Goal: Task Accomplishment & Management: Complete application form

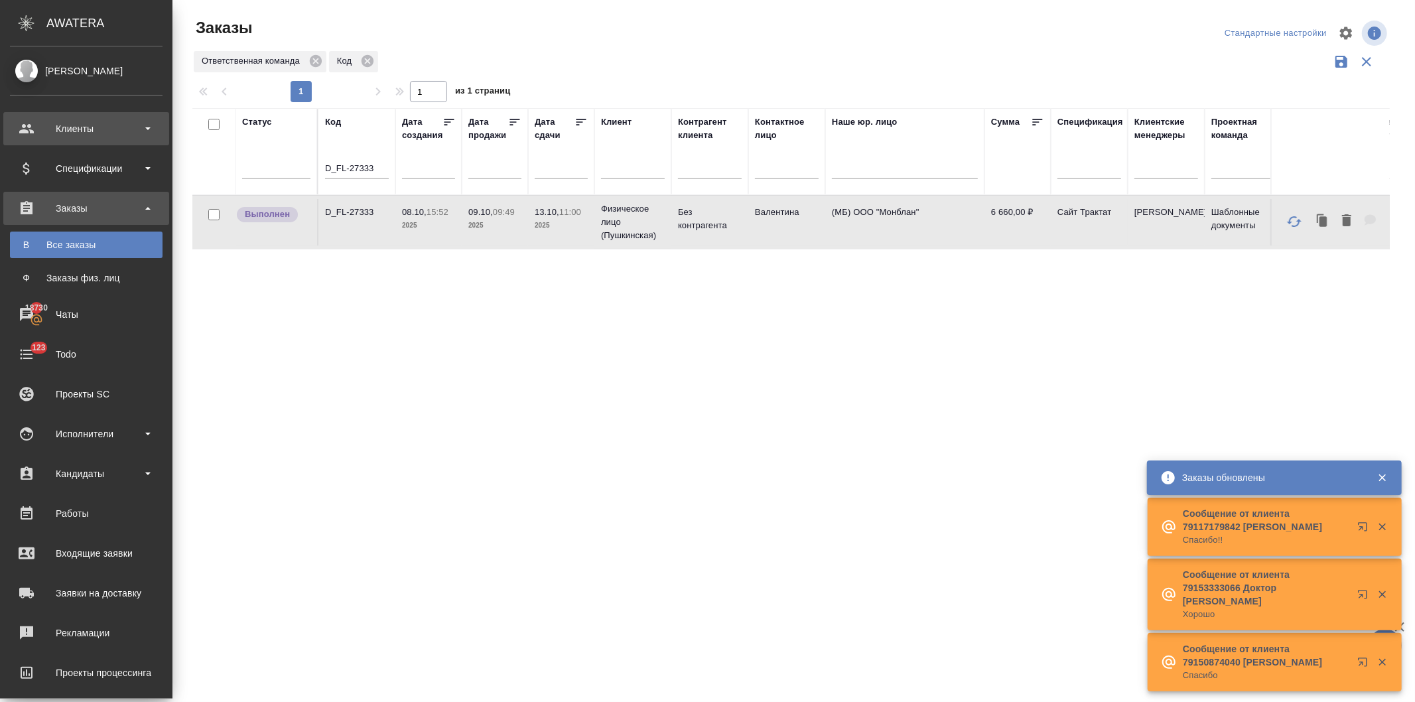
click at [75, 123] on div "Клиенты" at bounding box center [86, 129] width 153 height 20
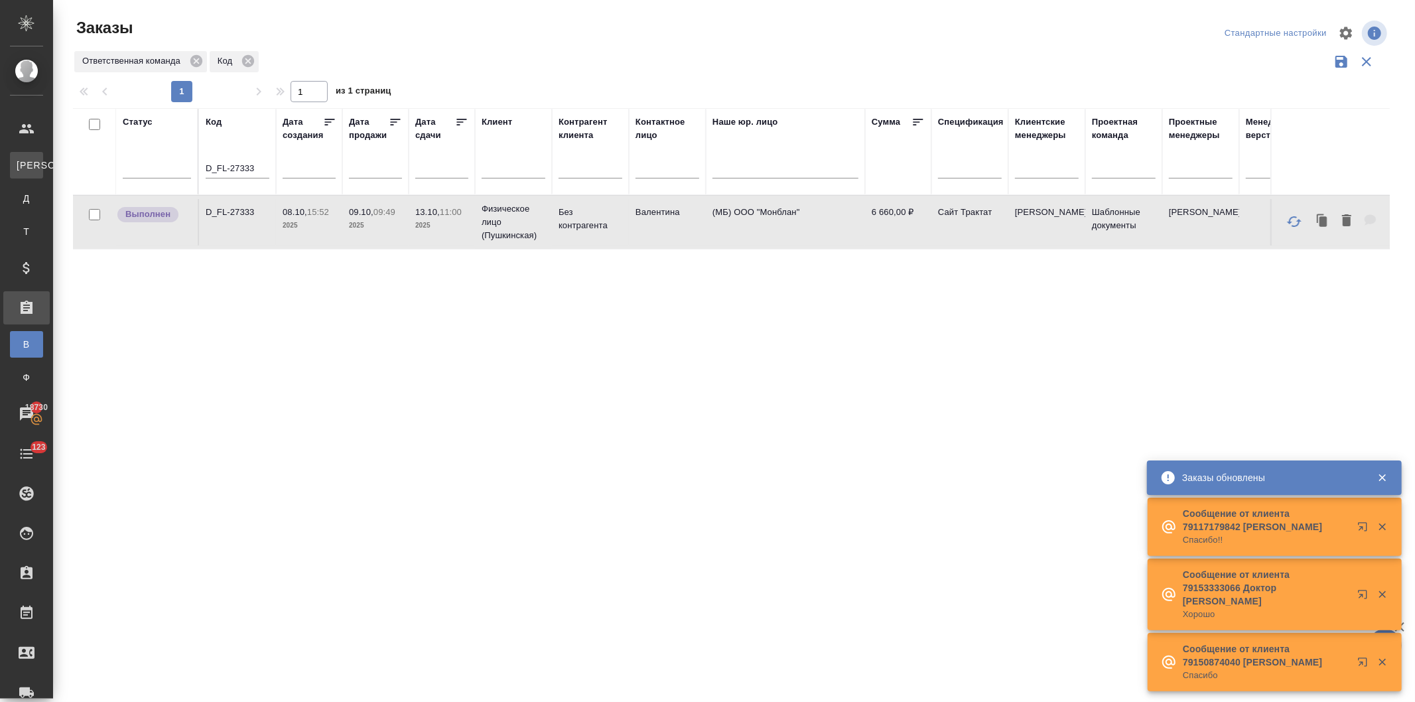
click at [20, 161] on div "Клиенты" at bounding box center [10, 165] width 20 height 13
select select "RU"
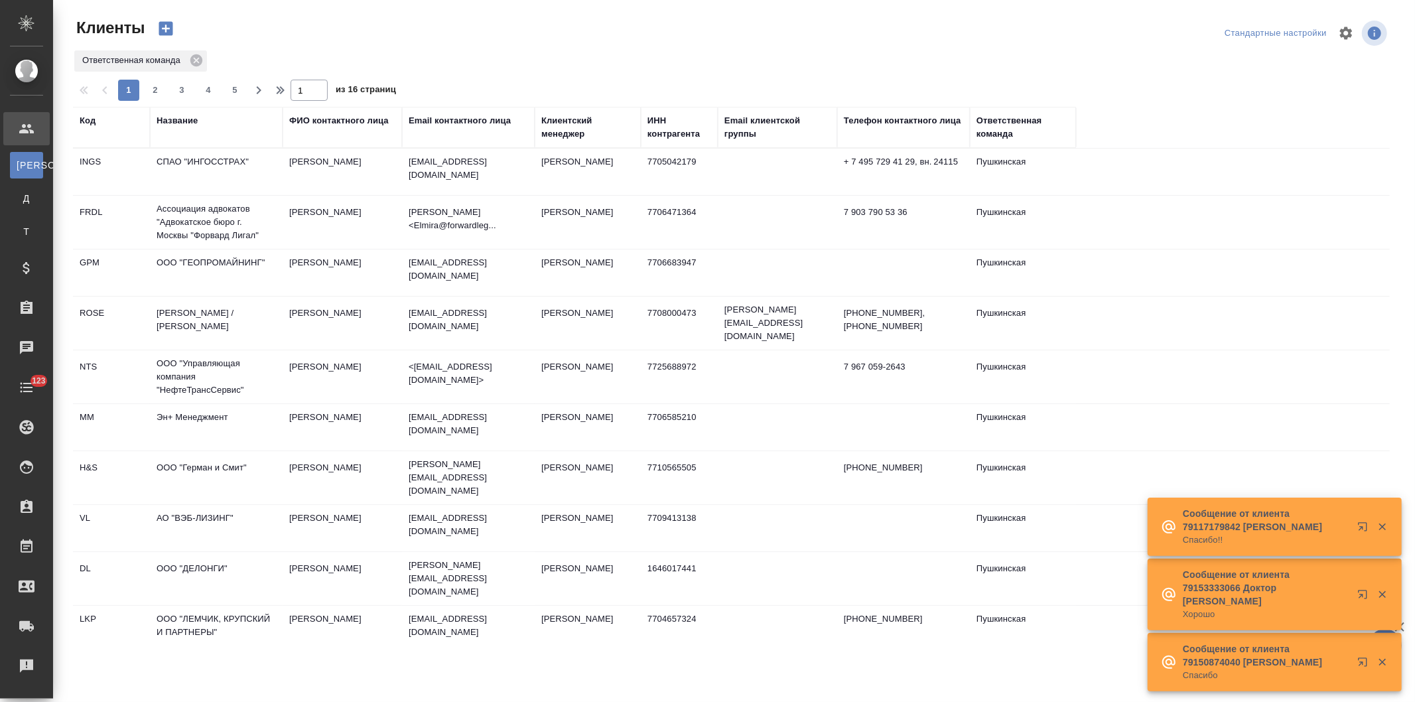
click at [182, 118] on div "Название" at bounding box center [177, 120] width 41 height 13
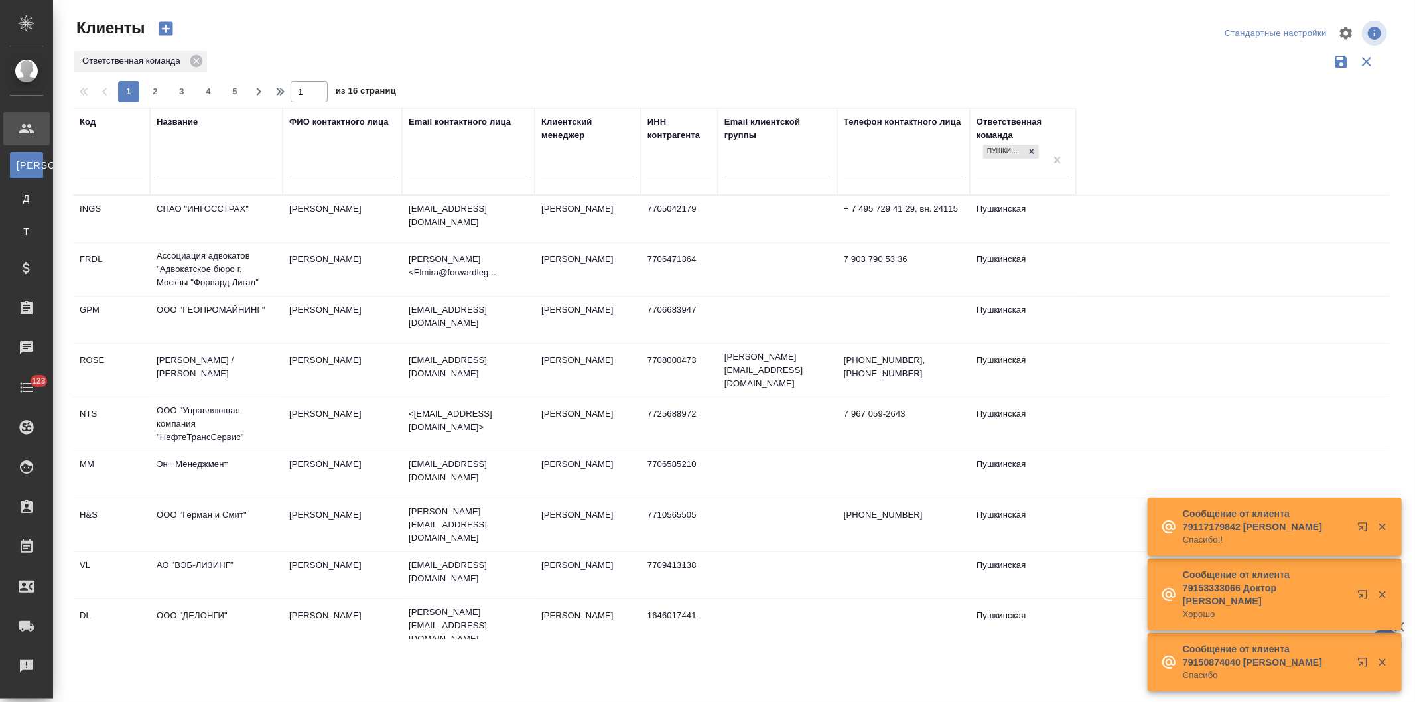
click at [188, 198] on td "СПАО "ИНГОССТРАХ"" at bounding box center [216, 219] width 133 height 46
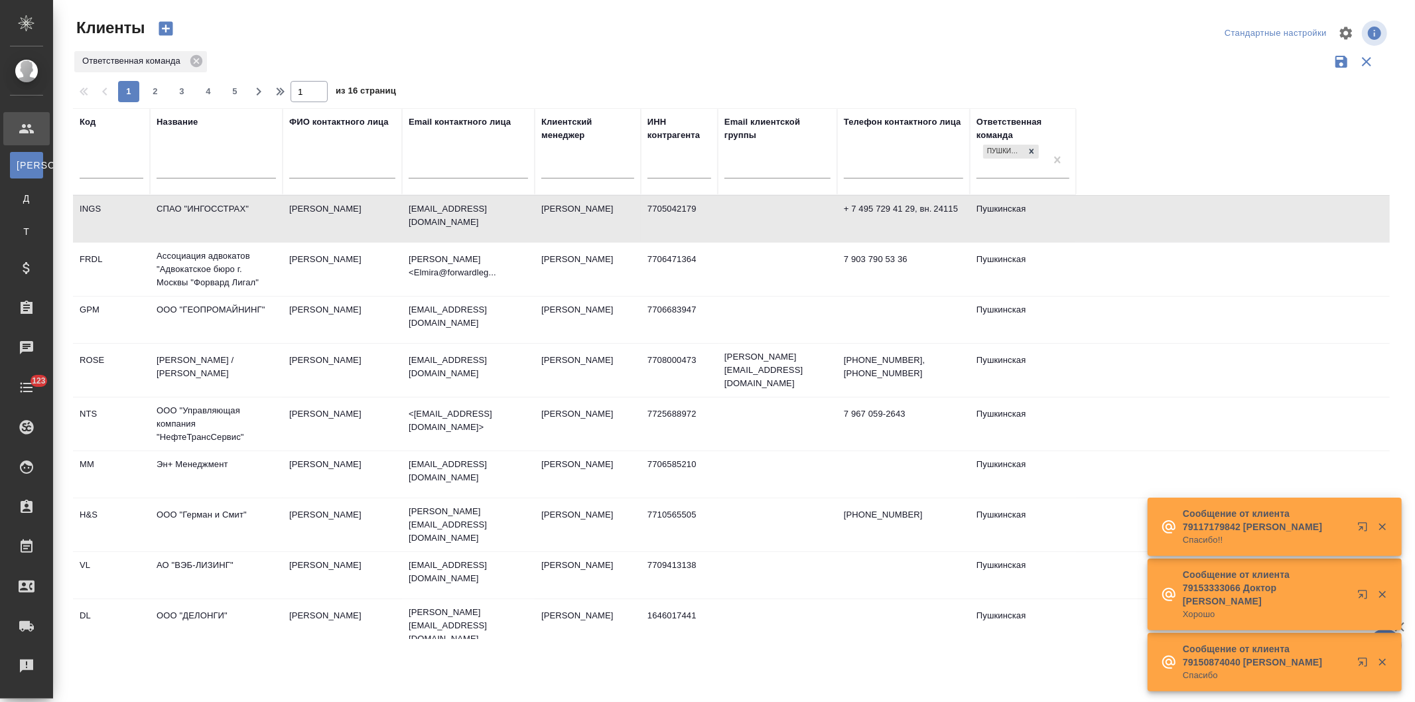
click at [188, 198] on td "СПАО "ИНГОССТРАХ"" at bounding box center [216, 219] width 133 height 46
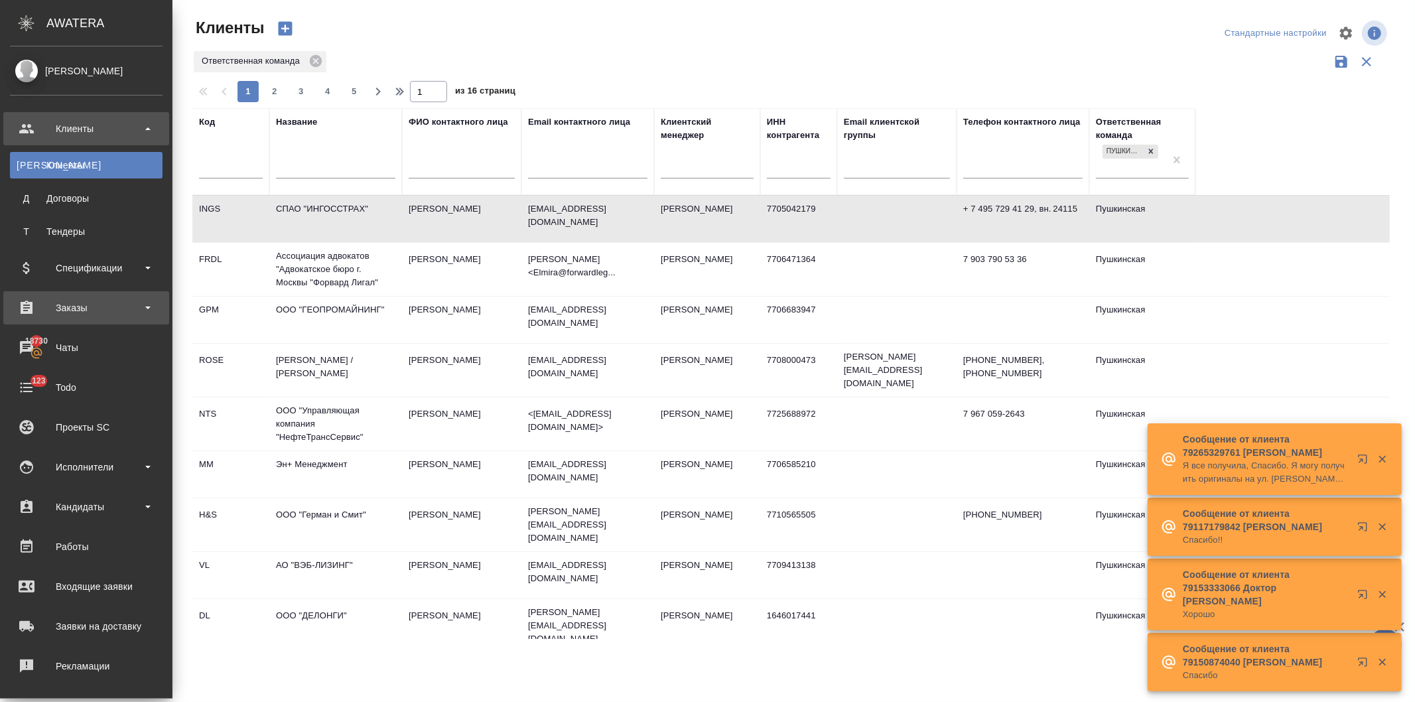
click at [65, 305] on div "Заказы" at bounding box center [86, 308] width 153 height 20
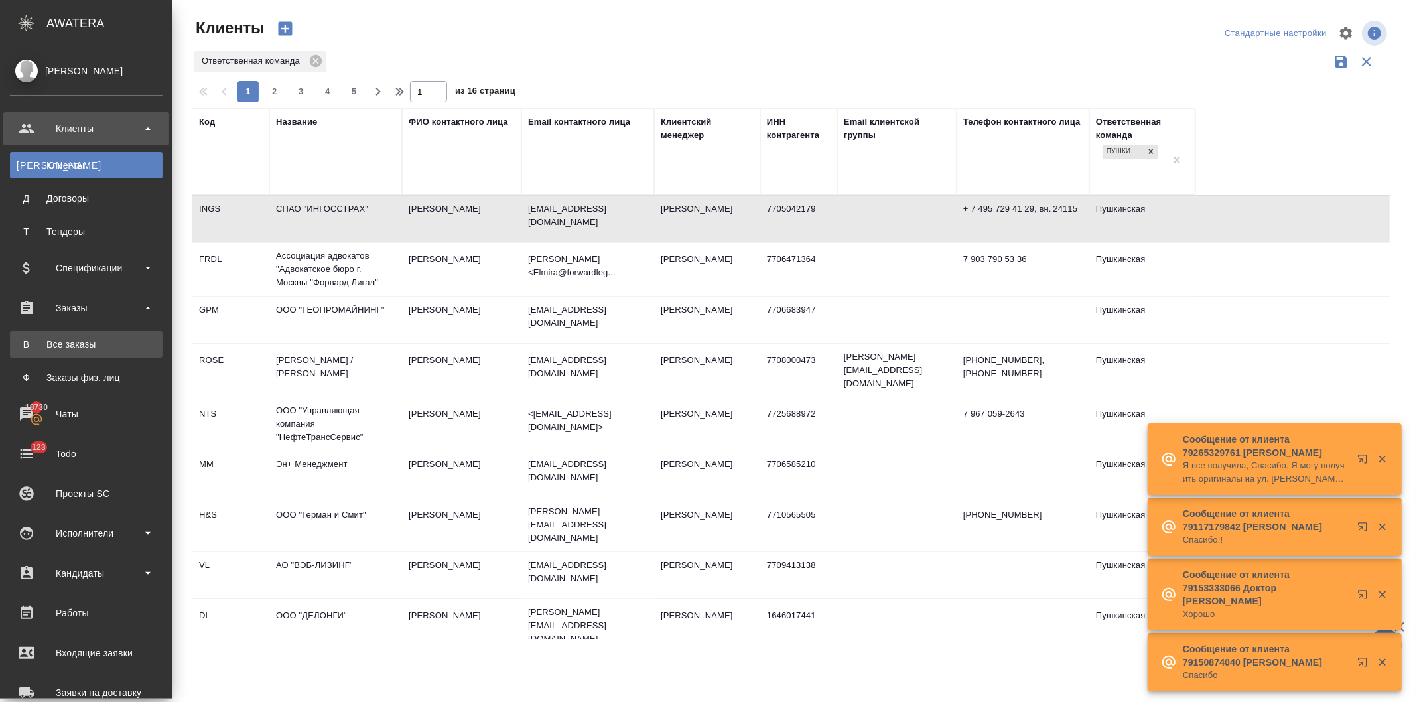
click at [71, 342] on div "Все заказы" at bounding box center [86, 344] width 139 height 13
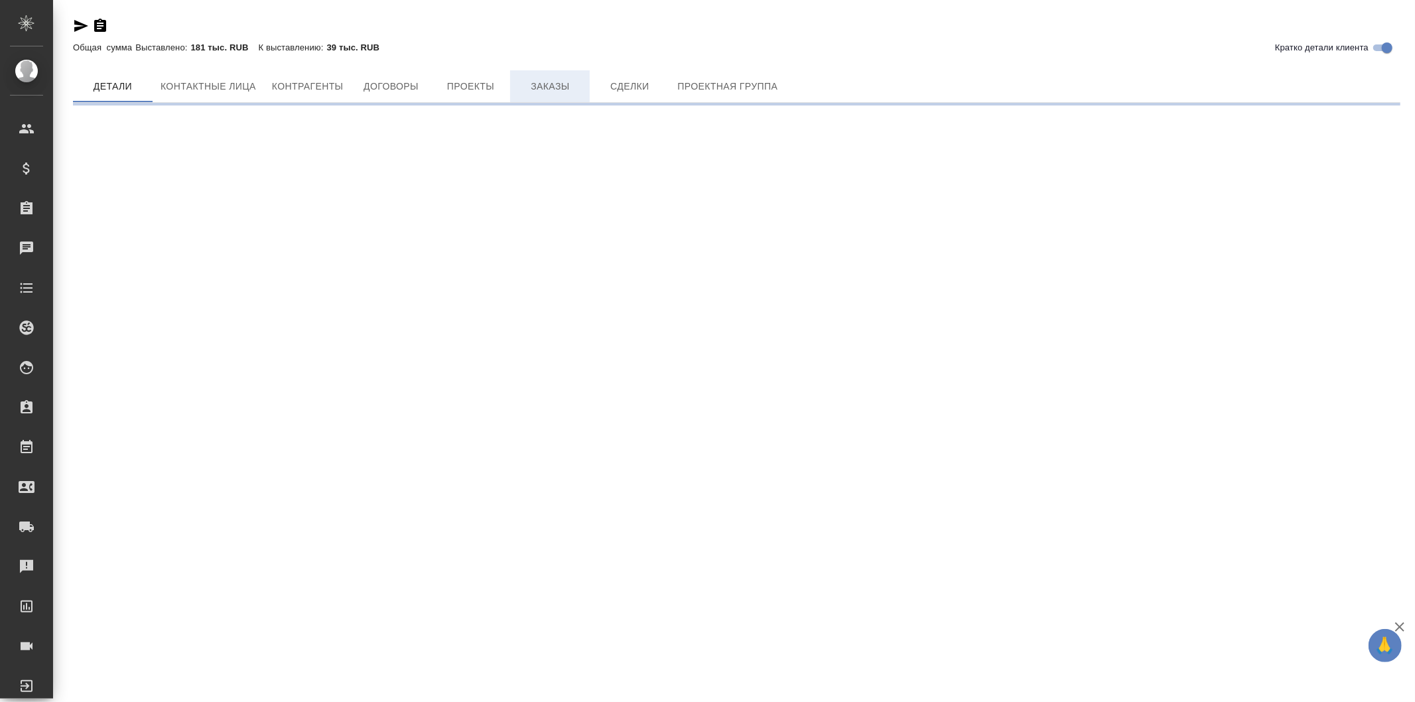
click at [553, 85] on span "Заказы" at bounding box center [550, 86] width 64 height 17
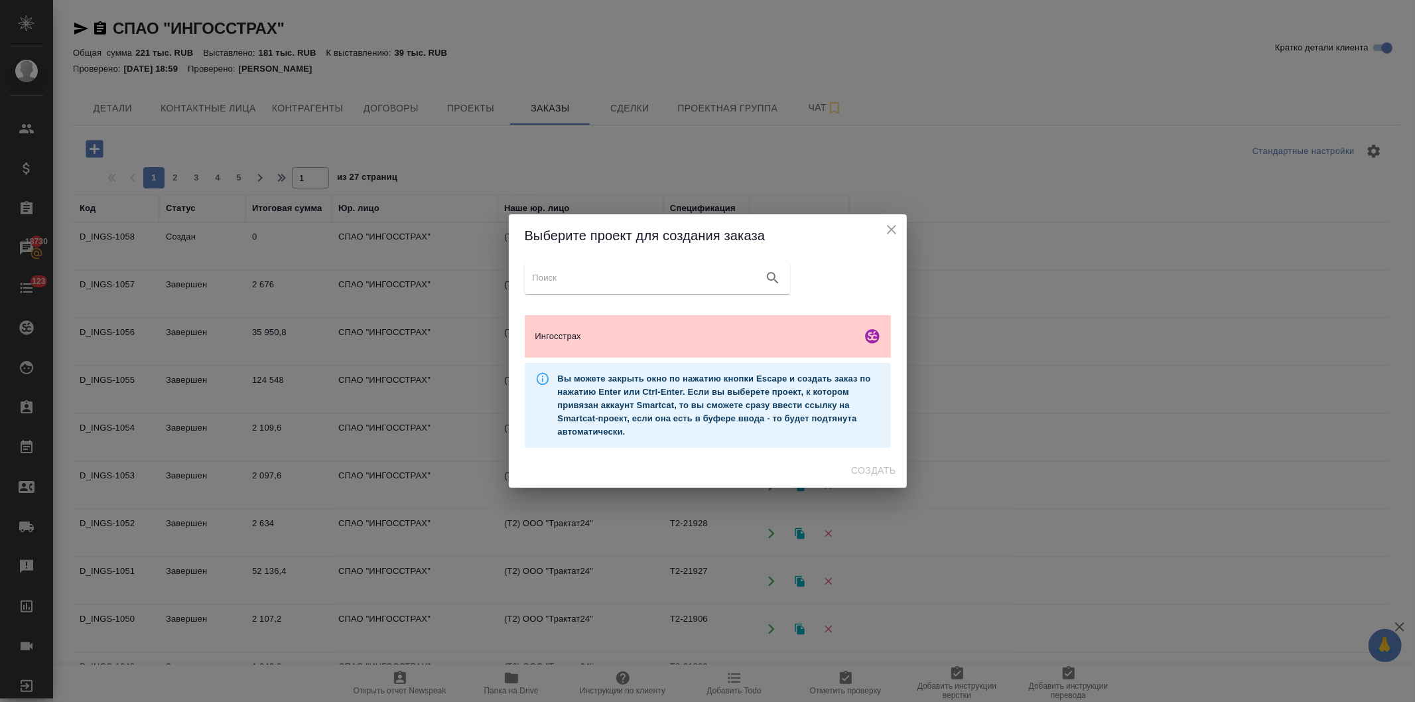
click at [886, 223] on icon "close" at bounding box center [892, 230] width 16 height 16
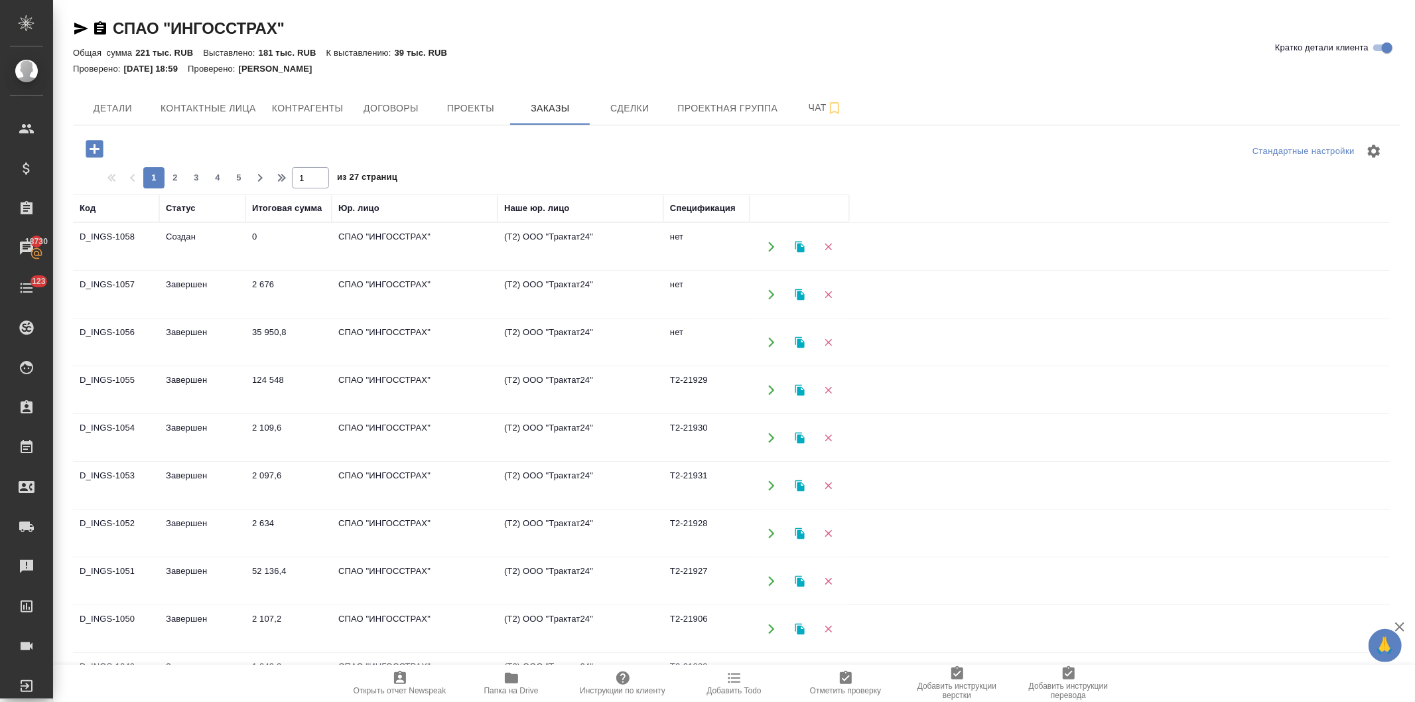
click at [381, 232] on td "СПАО "ИНГОССТРАХ"" at bounding box center [415, 247] width 166 height 46
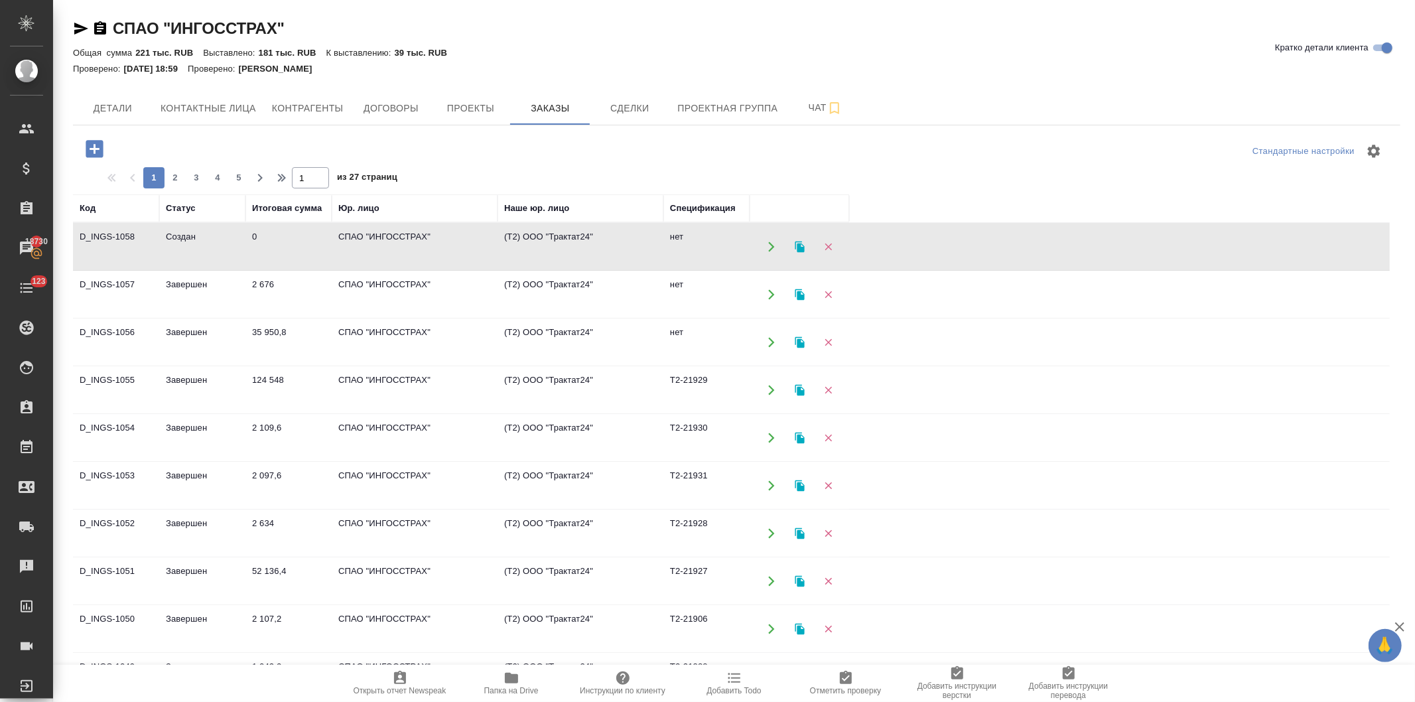
click at [381, 232] on td "СПАО "ИНГОССТРАХ"" at bounding box center [415, 247] width 166 height 46
click at [90, 149] on icon "button" at bounding box center [94, 148] width 23 height 23
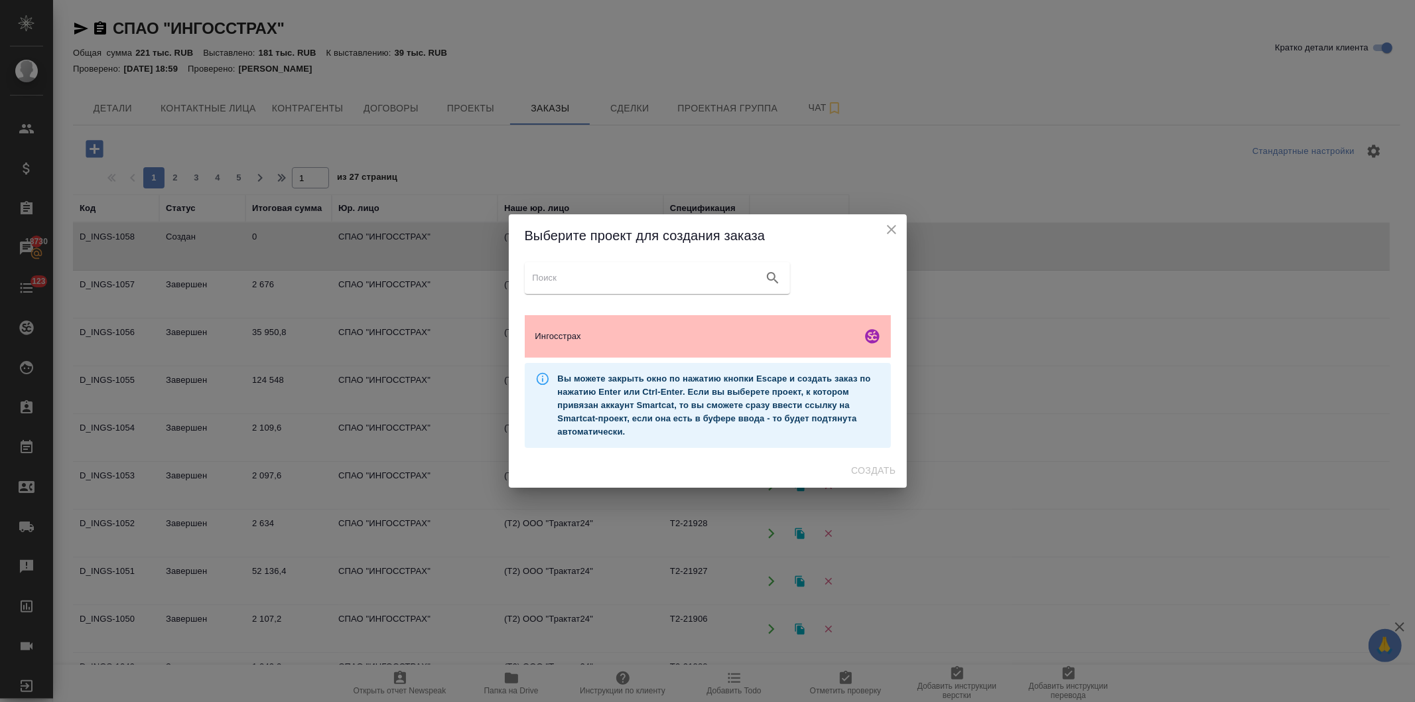
click at [567, 336] on span "Ингосстрах" at bounding box center [695, 336] width 321 height 13
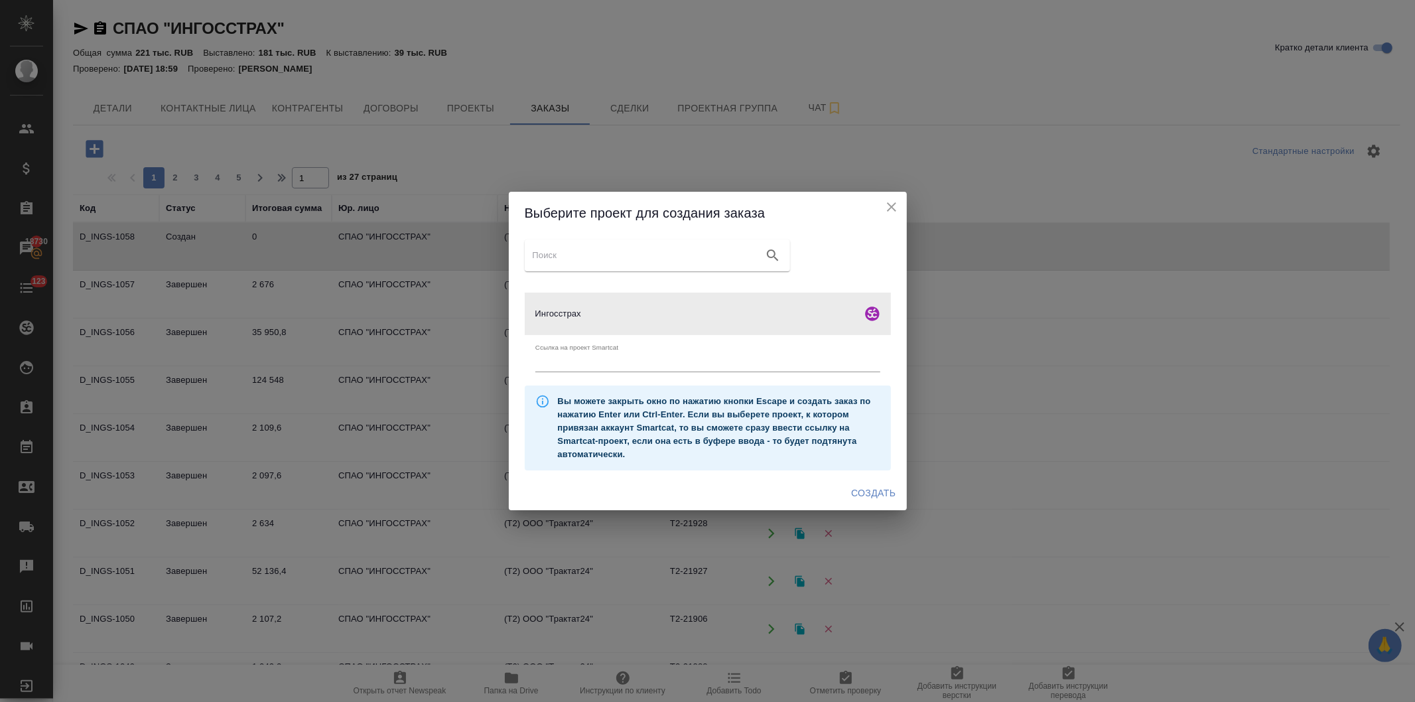
click at [860, 488] on span "Создать" at bounding box center [873, 493] width 44 height 17
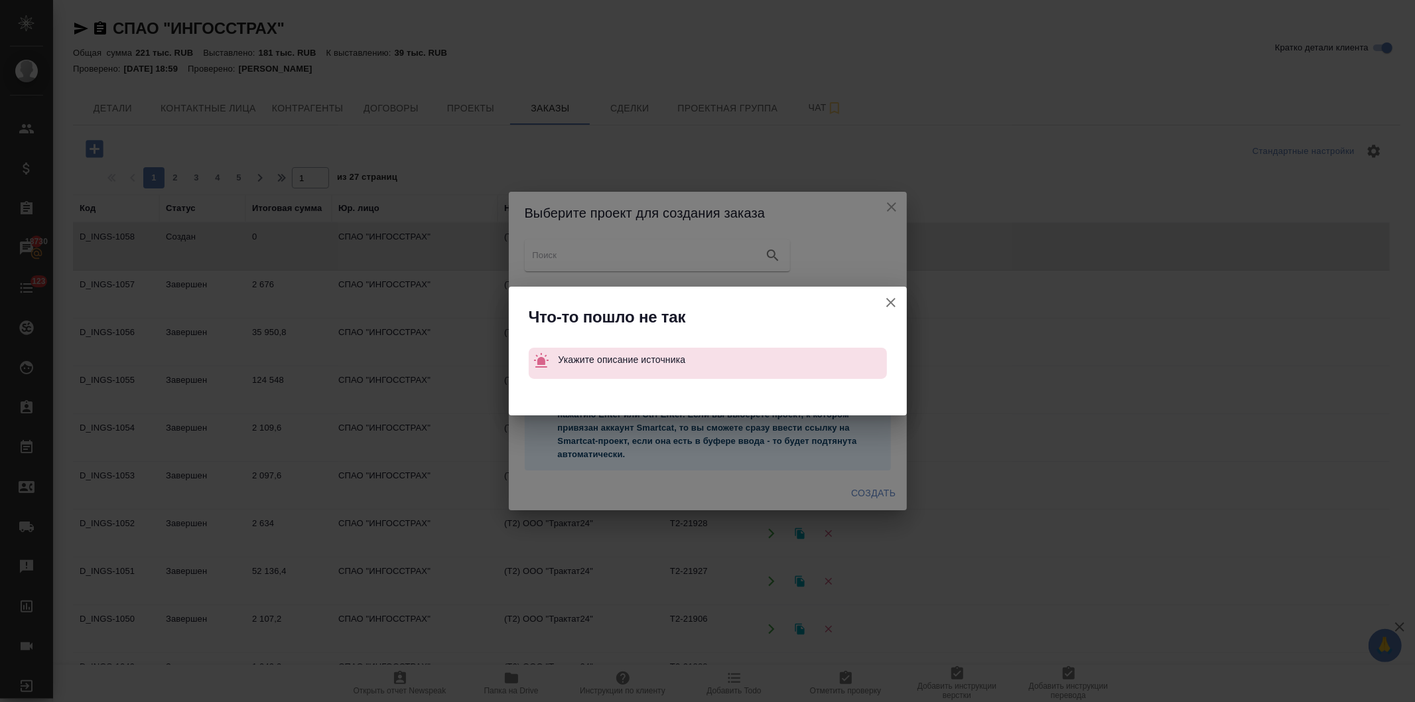
click at [888, 299] on icon "button" at bounding box center [891, 303] width 16 height 16
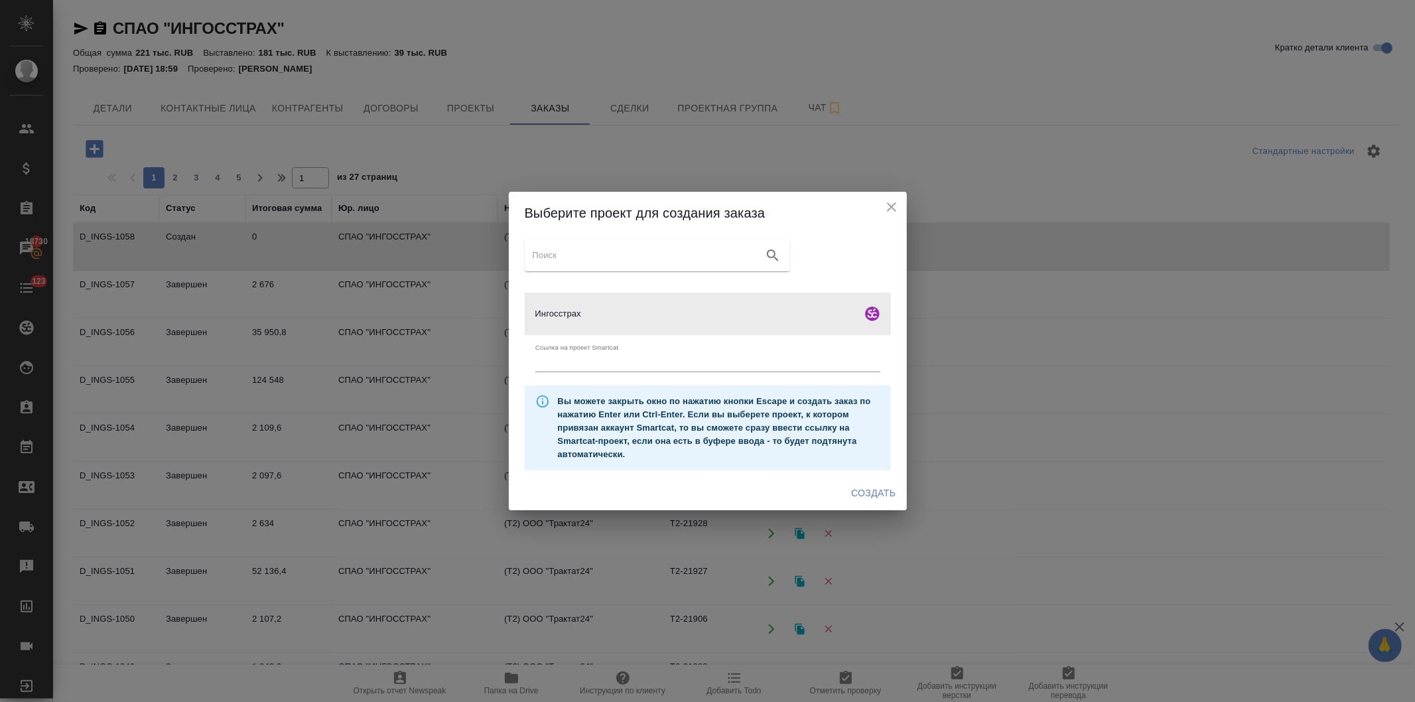
click at [890, 204] on icon "close" at bounding box center [892, 207] width 16 height 16
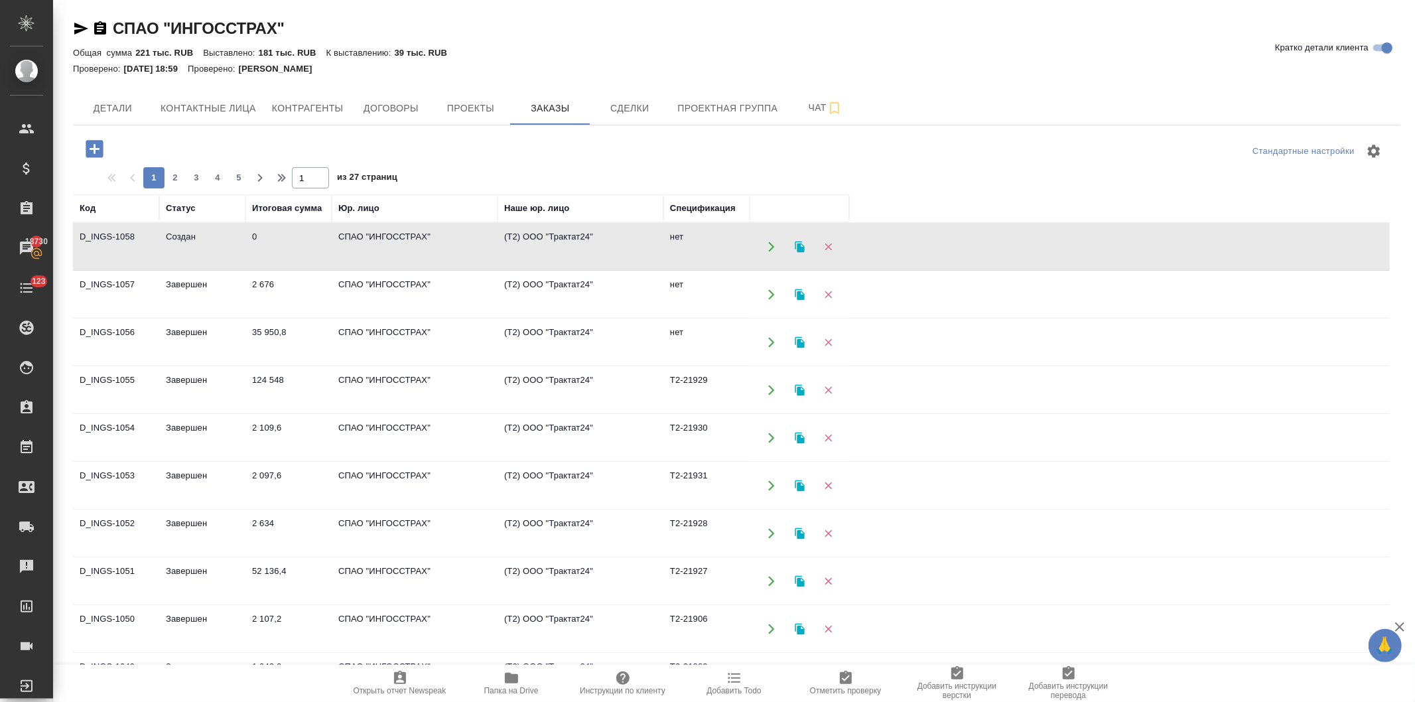
click at [565, 260] on td "(Т2) ООО "Трактат24"" at bounding box center [581, 247] width 166 height 46
click at [93, 144] on icon "button" at bounding box center [94, 148] width 17 height 17
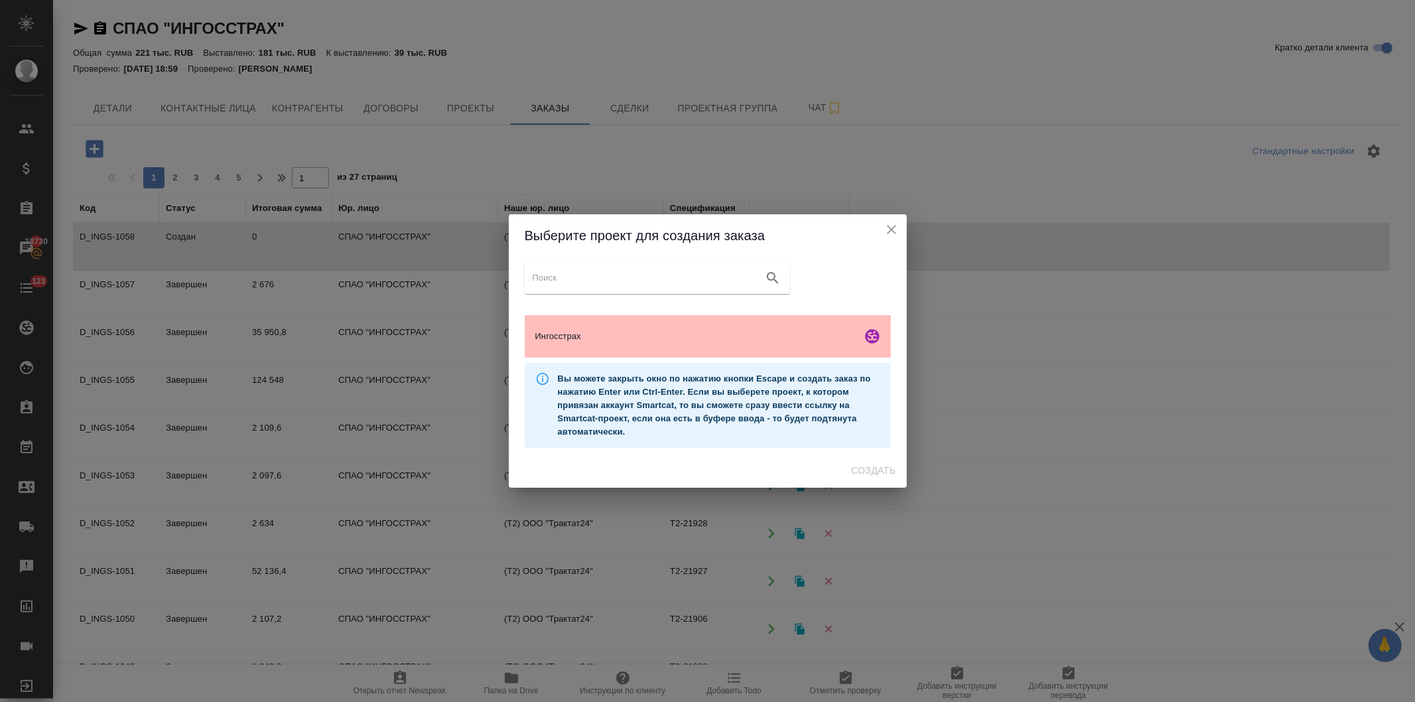
click at [681, 330] on span "Ингосстрах" at bounding box center [695, 336] width 321 height 13
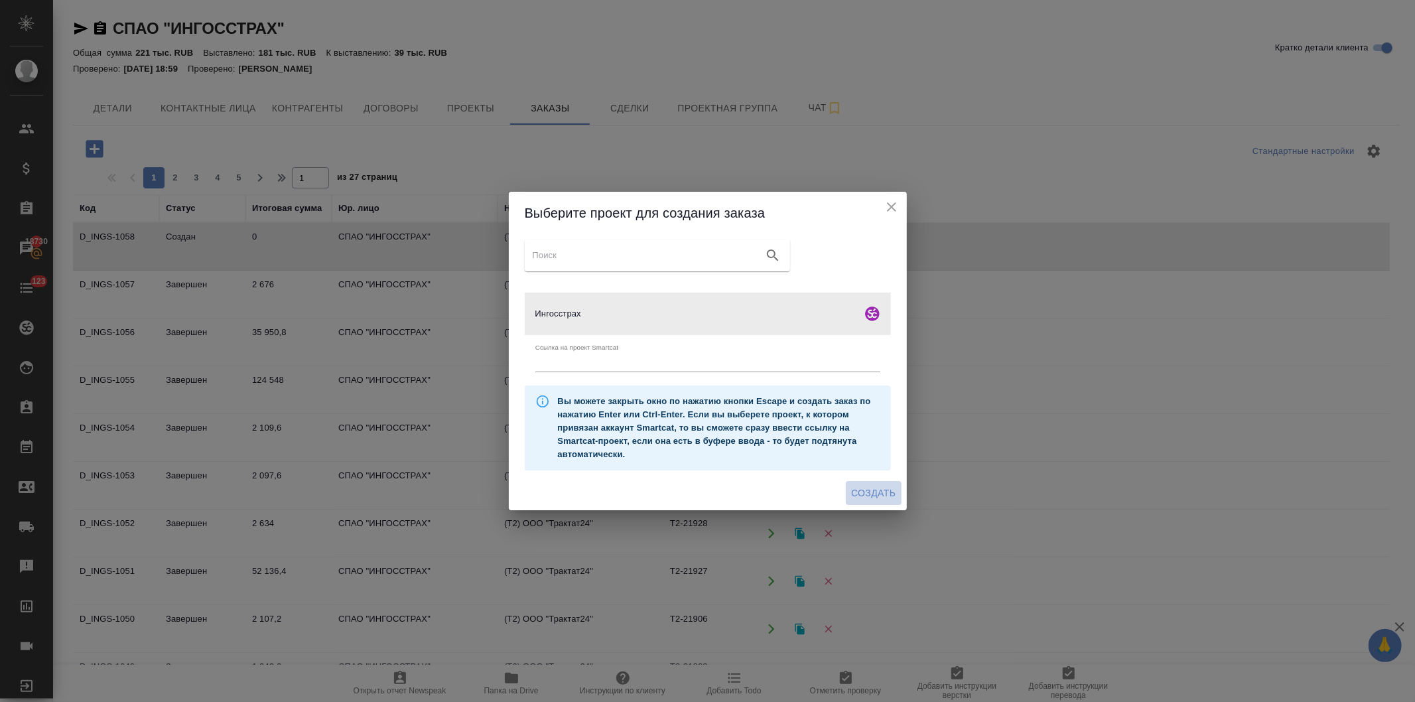
click at [877, 482] on button "Создать" at bounding box center [873, 493] width 55 height 25
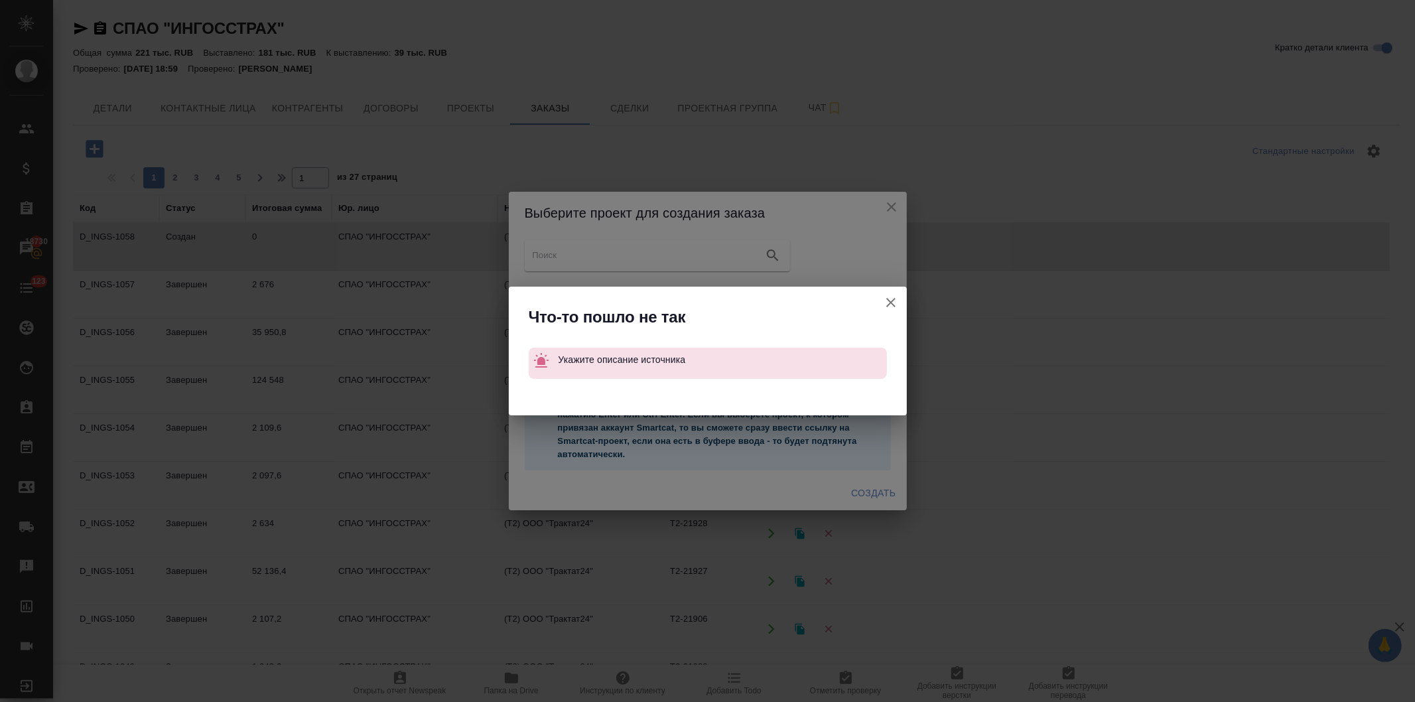
click at [883, 293] on button "Ссылка на проект Smartcat" at bounding box center [891, 303] width 32 height 32
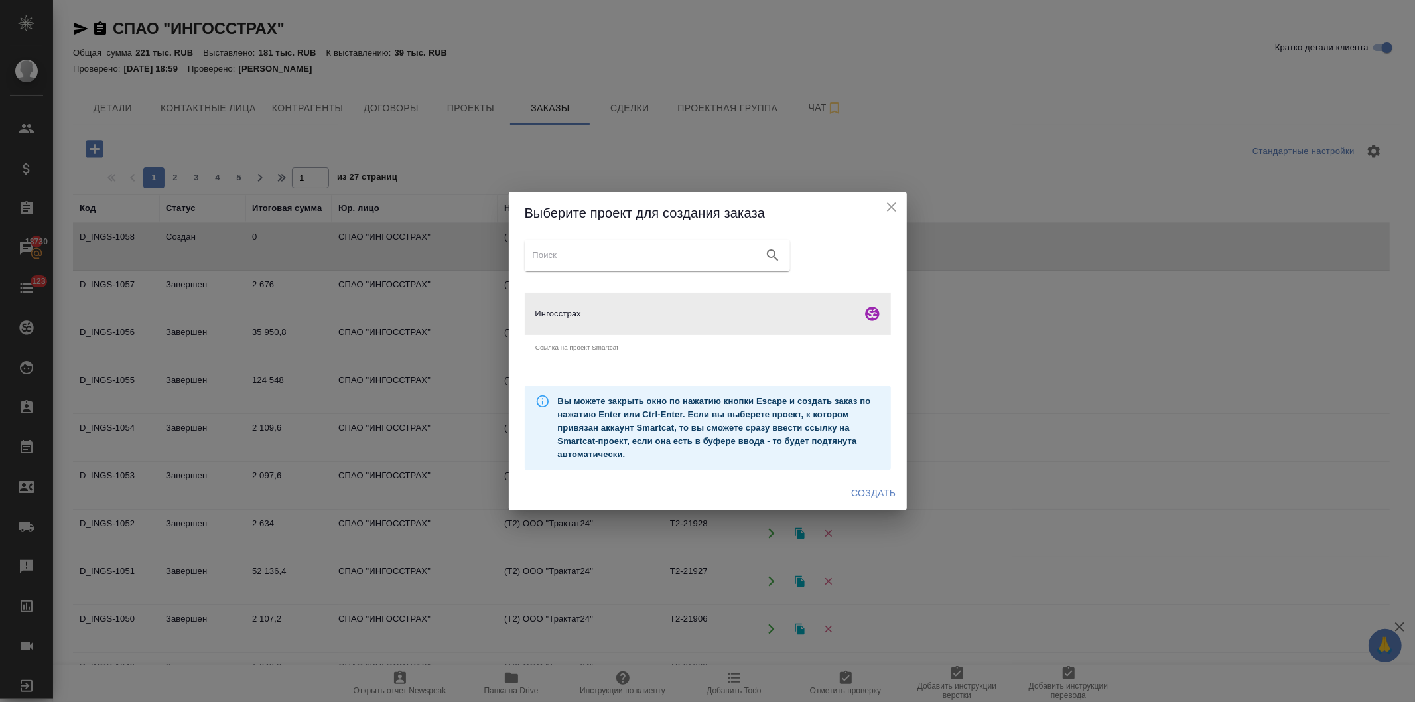
click at [886, 206] on icon "close" at bounding box center [892, 207] width 16 height 16
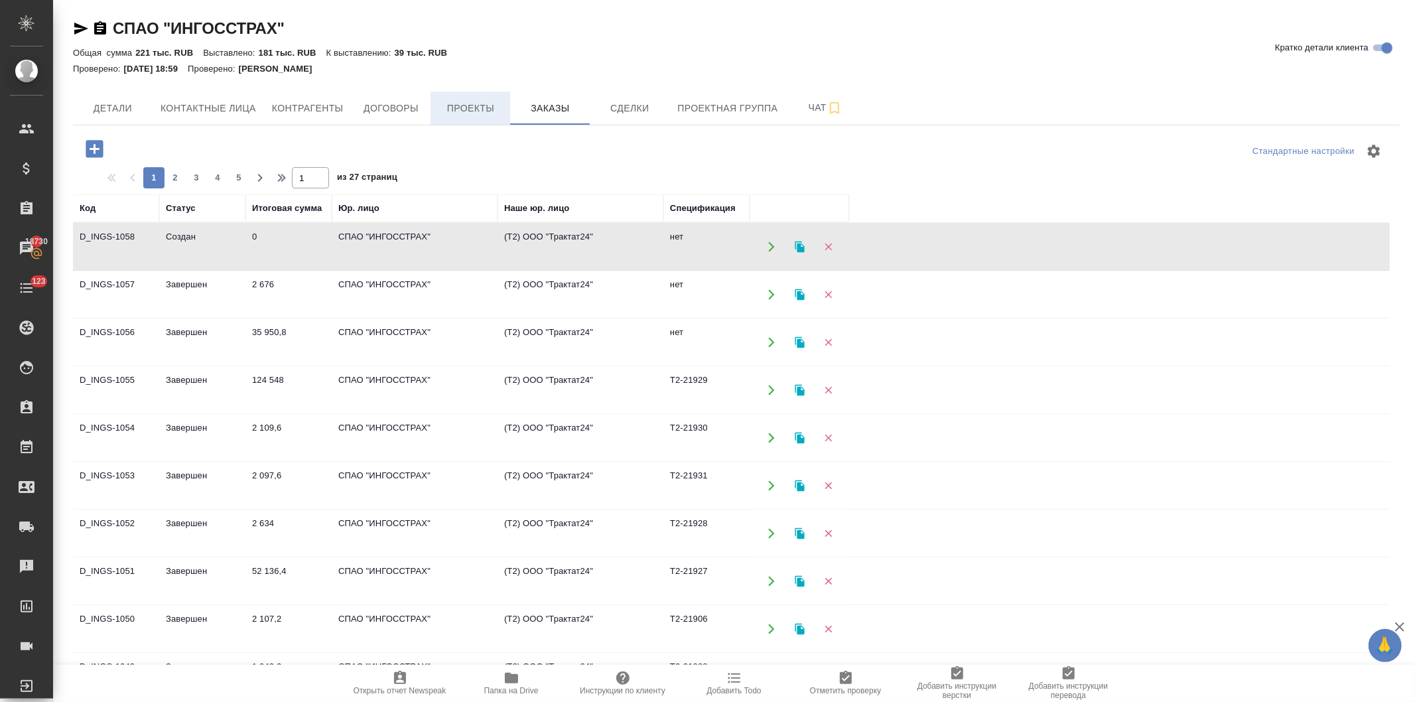
click at [467, 109] on span "Проекты" at bounding box center [470, 108] width 64 height 17
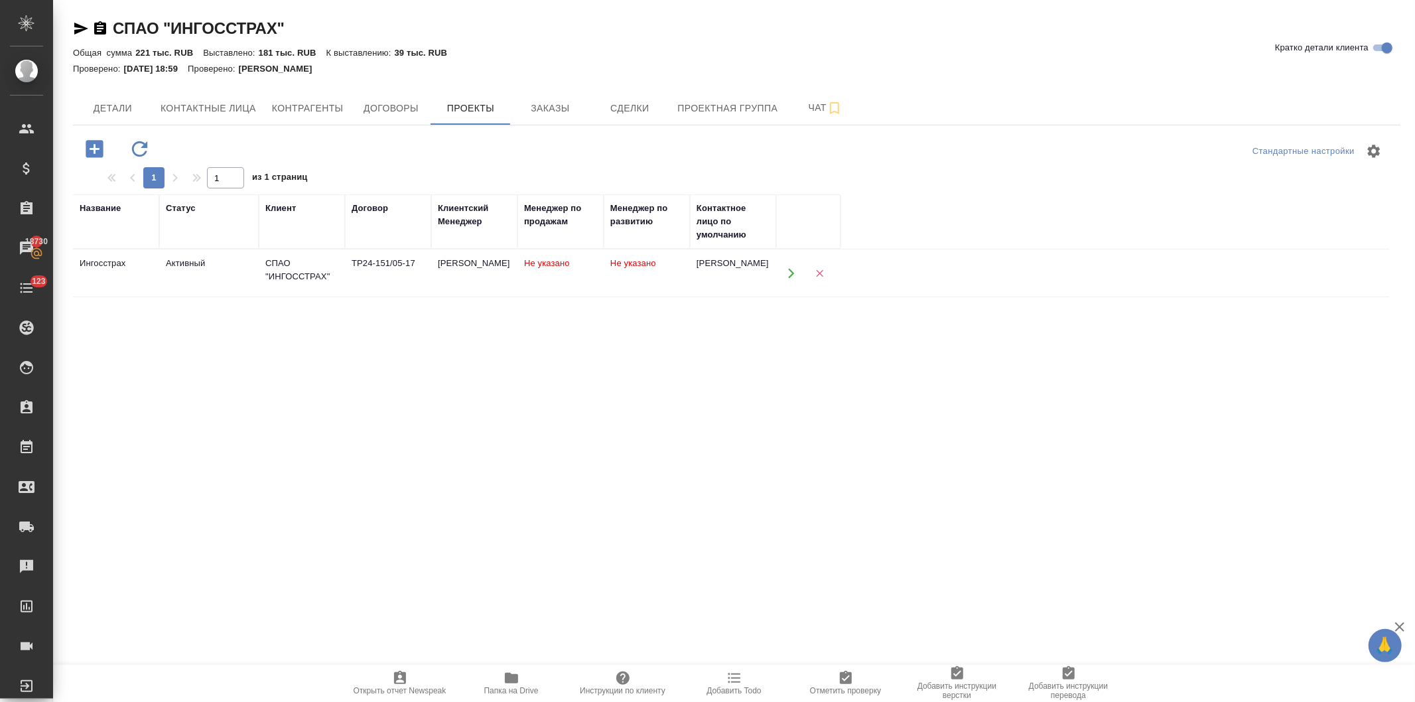
click at [784, 267] on button "button" at bounding box center [790, 272] width 27 height 27
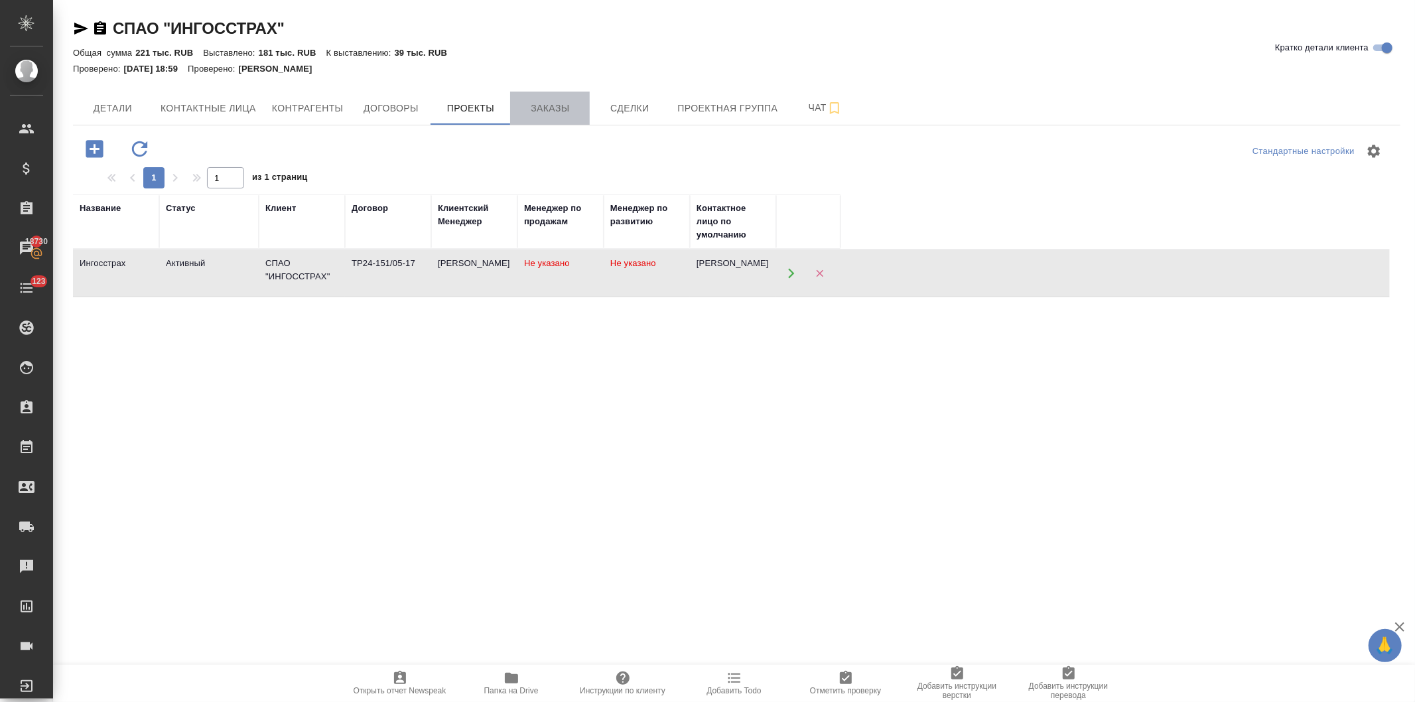
click at [557, 101] on span "Заказы" at bounding box center [550, 108] width 64 height 17
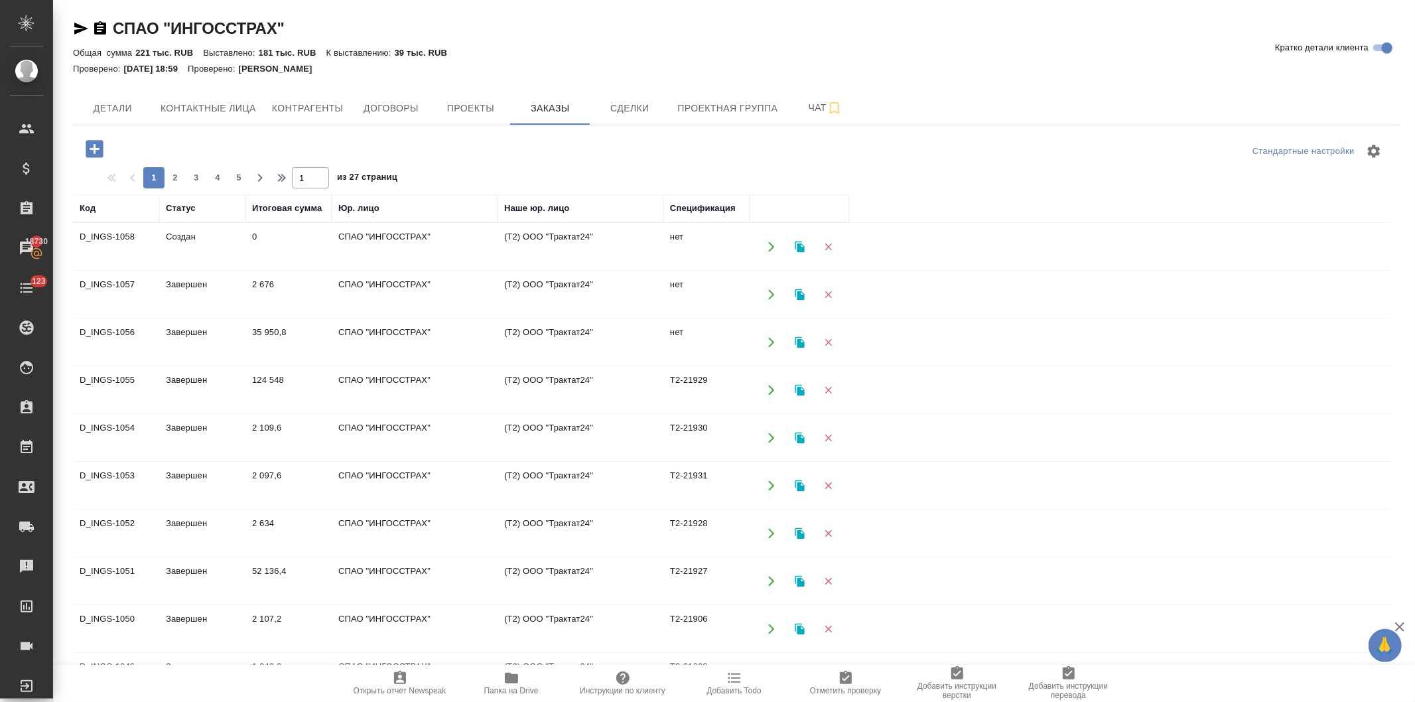
click at [90, 147] on icon "button" at bounding box center [94, 148] width 17 height 17
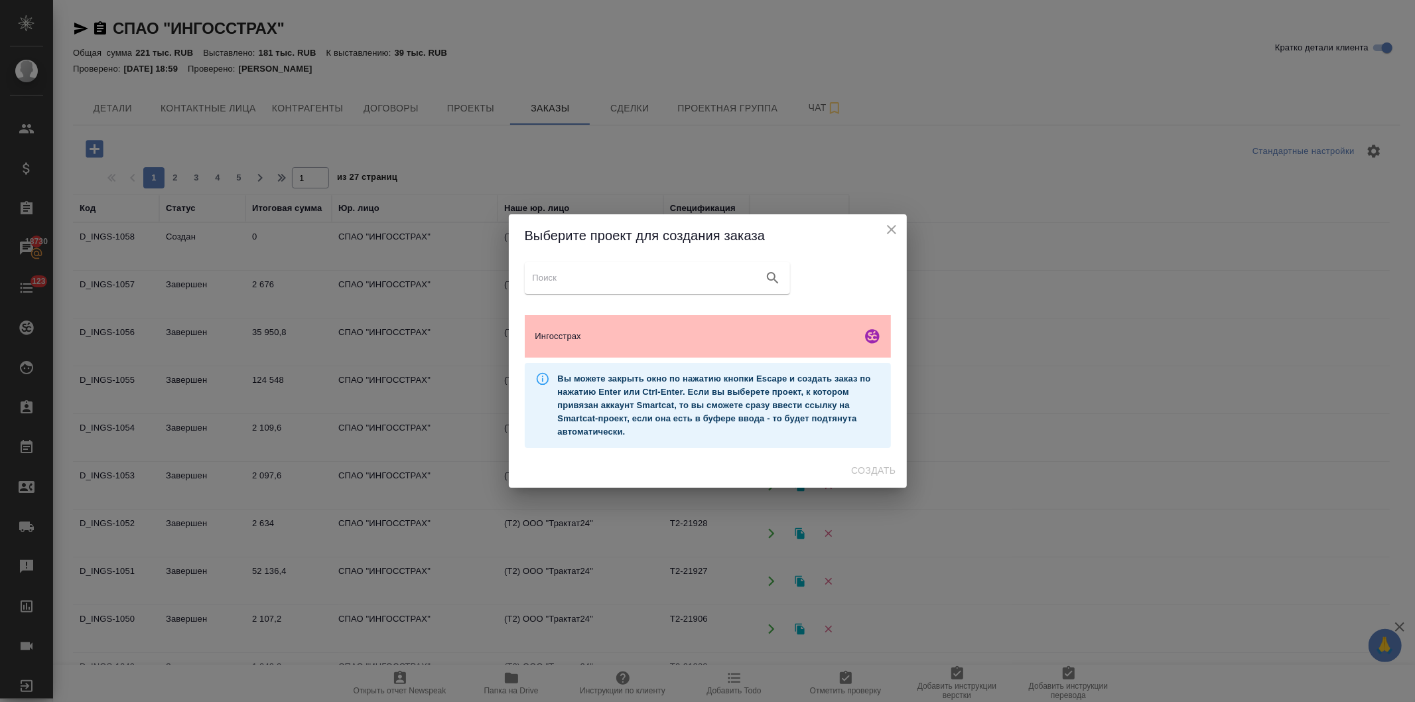
click at [565, 332] on span "Ингосстрах" at bounding box center [695, 336] width 321 height 13
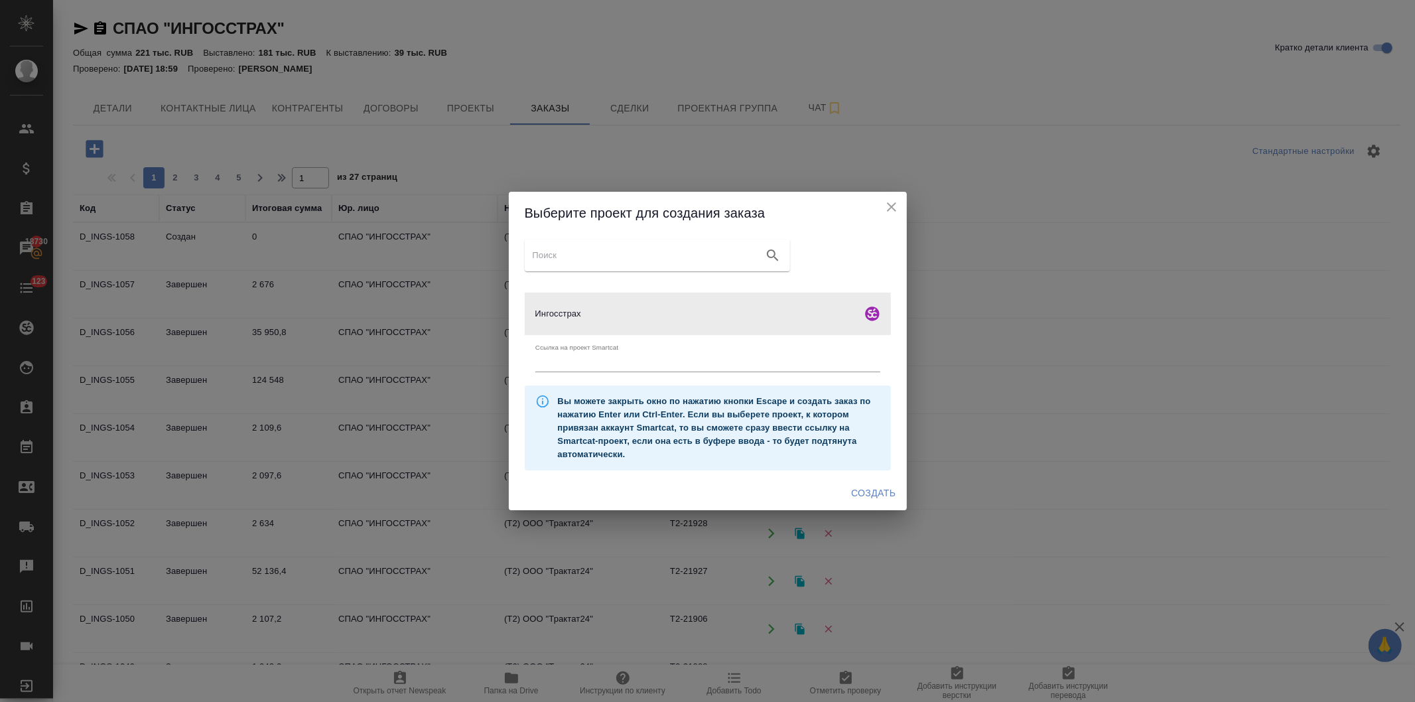
click at [870, 492] on span "Создать" at bounding box center [873, 493] width 44 height 17
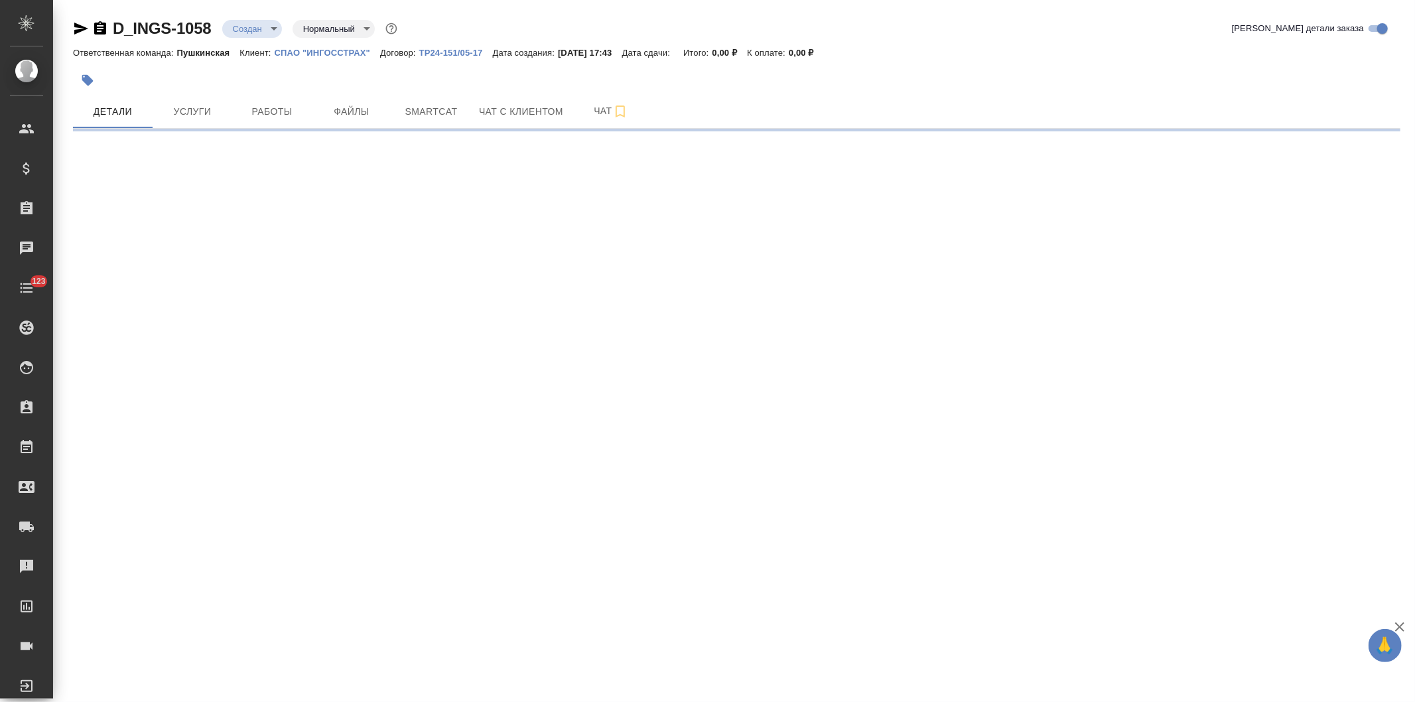
select select "RU"
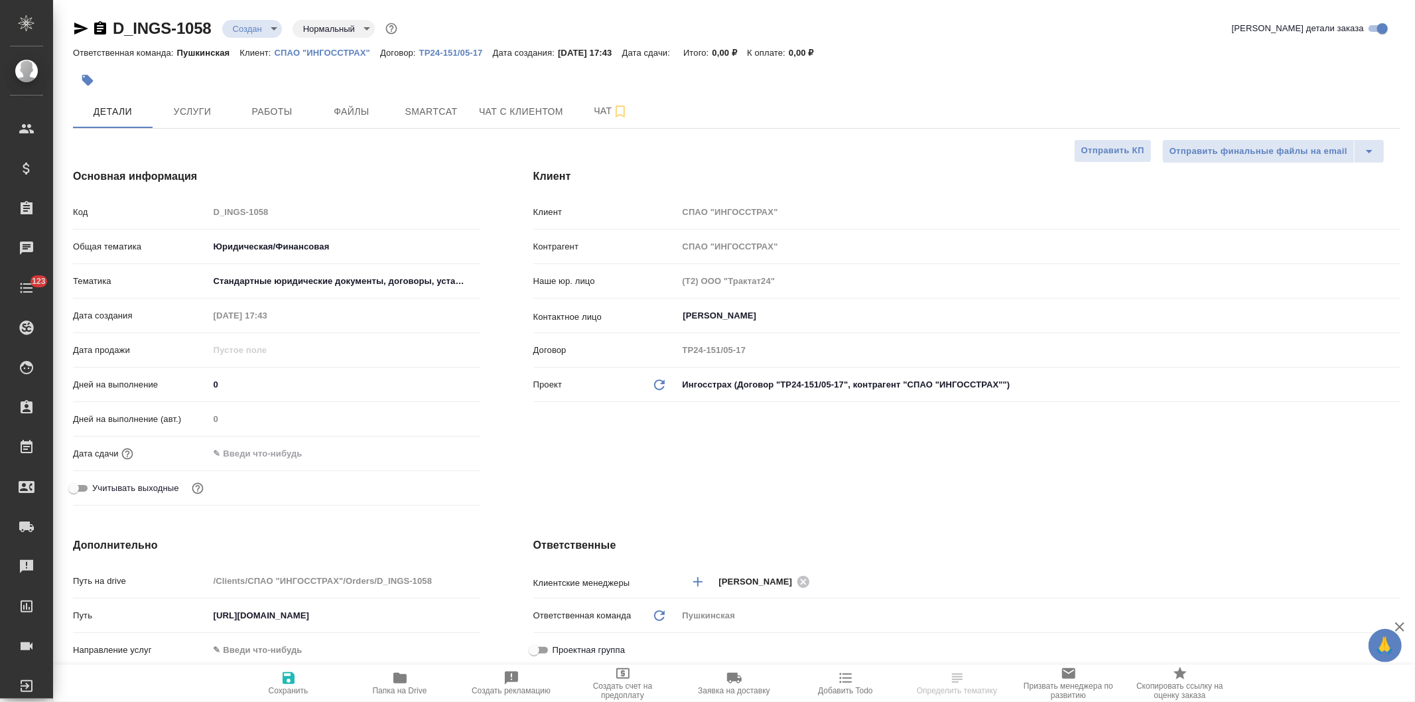
type textarea "x"
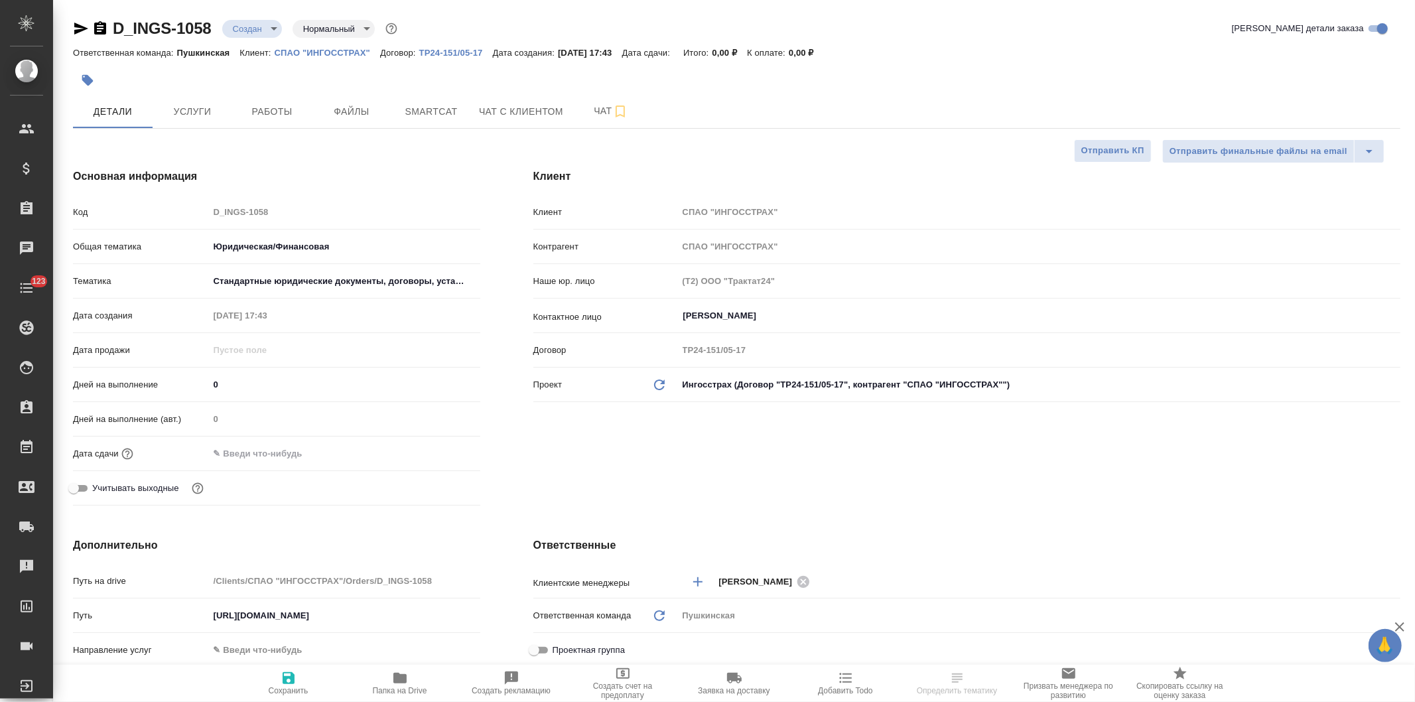
type textarea "x"
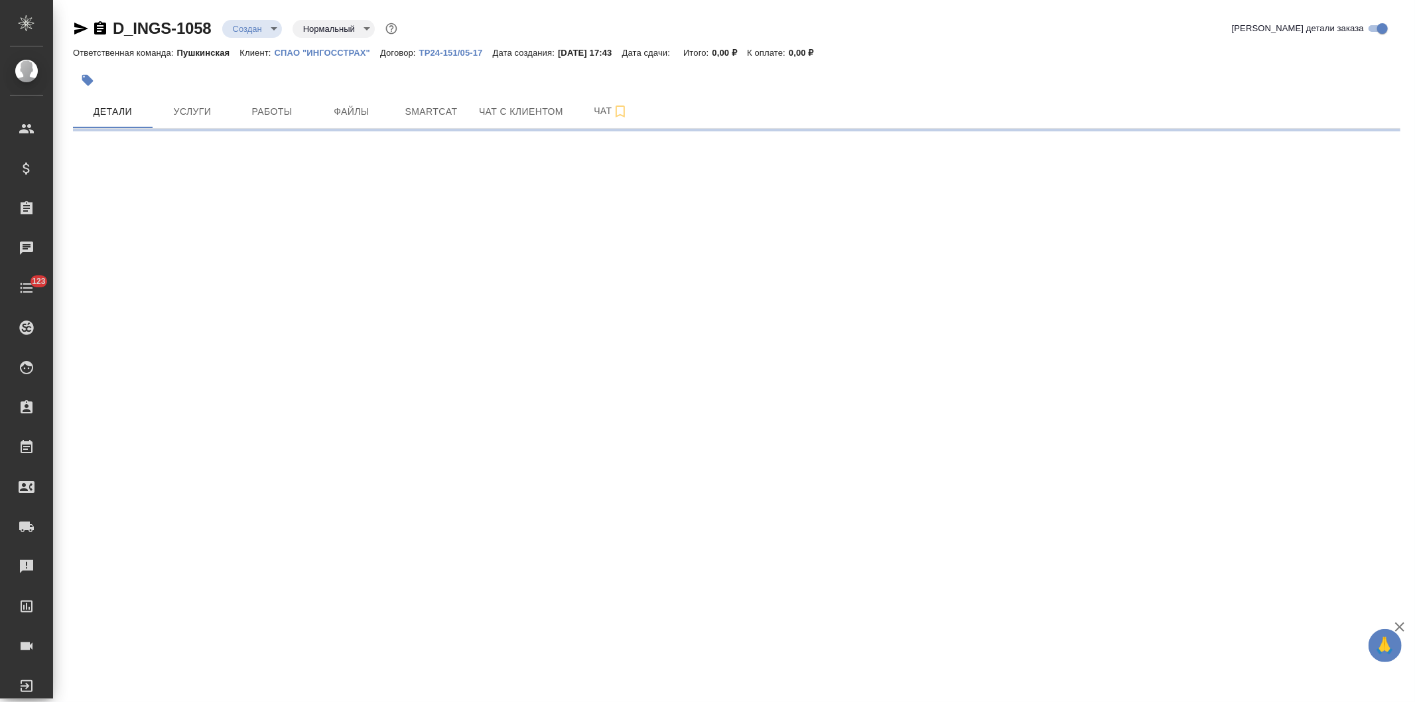
select select "RU"
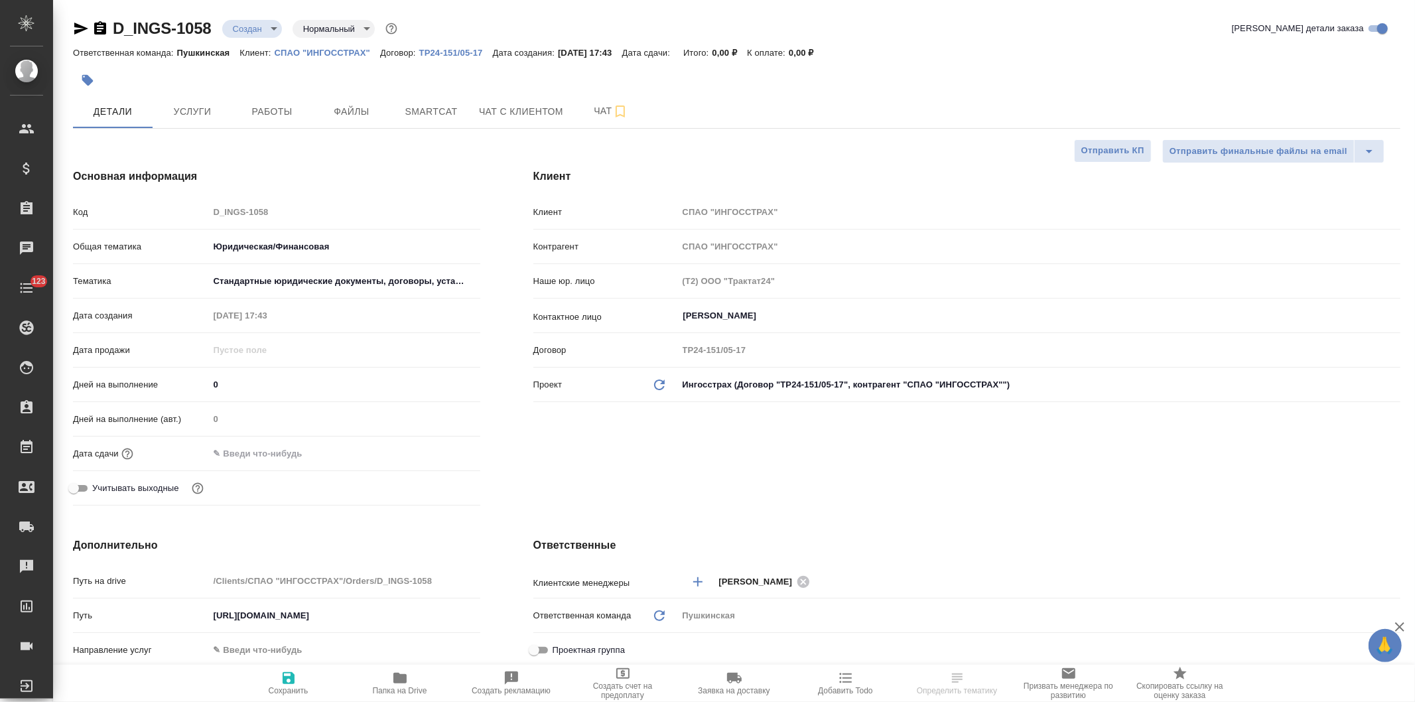
type textarea "x"
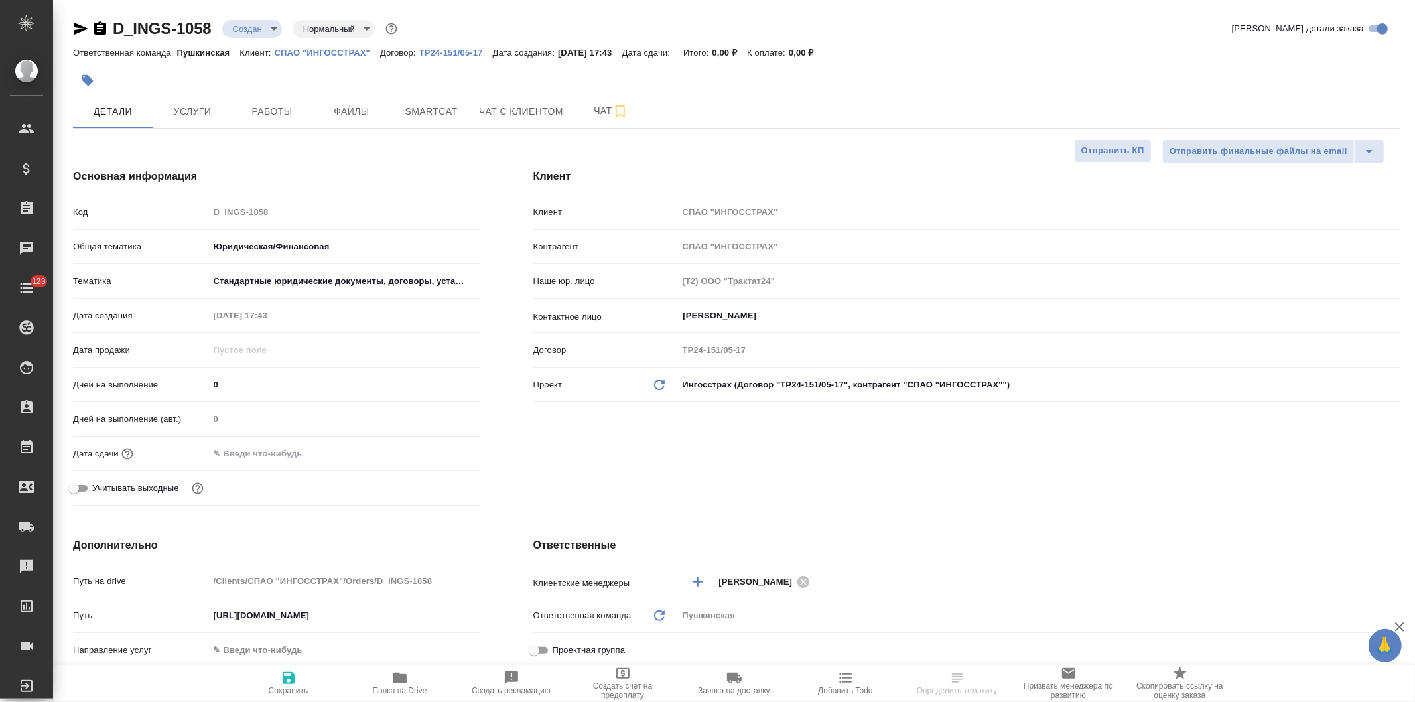
type textarea "x"
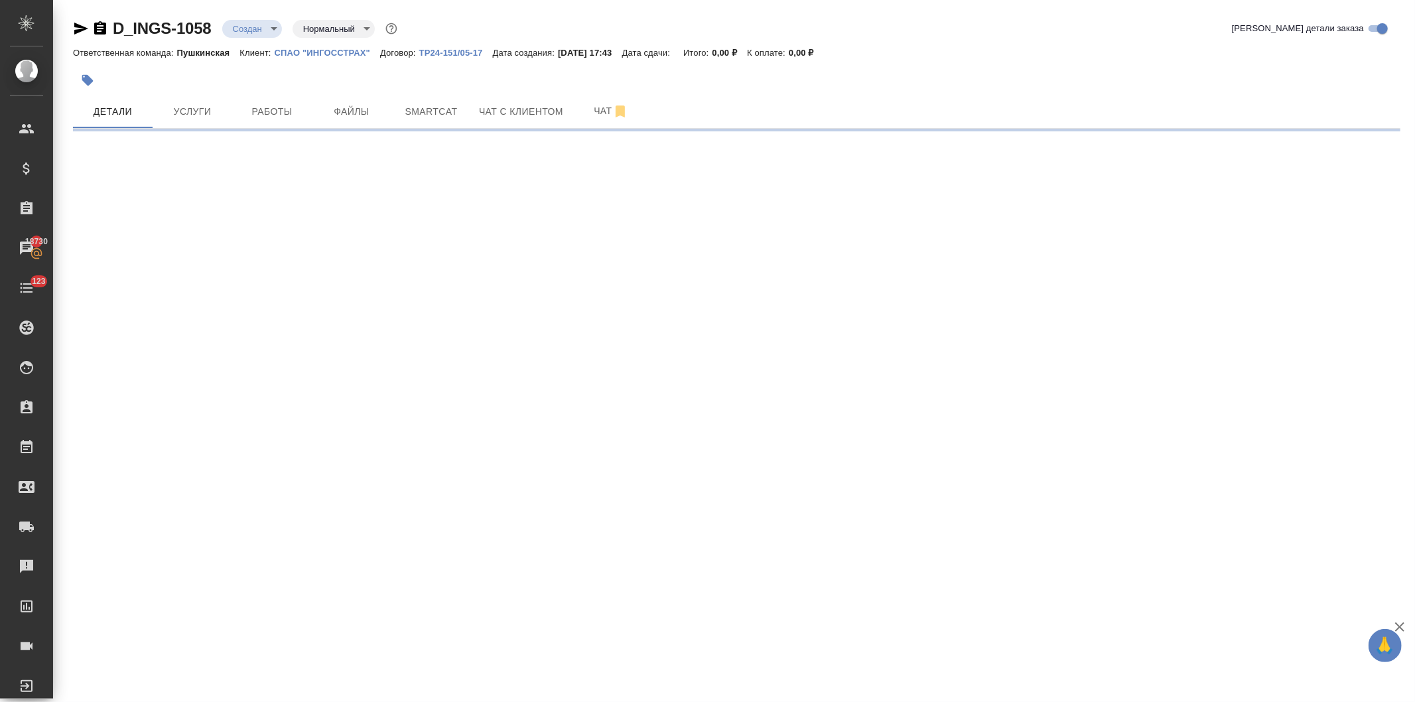
select select "RU"
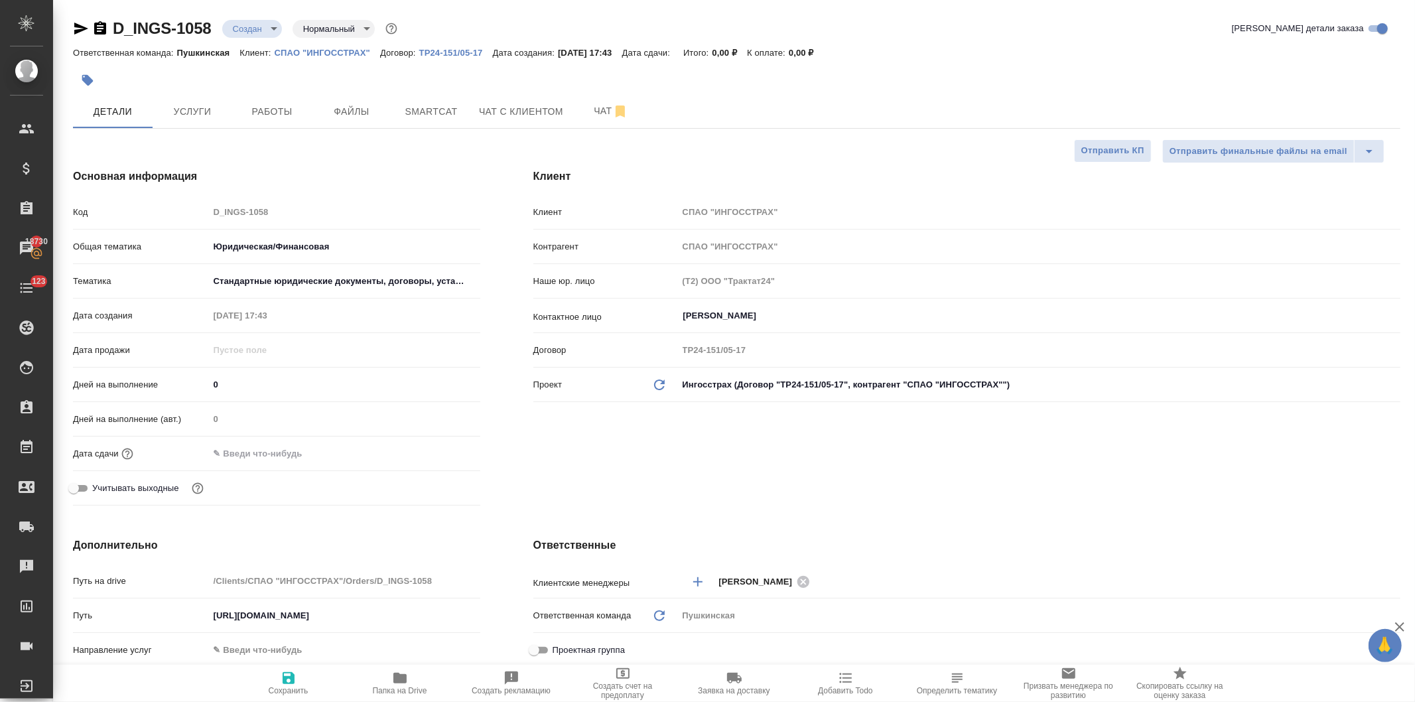
type textarea "x"
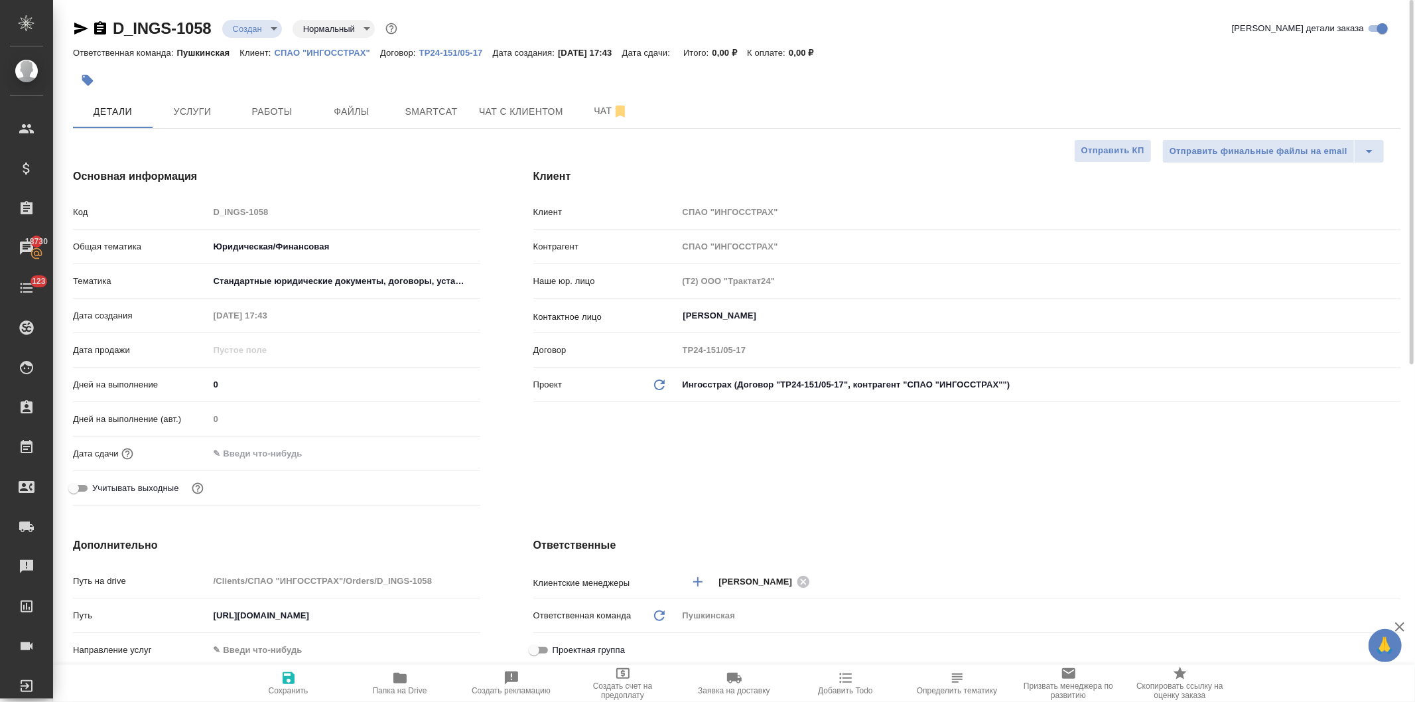
type textarea "x"
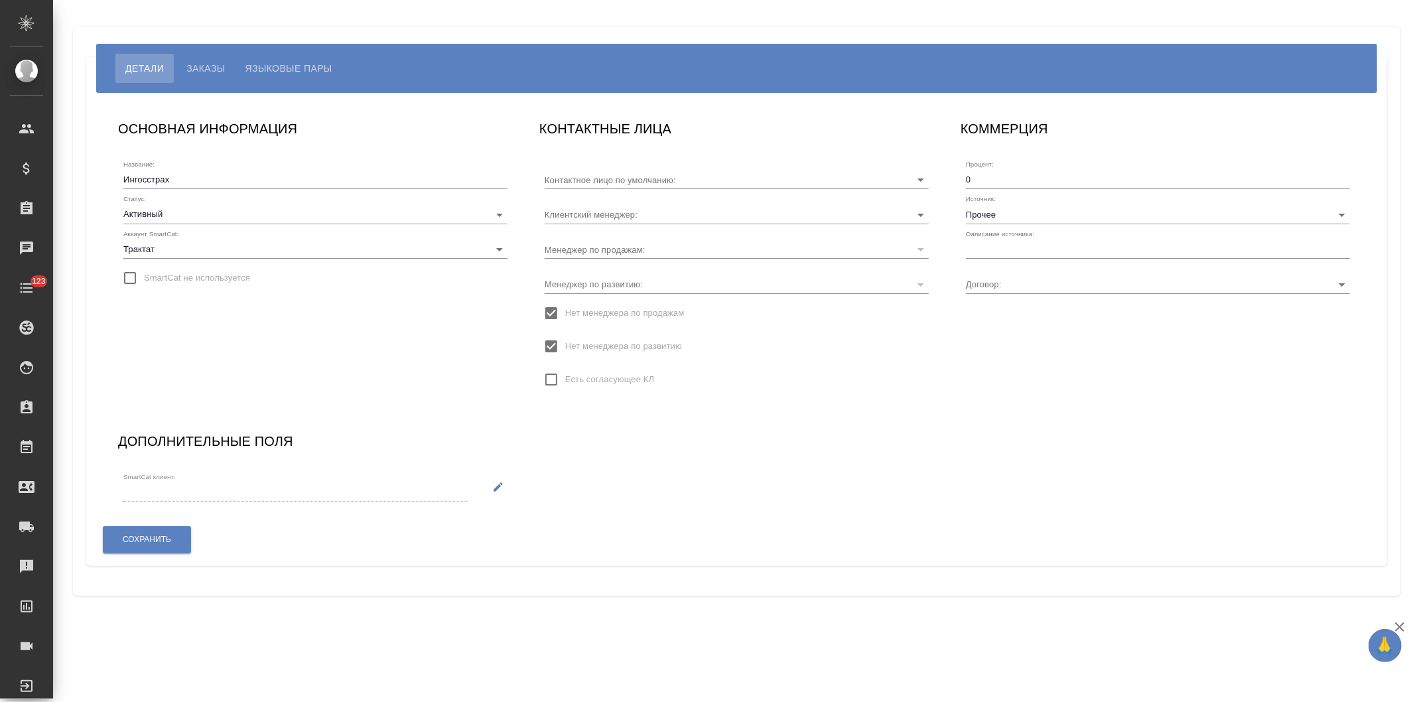
type input "[PERSON_NAME]"
type input "ТР24-151/05-17"
type input "[PERSON_NAME]"
click at [996, 210] on input "Прочее" at bounding box center [1137, 214] width 342 height 18
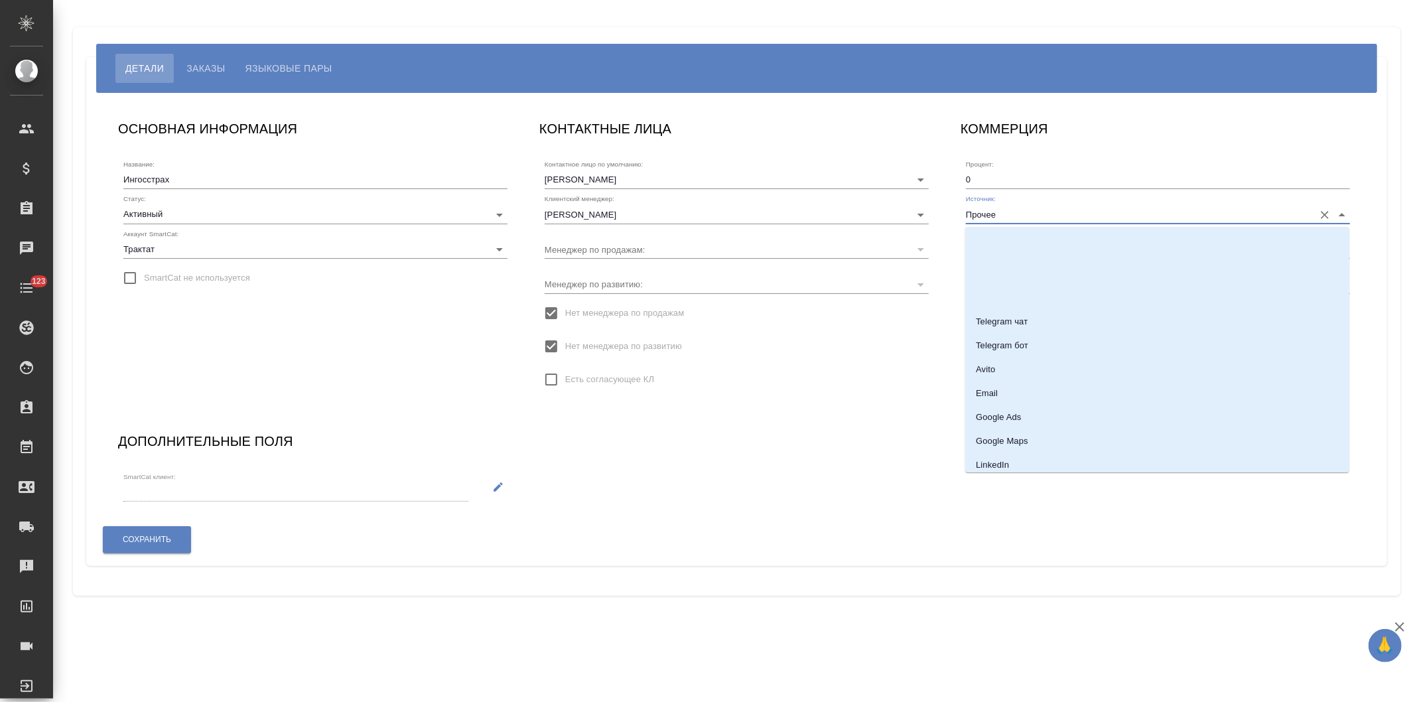
scroll to position [295, 0]
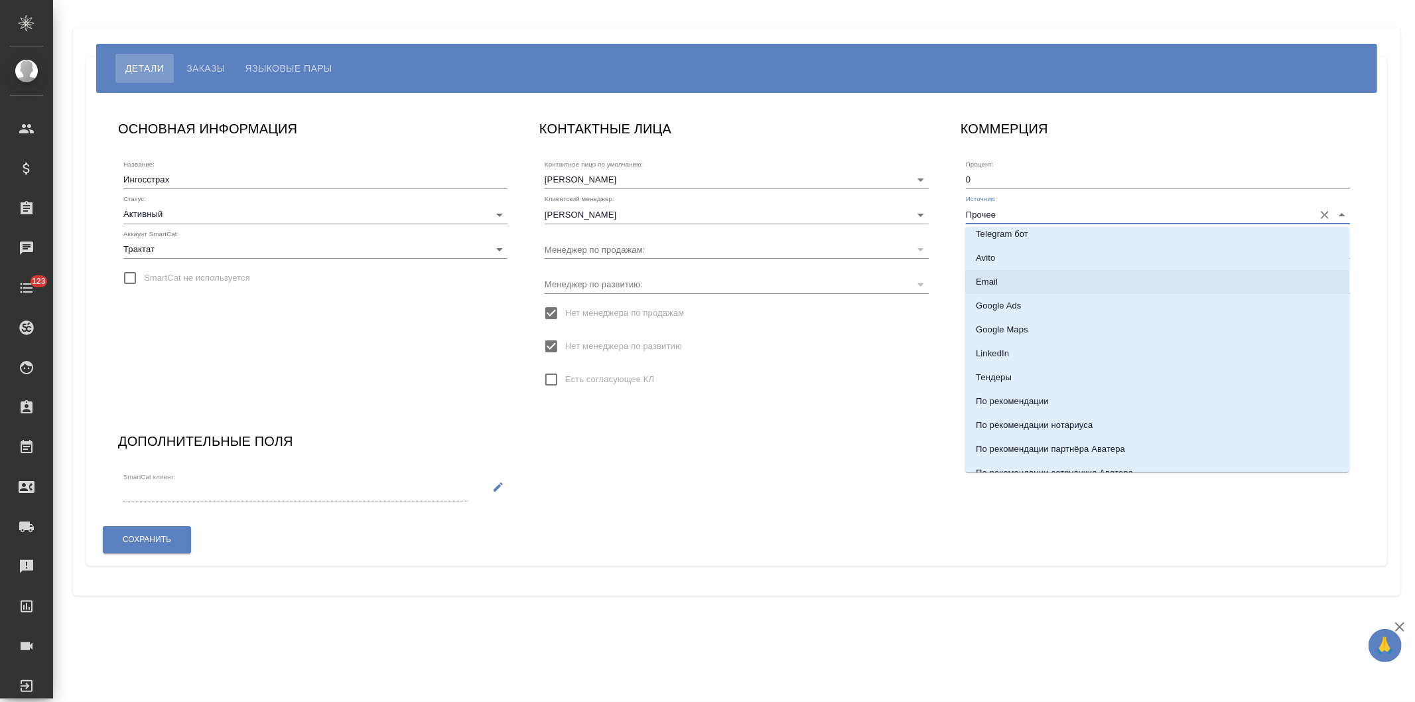
click at [996, 283] on p "Email" at bounding box center [987, 281] width 22 height 13
type input "Email"
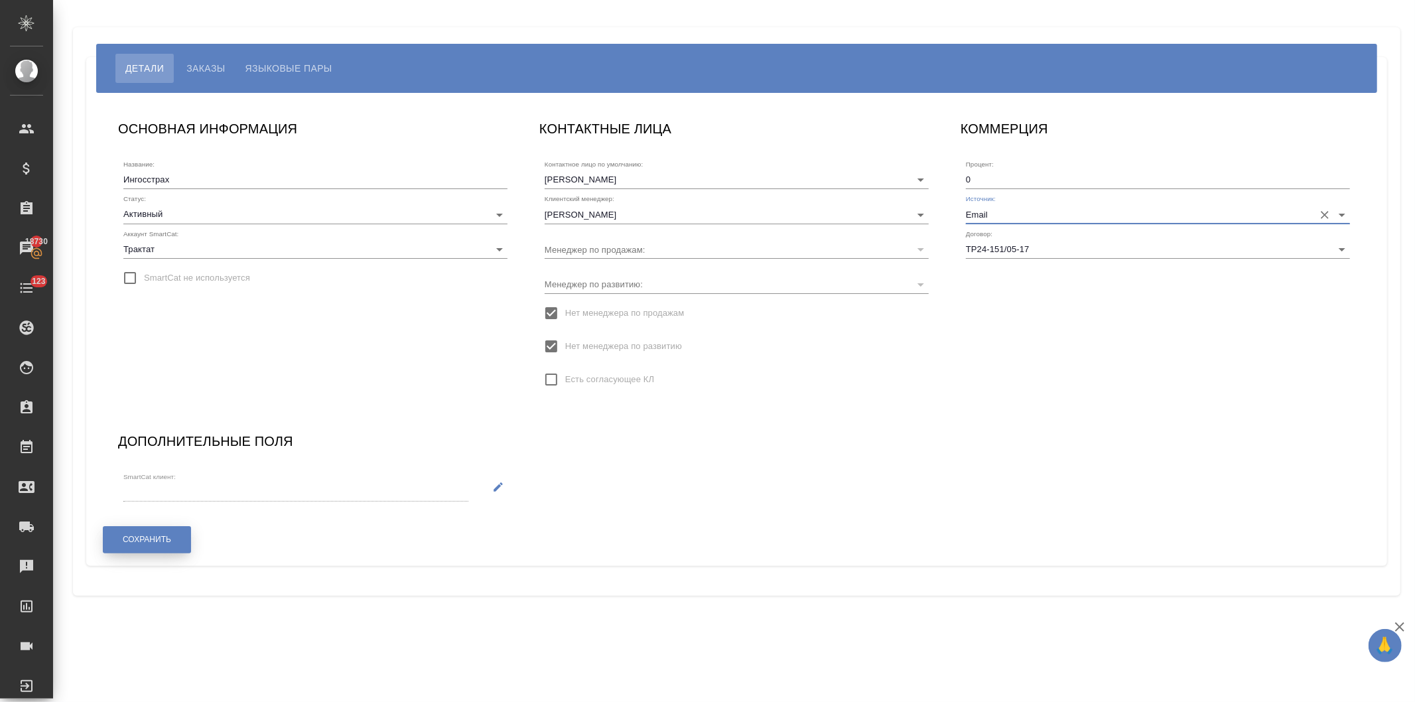
click at [147, 535] on span "Сохранить" at bounding box center [147, 539] width 48 height 11
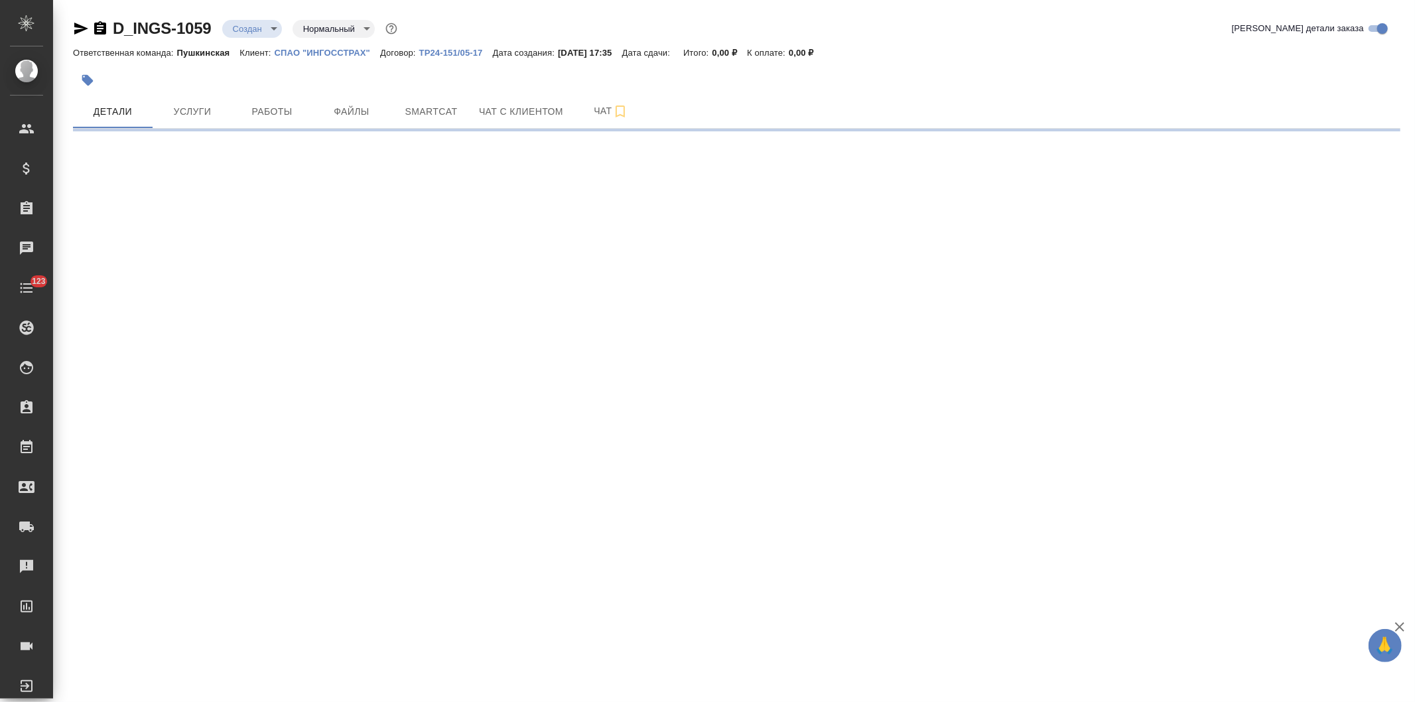
select select "RU"
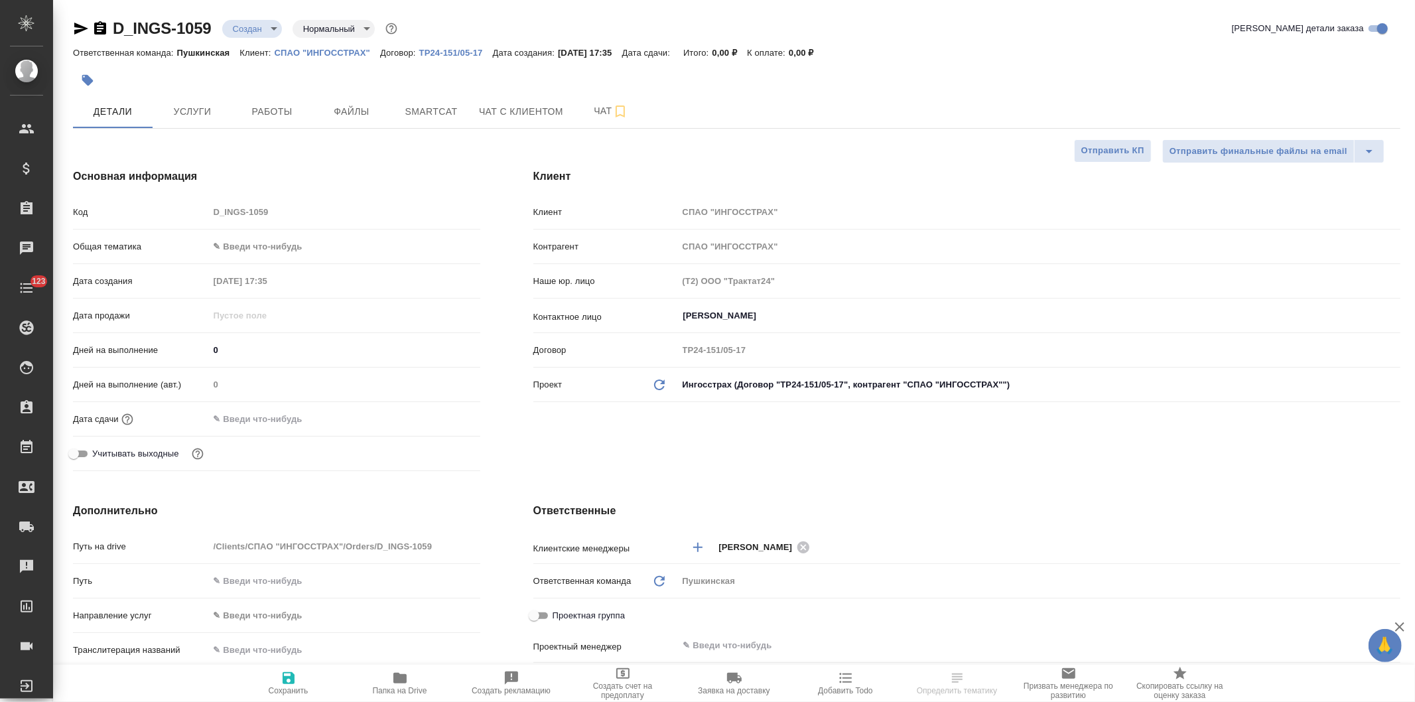
type textarea "x"
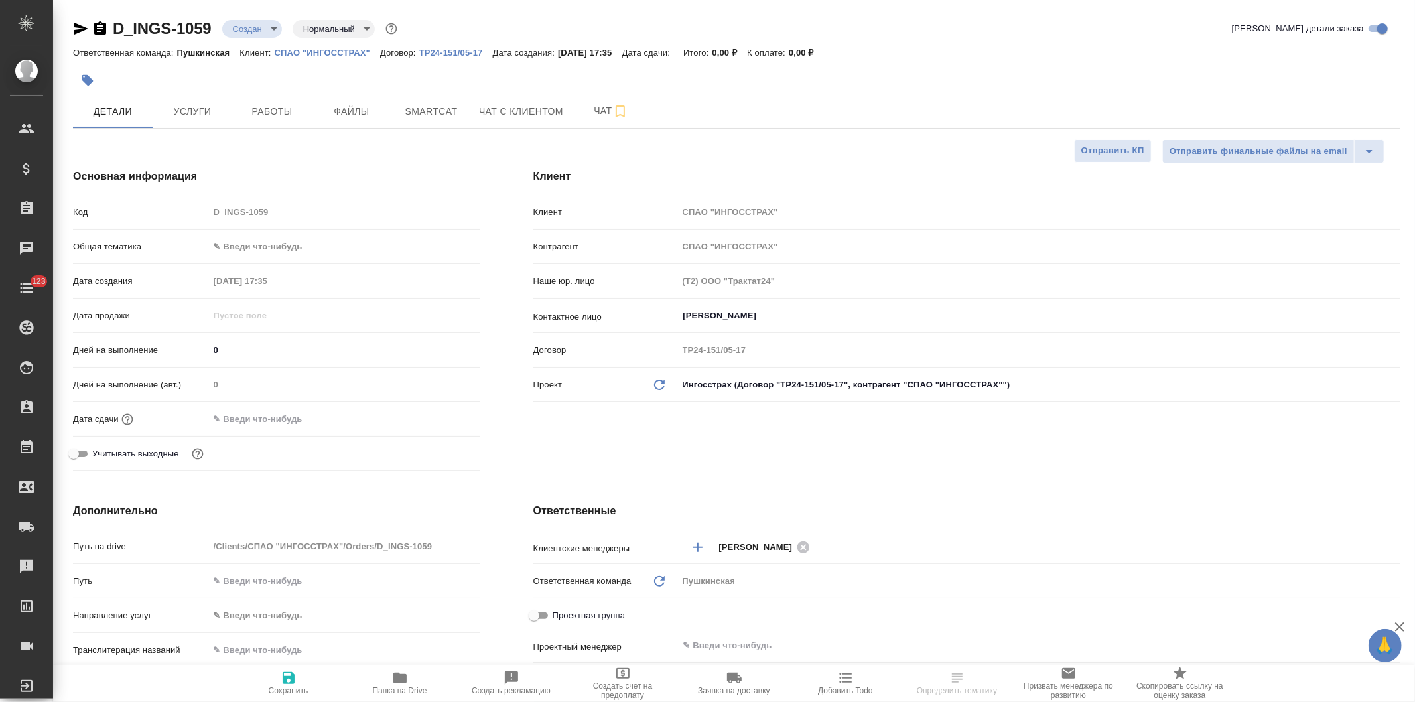
type textarea "x"
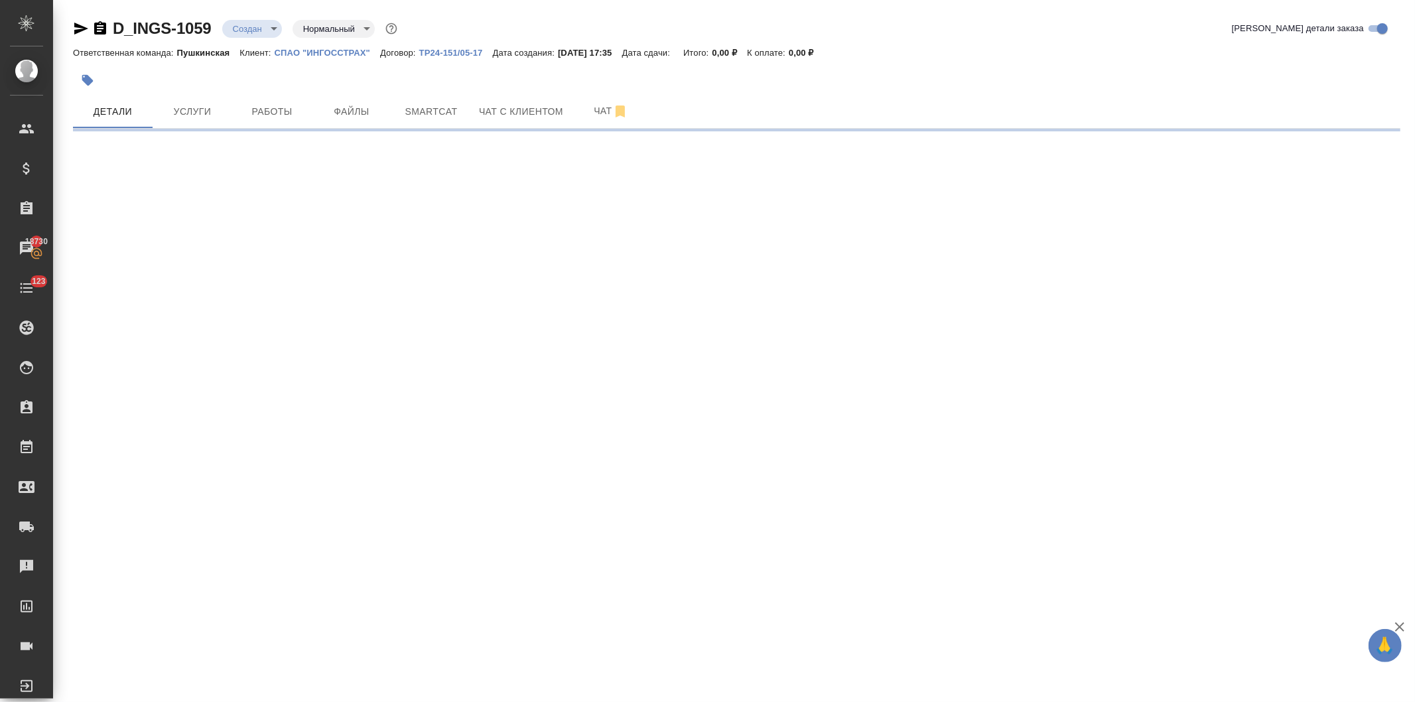
select select "RU"
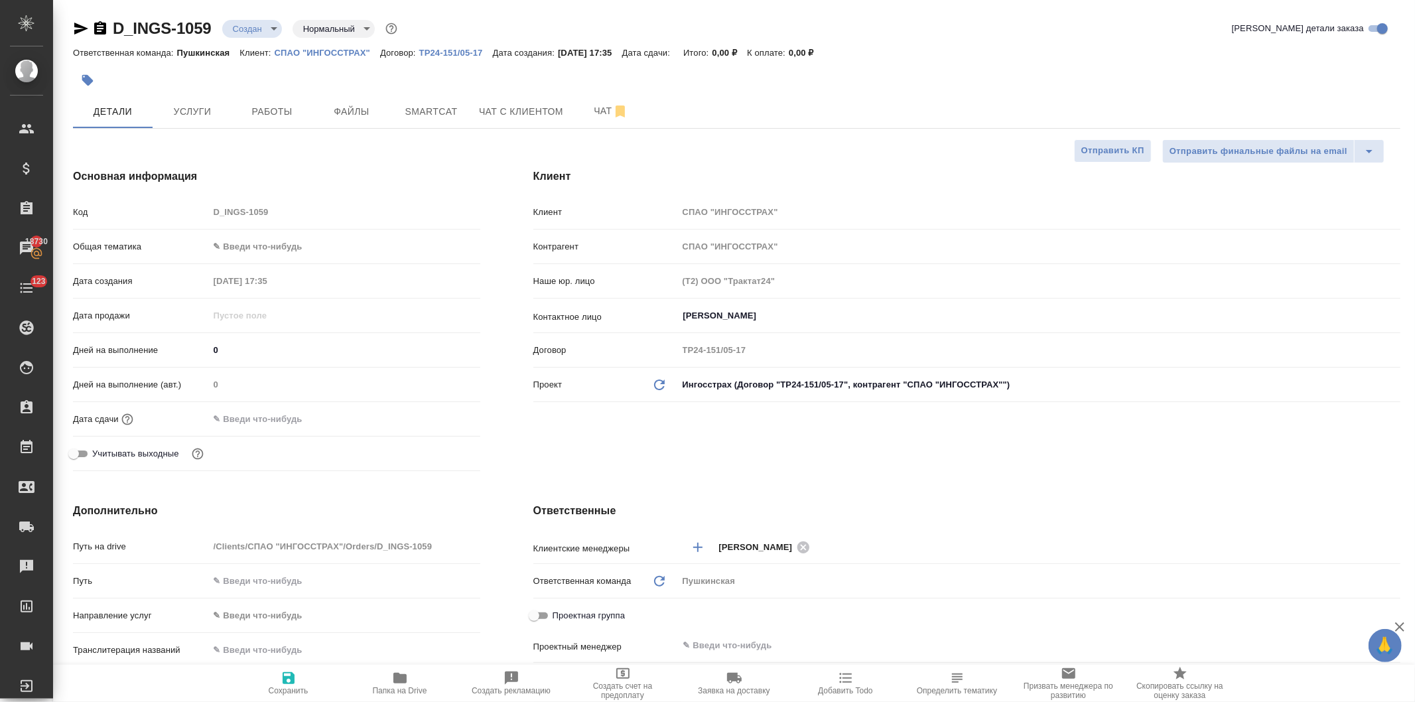
type textarea "x"
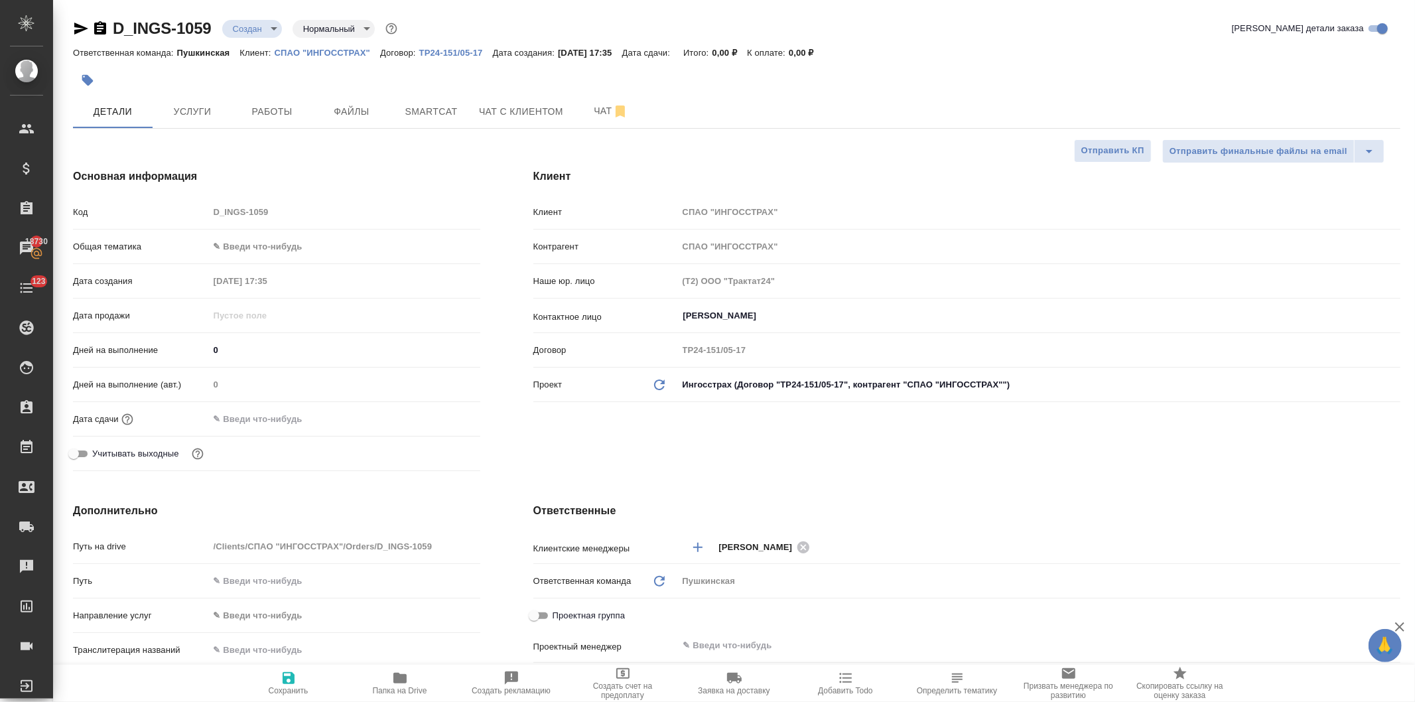
type textarea "x"
click at [750, 312] on input "Костина Линда" at bounding box center [1017, 316] width 670 height 16
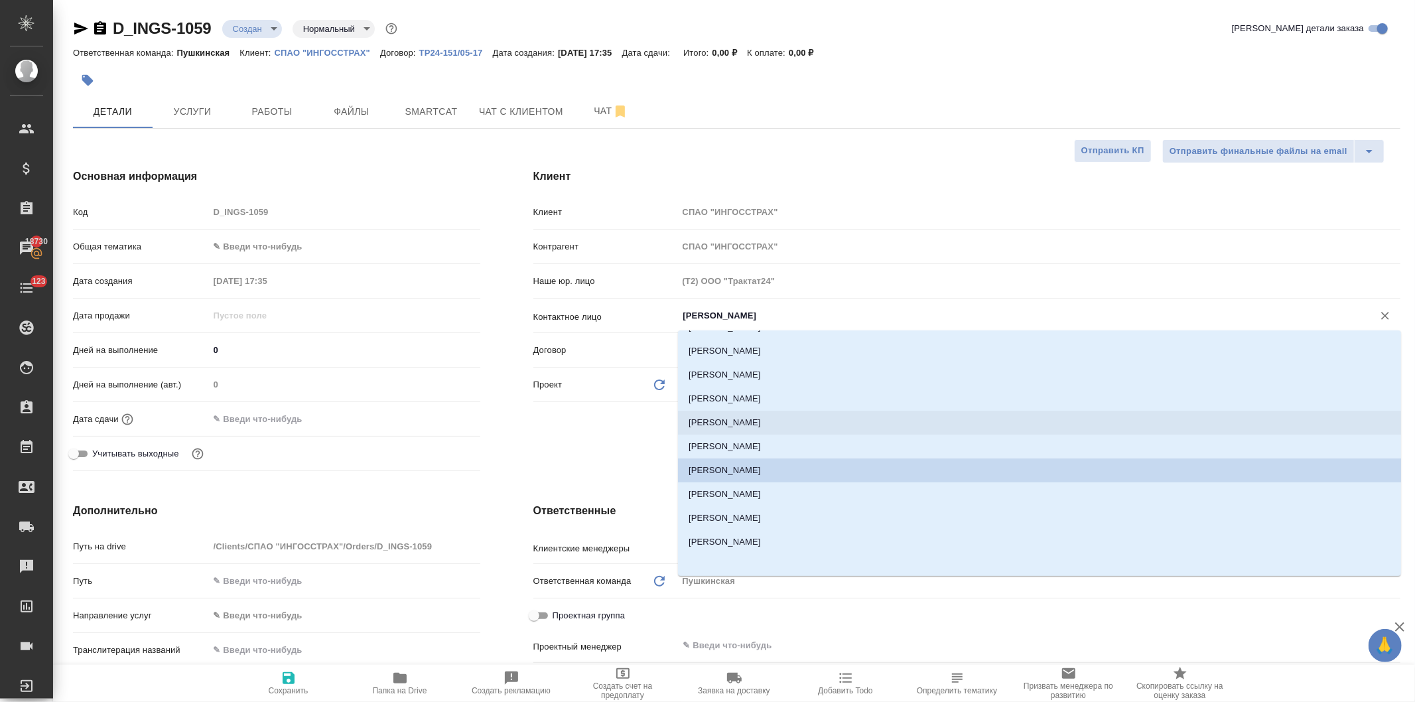
scroll to position [141, 0]
click at [734, 489] on li "[PERSON_NAME]" at bounding box center [1039, 492] width 723 height 24
type input "[PERSON_NAME]"
type textarea "x"
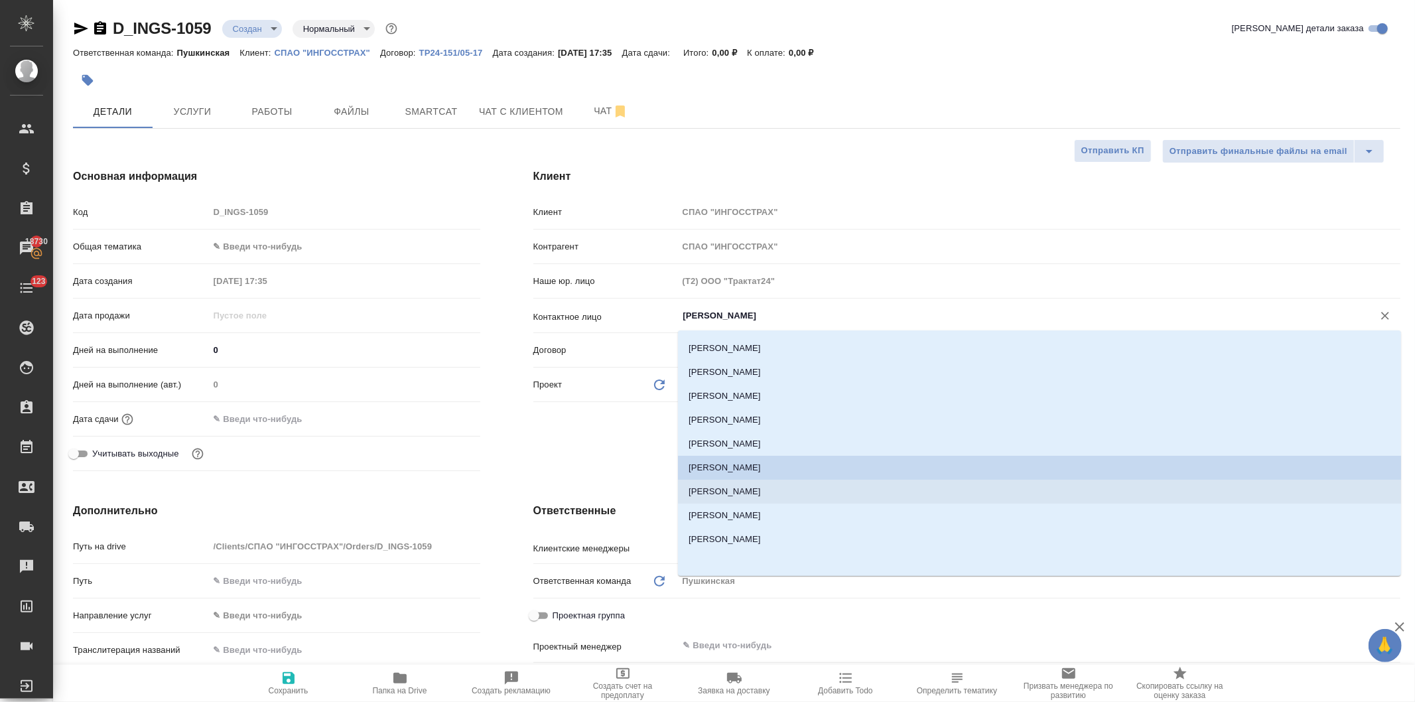
type textarea "x"
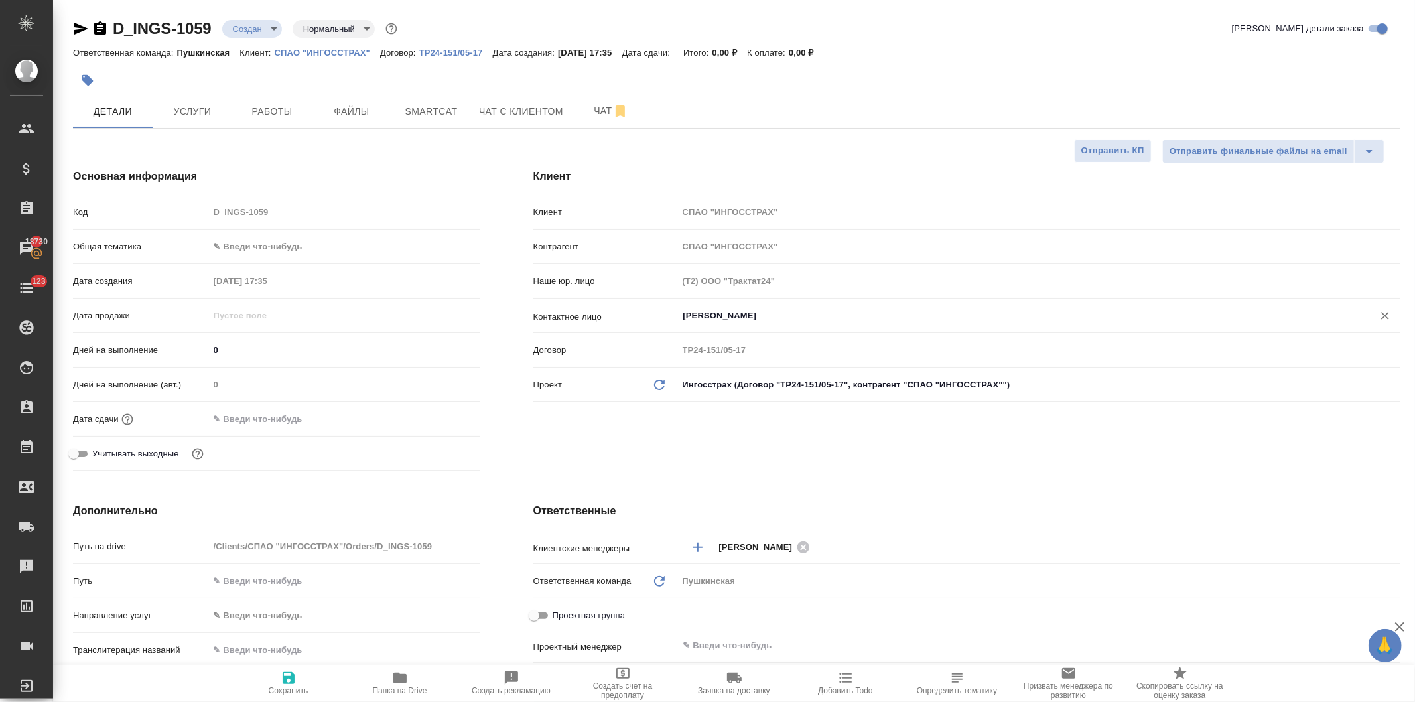
click at [234, 243] on body "🙏 .cls-1 fill:#fff; AWATERA Давыдова Елена Клиенты Спецификации Заказы 18730 Ча…" at bounding box center [707, 351] width 1415 height 702
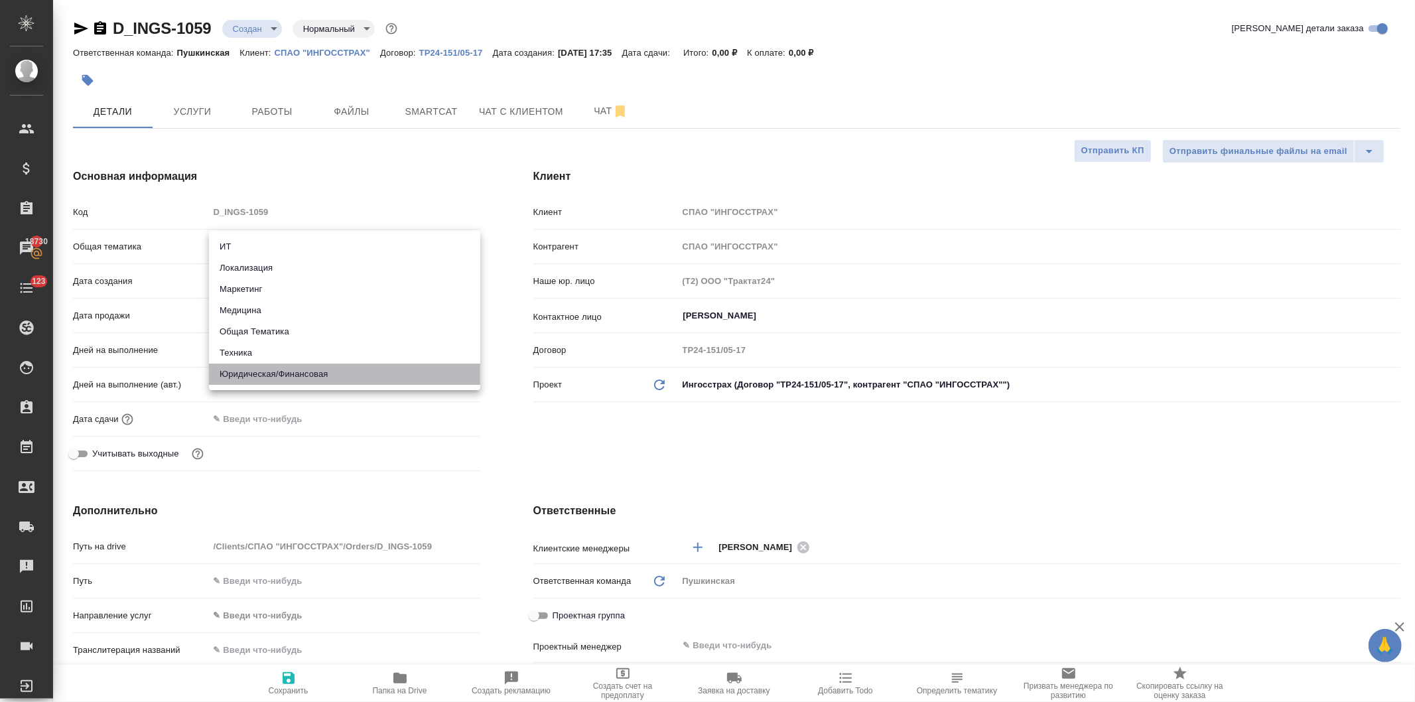
click at [264, 375] on li "Юридическая/Финансовая" at bounding box center [344, 374] width 271 height 21
type input "yr-fn"
type textarea "x"
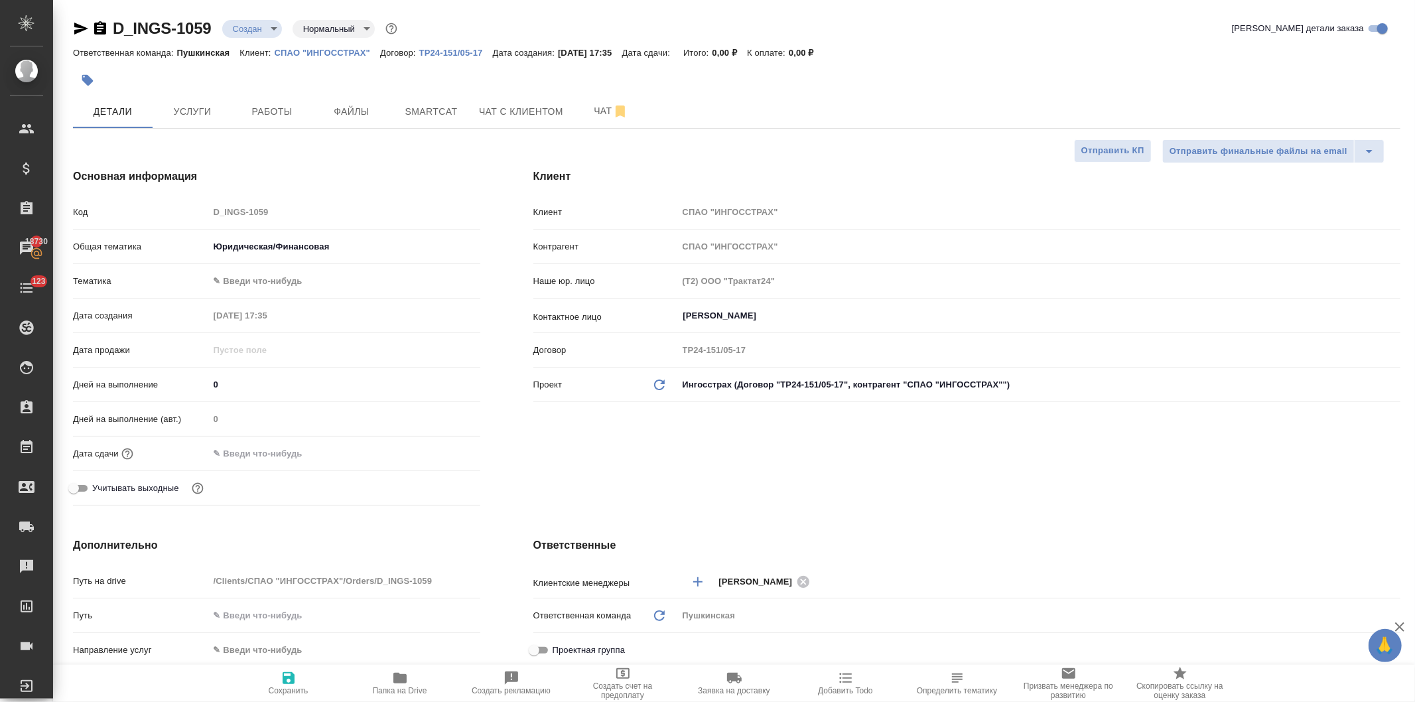
click at [254, 282] on body "🙏 .cls-1 fill:#fff; AWATERA Давыдова Елена Клиенты Спецификации Заказы 18730 Ча…" at bounding box center [707, 351] width 1415 height 702
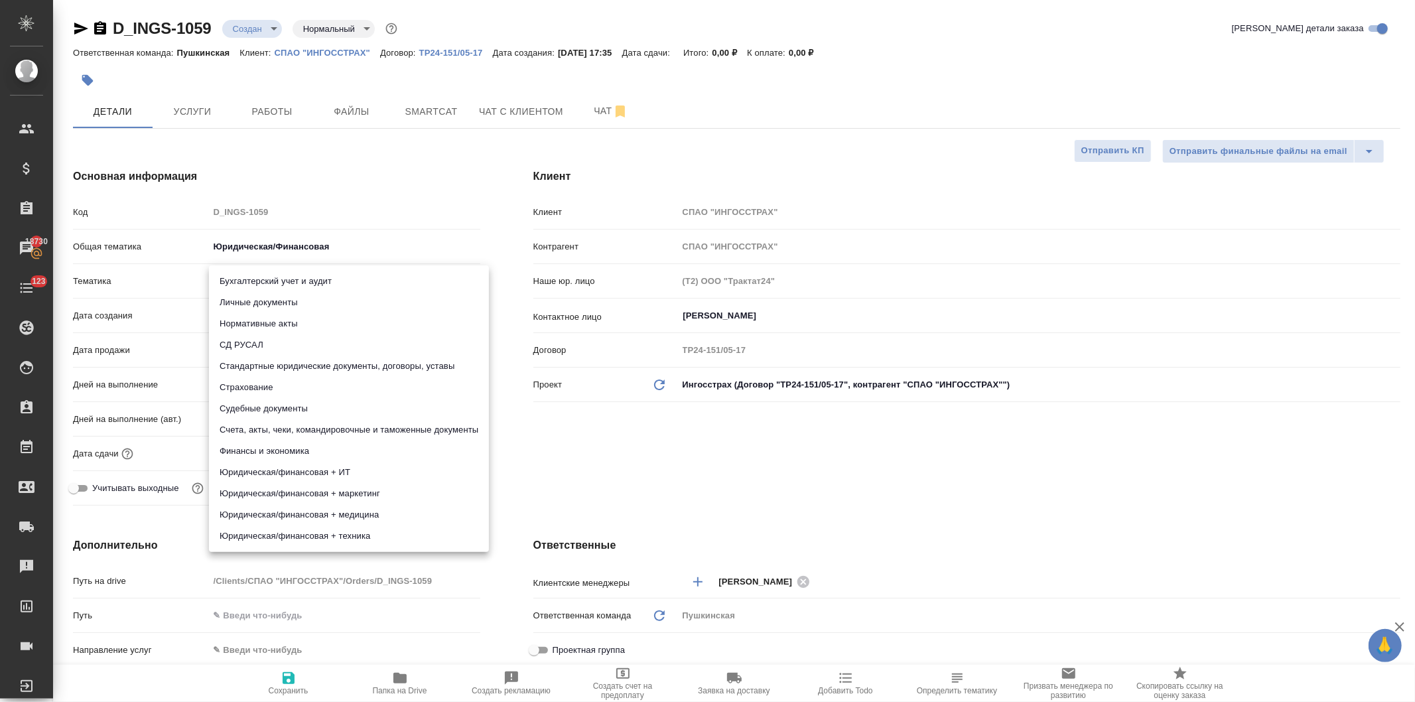
click at [269, 362] on li "Стандартные юридические документы, договоры, уставы" at bounding box center [349, 366] width 280 height 21
type textarea "x"
type input "5f647205b73bc97568ca66bf"
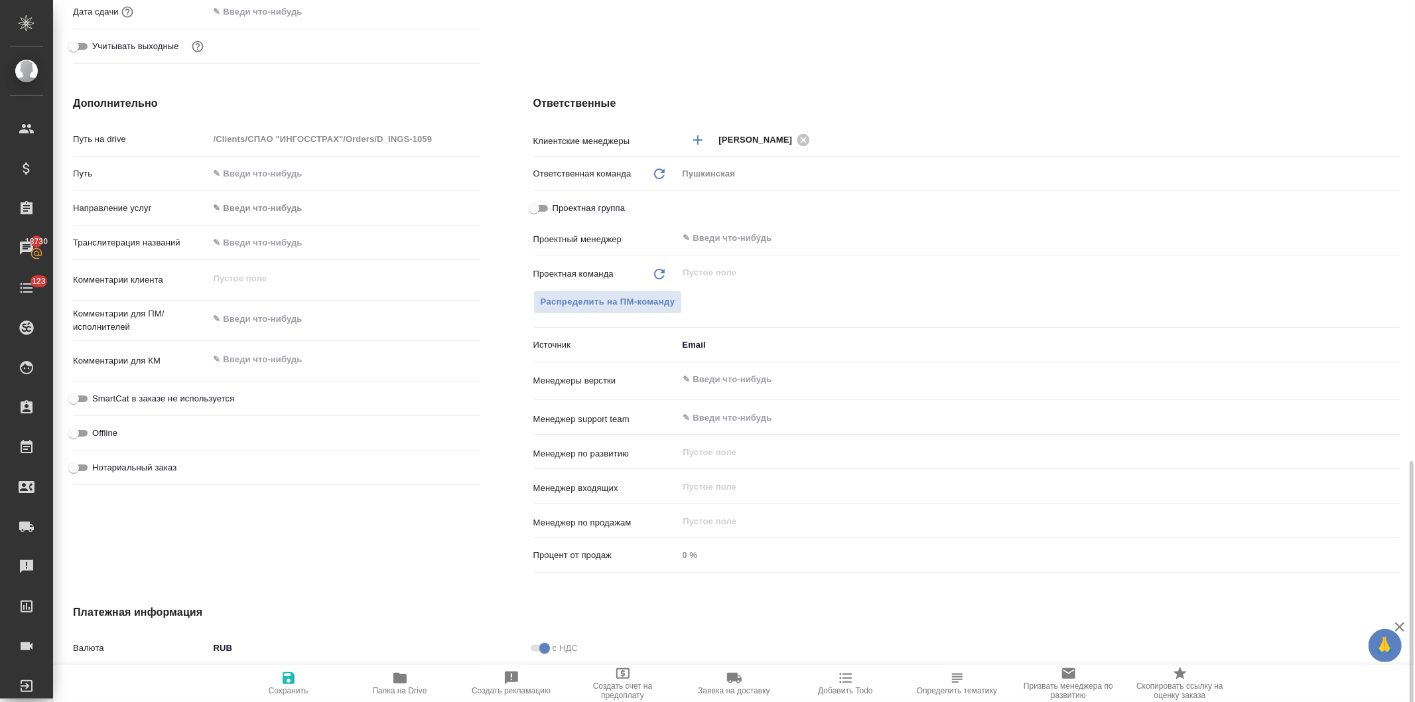
scroll to position [589, 0]
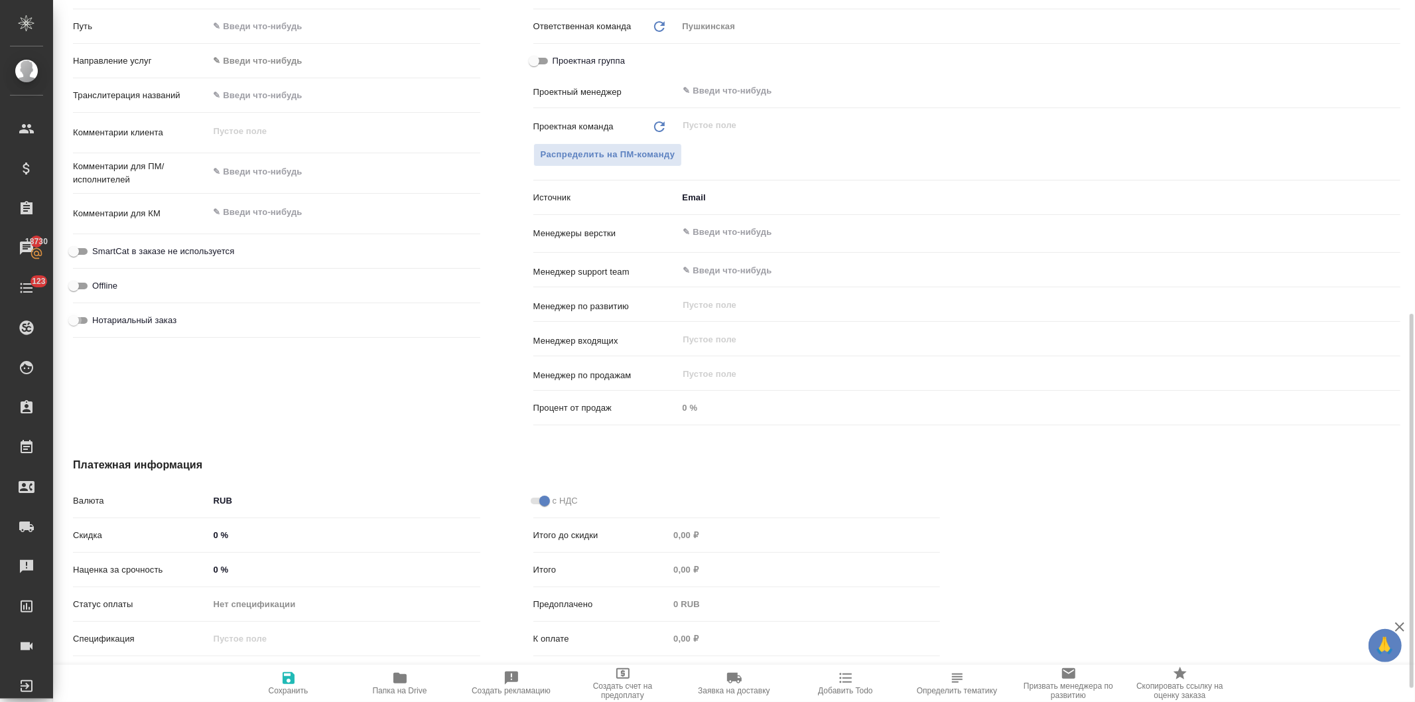
click at [80, 315] on input "Нотариальный заказ" at bounding box center [74, 320] width 48 height 16
checkbox input "true"
type textarea "x"
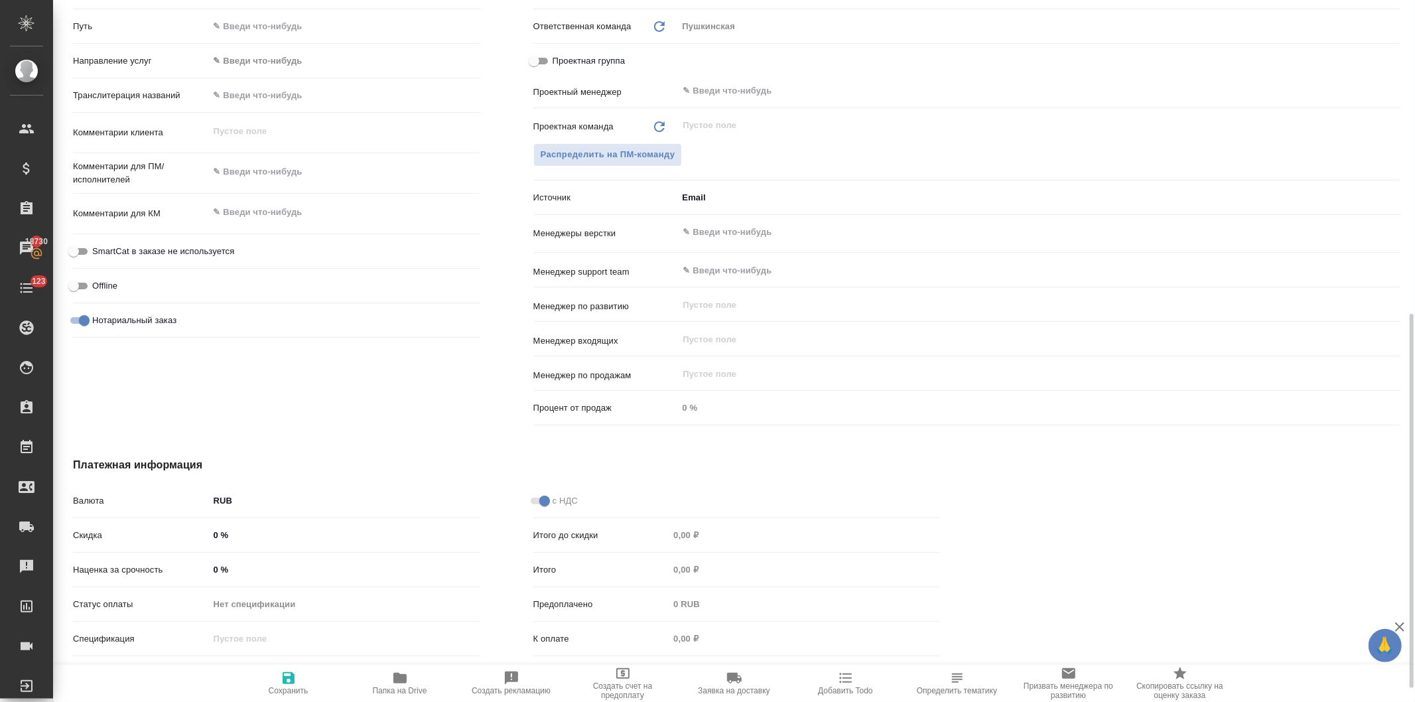
click at [287, 679] on icon "button" at bounding box center [289, 678] width 12 height 12
type textarea "x"
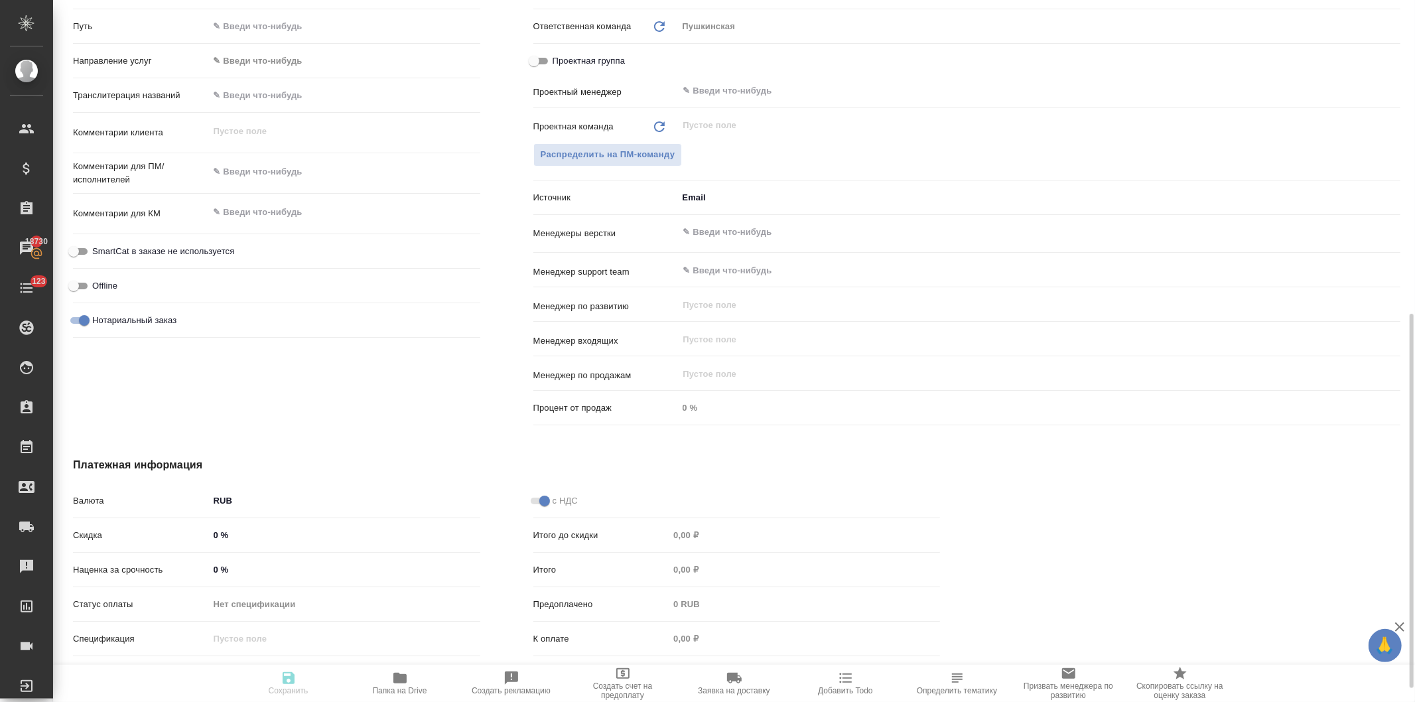
type textarea "x"
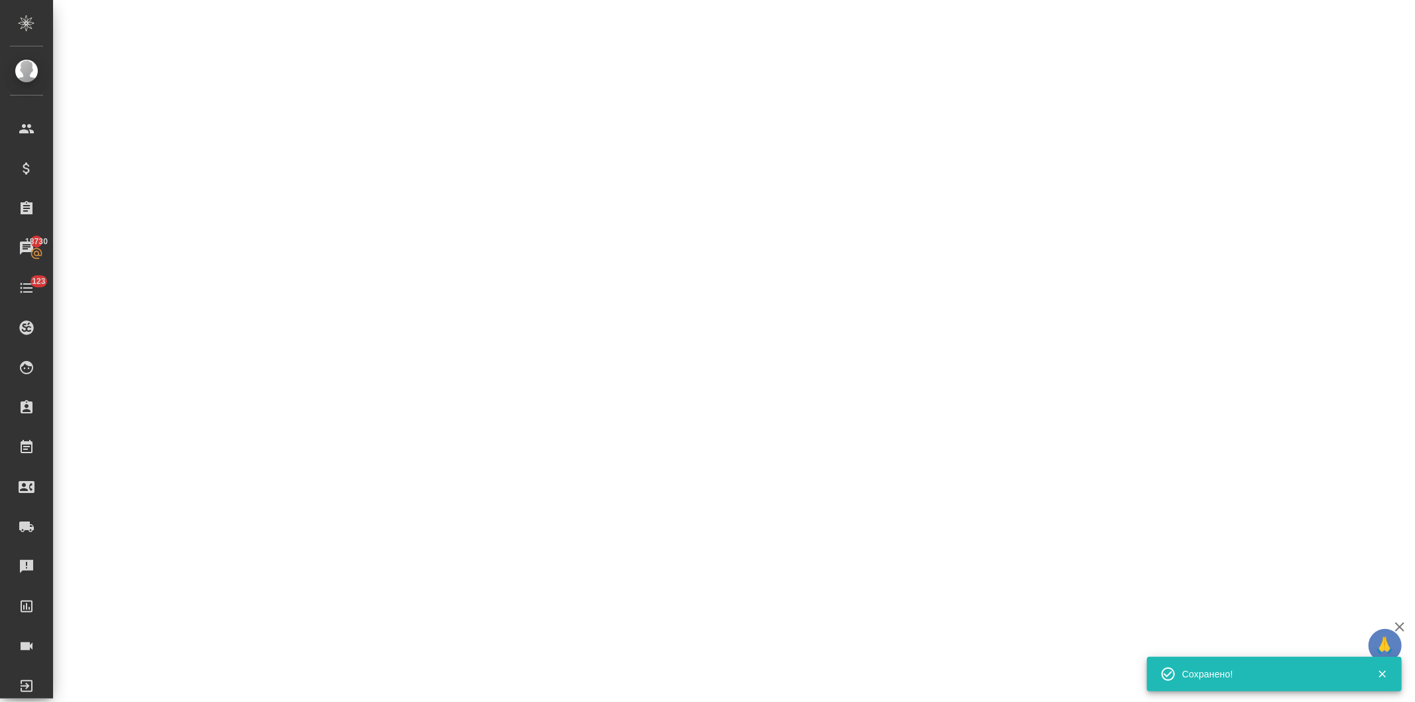
select select "RU"
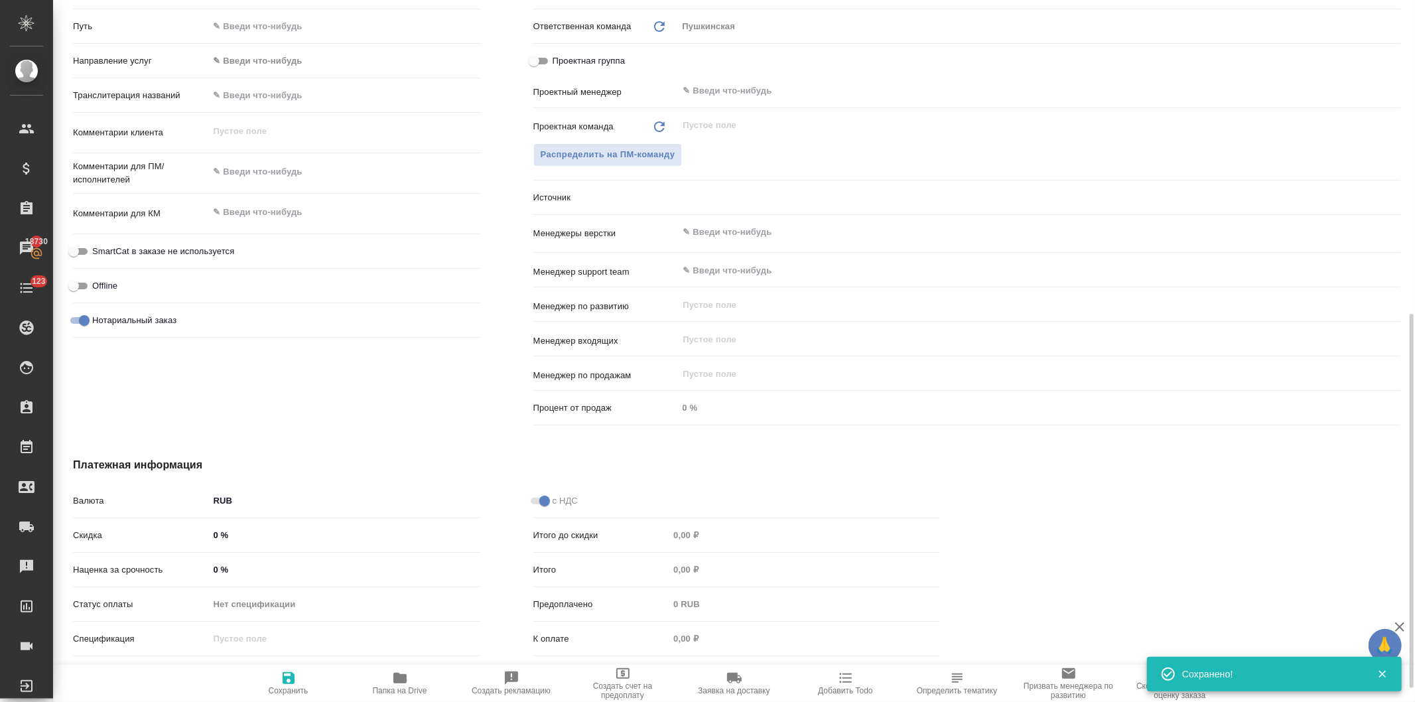
type textarea "x"
click at [400, 680] on icon "button" at bounding box center [399, 678] width 13 height 11
type textarea "x"
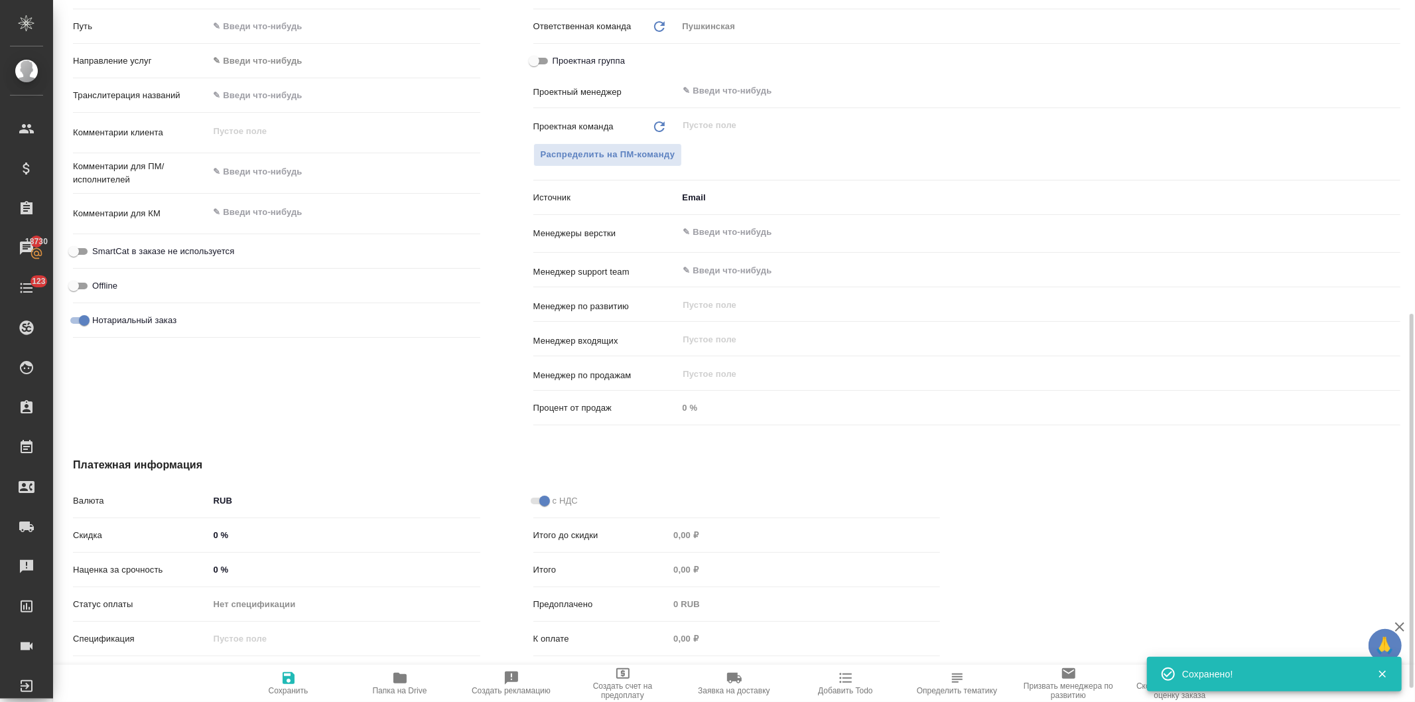
type textarea "x"
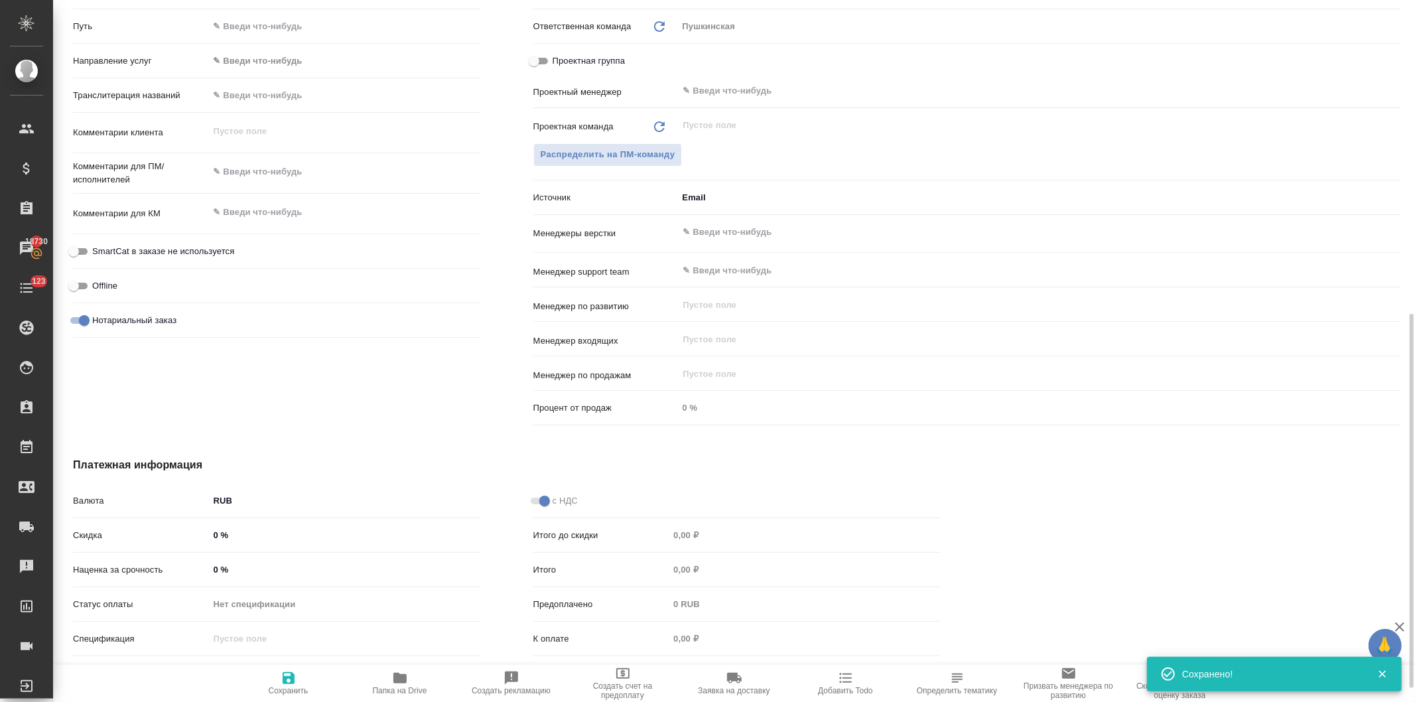
scroll to position [295, 0]
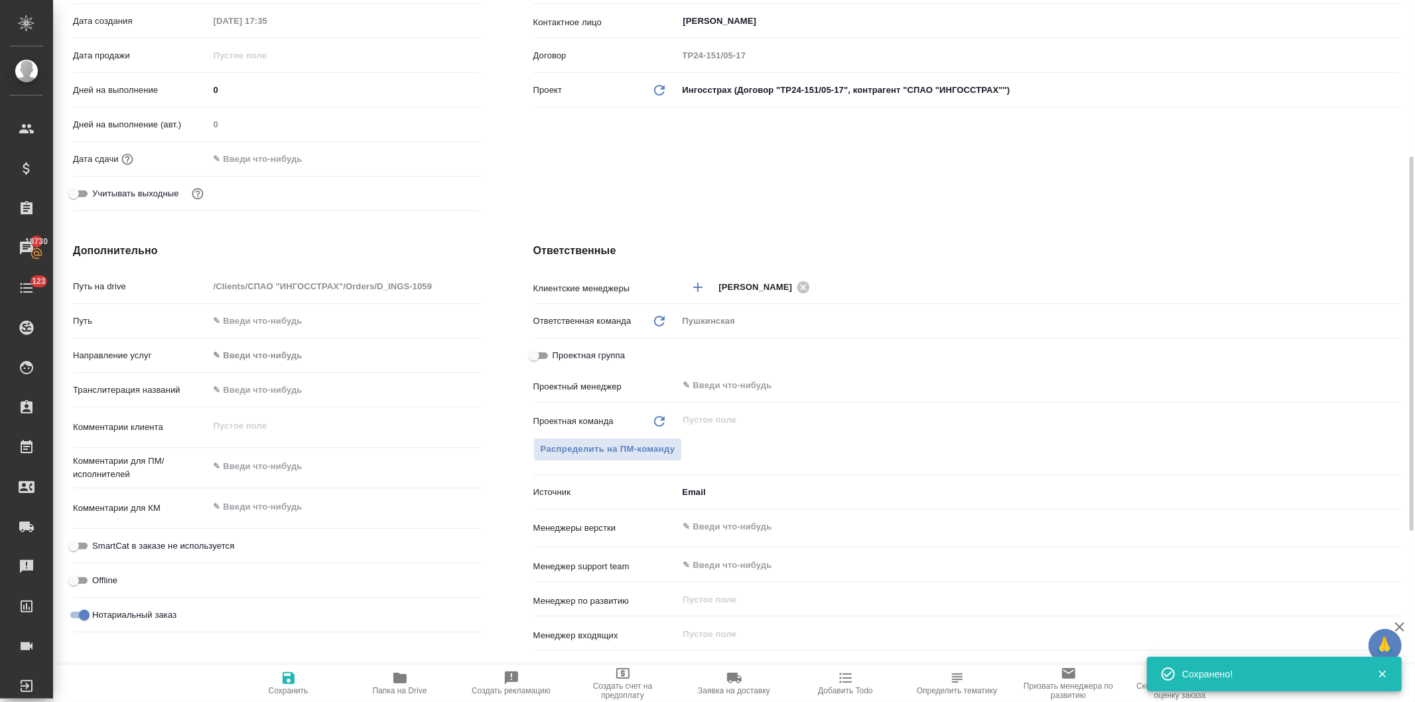
click at [272, 320] on input "text" at bounding box center [344, 320] width 271 height 19
paste input "https://drive.awatera.com/s/AFYWwkCNAJZ6GbJ"
type input "https://drive.awatera.com/s/AFYWwkCNAJZ6GbJ"
type textarea "x"
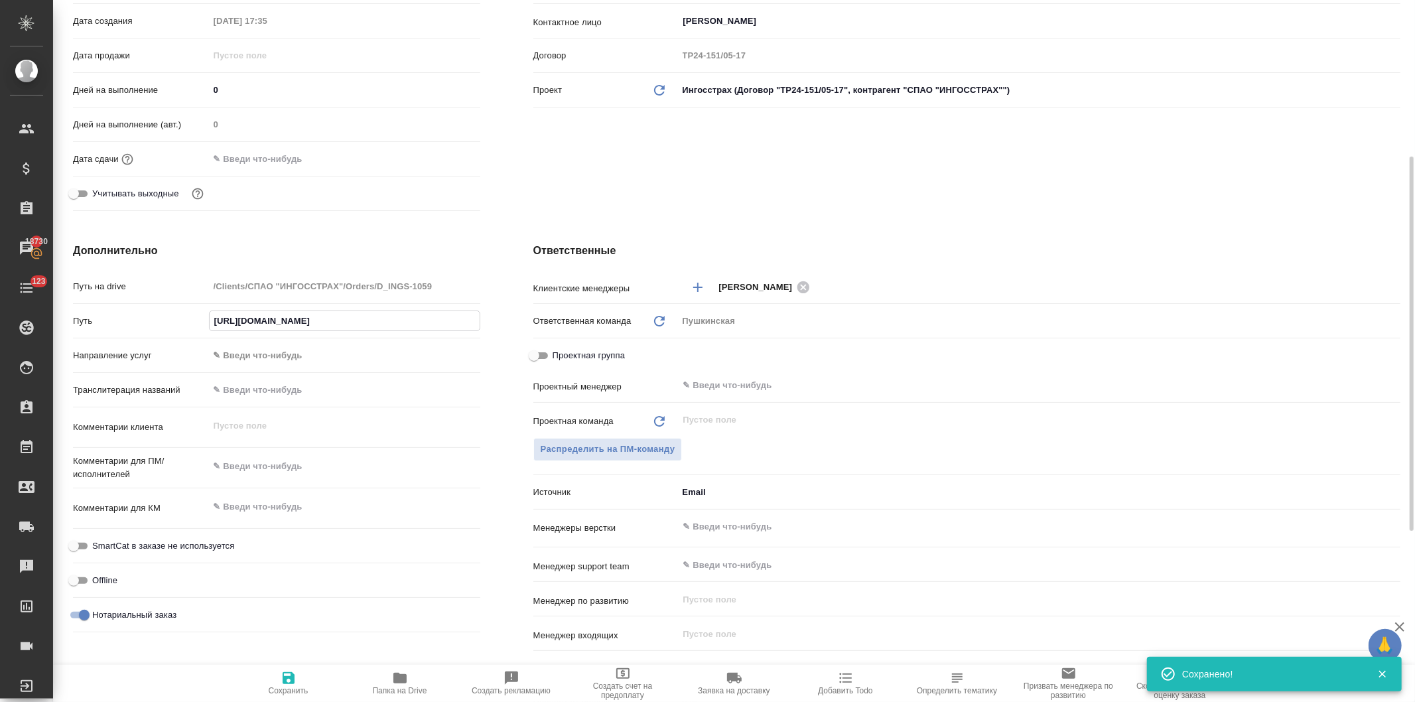
type textarea "x"
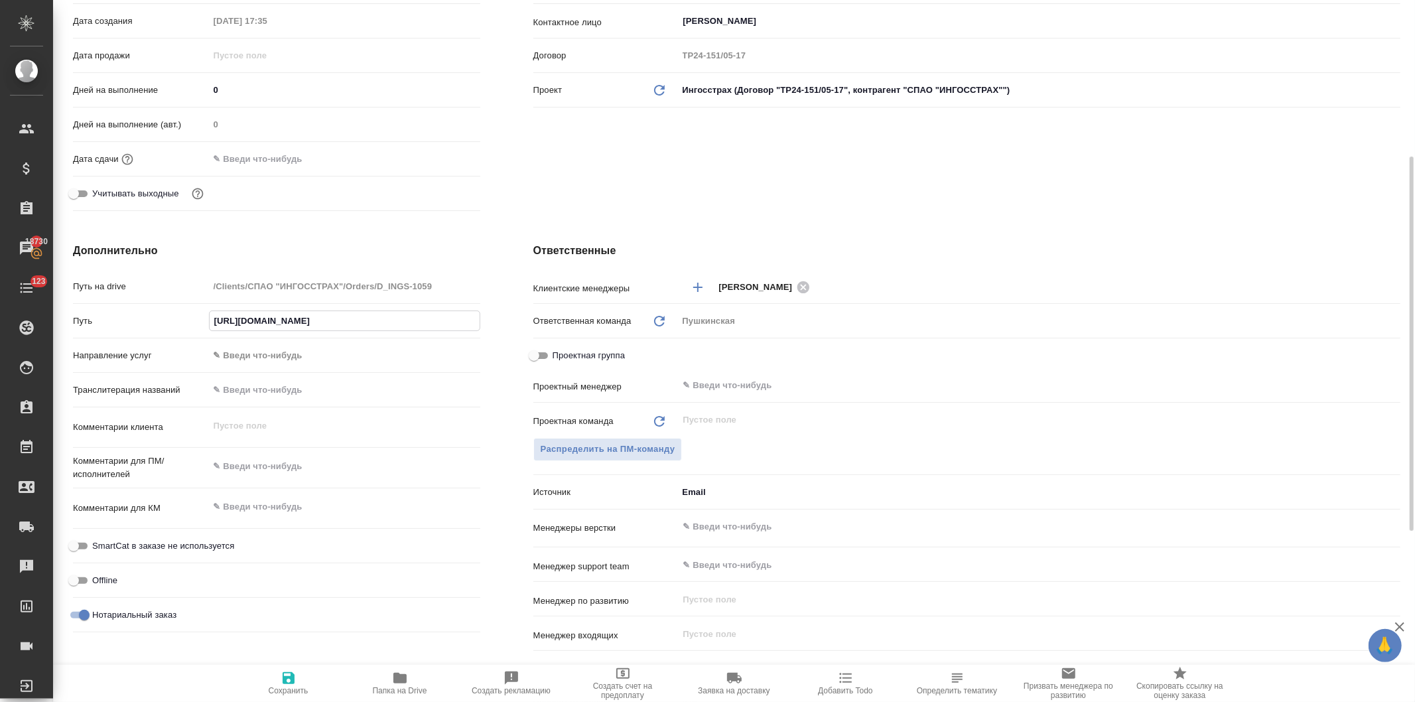
type input "https://drive.awatera.com/s/AFYWwkCNAJZ6GbJ"
click at [582, 170] on div "Клиент Клиент СПАО "ИНГОССТРАХ" Контрагент СПАО "ИНГОССТРАХ" Наше юр. лицо (Т2)…" at bounding box center [967, 44] width 920 height 395
click at [287, 682] on icon "button" at bounding box center [289, 678] width 16 height 16
type textarea "x"
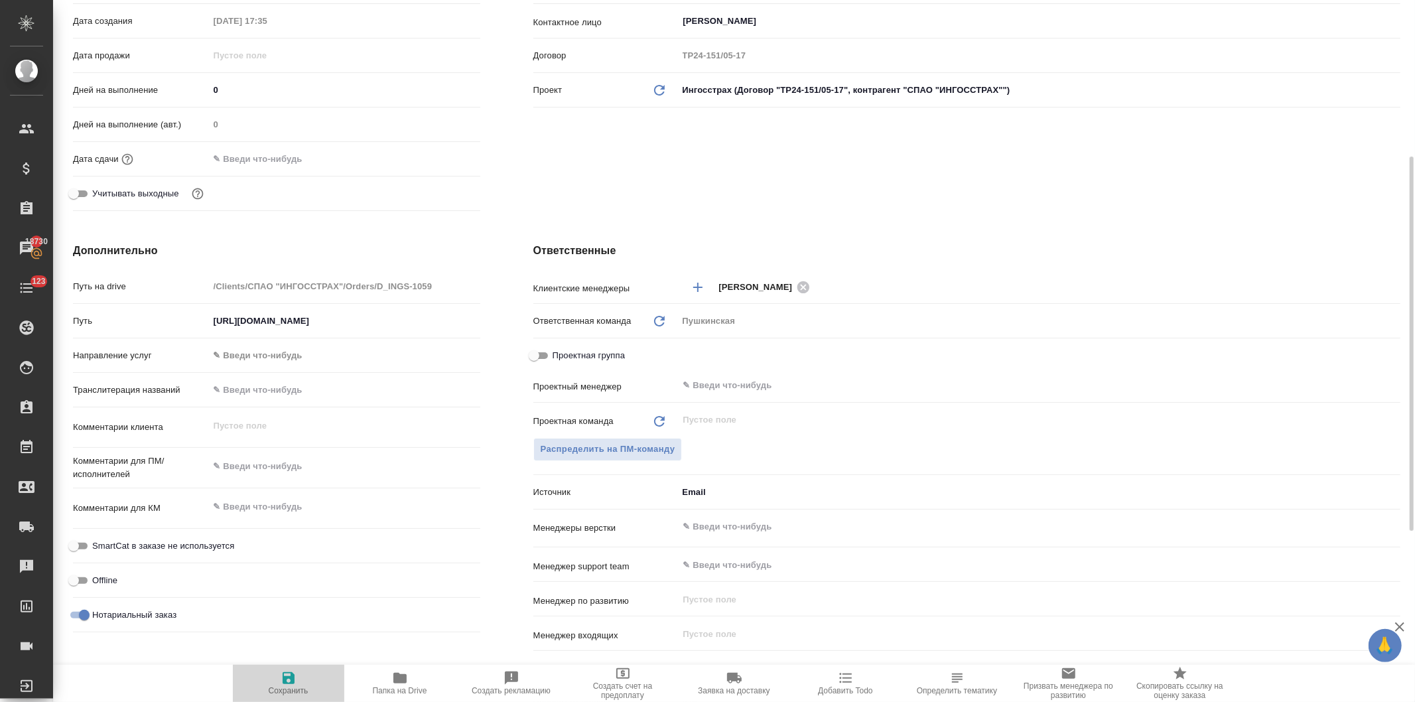
type textarea "x"
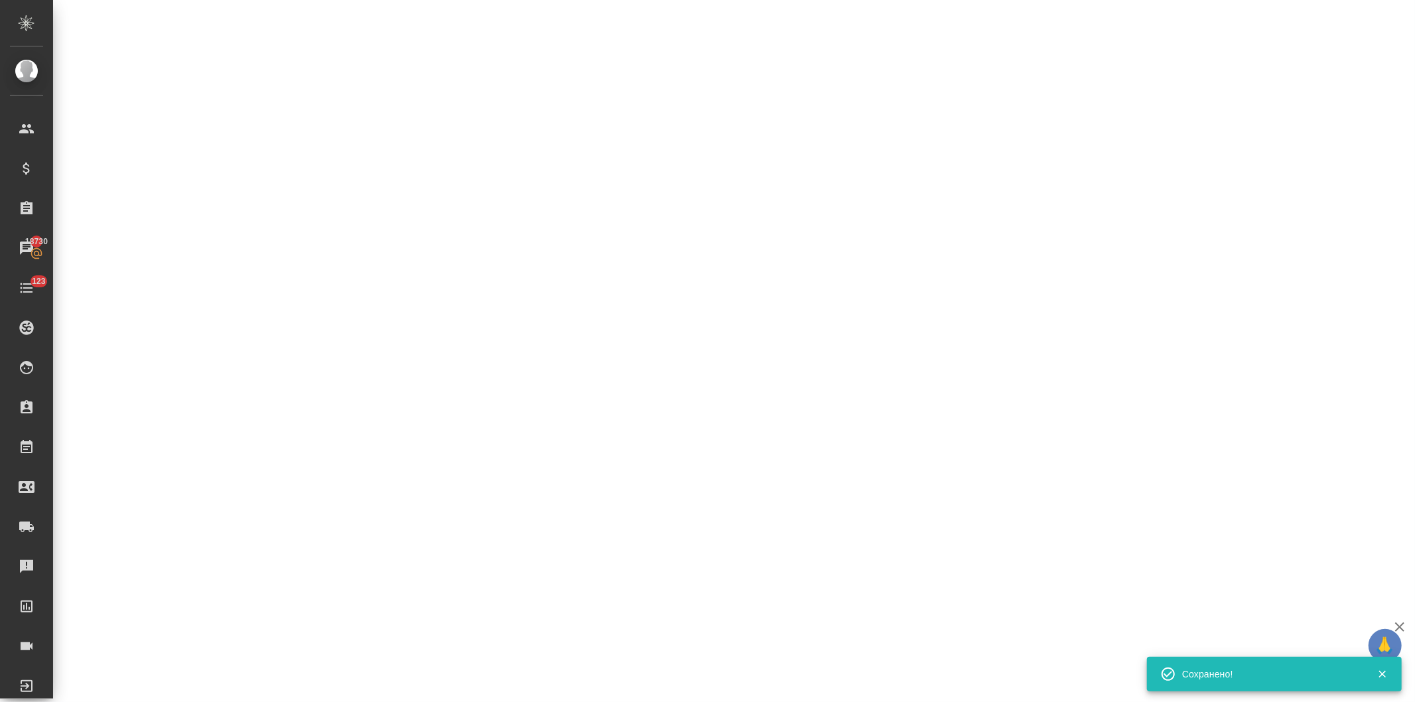
select select "RU"
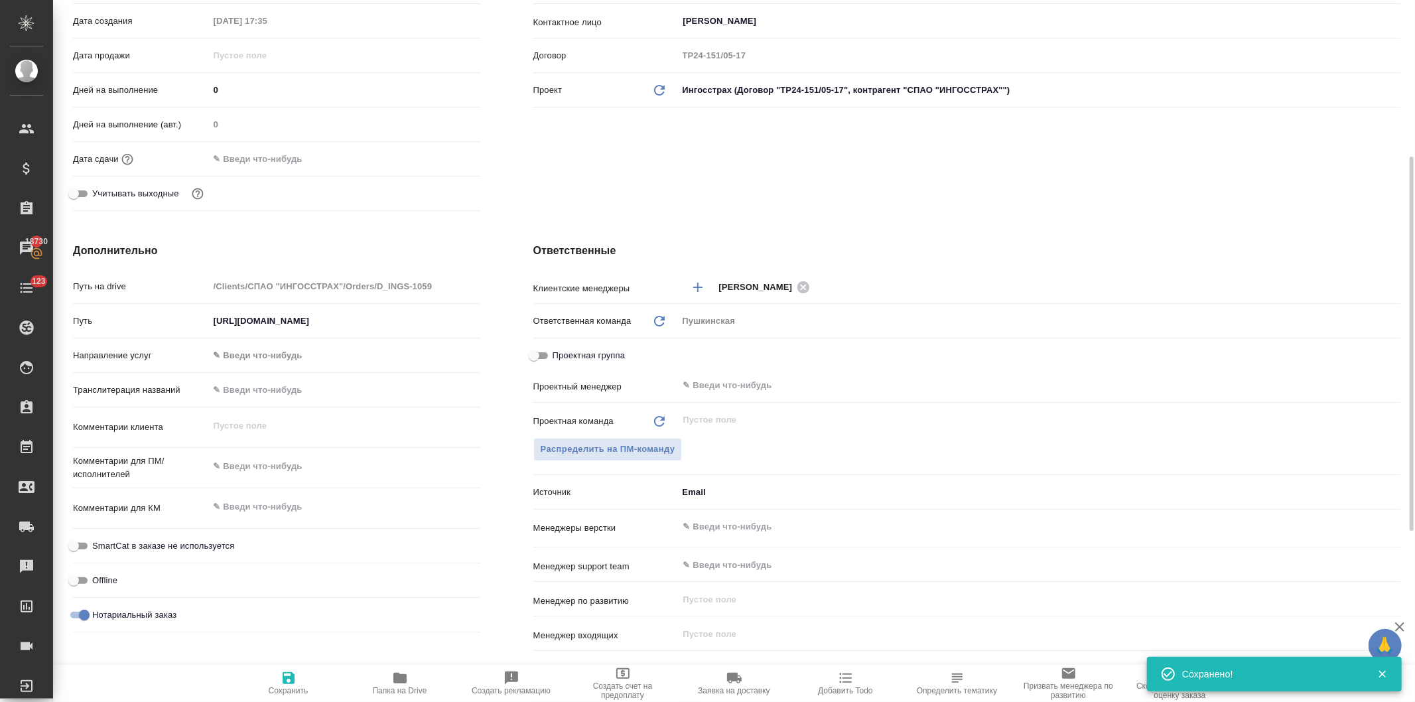
type textarea "x"
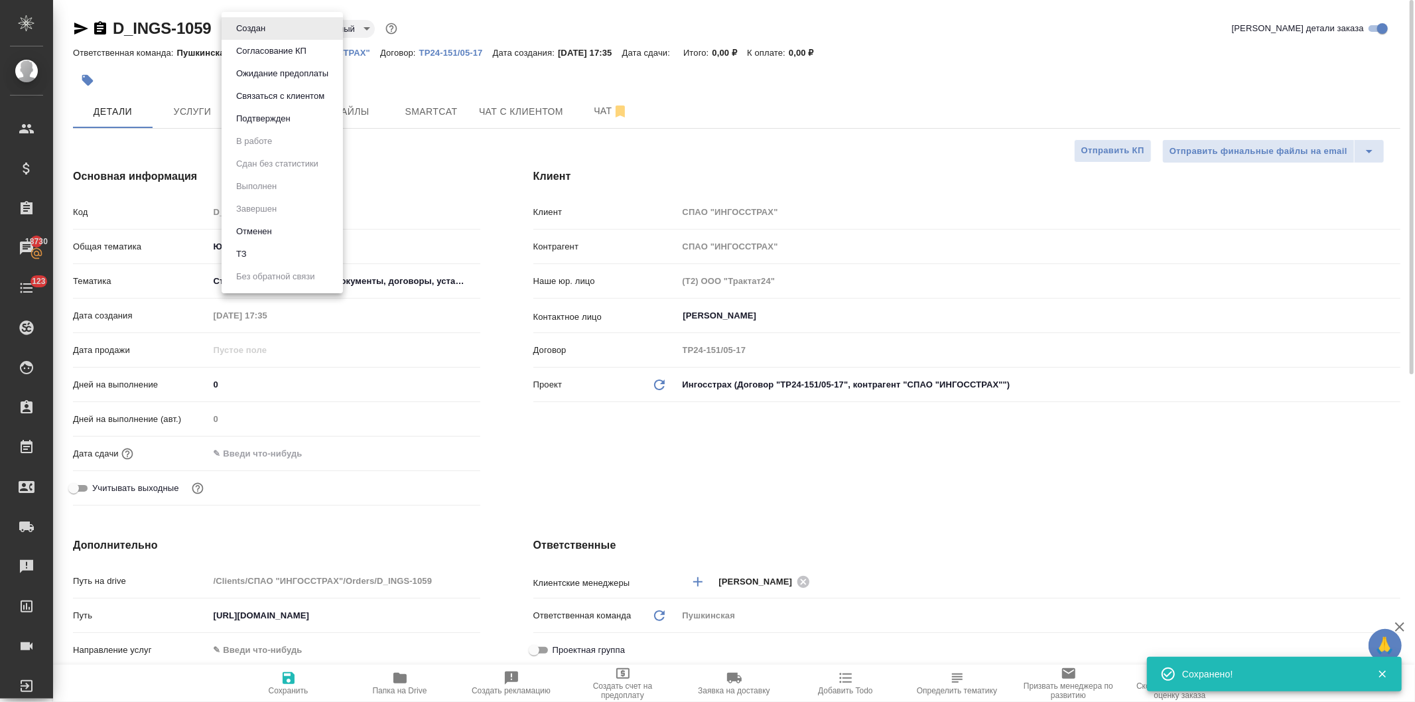
click at [244, 22] on body "🙏 .cls-1 fill:#fff; AWATERA Давыдова Елена Клиенты Спецификации Заказы 18730 Ча…" at bounding box center [707, 351] width 1415 height 702
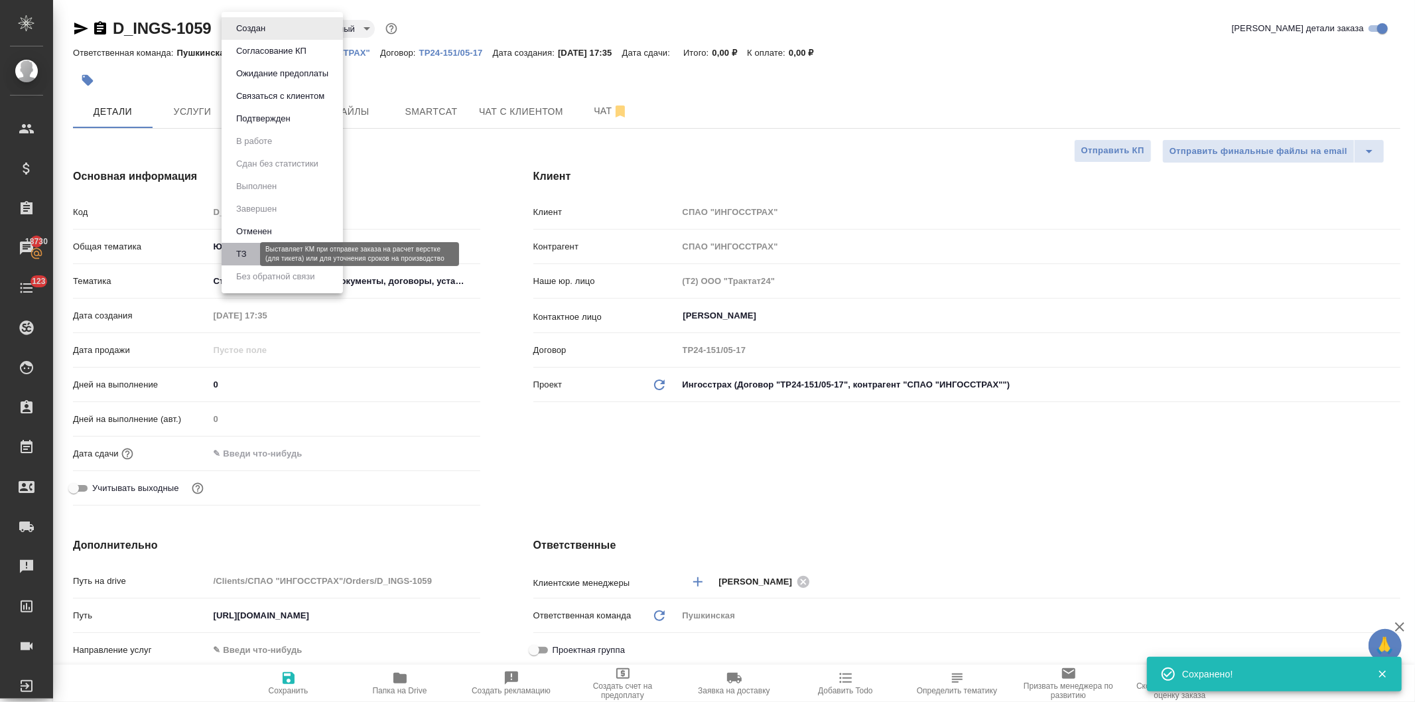
click at [234, 246] on li "ТЗ" at bounding box center [282, 254] width 121 height 23
type textarea "x"
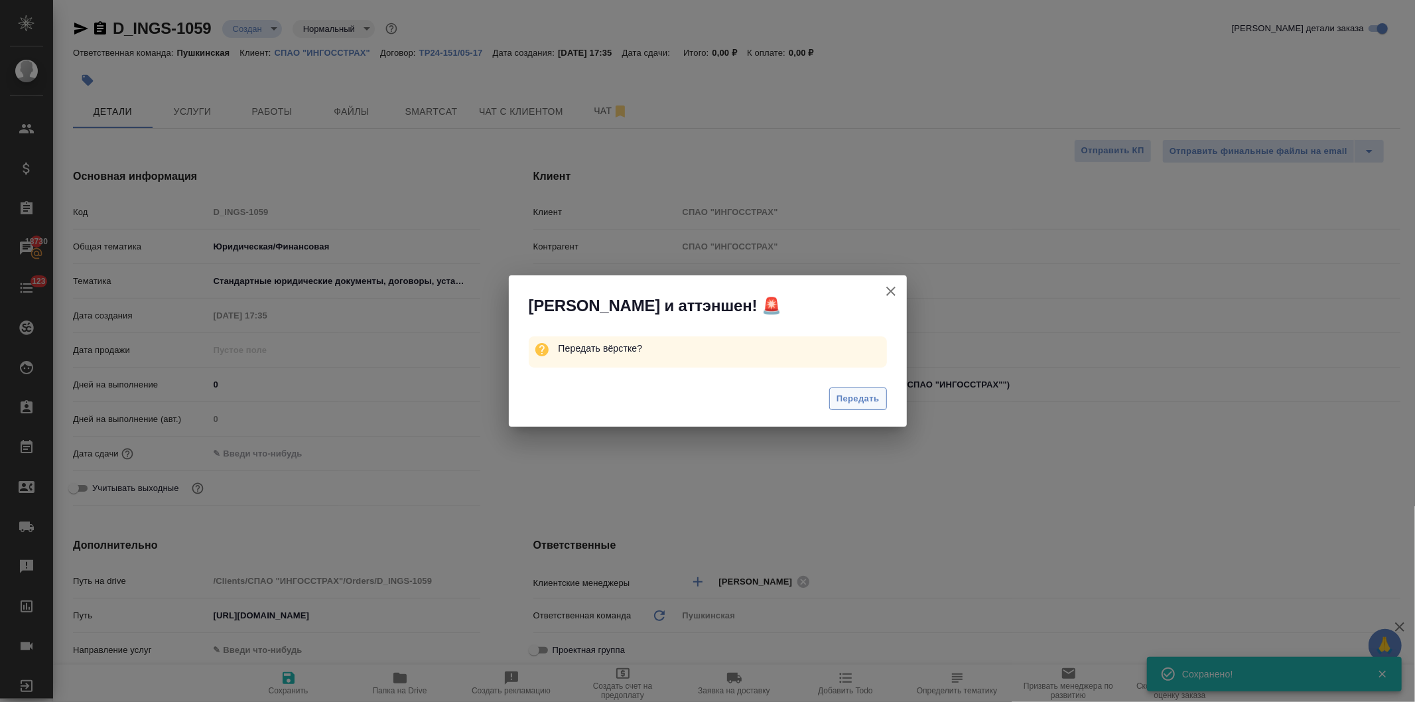
click at [834, 398] on button "Передать" at bounding box center [858, 398] width 58 height 23
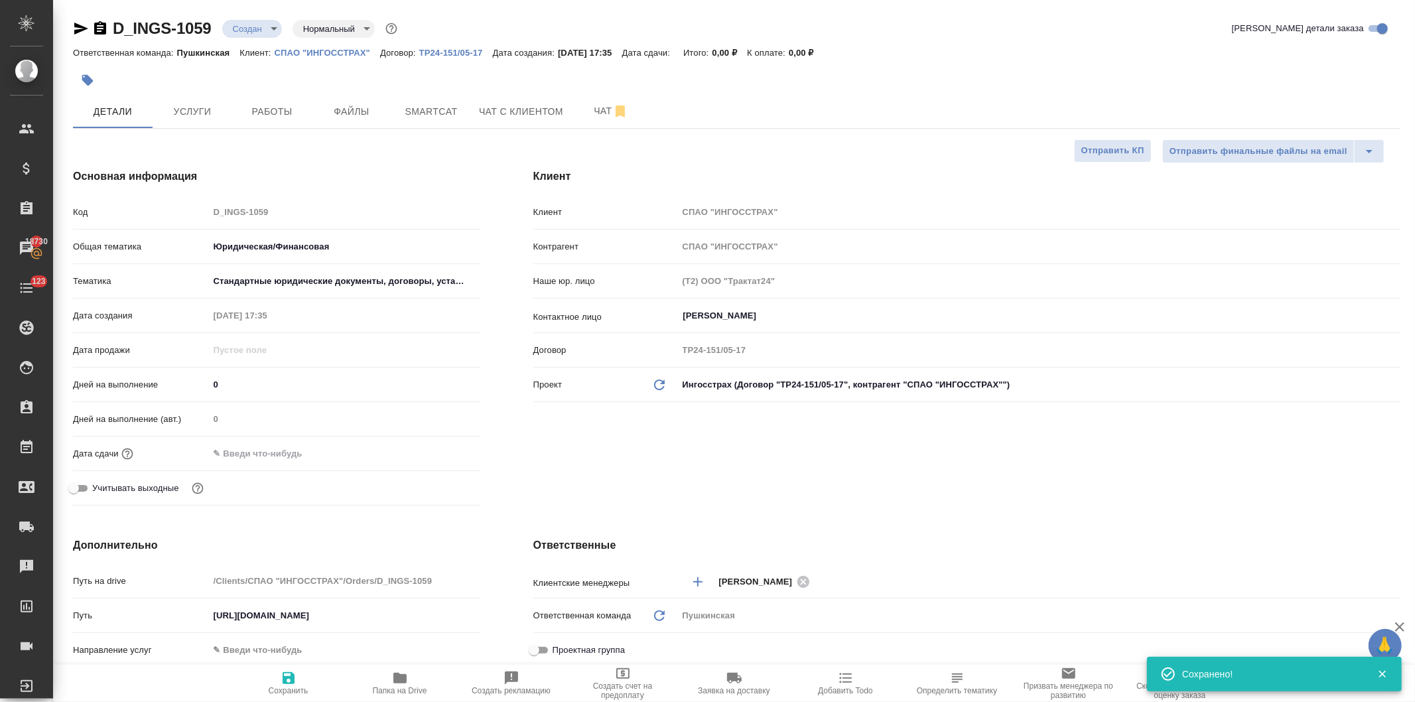
type textarea "x"
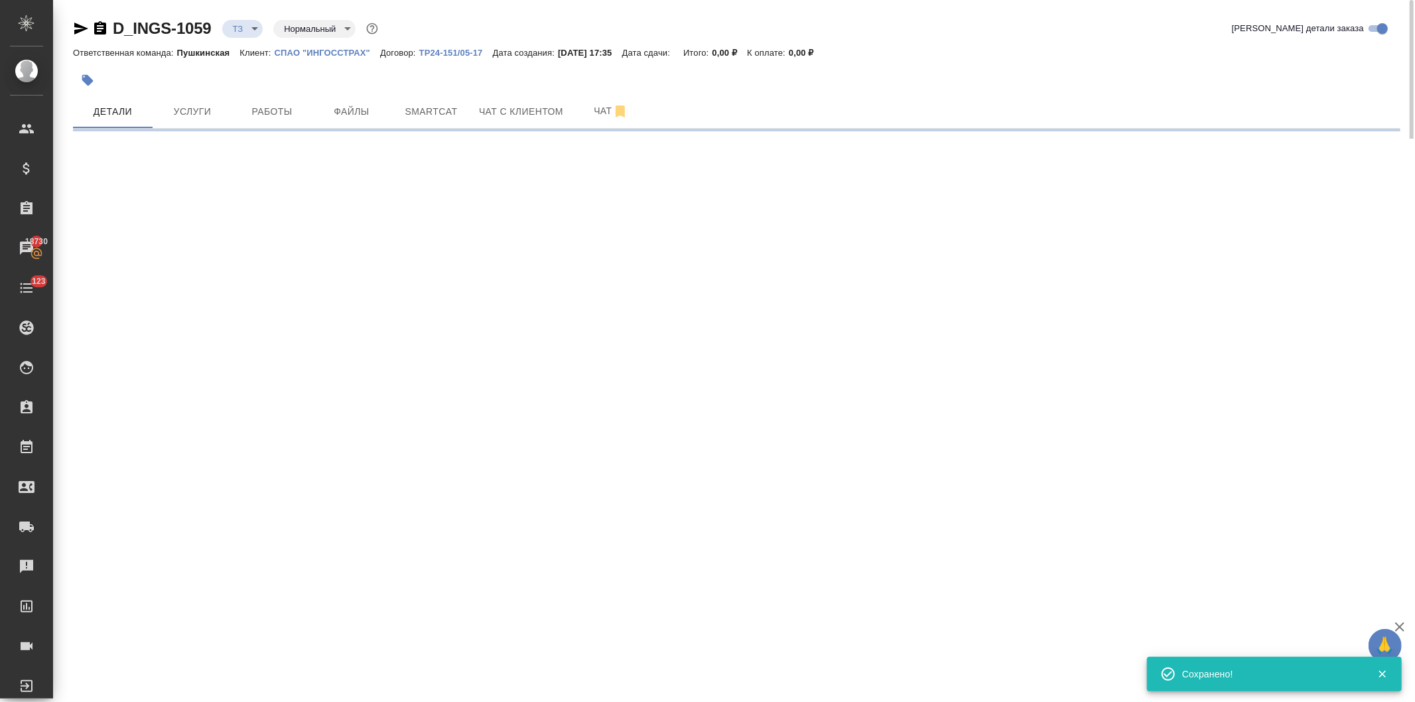
select select "RU"
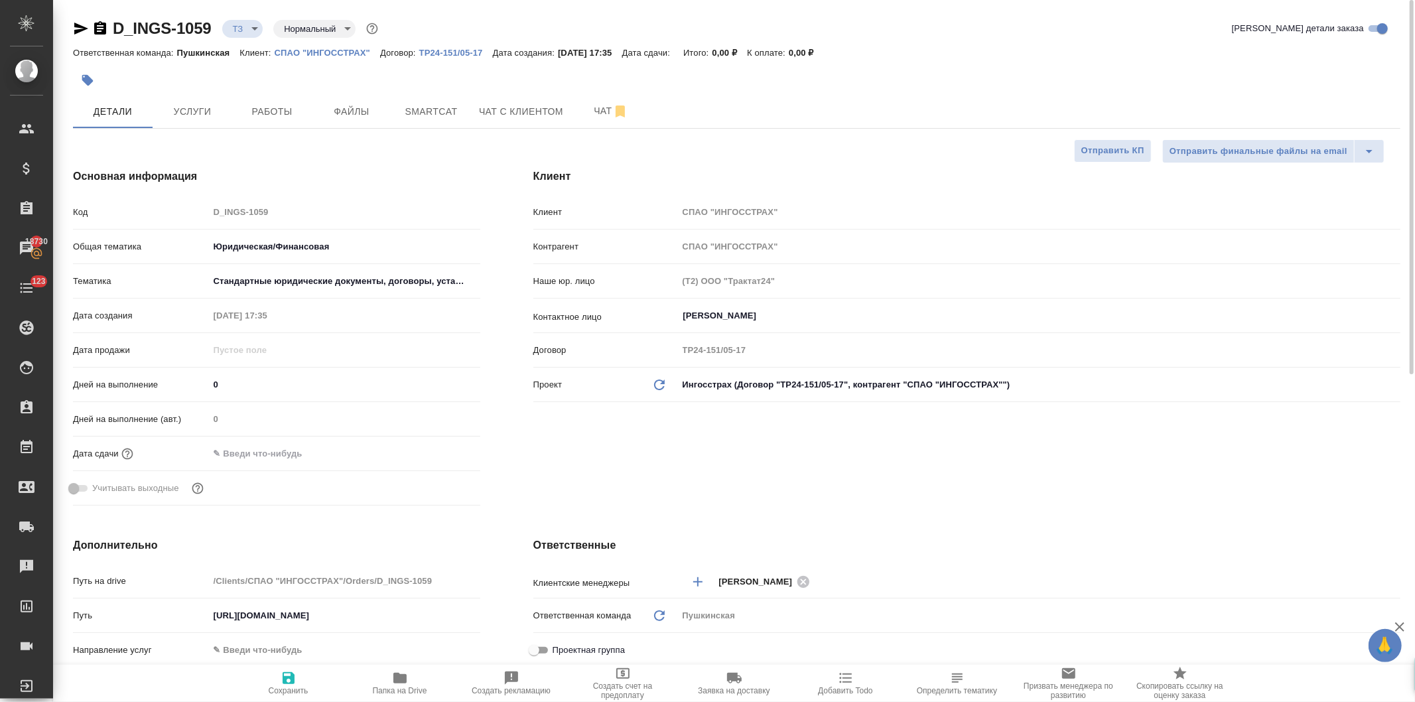
type textarea "x"
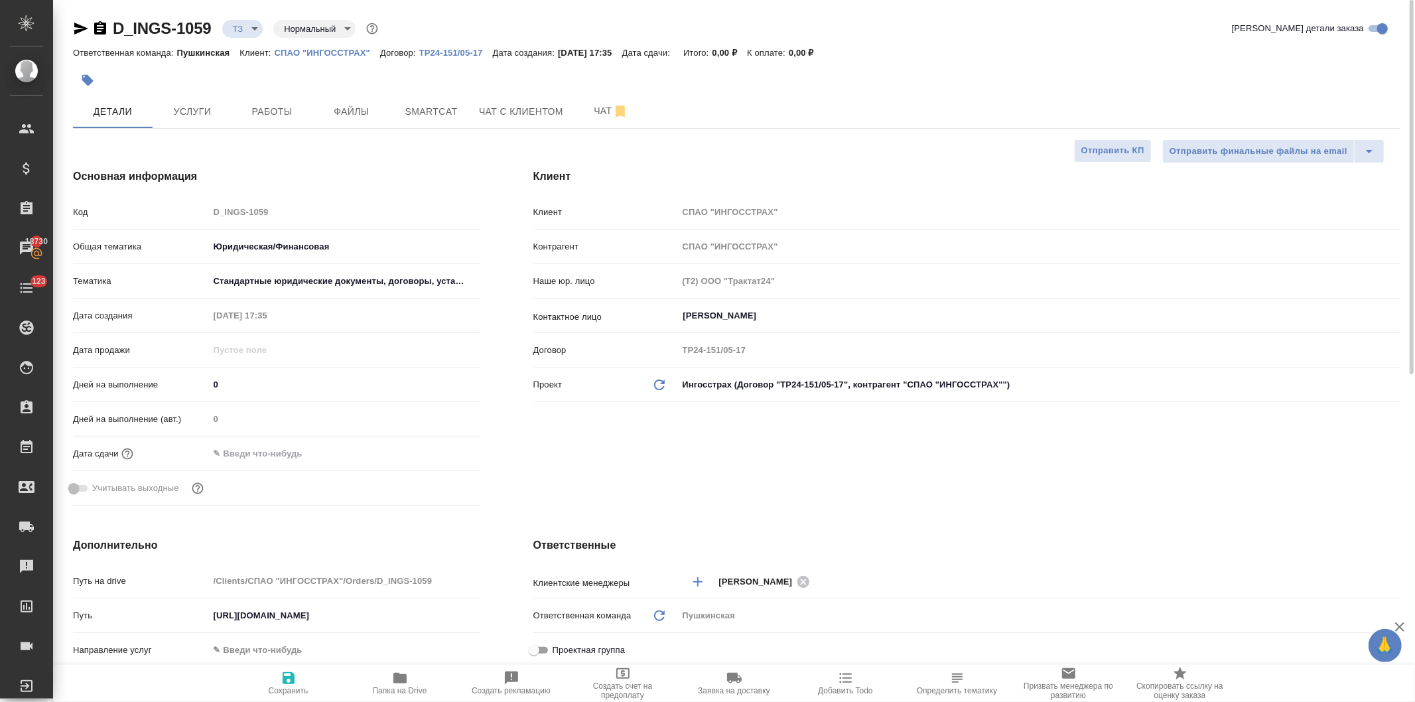
type textarea "x"
click at [257, 449] on input "text" at bounding box center [268, 453] width 116 height 19
click at [433, 446] on div at bounding box center [344, 453] width 271 height 21
click at [434, 450] on icon "button" at bounding box center [442, 453] width 16 height 16
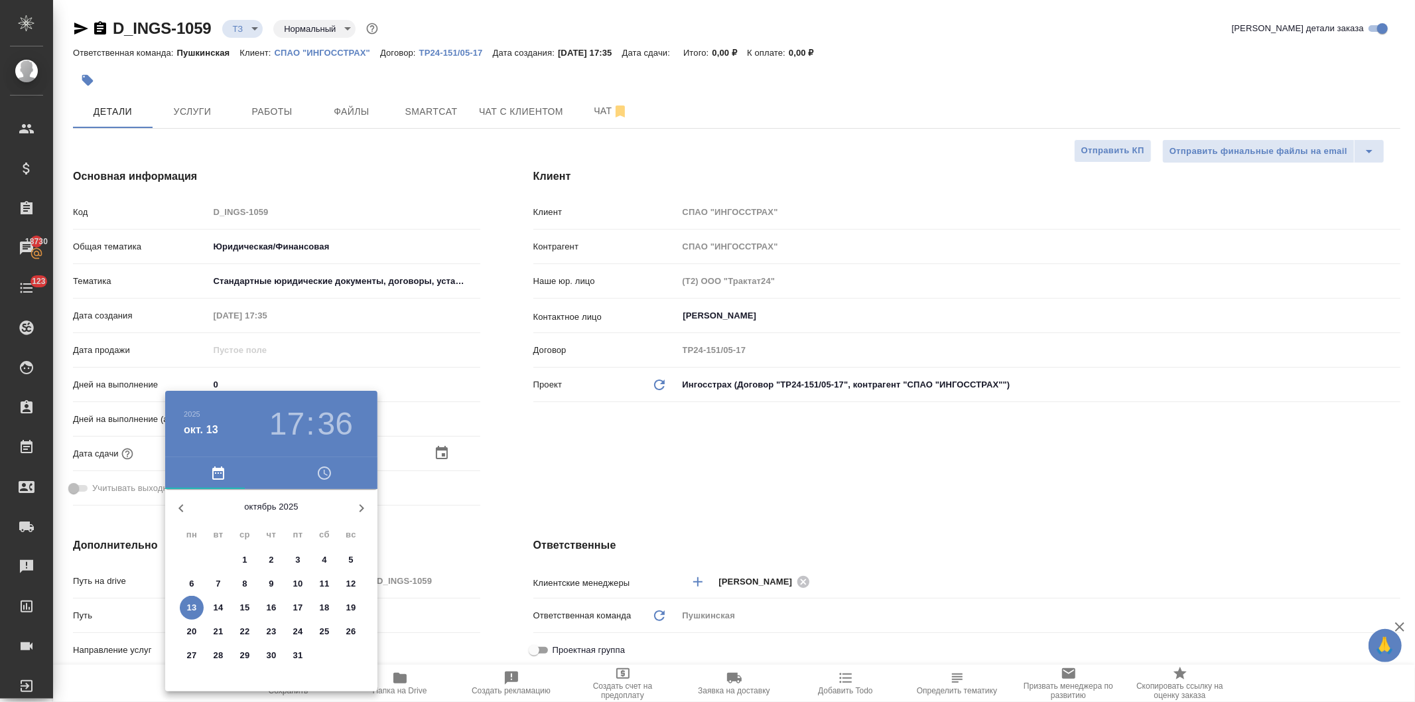
click at [240, 606] on p "15" at bounding box center [245, 607] width 10 height 13
type input "15.10.2025 17:36"
type textarea "x"
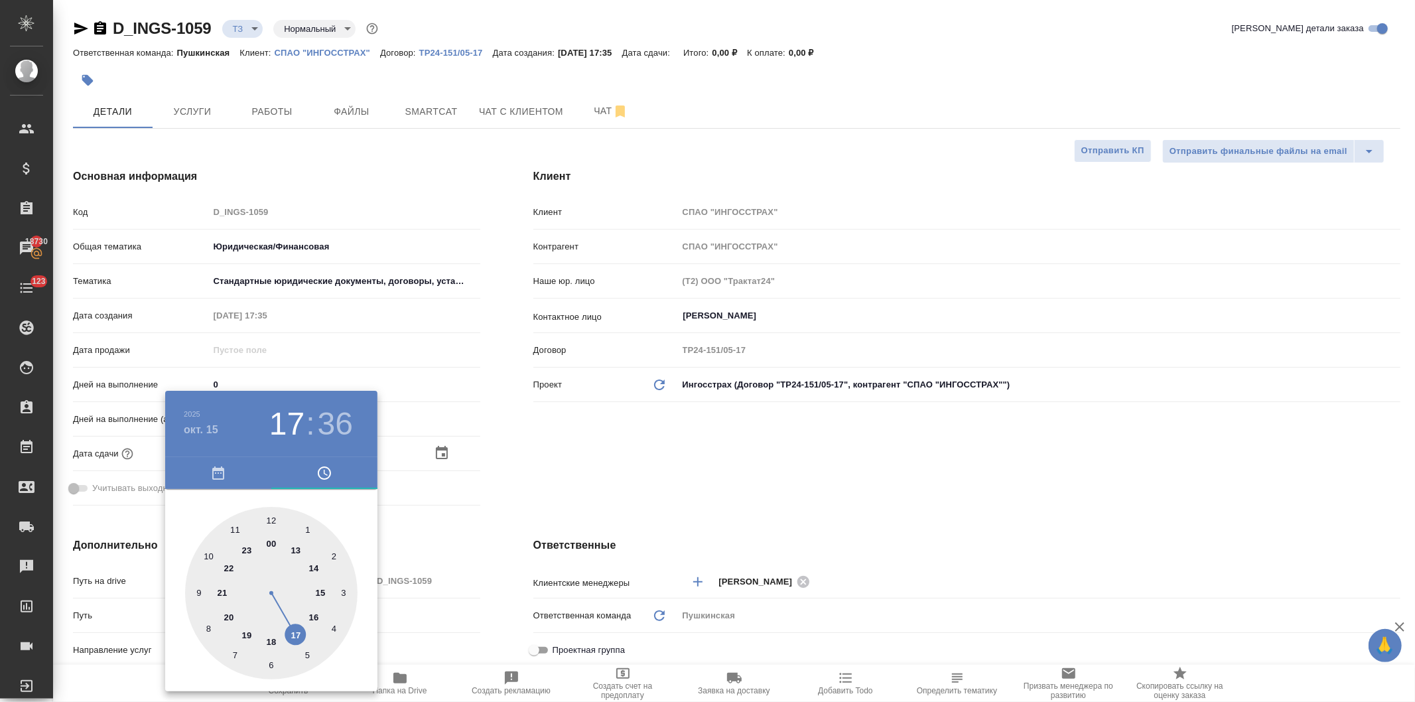
click at [297, 549] on div at bounding box center [271, 593] width 172 height 172
type input "15.10.2025 13:36"
type textarea "x"
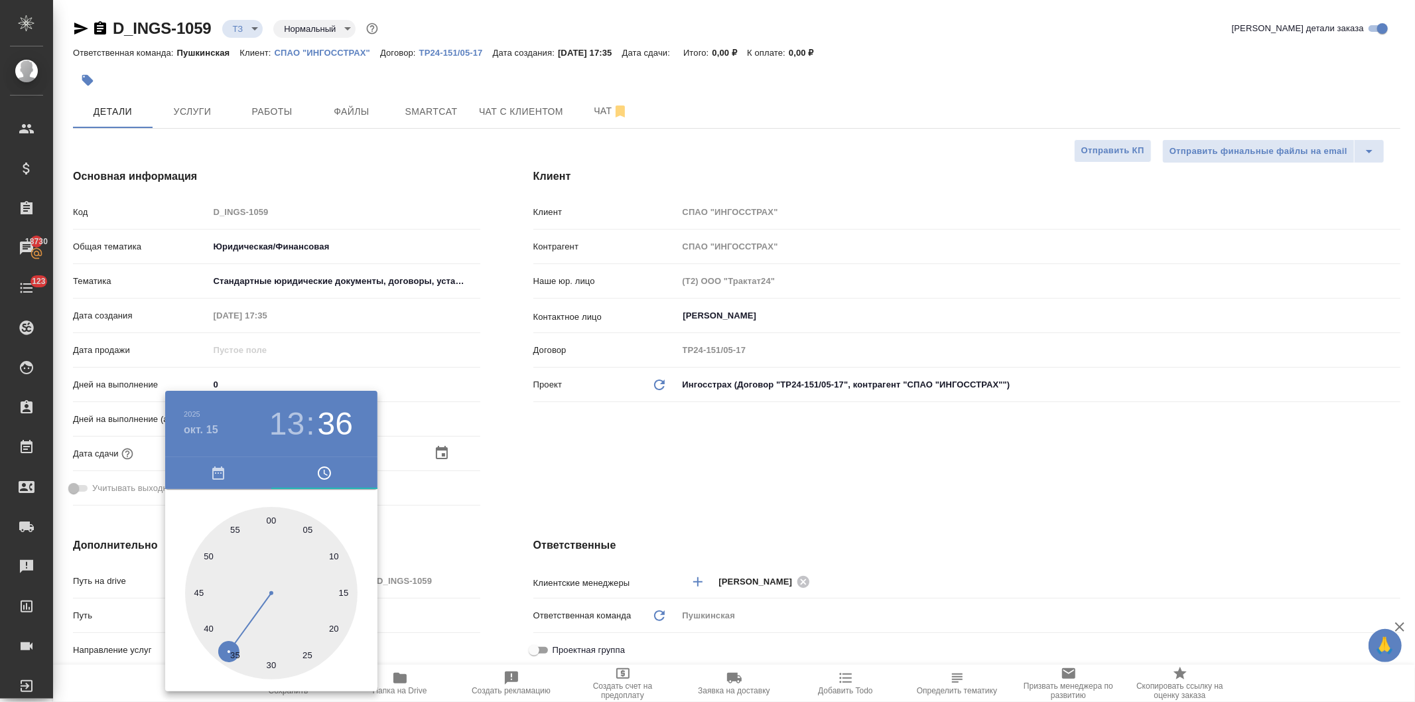
click at [273, 519] on div at bounding box center [271, 593] width 172 height 172
type input "15.10.2025 13:00"
type textarea "x"
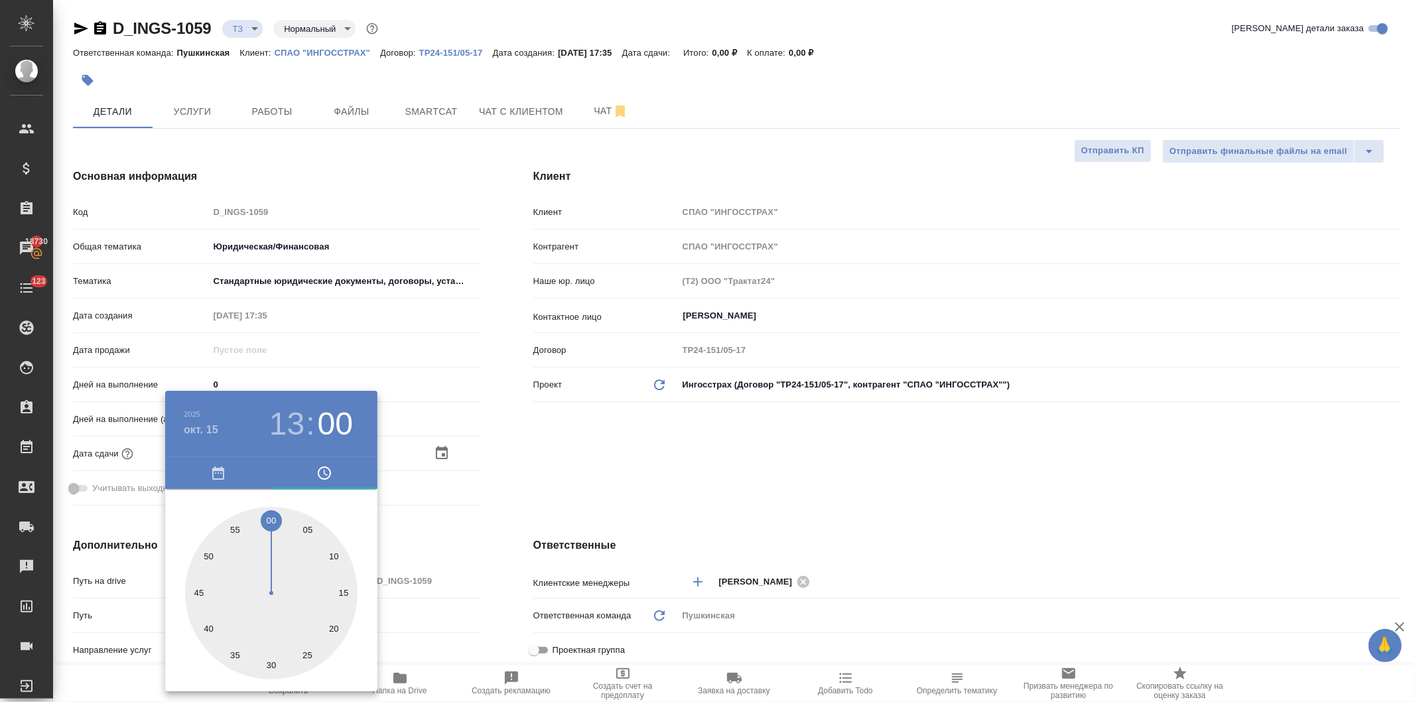
click at [566, 442] on div at bounding box center [707, 351] width 1415 height 702
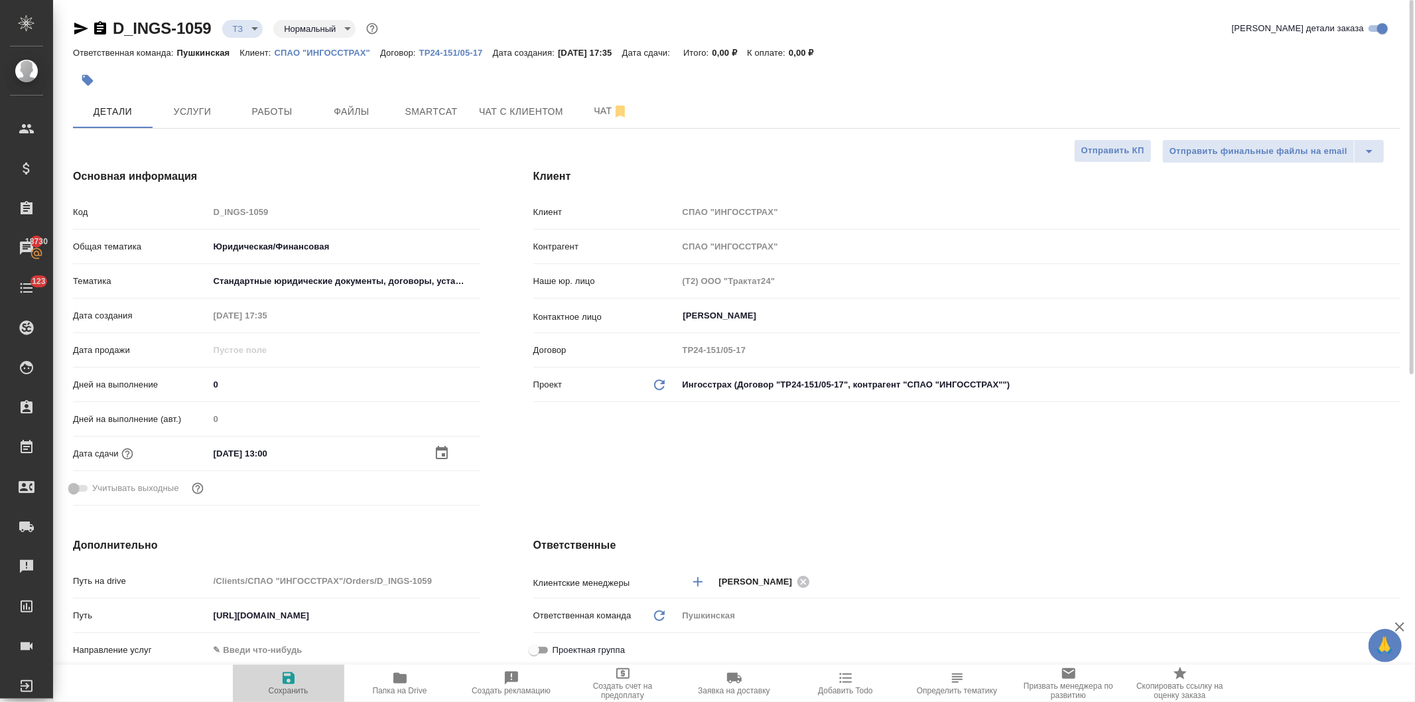
click at [292, 681] on icon "button" at bounding box center [289, 678] width 12 height 12
type textarea "x"
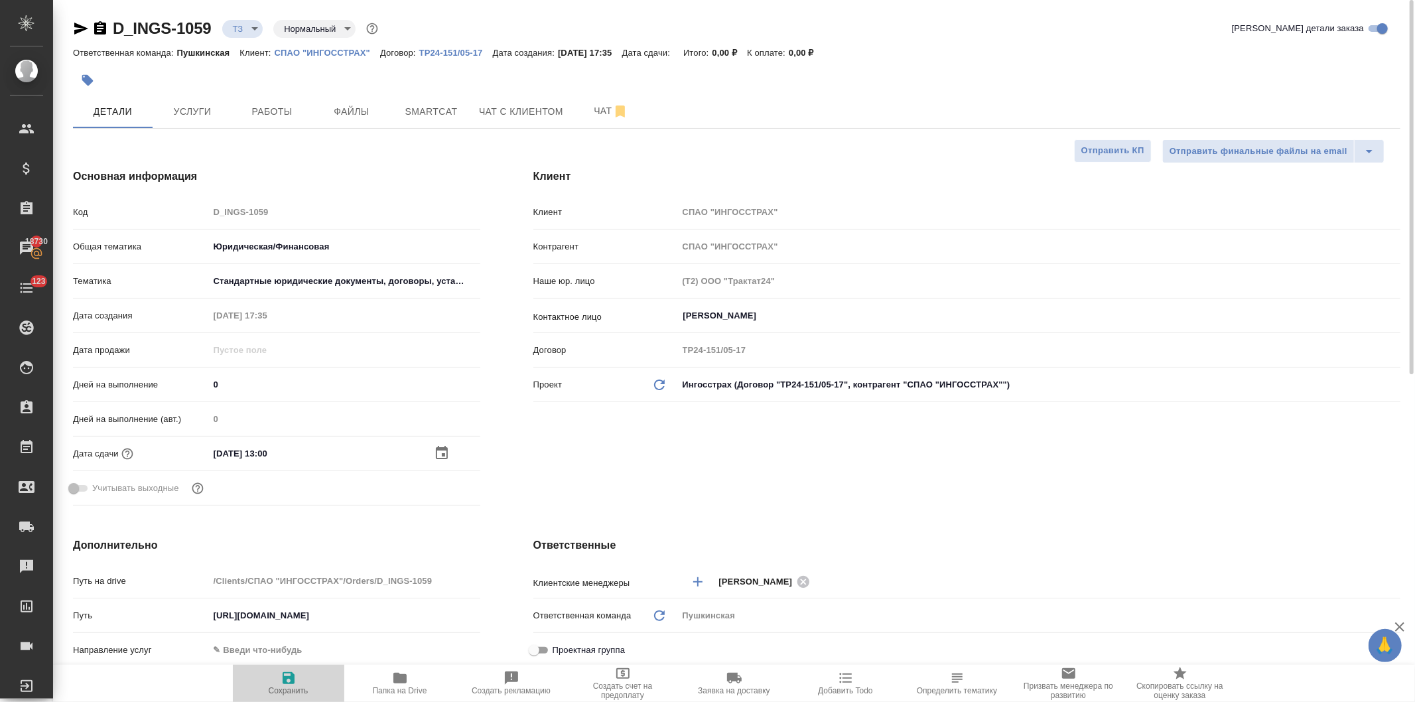
type textarea "x"
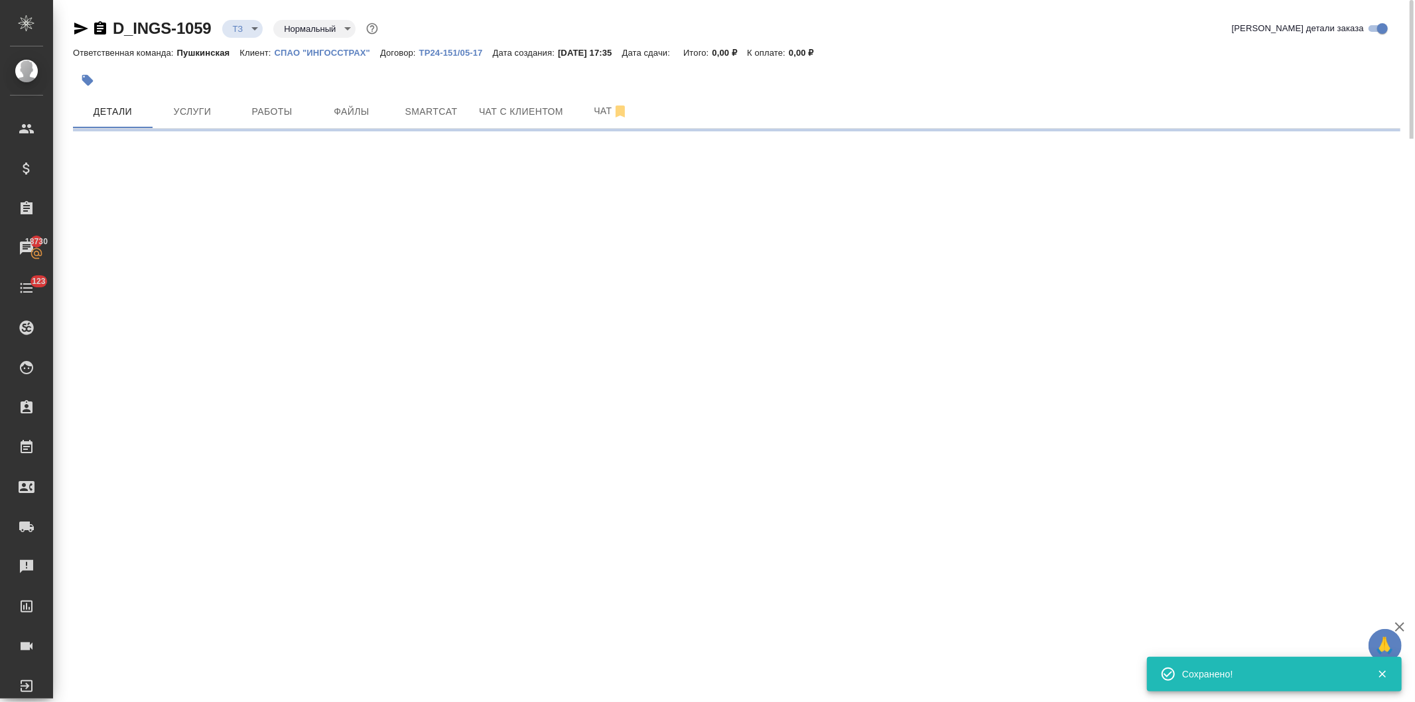
select select "RU"
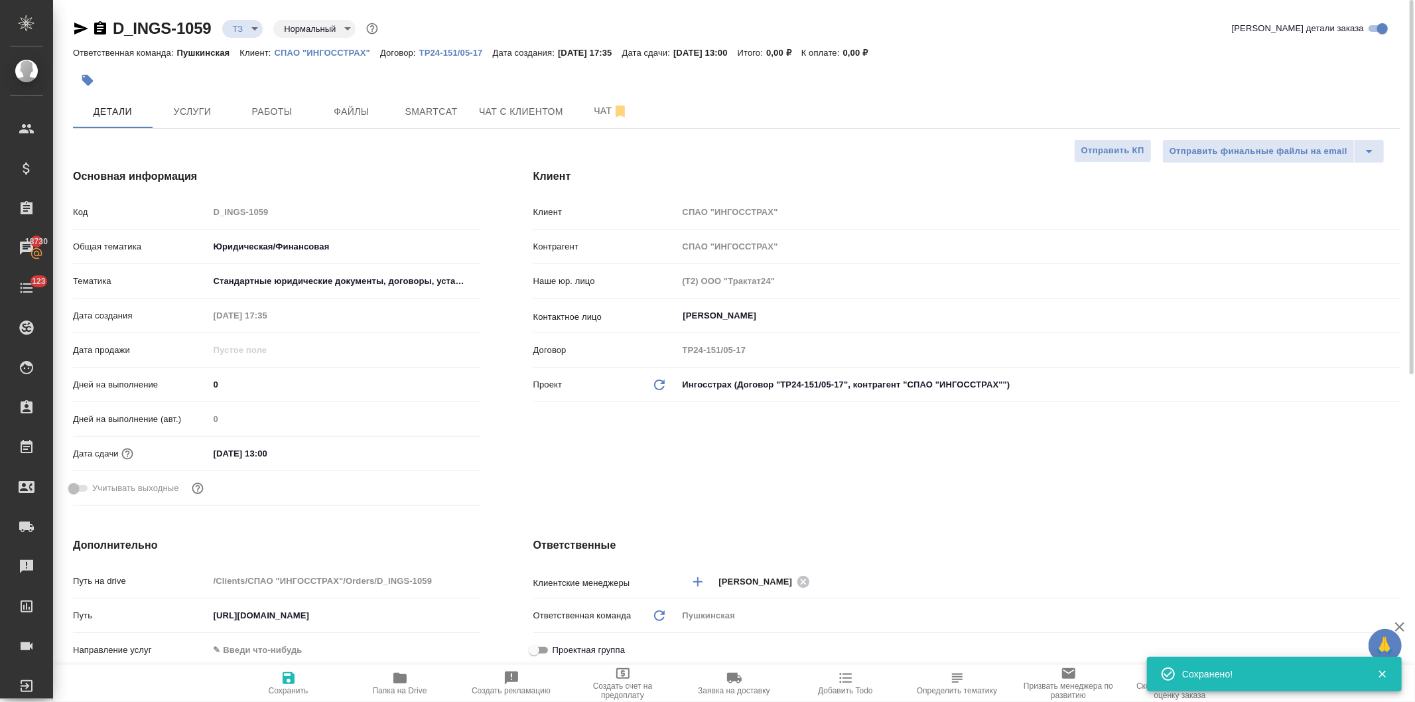
type textarea "x"
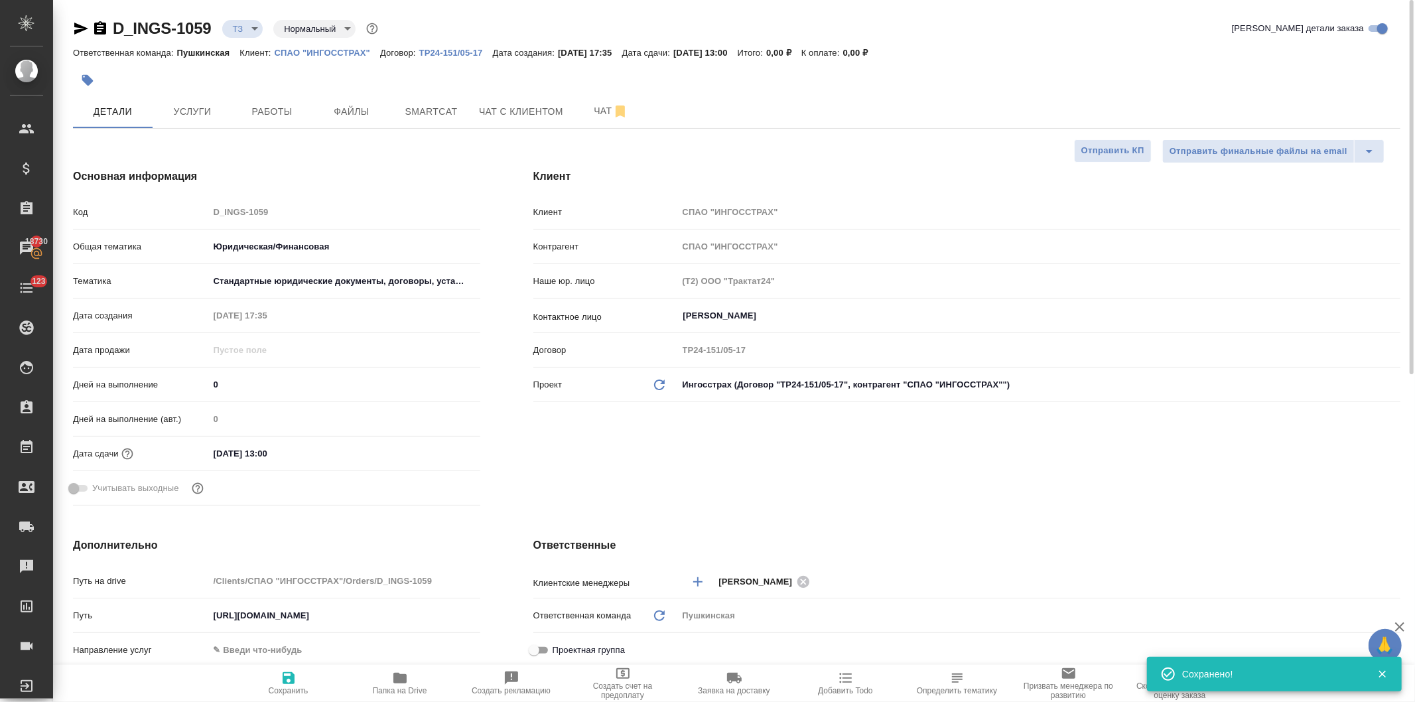
type textarea "x"
click at [196, 111] on span "Услуги" at bounding box center [193, 111] width 64 height 17
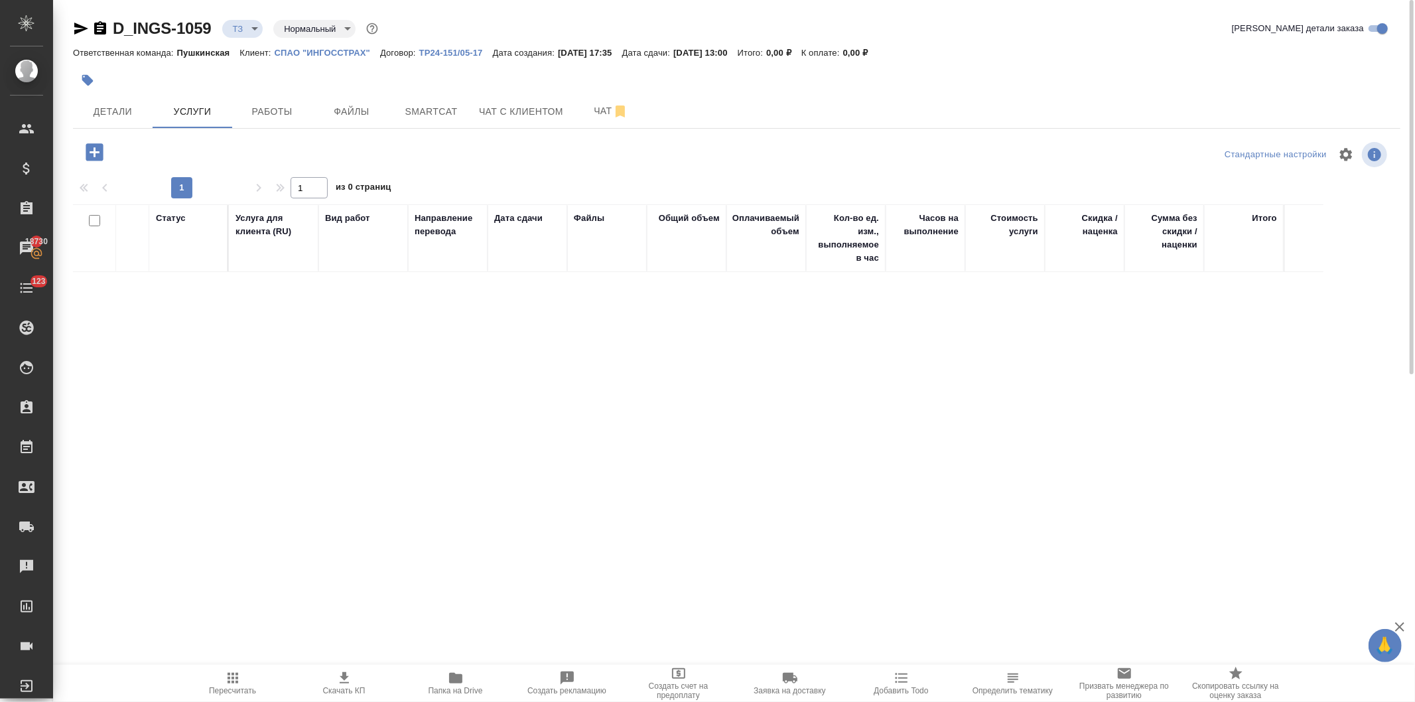
click at [95, 149] on icon "button" at bounding box center [94, 152] width 23 height 23
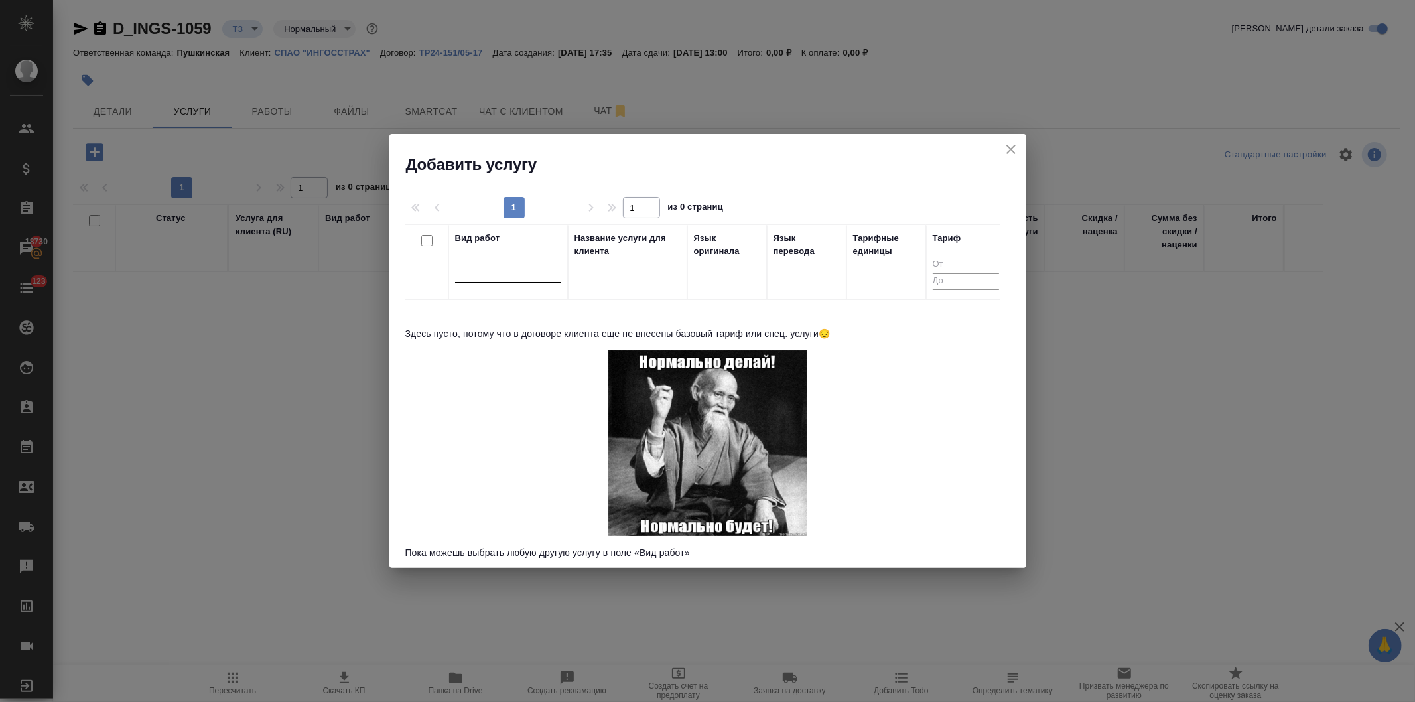
click at [492, 277] on div at bounding box center [508, 269] width 106 height 19
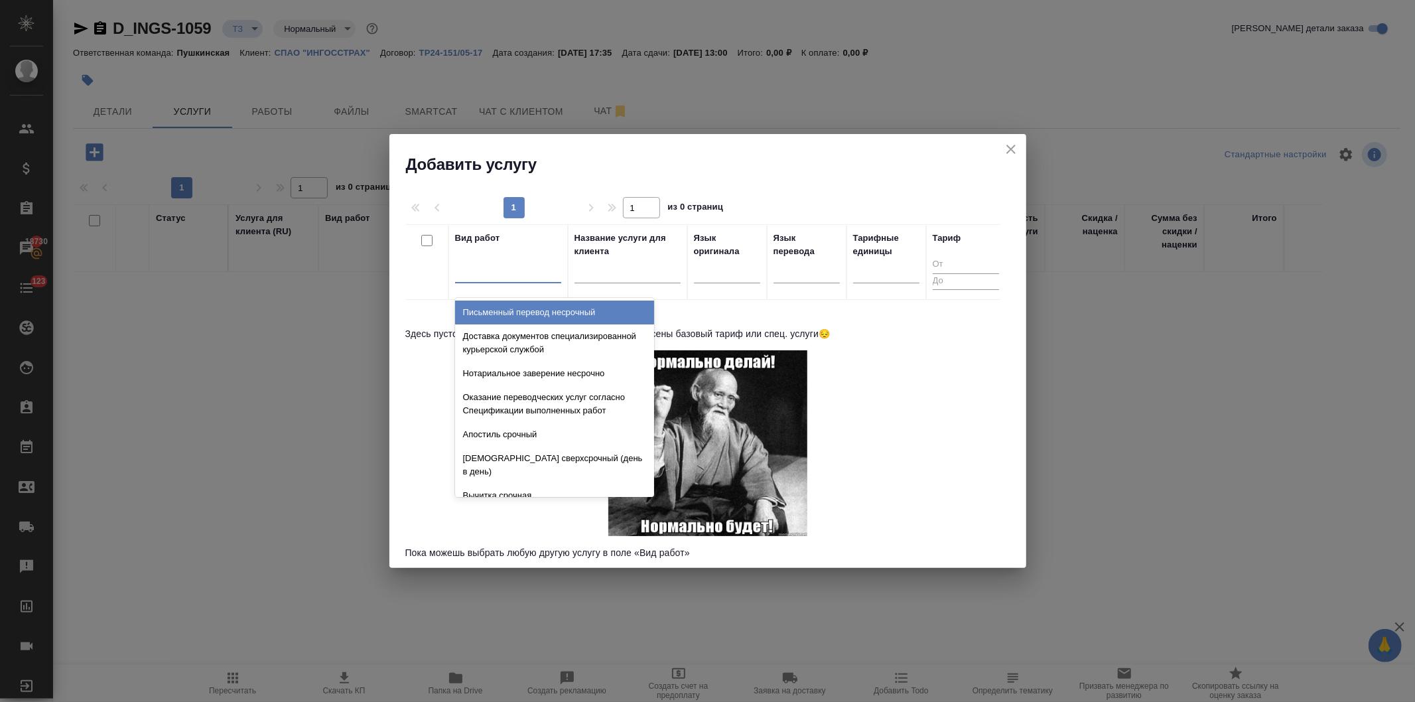
click at [509, 312] on div "Письменный перевод несрочный" at bounding box center [554, 312] width 199 height 24
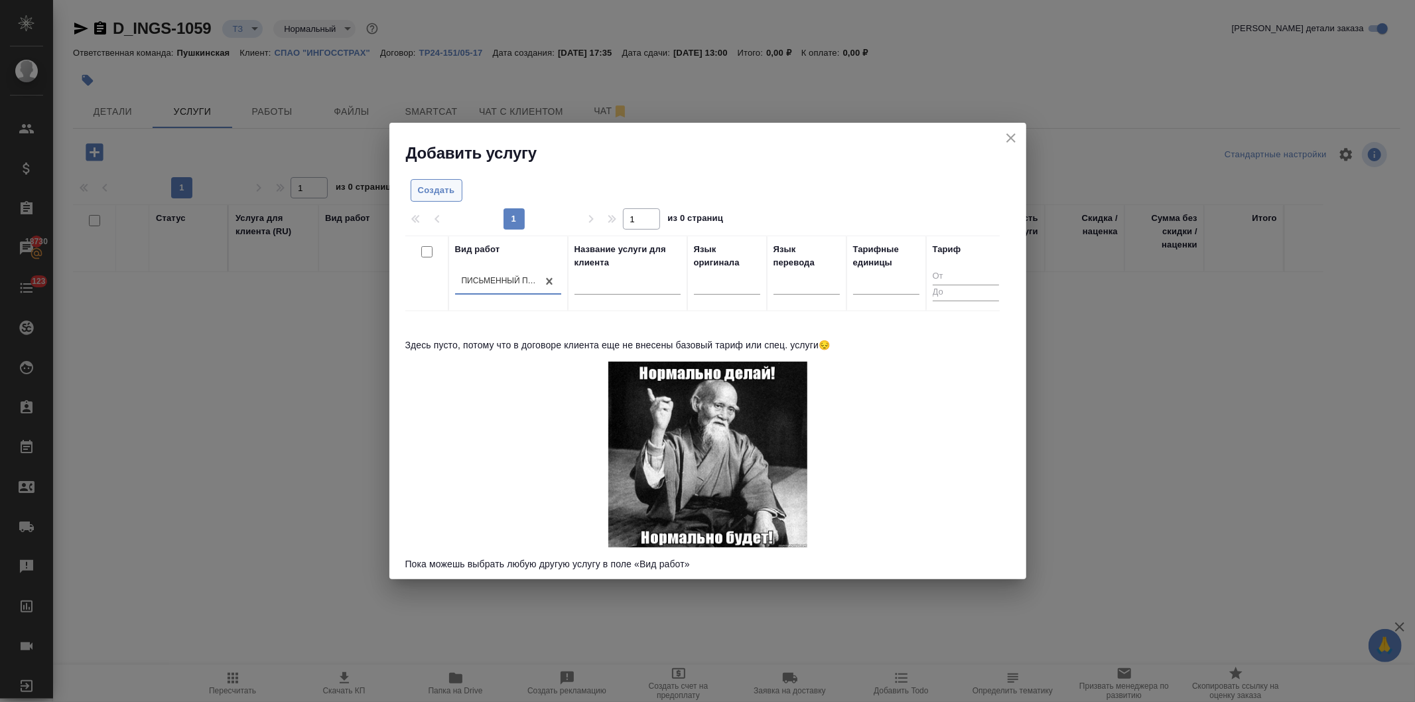
click at [443, 197] on span "Создать" at bounding box center [436, 190] width 37 height 15
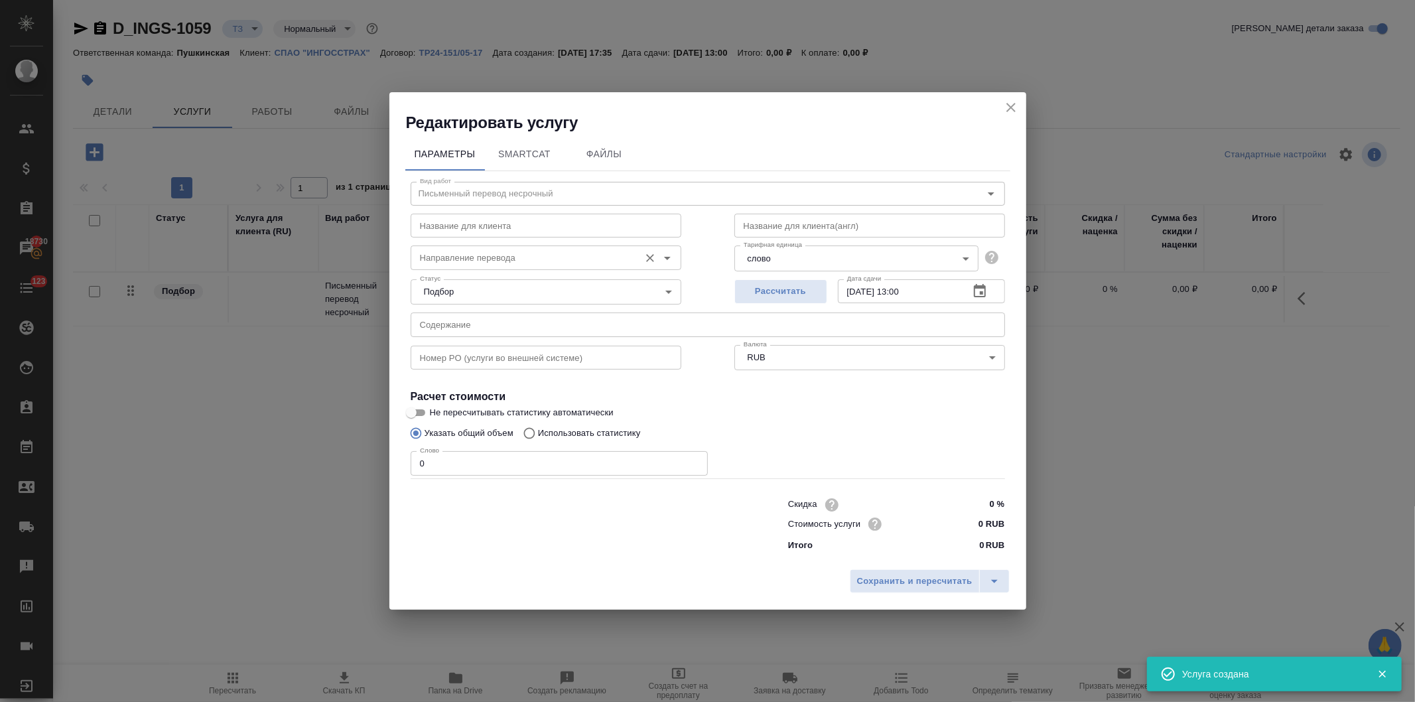
click at [472, 260] on input "Направление перевода" at bounding box center [524, 257] width 218 height 16
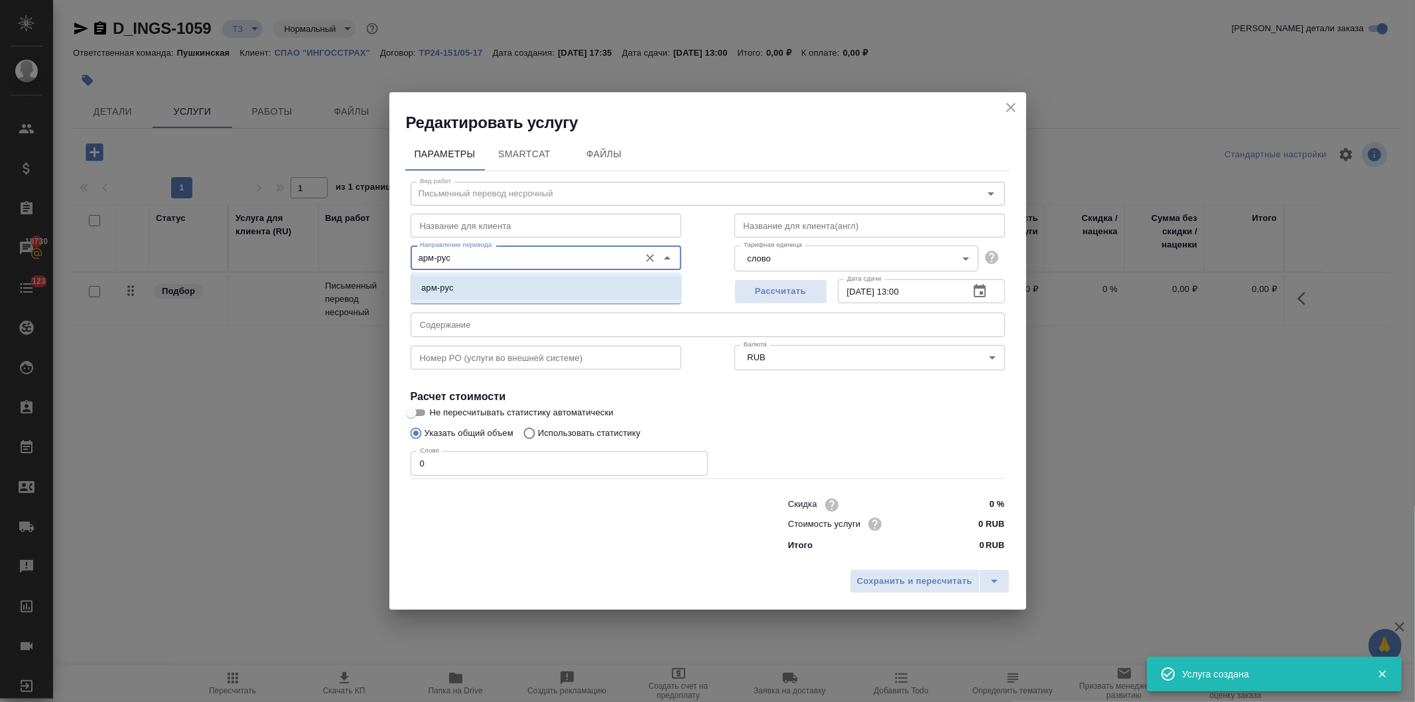
click at [494, 285] on li "арм-рус" at bounding box center [546, 288] width 271 height 24
type input "арм-рус"
click at [784, 260] on body "🙏 .cls-1 fill:#fff; AWATERA Давыдова Елена Клиенты Спецификации Заказы 18730 Ча…" at bounding box center [707, 351] width 1415 height 702
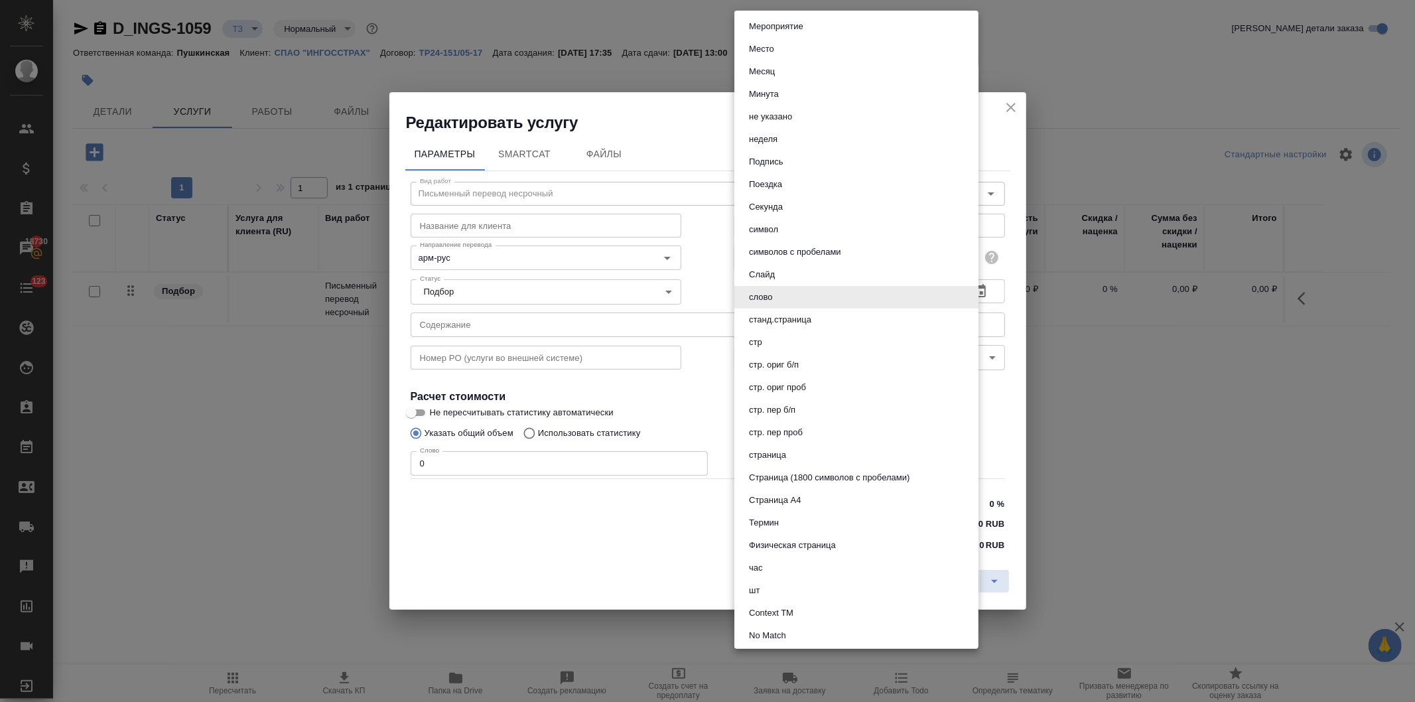
scroll to position [498, 0]
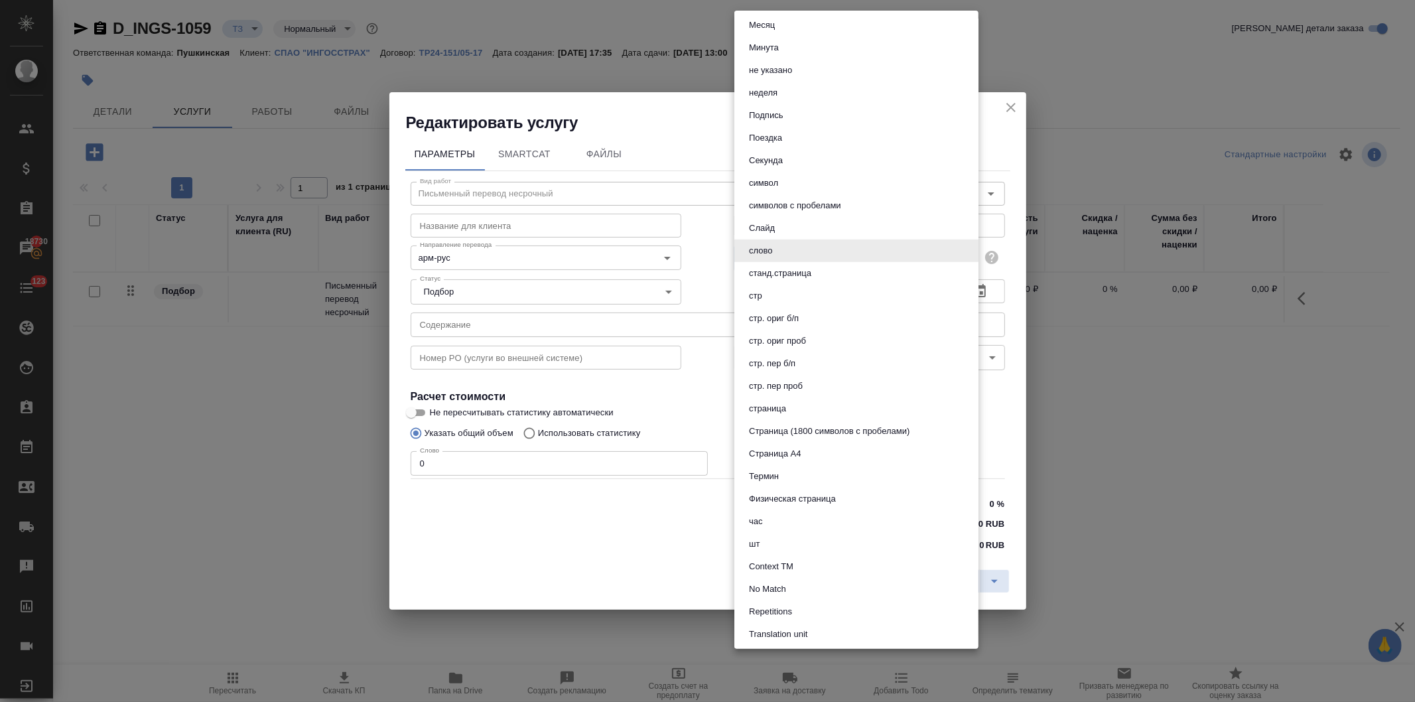
click at [777, 407] on button "страница" at bounding box center [767, 408] width 45 height 15
type input "5a8b1489cc6b4906c91bfdb2"
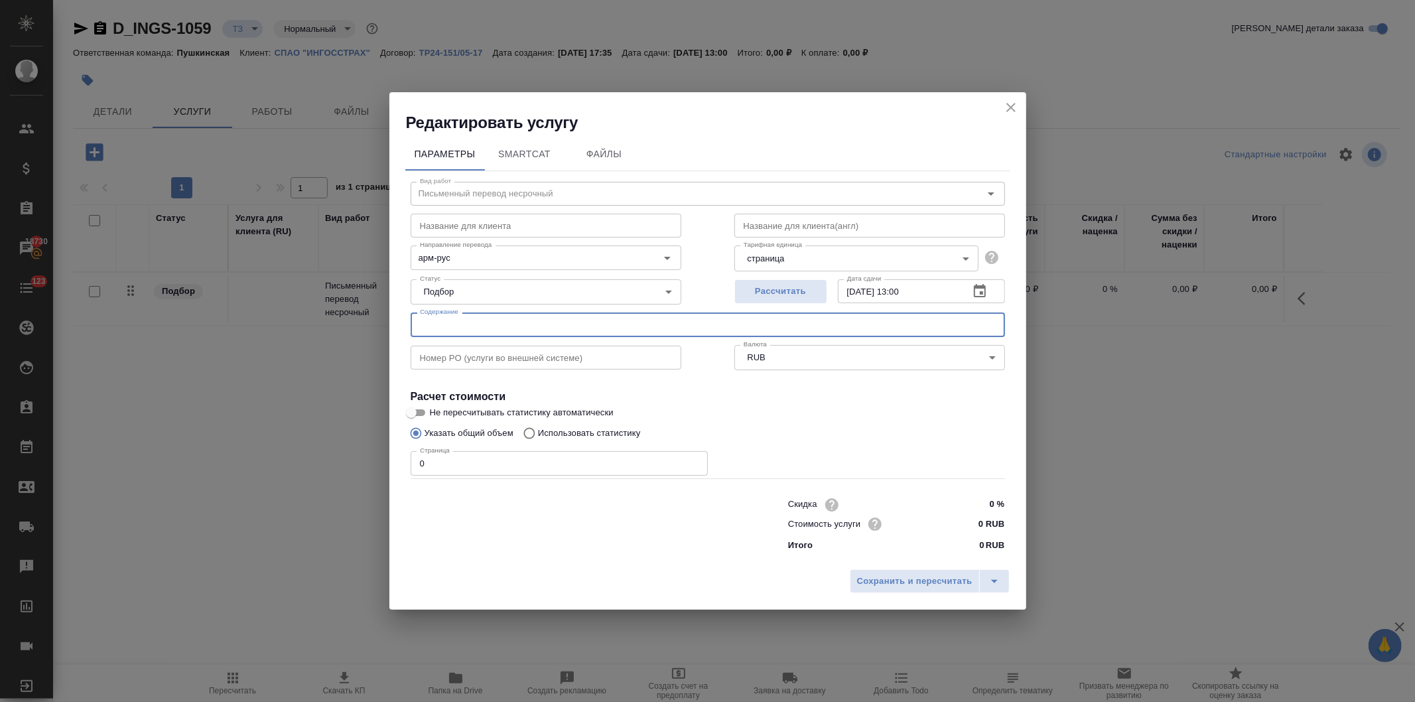
click at [452, 329] on input "text" at bounding box center [708, 324] width 594 height 24
type input "Запрос от 13.10.2025 г."
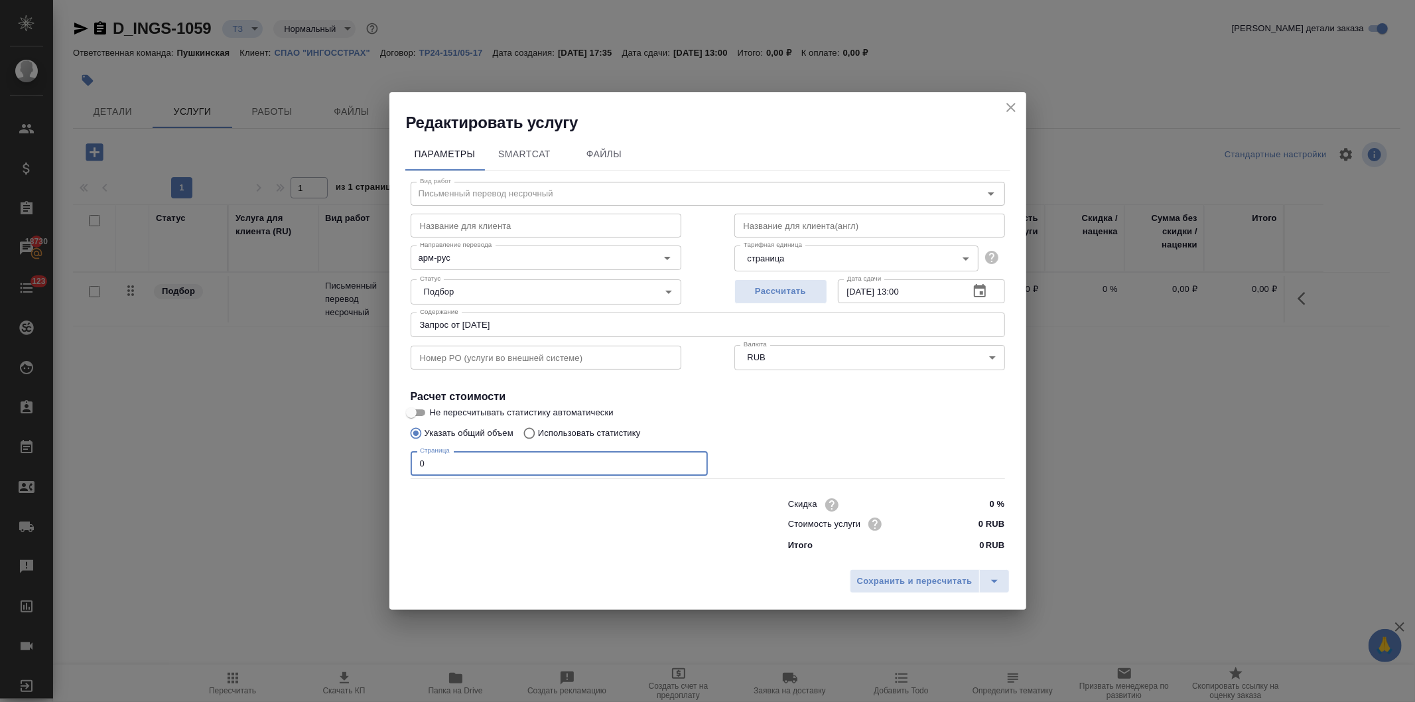
drag, startPoint x: 442, startPoint y: 458, endPoint x: 385, endPoint y: 465, distance: 57.4
click at [382, 456] on div "Редактировать услугу Параметры SmartCat Файлы Вид работ Письменный перевод неср…" at bounding box center [707, 351] width 1415 height 702
type input "6"
click at [972, 523] on input "0 RUB" at bounding box center [979, 523] width 48 height 19
type input "800 RUB"
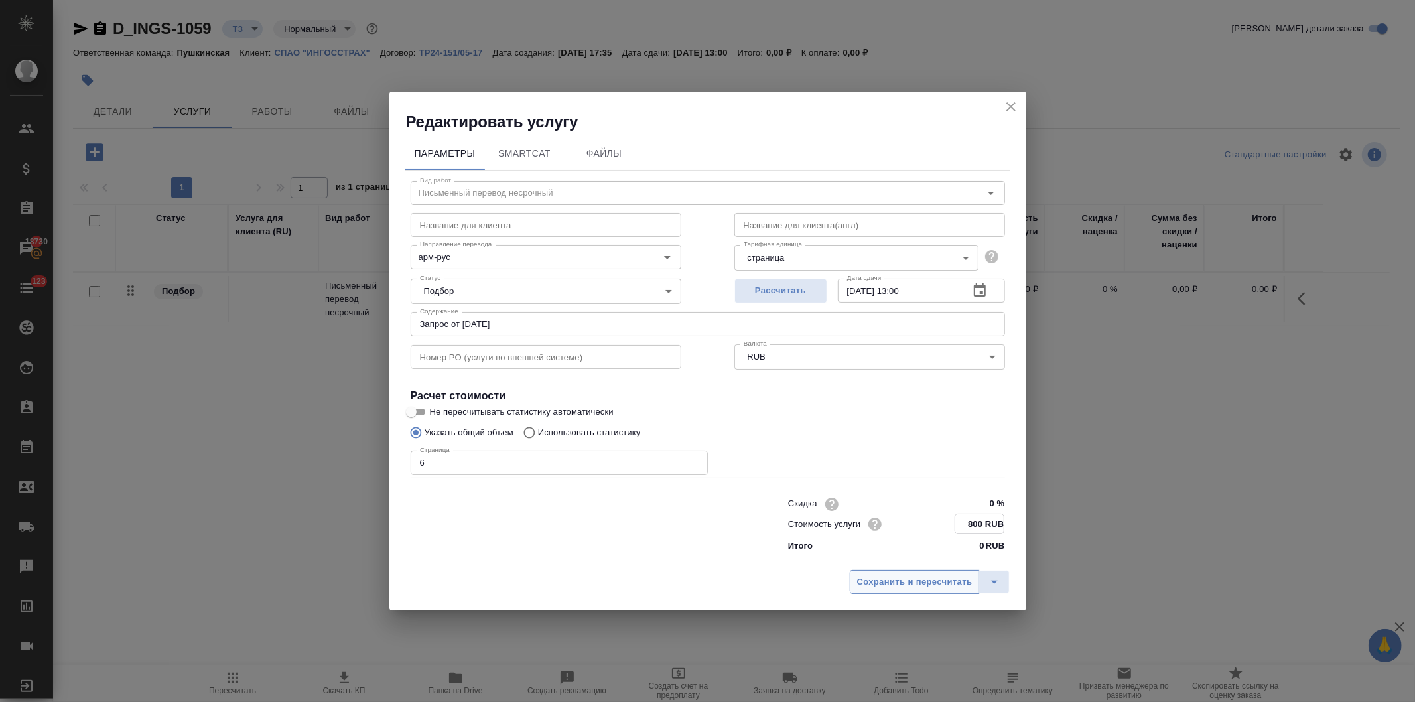
click at [889, 580] on span "Сохранить и пересчитать" at bounding box center [914, 581] width 115 height 15
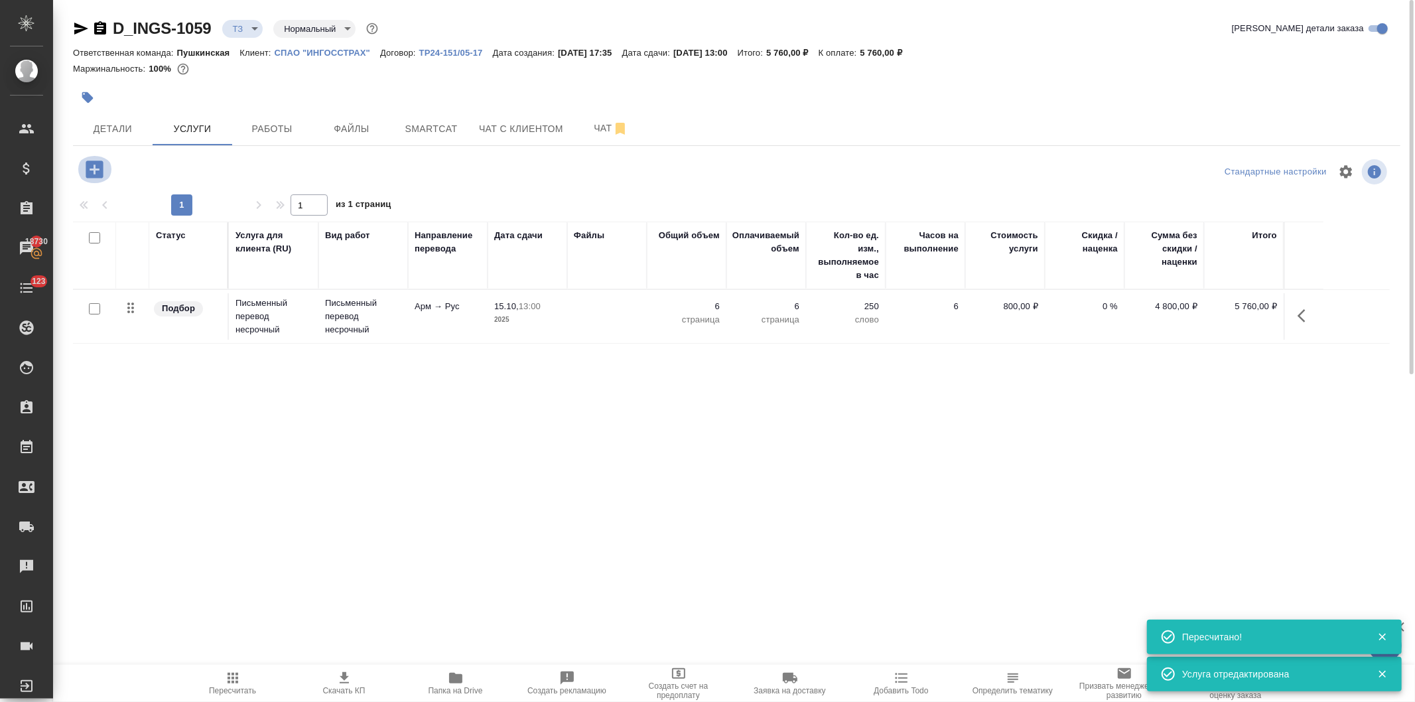
click at [88, 166] on icon "button" at bounding box center [94, 169] width 17 height 17
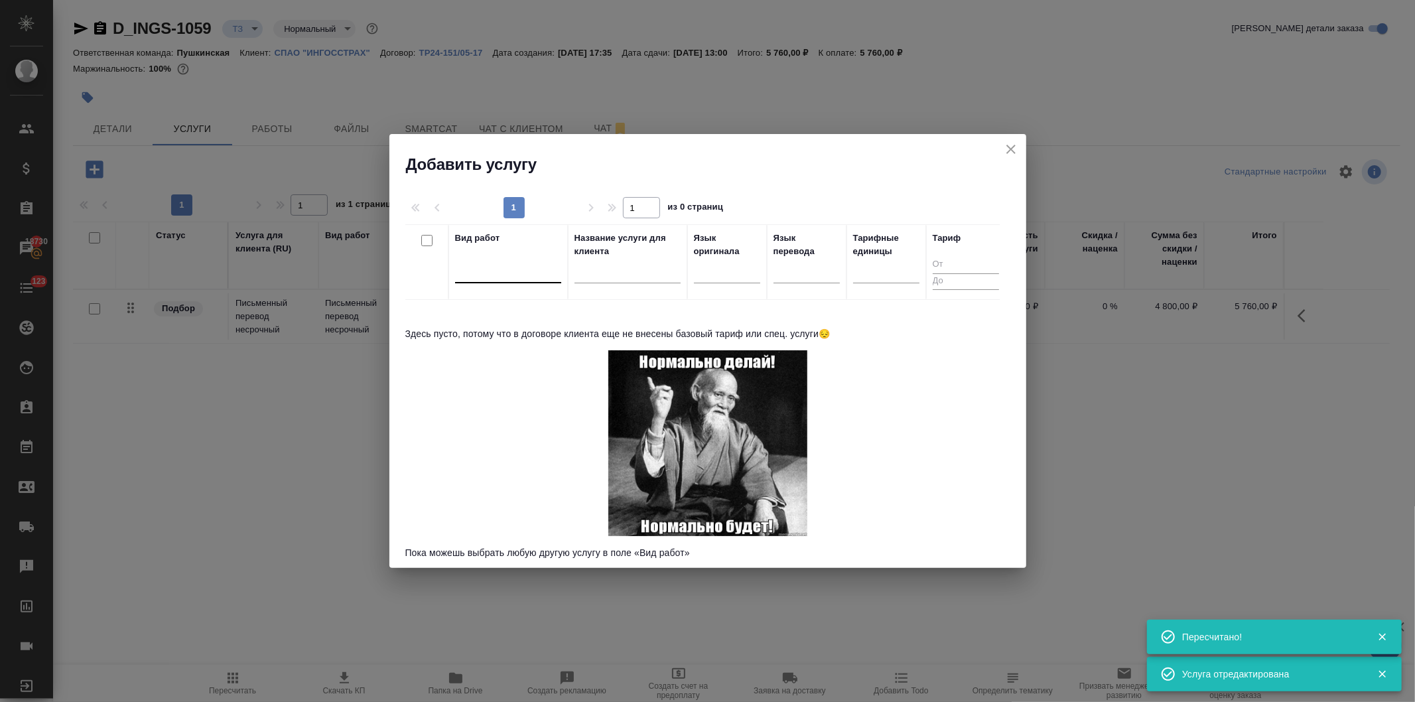
click at [491, 282] on div at bounding box center [508, 270] width 106 height 25
type input "верстка в"
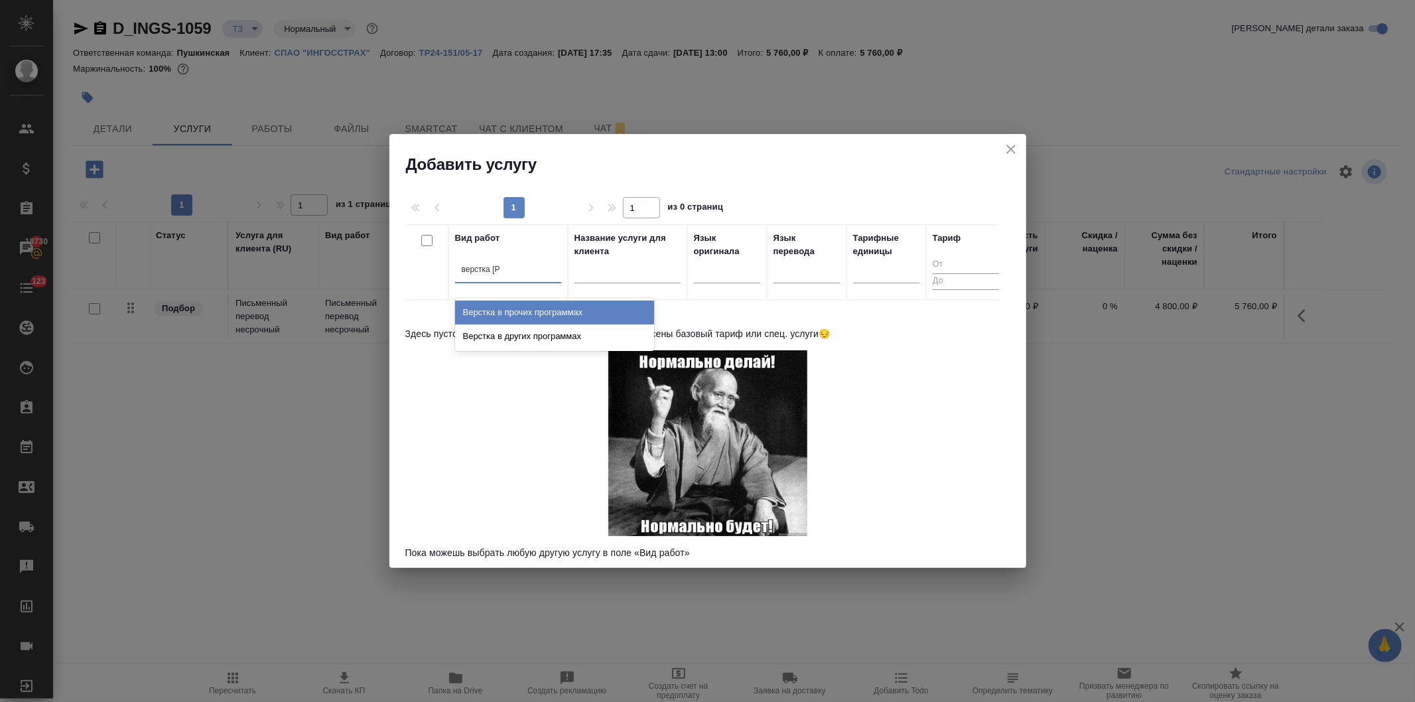
drag, startPoint x: 501, startPoint y: 312, endPoint x: 471, endPoint y: 260, distance: 60.1
click at [501, 312] on div "Верстка в прочих программах" at bounding box center [554, 312] width 199 height 24
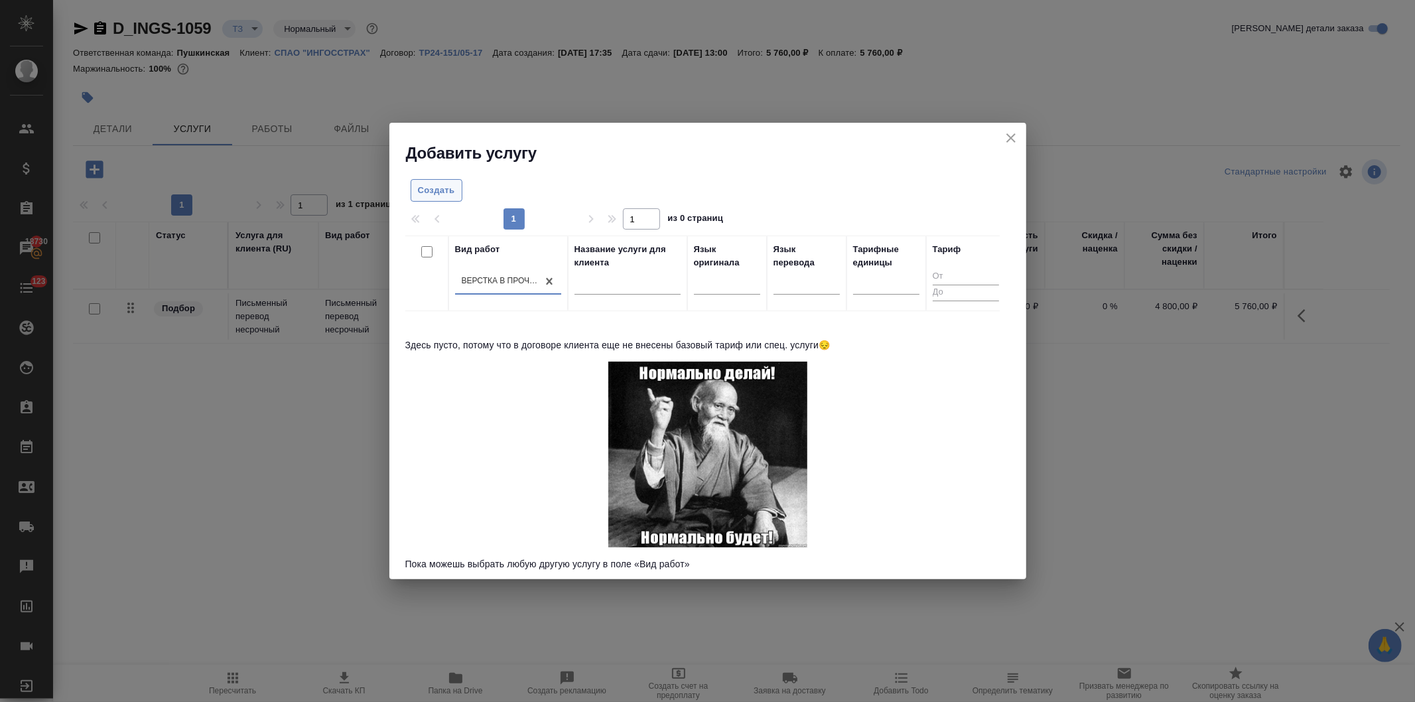
click at [434, 186] on span "Создать" at bounding box center [436, 190] width 37 height 15
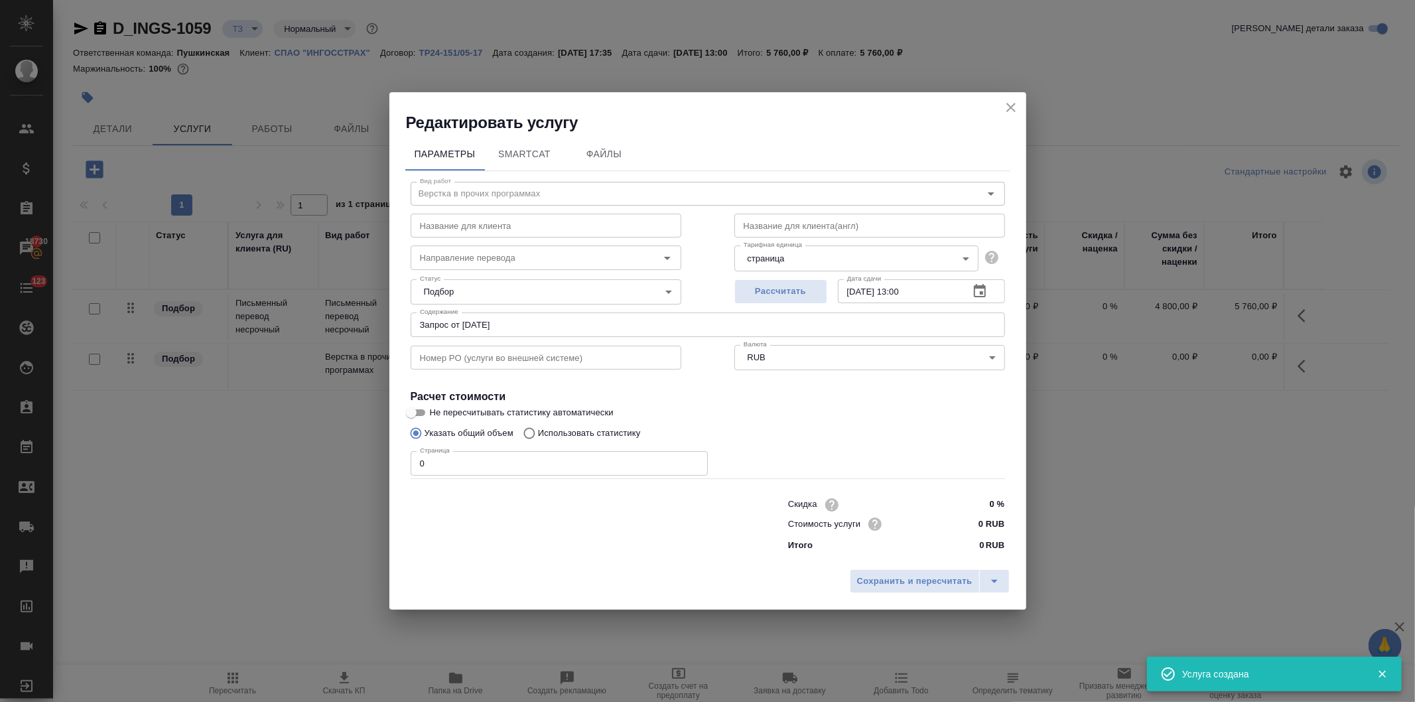
click at [781, 259] on body "🙏 .cls-1 fill:#fff; AWATERA Давыдова Елена Клиенты Спецификации Заказы 18730 Ча…" at bounding box center [707, 351] width 1415 height 702
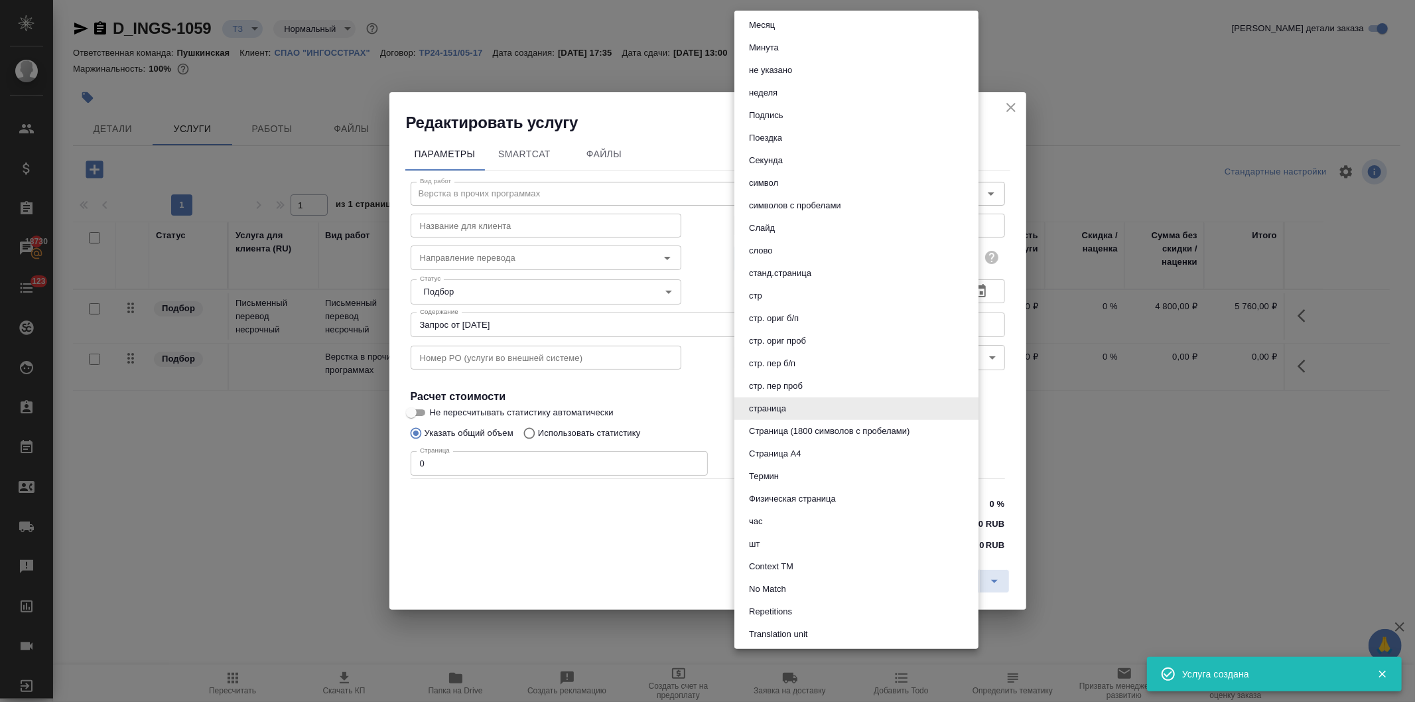
click at [807, 454] on li "Страница А4" at bounding box center [856, 453] width 244 height 23
type input "5f036ec4e16dec2d6b59c8ff"
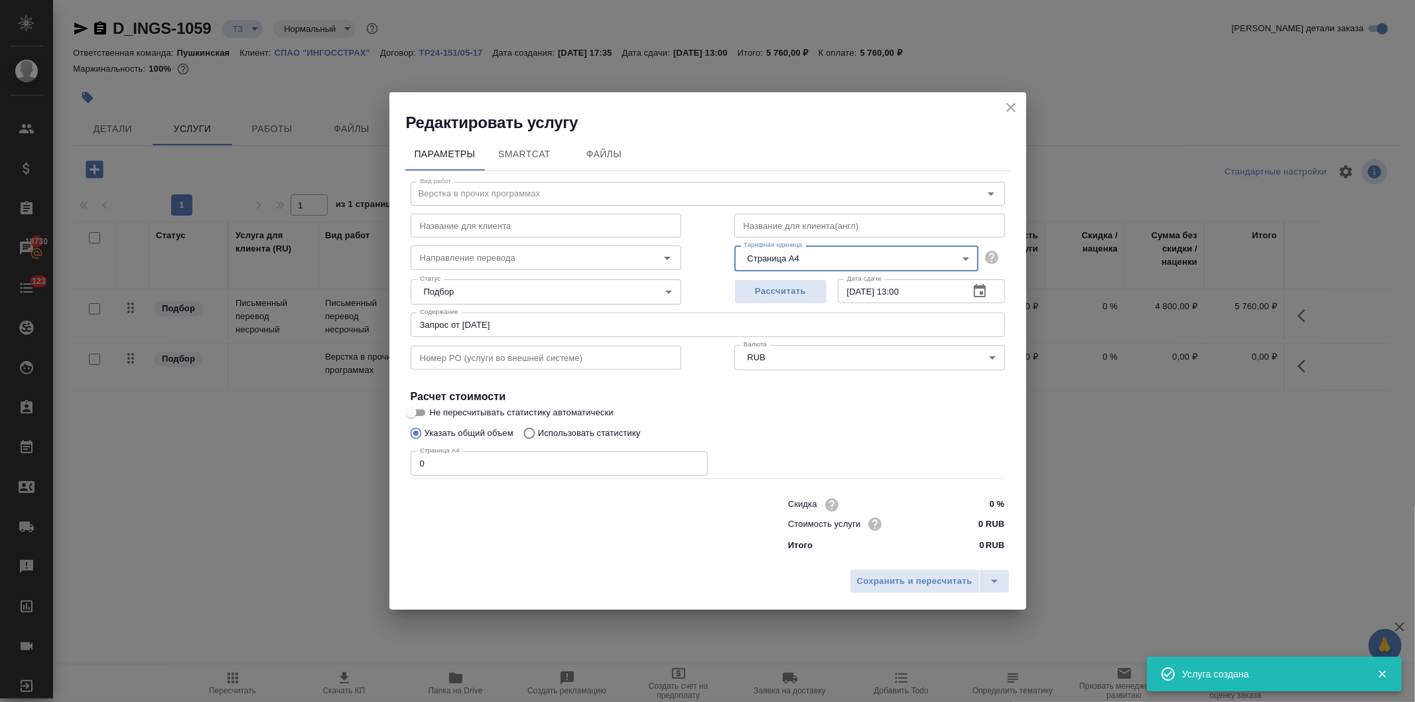
drag, startPoint x: 446, startPoint y: 461, endPoint x: 364, endPoint y: 460, distance: 82.3
click at [365, 458] on div "Редактировать услугу Параметры SmartCat Файлы Вид работ Верстка в прочих програ…" at bounding box center [707, 351] width 1415 height 702
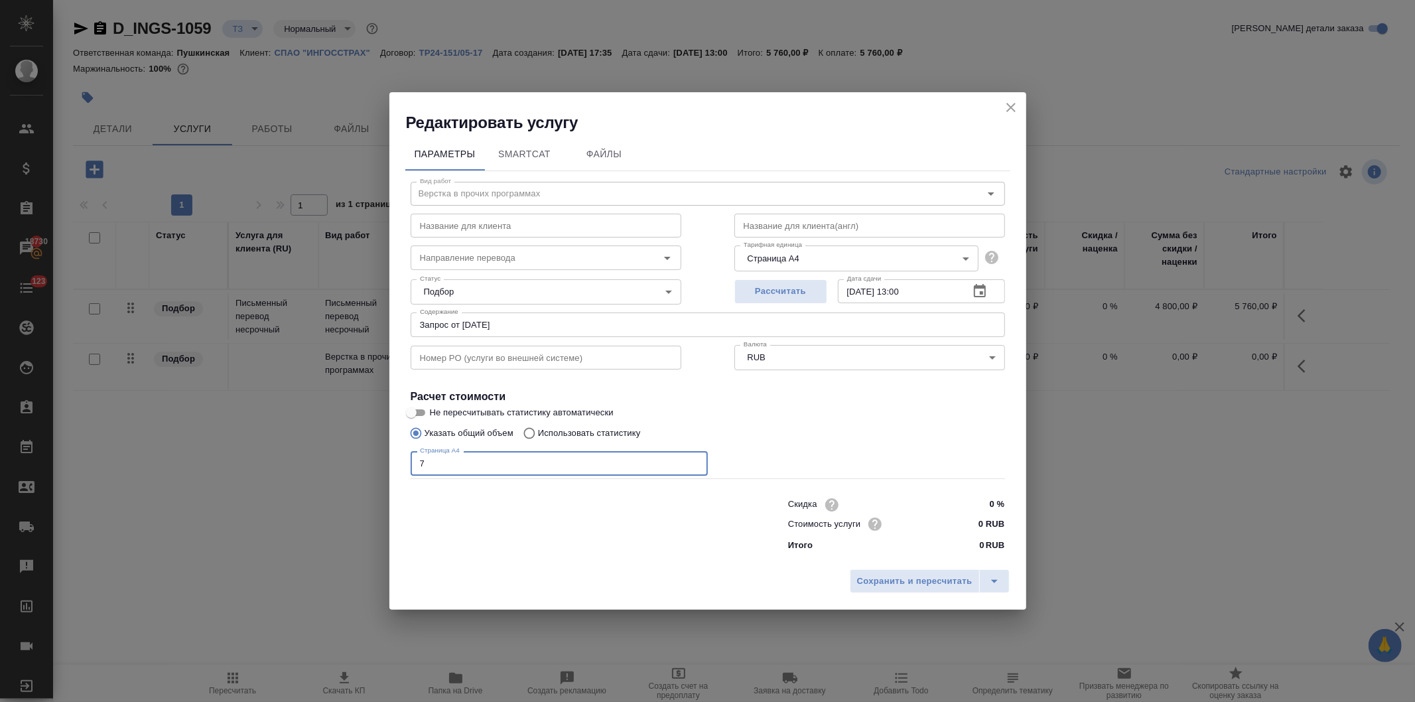
type input "7"
click at [970, 524] on input "0 RUB" at bounding box center [980, 523] width 50 height 19
type input "290 RUB"
click at [903, 580] on span "Сохранить и пересчитать" at bounding box center [914, 581] width 115 height 15
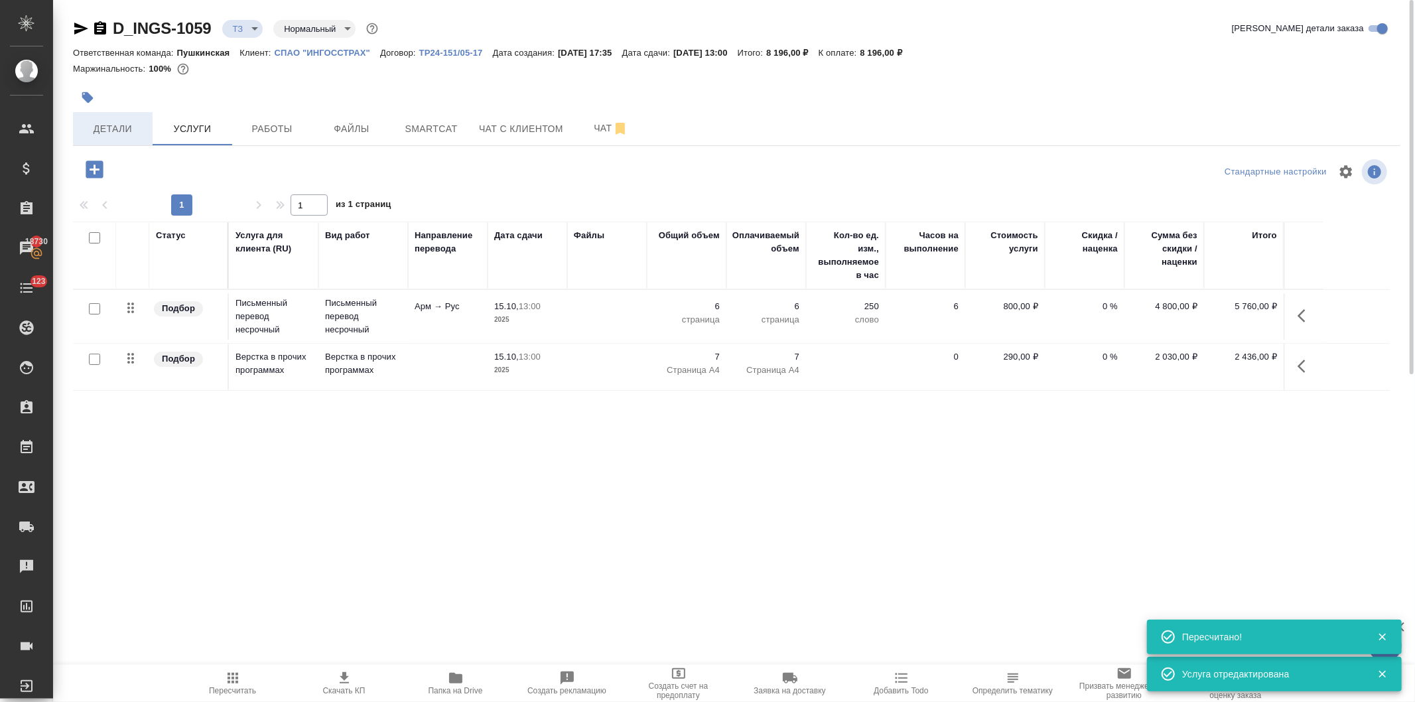
click at [113, 129] on span "Детали" at bounding box center [113, 129] width 64 height 17
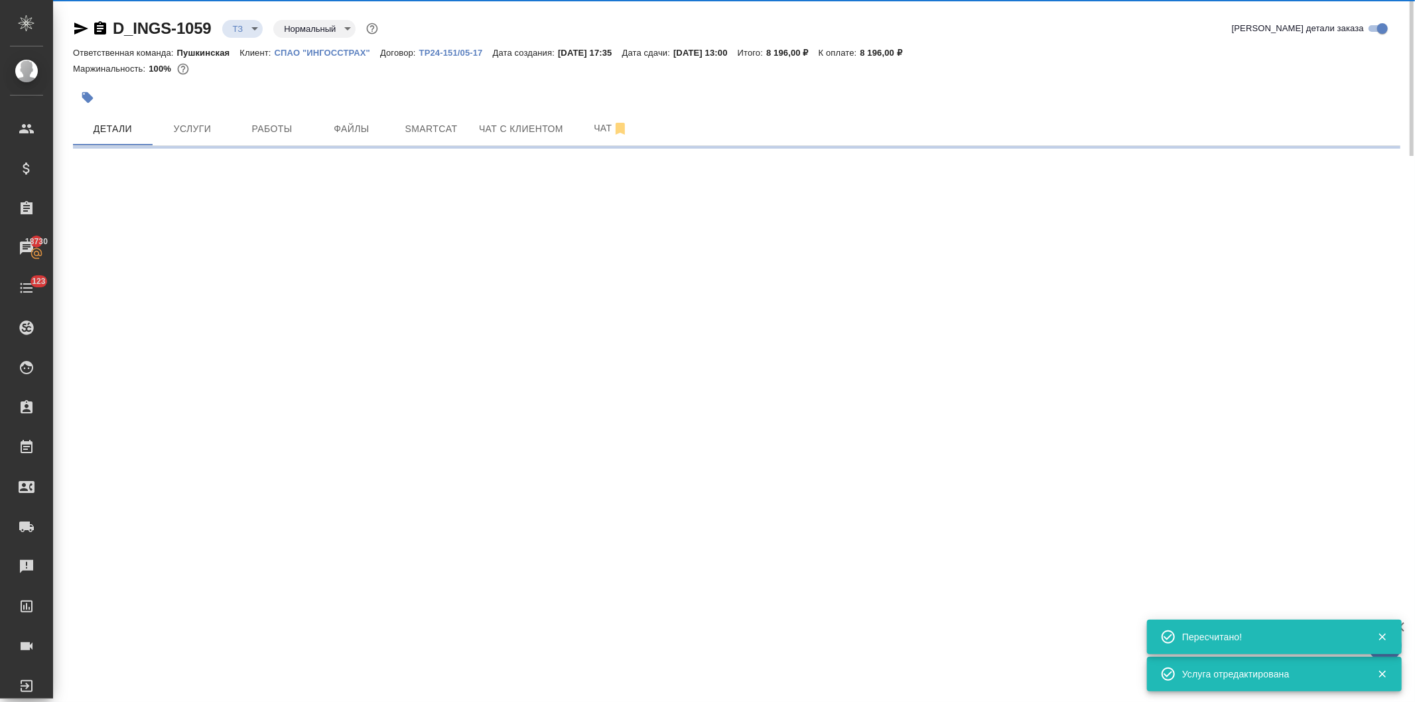
select select "RU"
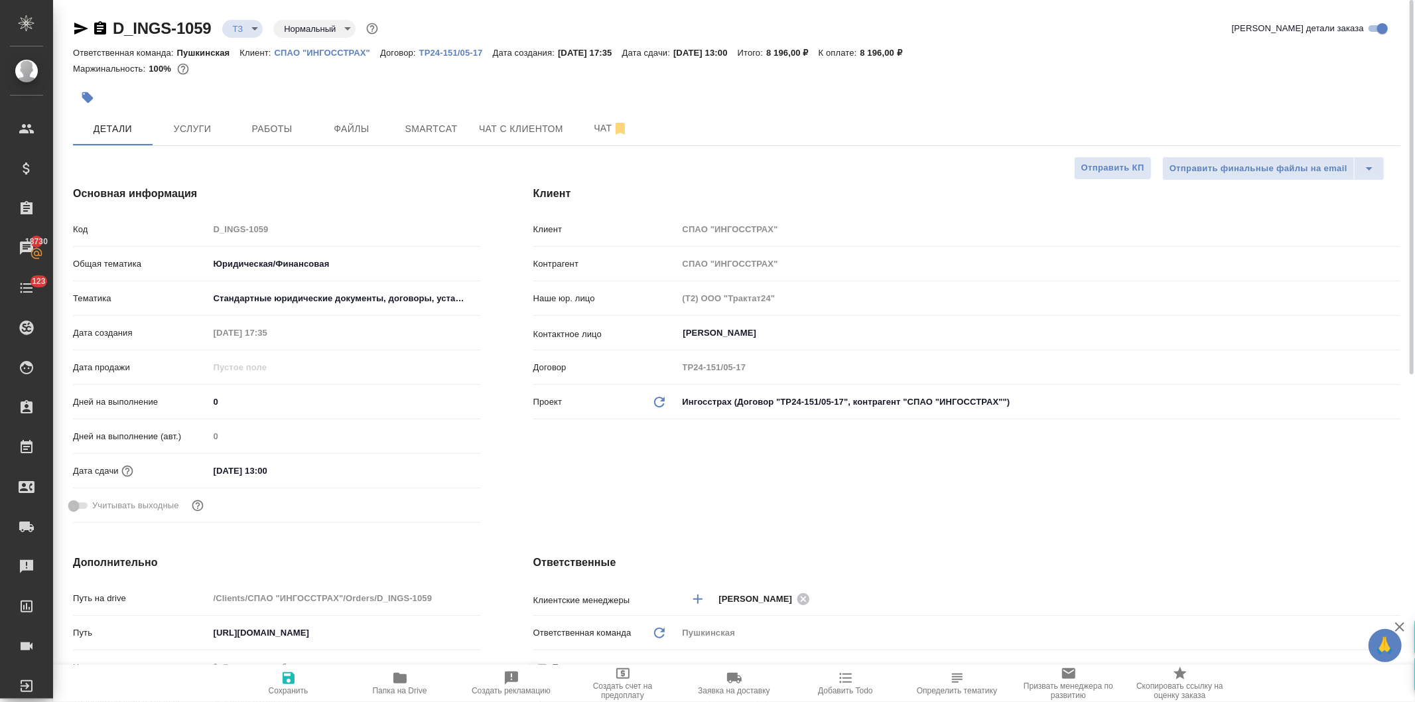
type textarea "x"
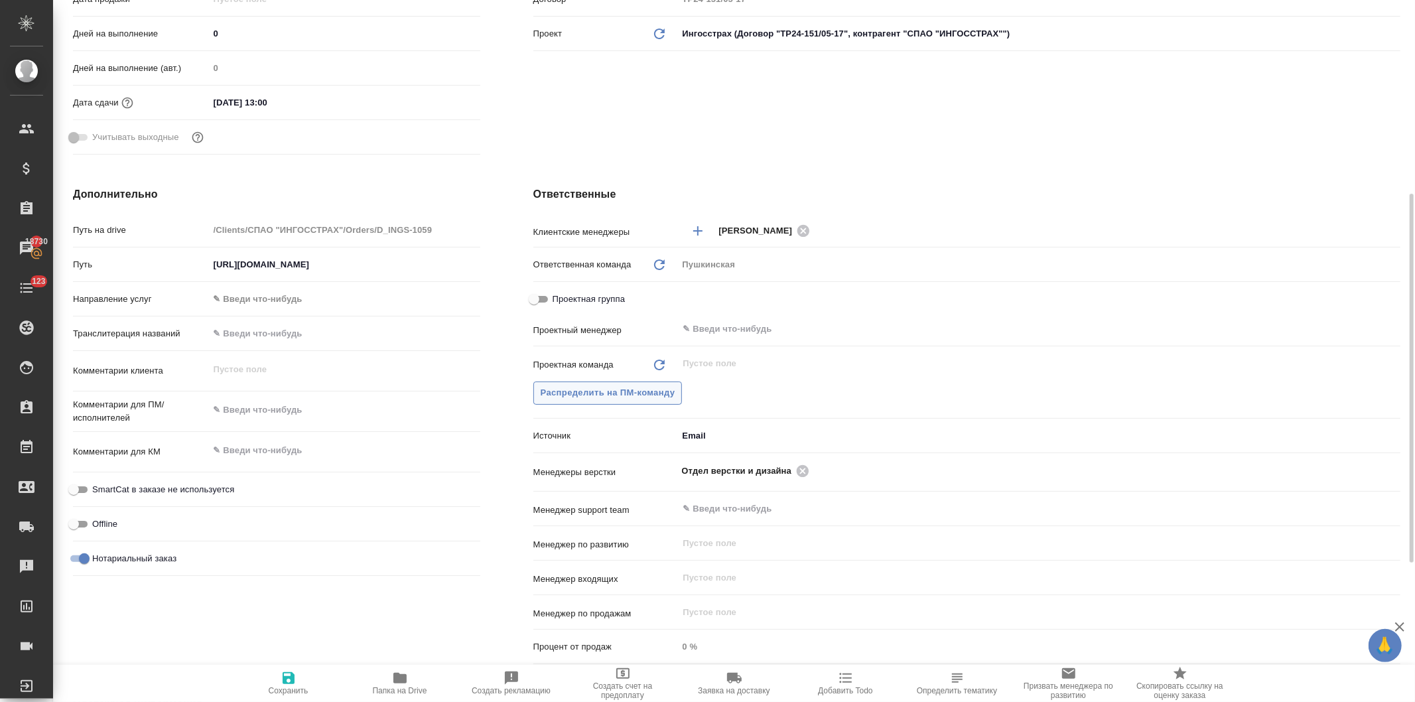
click at [602, 389] on span "Распределить на ПМ-команду" at bounding box center [608, 392] width 135 height 15
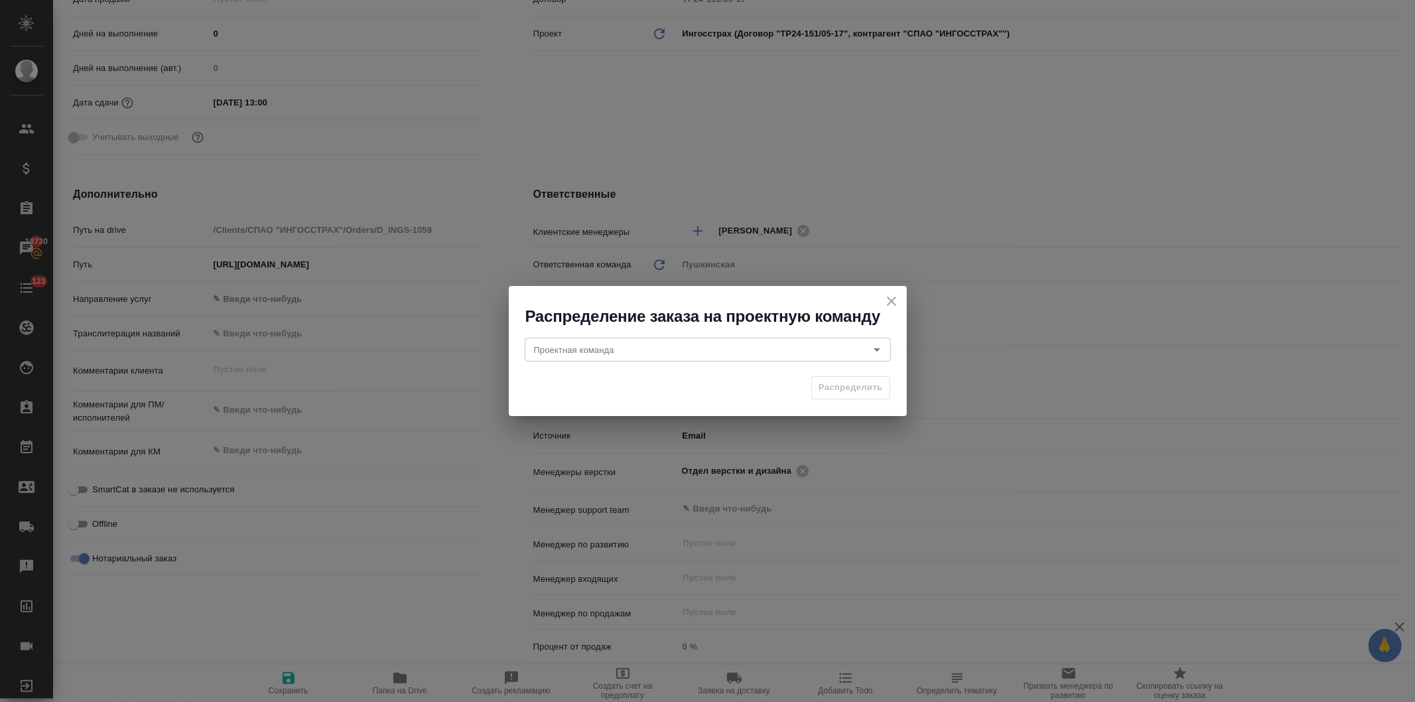
click at [887, 301] on icon "close" at bounding box center [892, 301] width 16 height 16
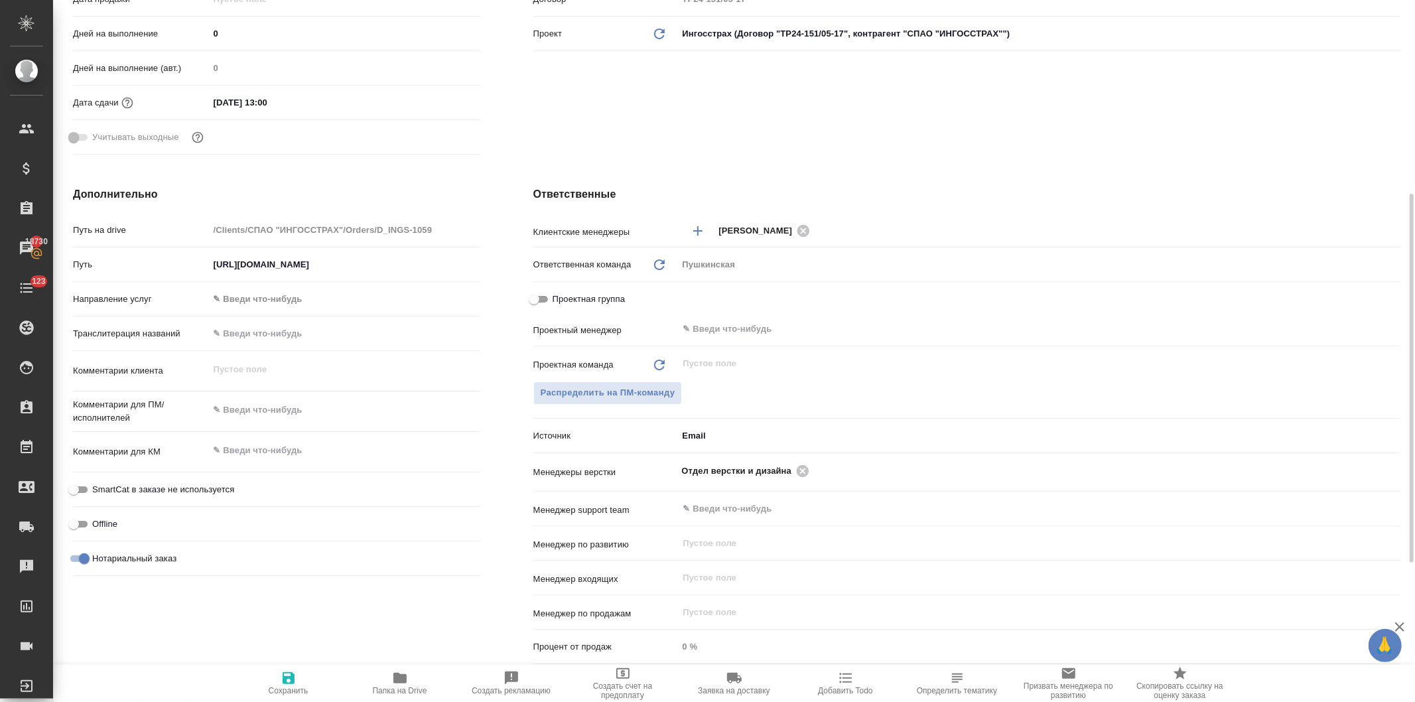
type textarea "x"
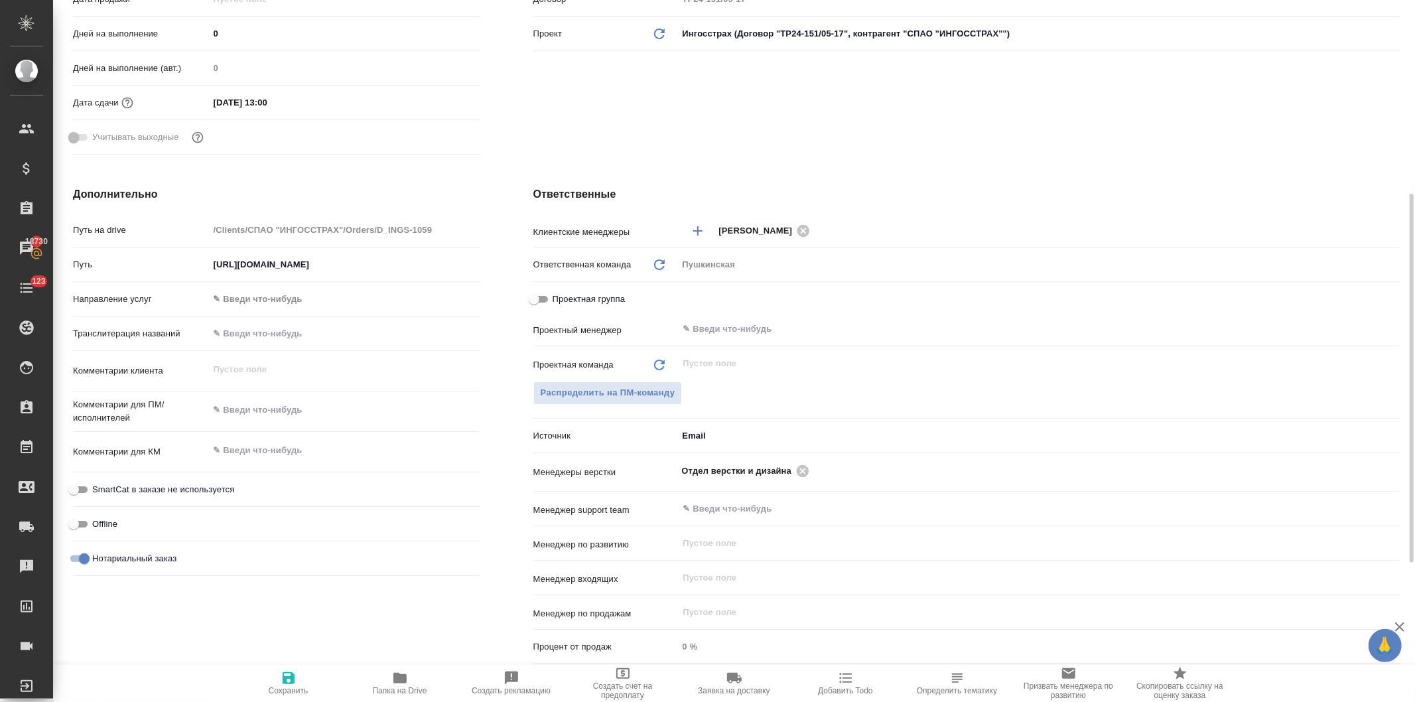
type textarea "x"
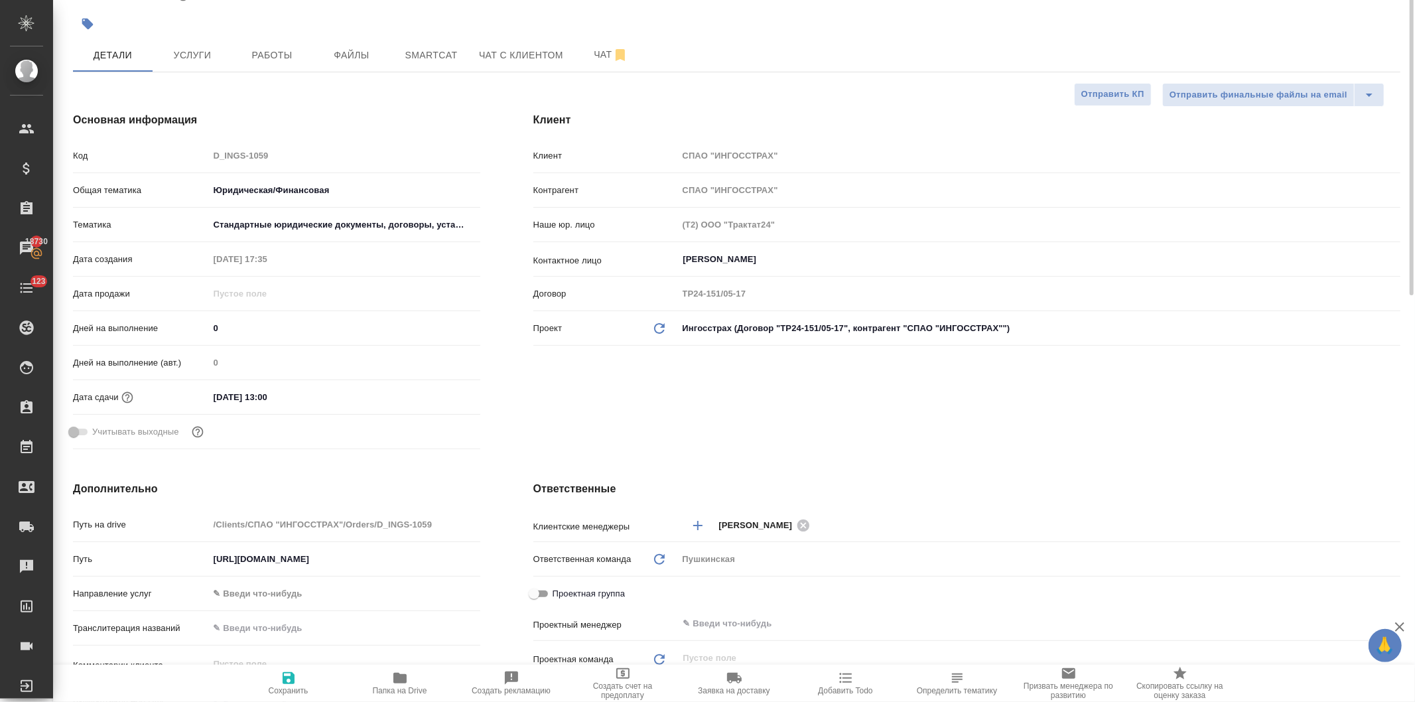
scroll to position [0, 0]
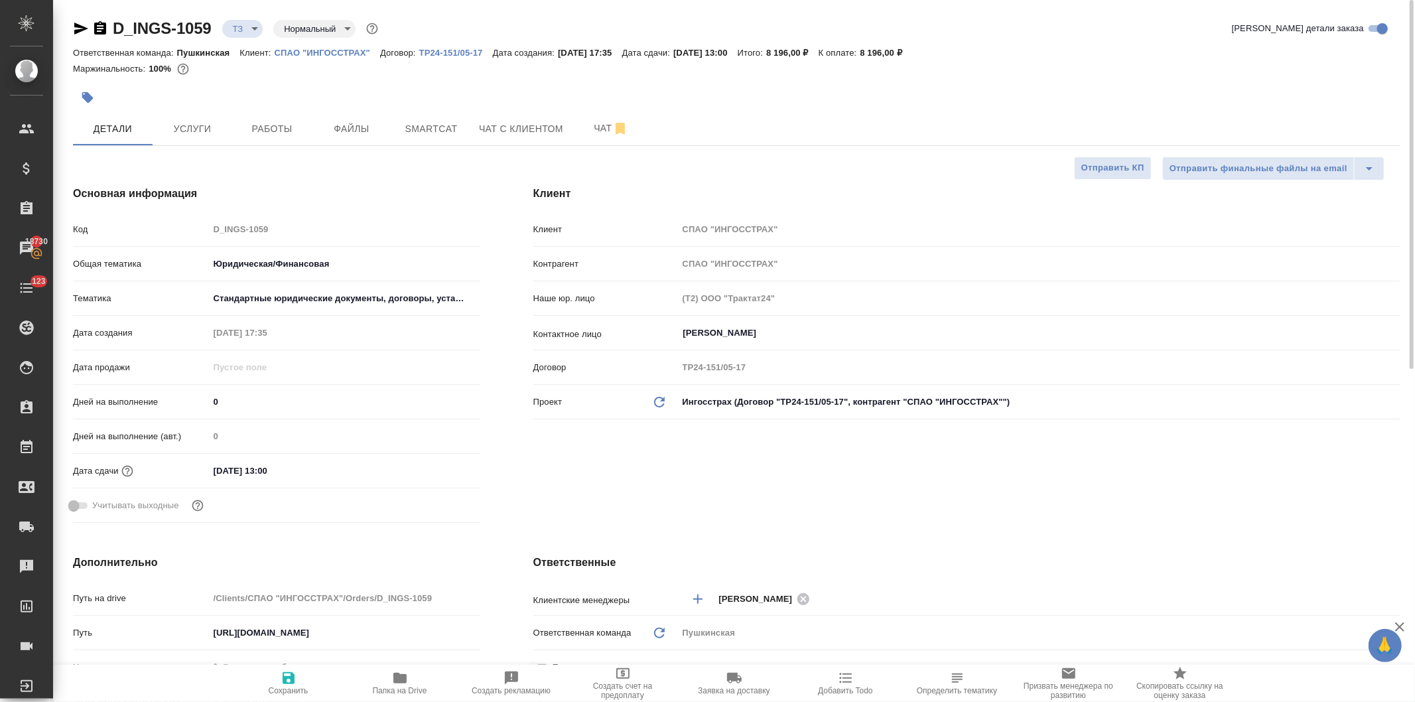
click at [142, 221] on div "Код D_INGS-1059" at bounding box center [276, 229] width 407 height 23
type textarea "x"
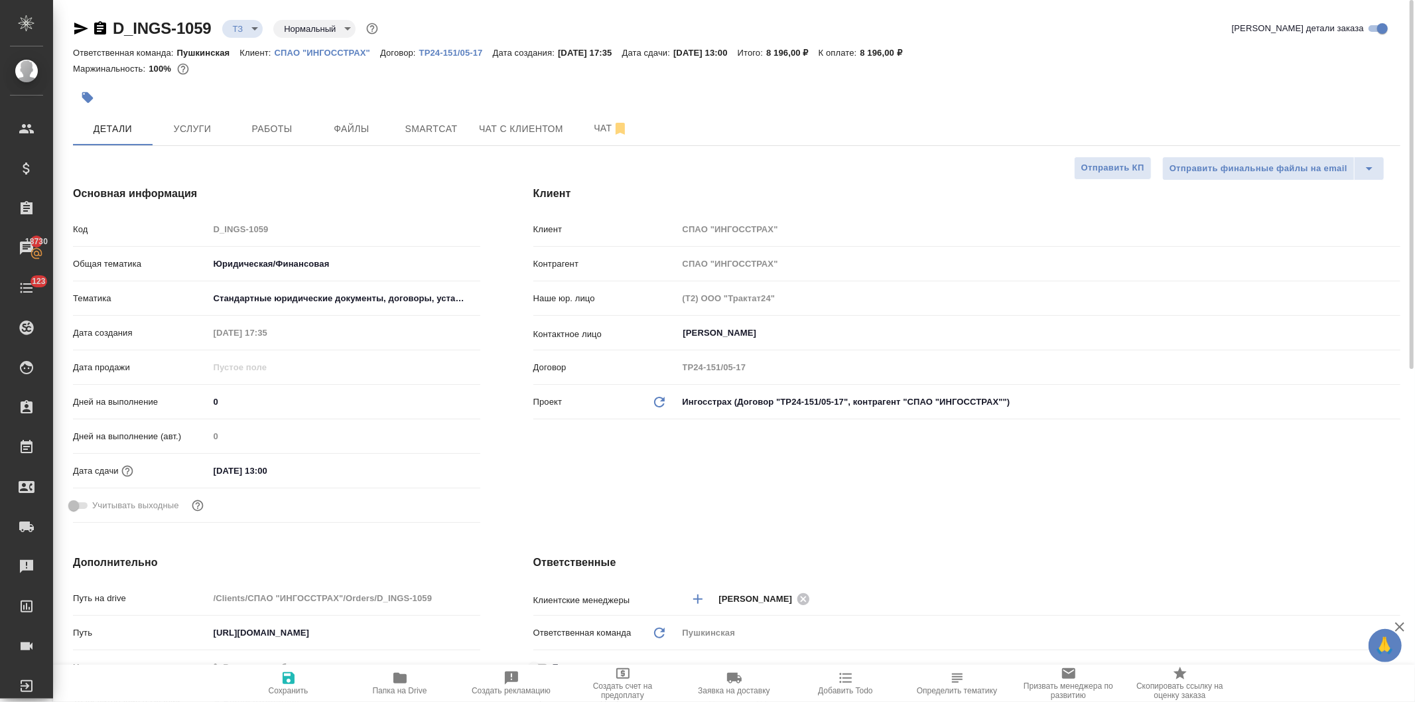
type textarea "x"
click at [199, 131] on span "Услуги" at bounding box center [193, 129] width 64 height 17
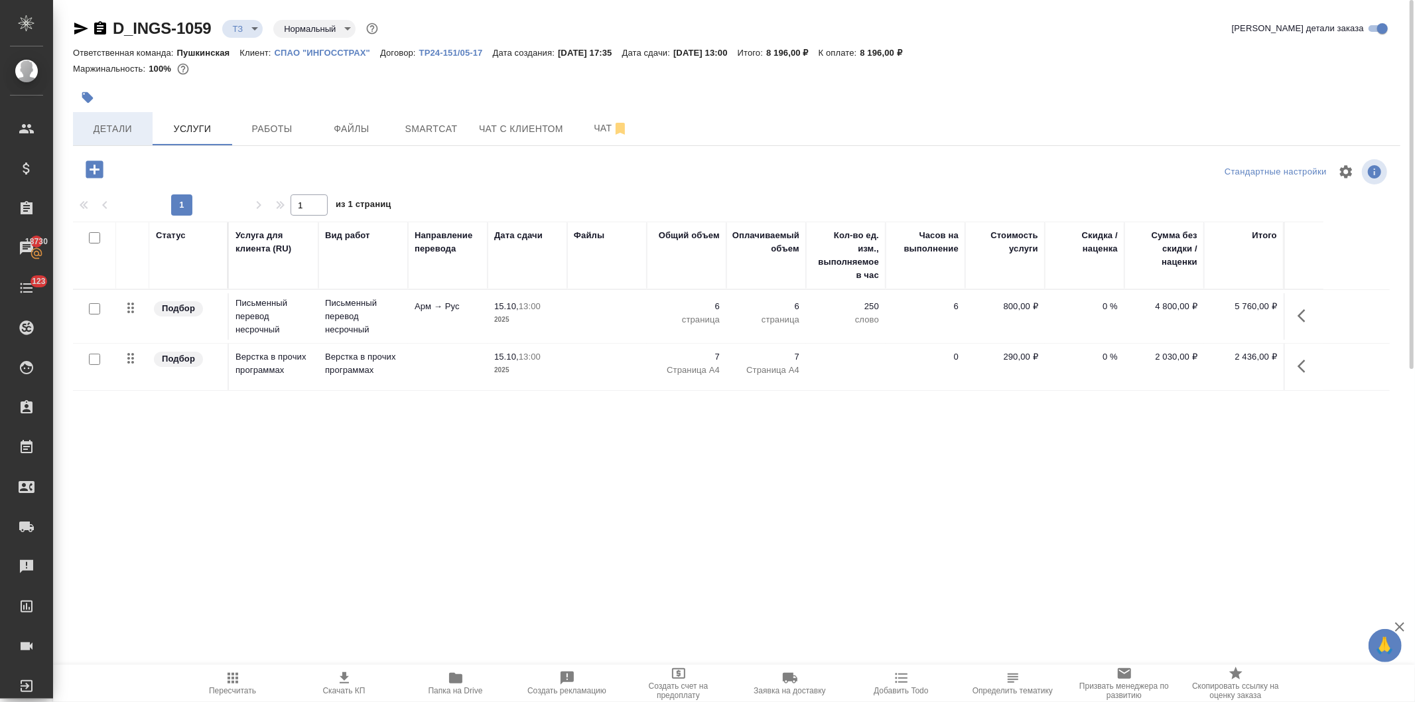
click at [110, 127] on span "Детали" at bounding box center [113, 129] width 64 height 17
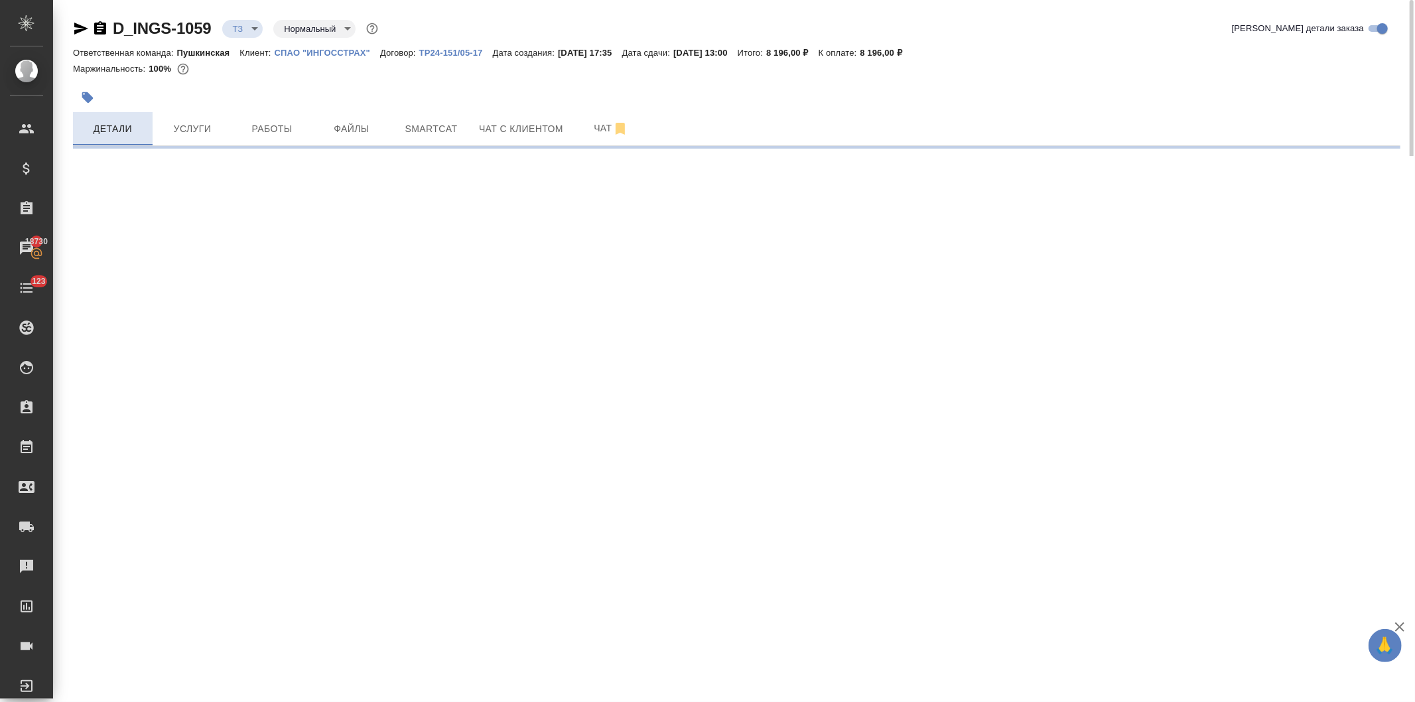
select select "RU"
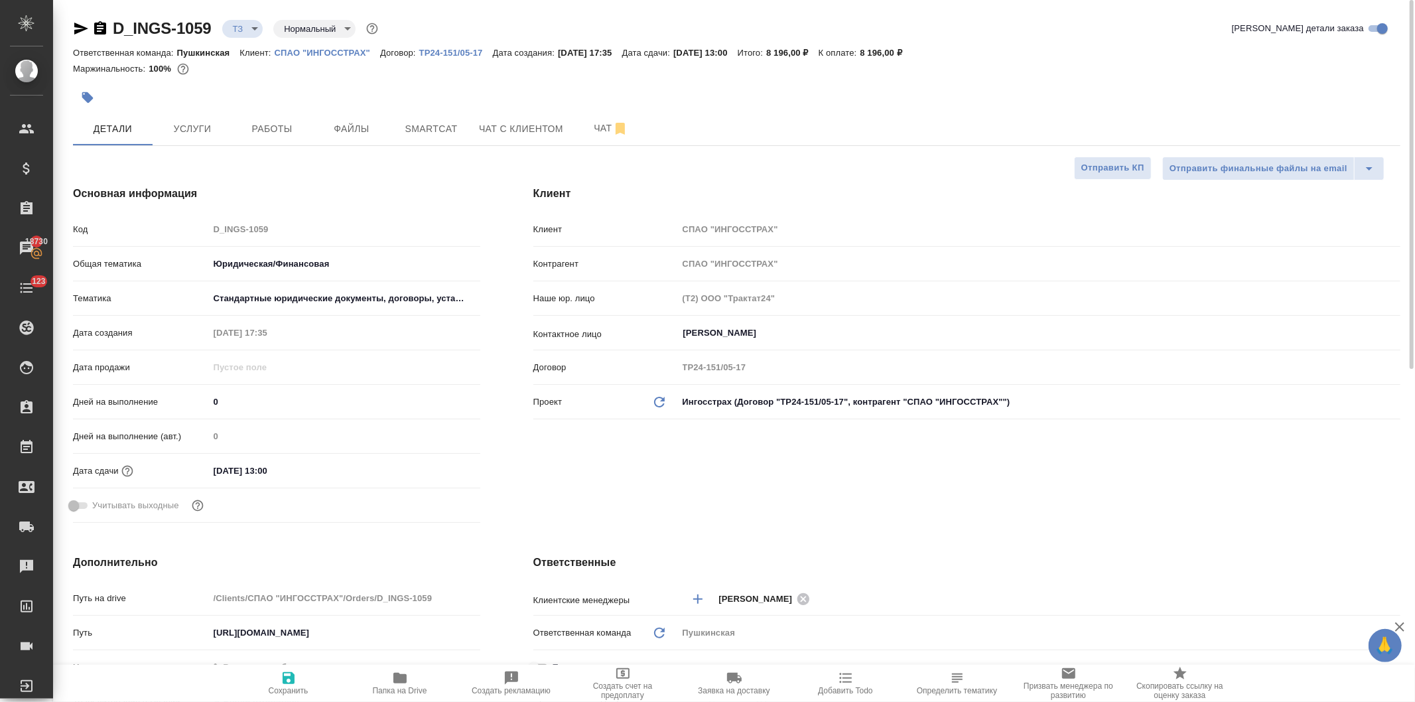
type textarea "x"
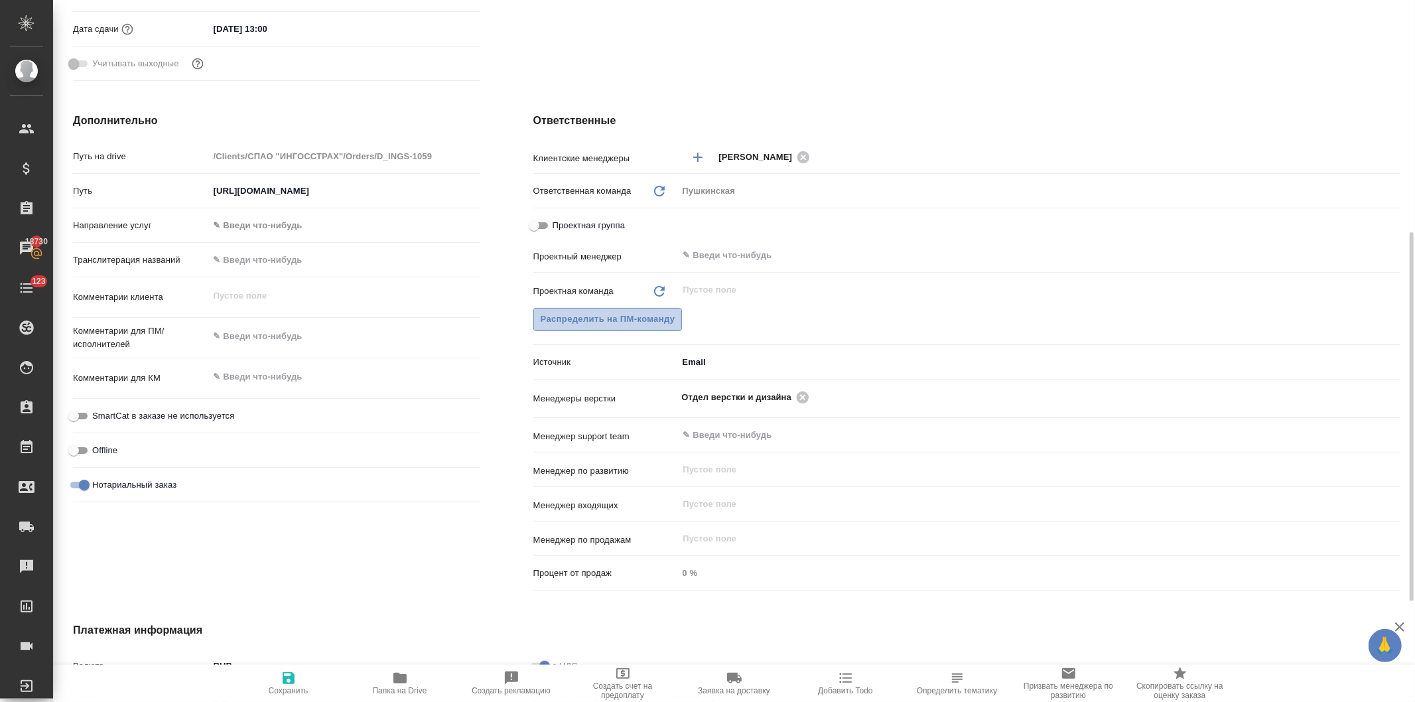
click at [586, 313] on span "Распределить на ПМ-команду" at bounding box center [608, 319] width 135 height 15
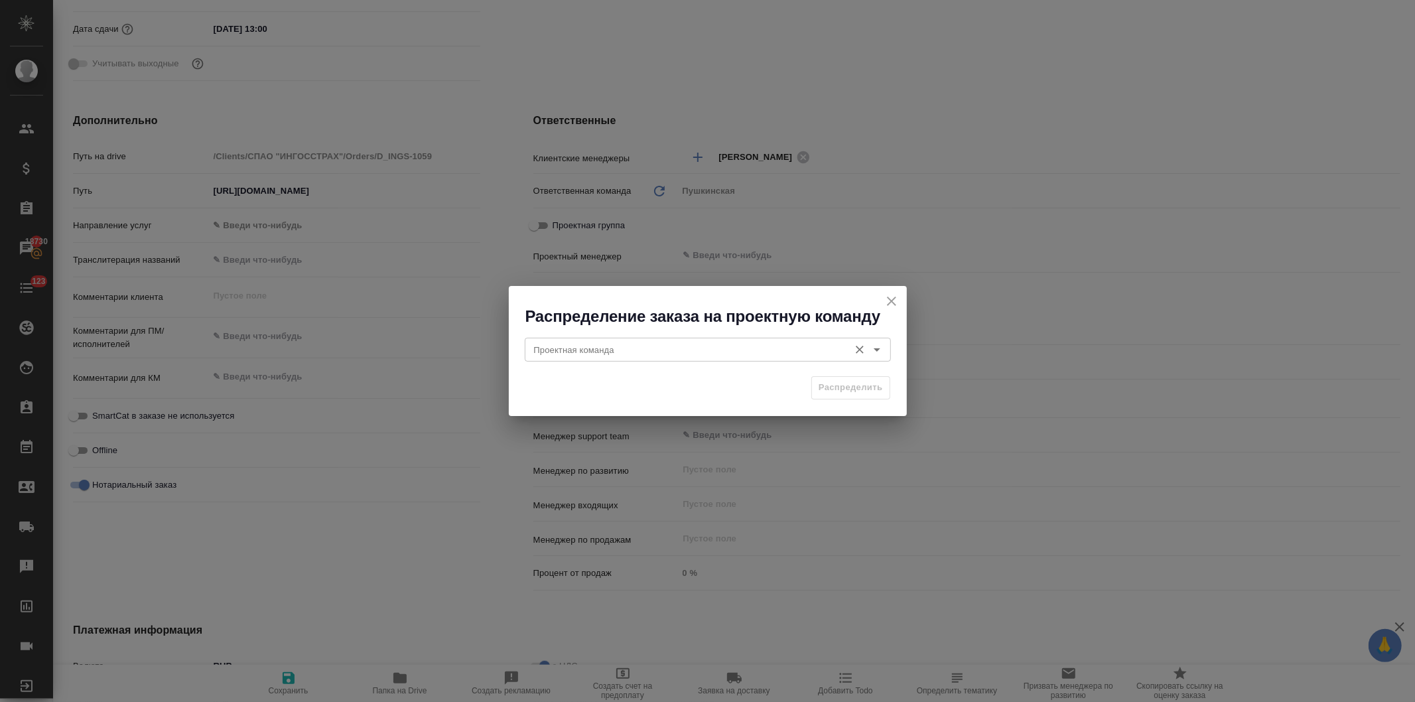
click at [584, 348] on input "Проектная команда" at bounding box center [686, 350] width 314 height 16
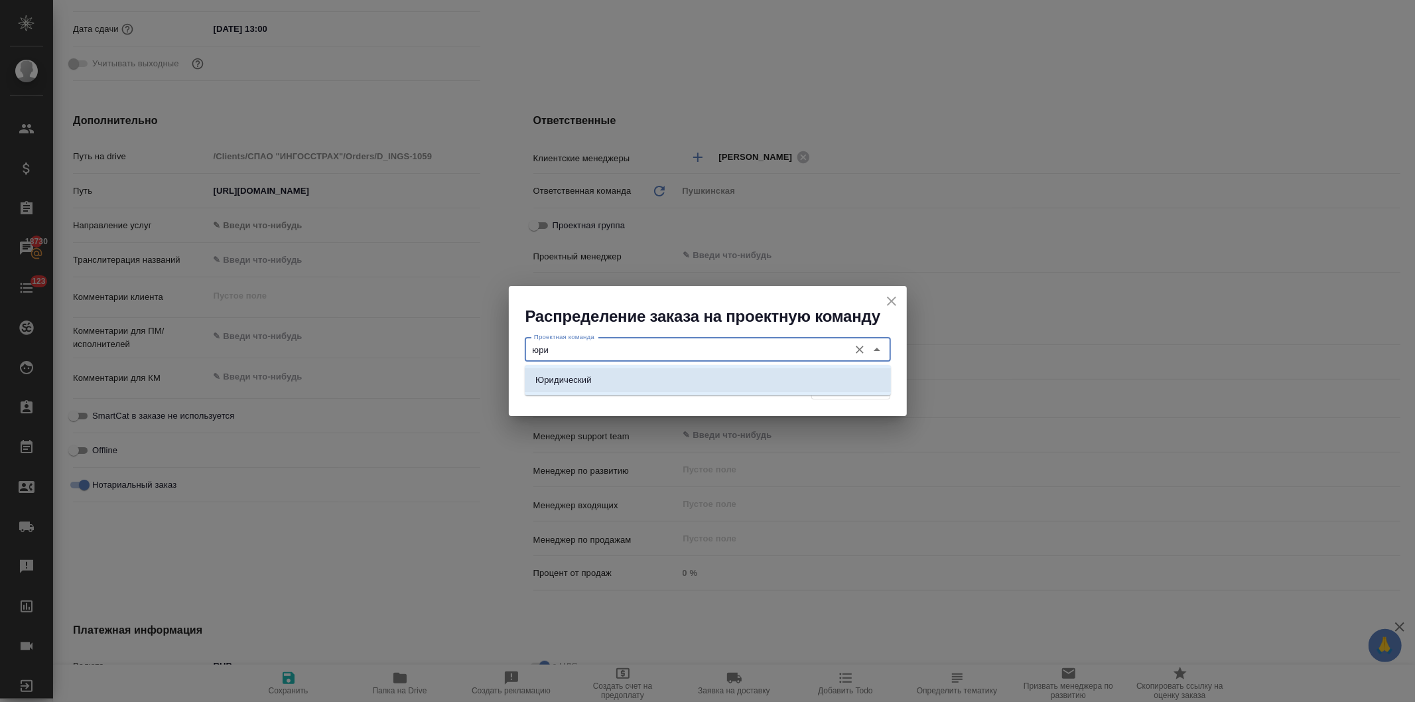
click at [598, 378] on li "Юридический" at bounding box center [708, 380] width 366 height 24
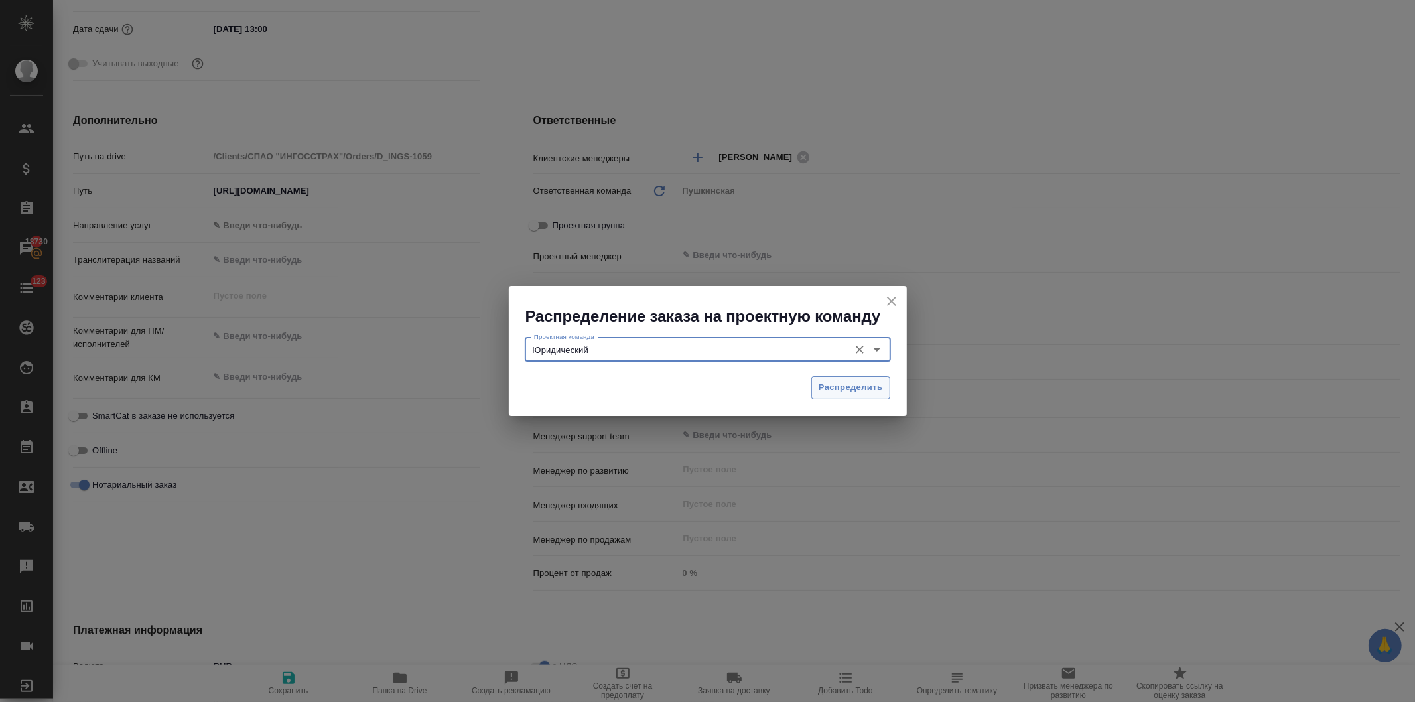
type input "Юридический"
click at [849, 383] on span "Распределить" at bounding box center [851, 387] width 64 height 15
type textarea "x"
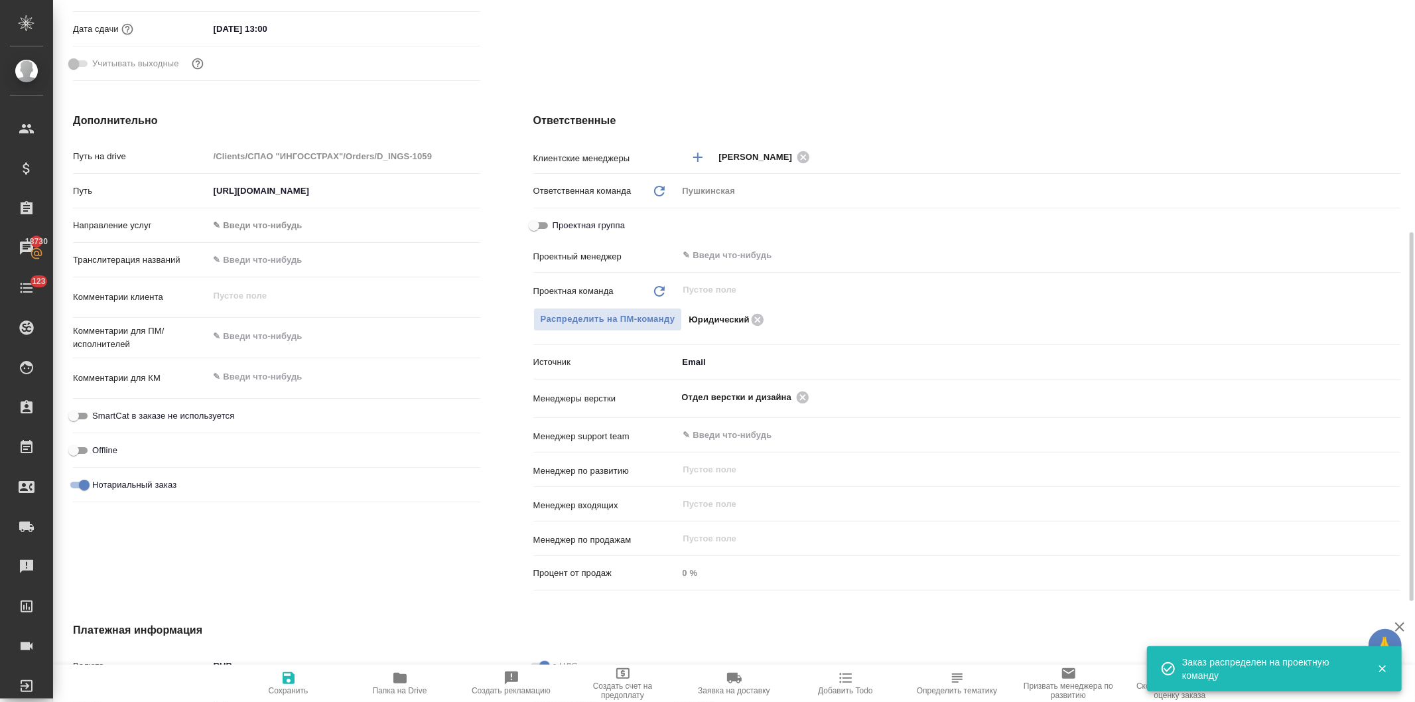
scroll to position [0, 0]
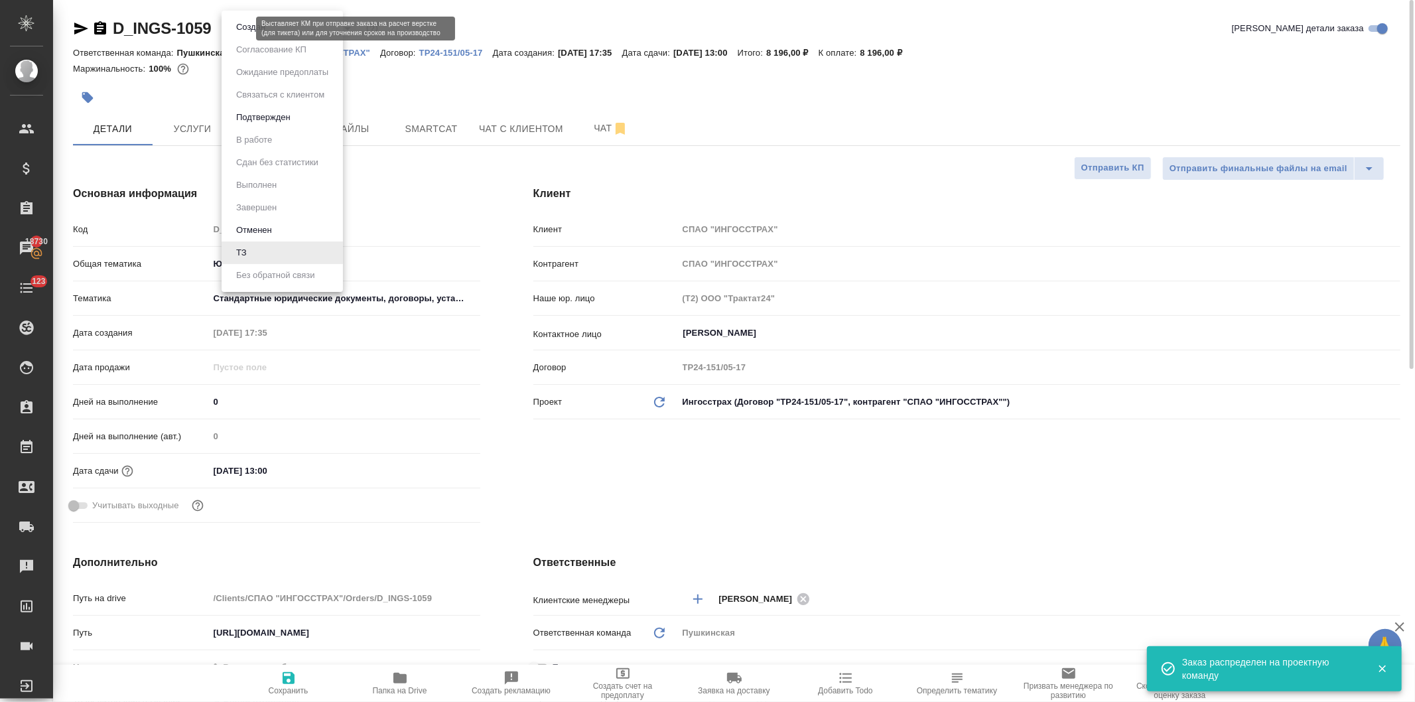
click at [231, 29] on body "🙏 .cls-1 fill:#fff; AWATERA Давыдова Елена Клиенты Спецификации Заказы 18730 Ча…" at bounding box center [707, 351] width 1415 height 702
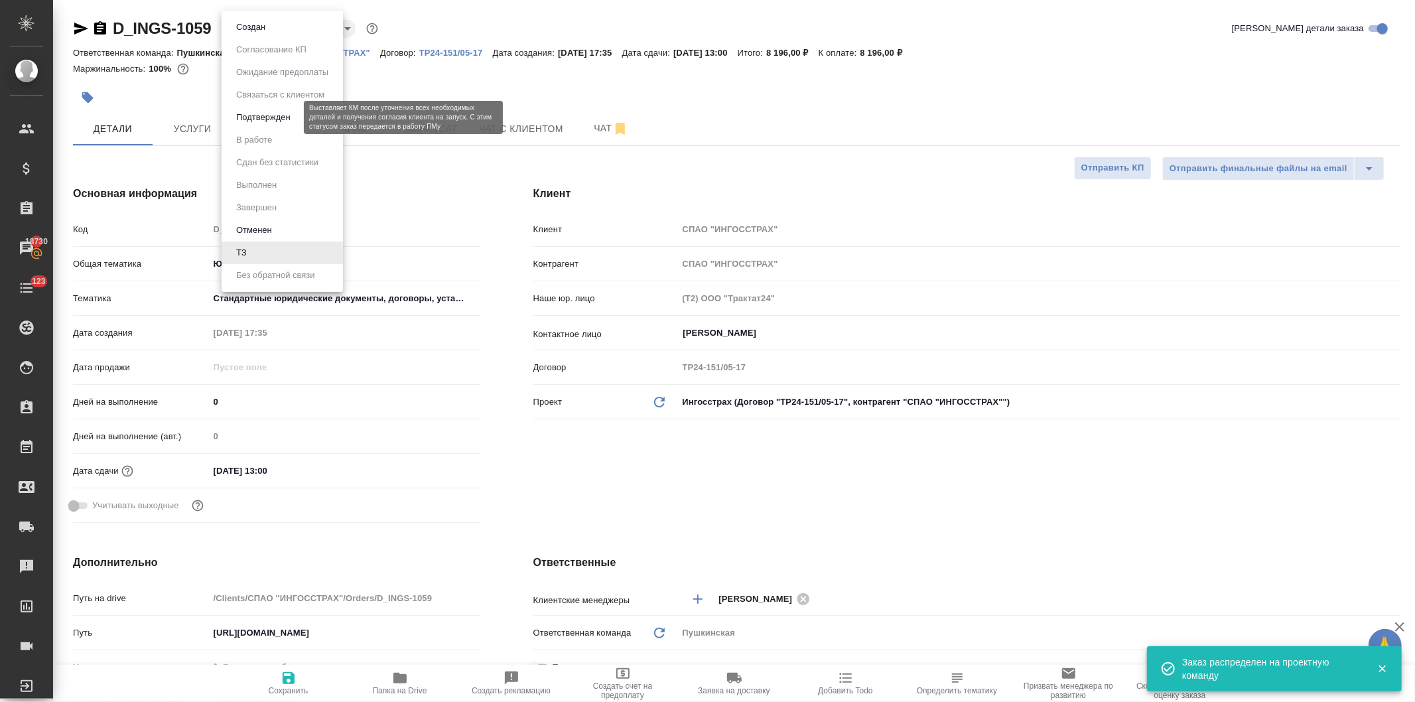
click at [248, 106] on li "Подтвержден" at bounding box center [282, 117] width 121 height 23
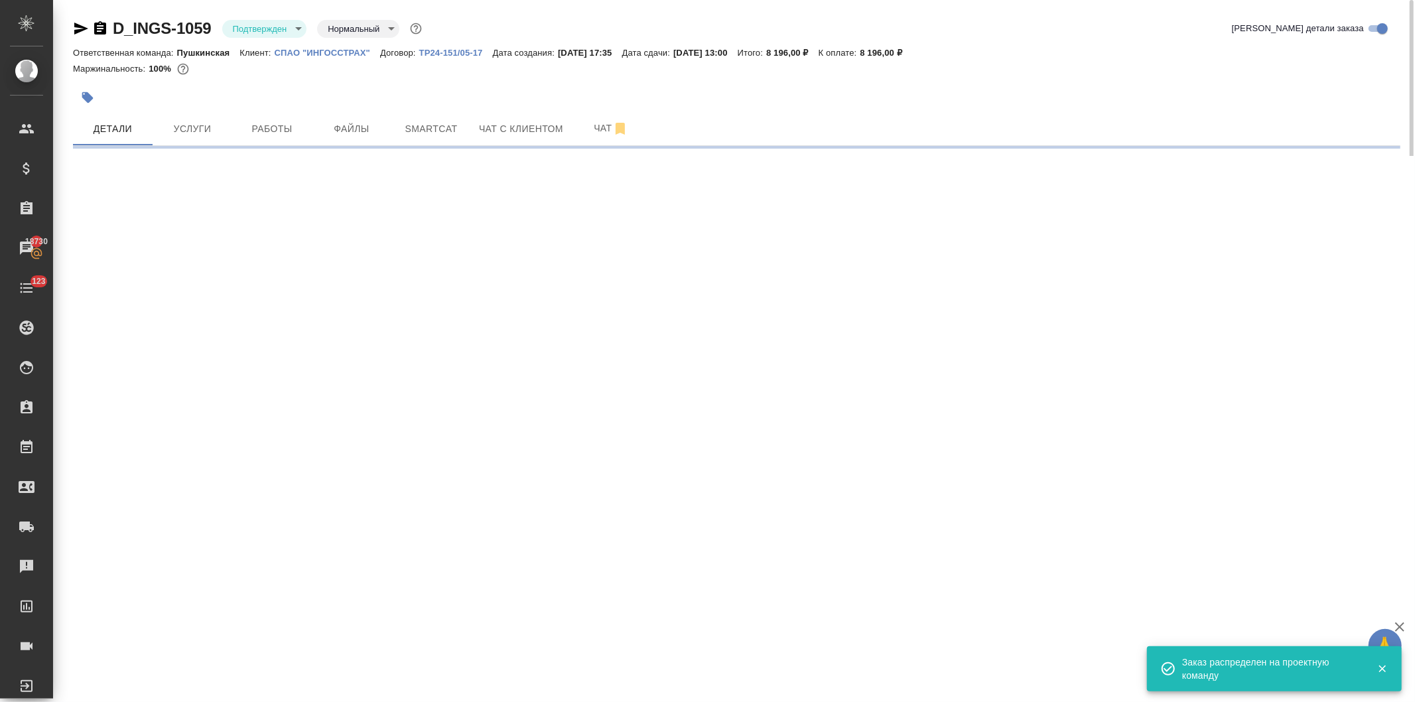
select select "RU"
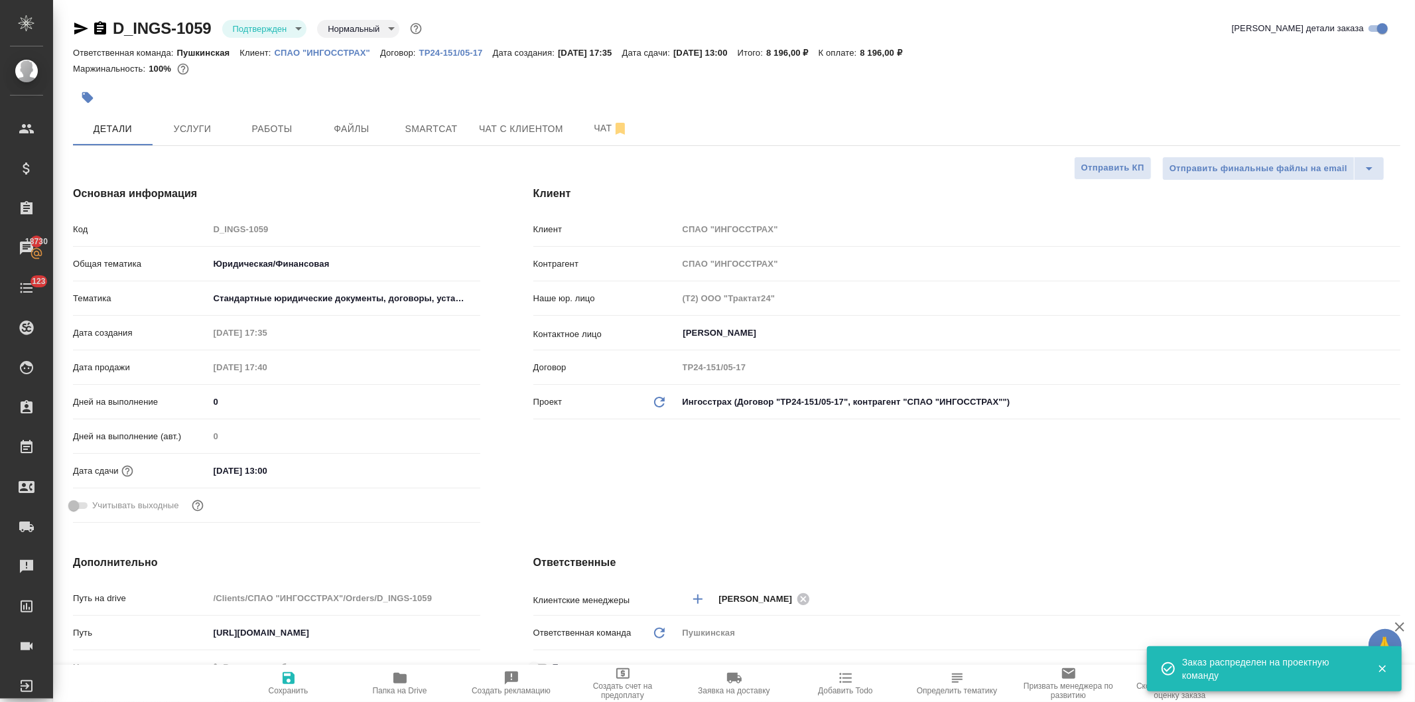
click at [73, 25] on icon "button" at bounding box center [81, 29] width 16 height 16
type textarea "x"
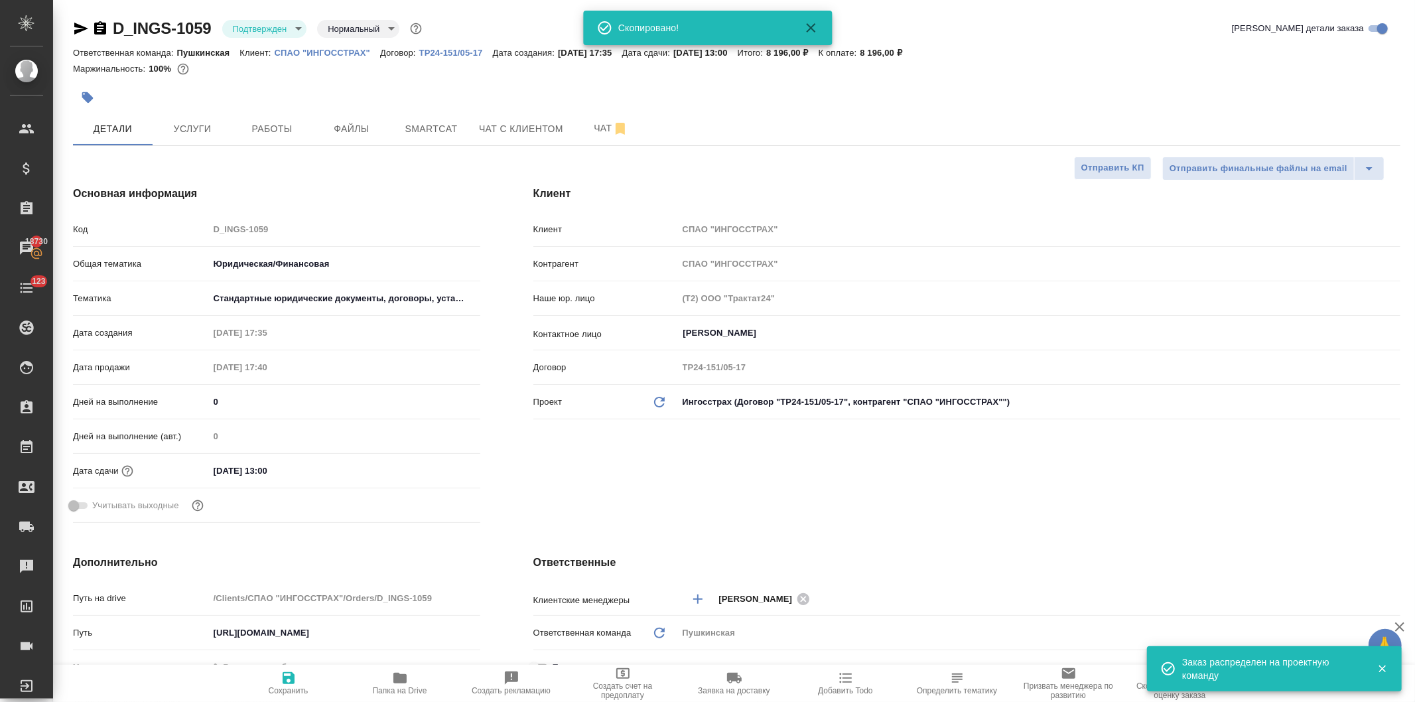
type textarea "x"
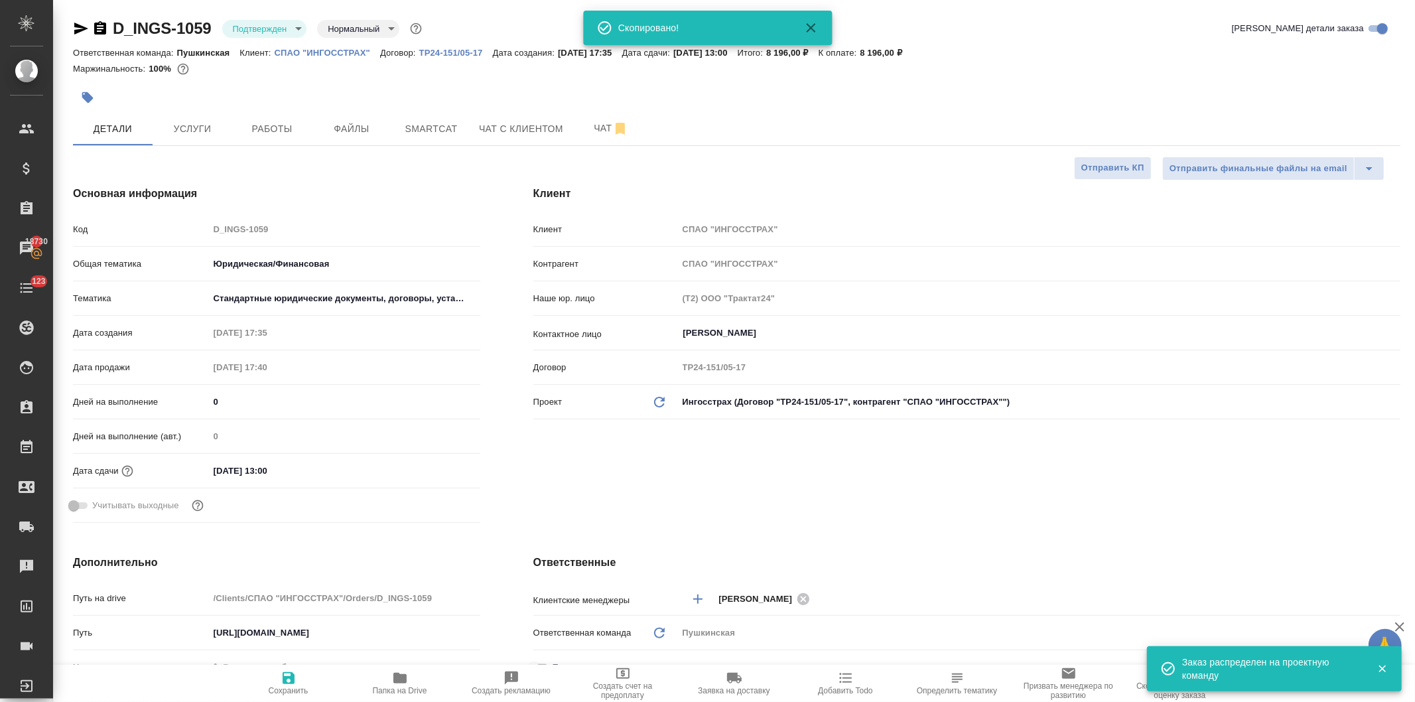
type textarea "x"
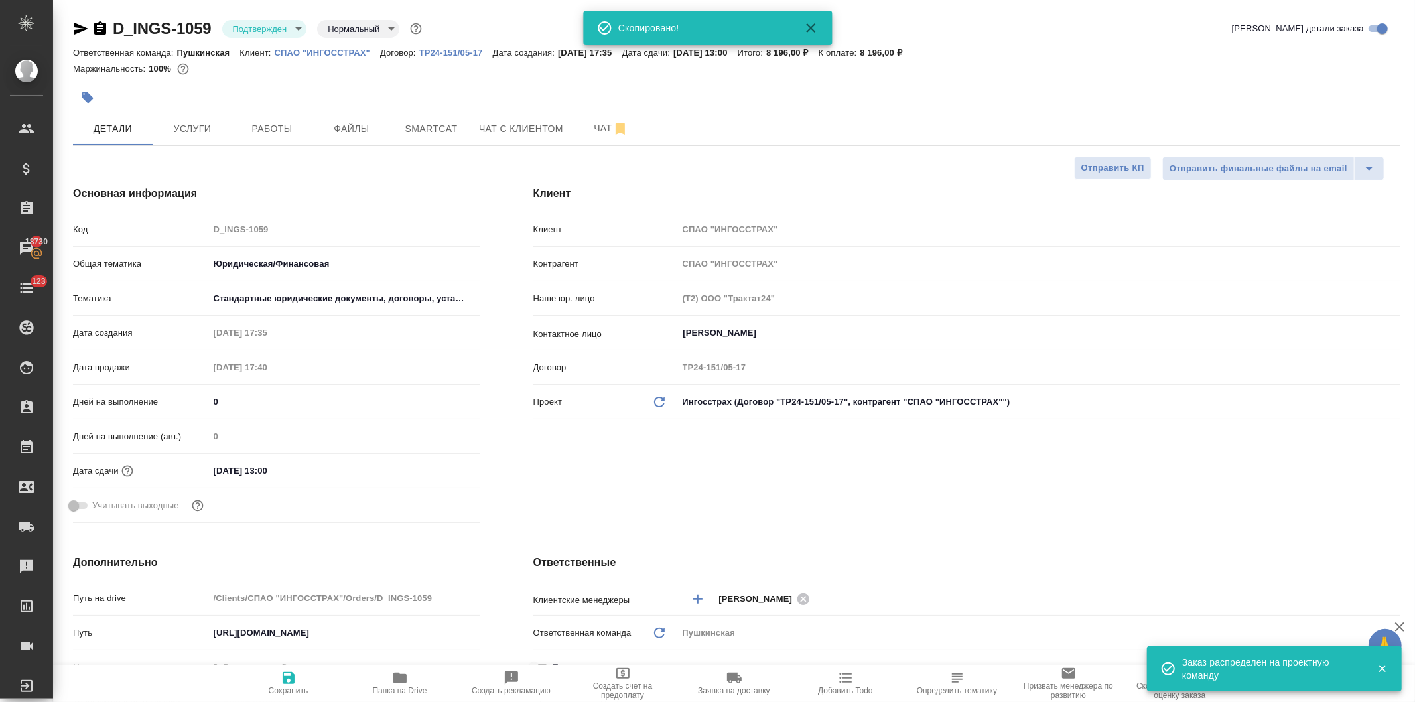
type textarea "x"
click at [436, 128] on span "Smartcat" at bounding box center [431, 129] width 64 height 17
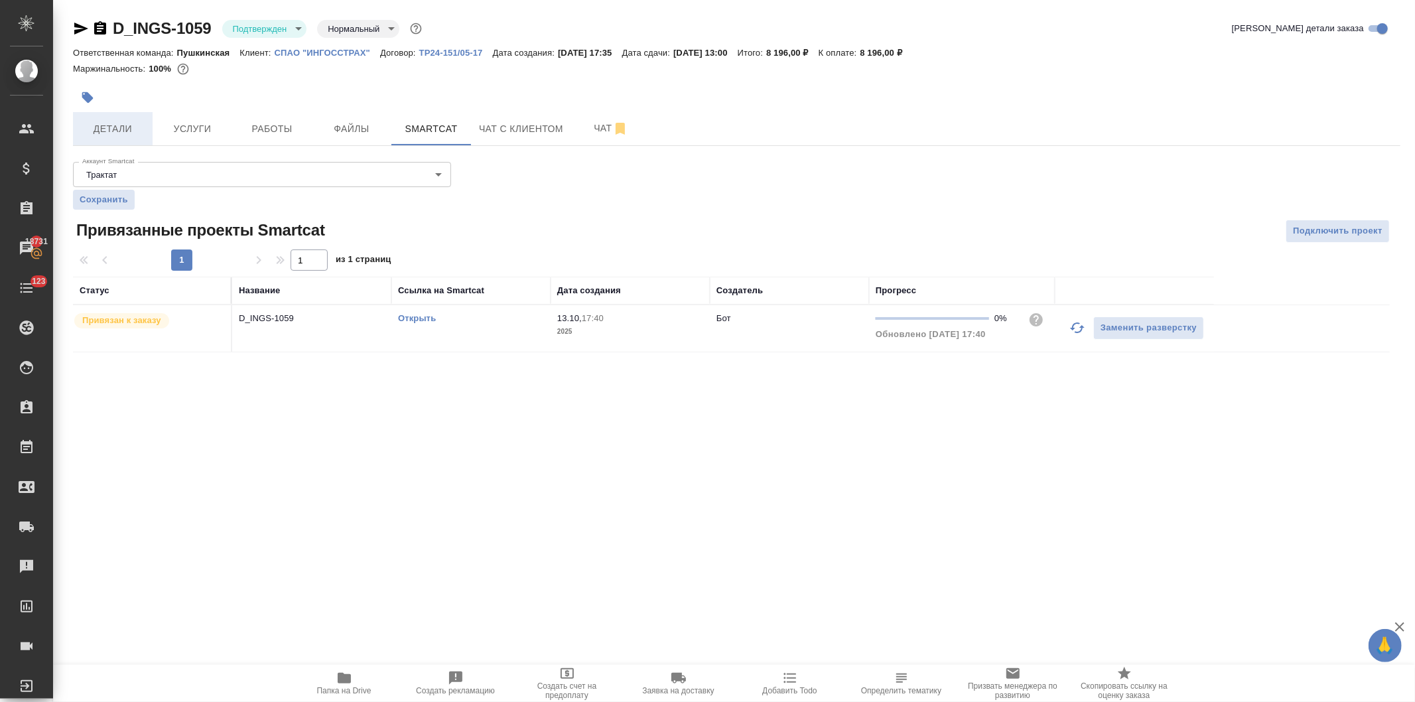
click at [100, 127] on span "Детали" at bounding box center [113, 129] width 64 height 17
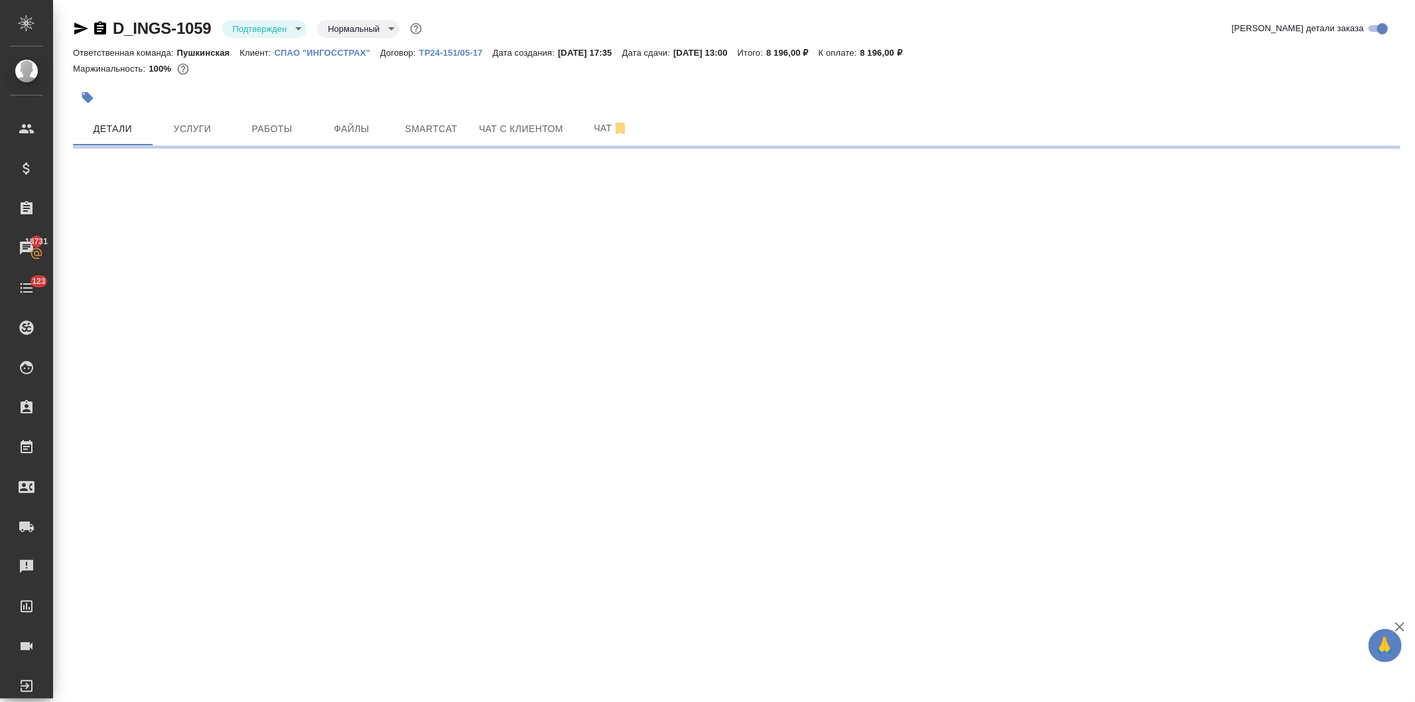
select select "RU"
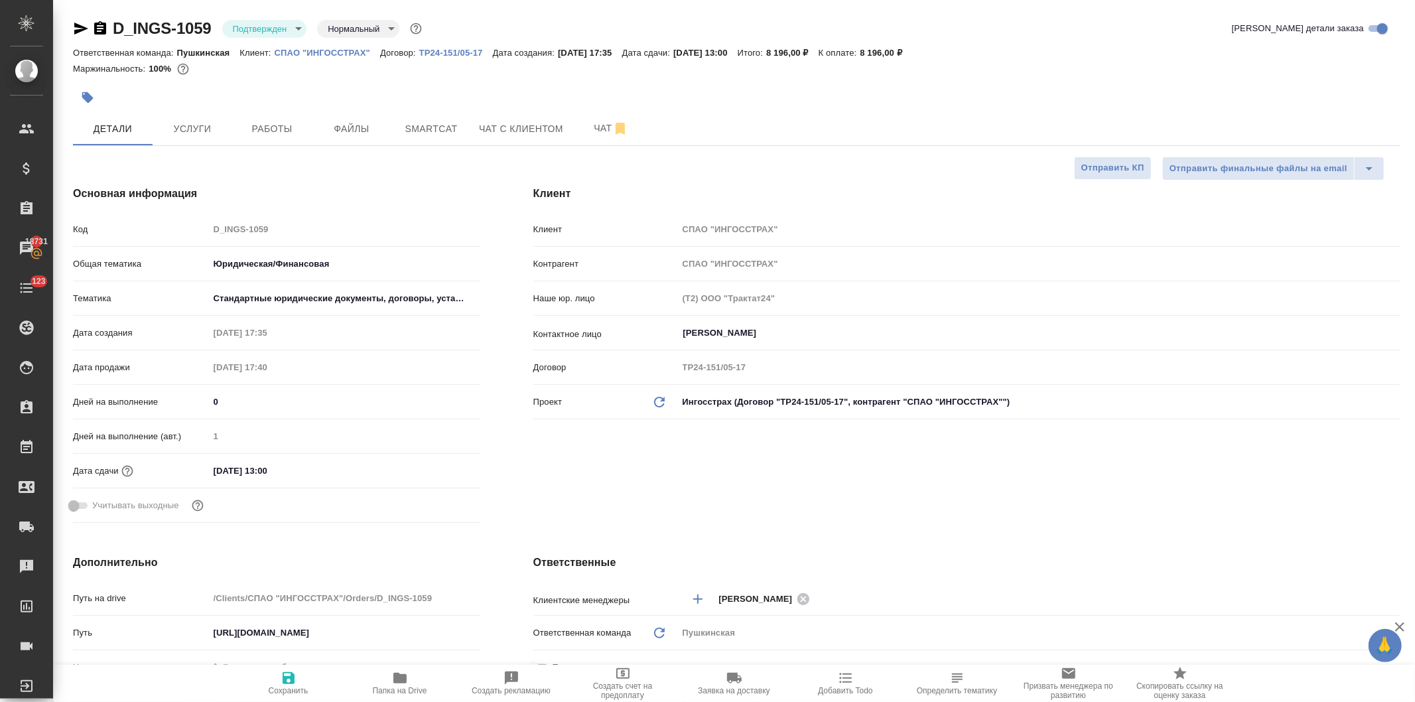
type textarea "x"
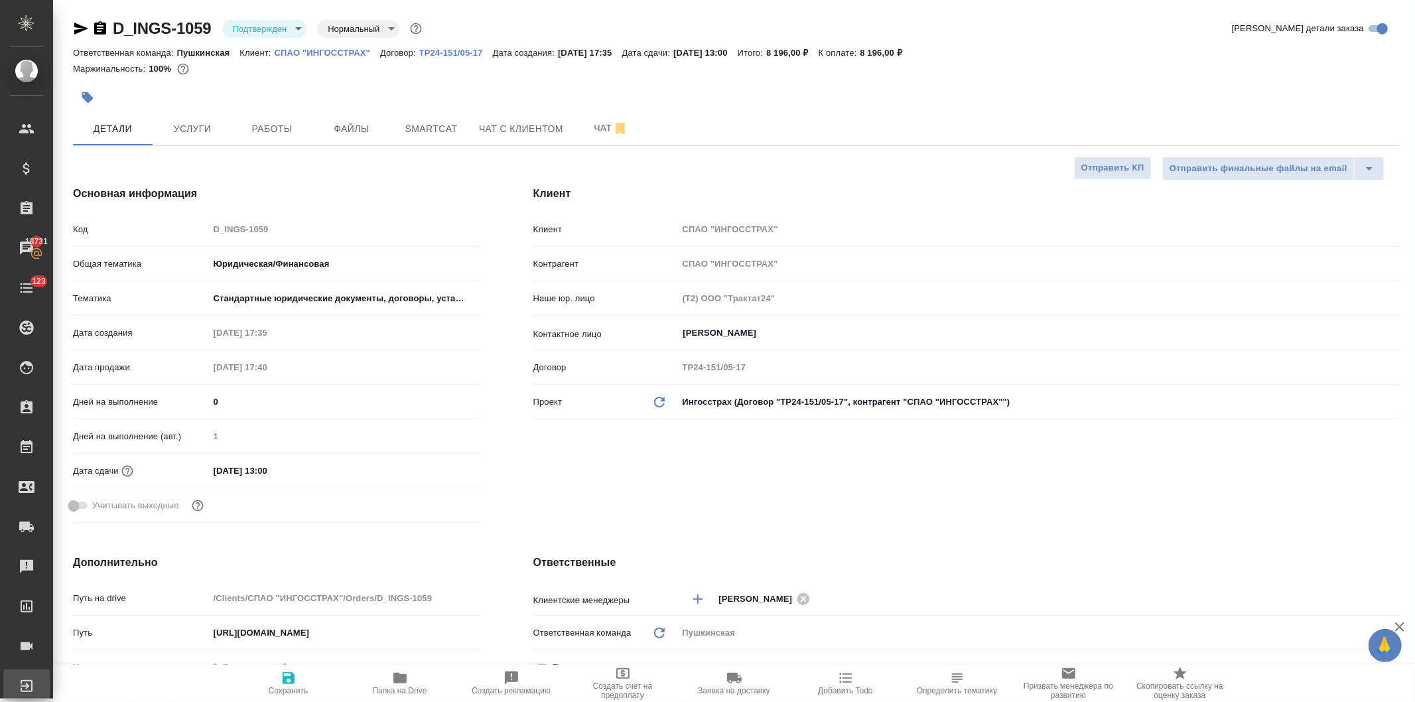
type textarea "x"
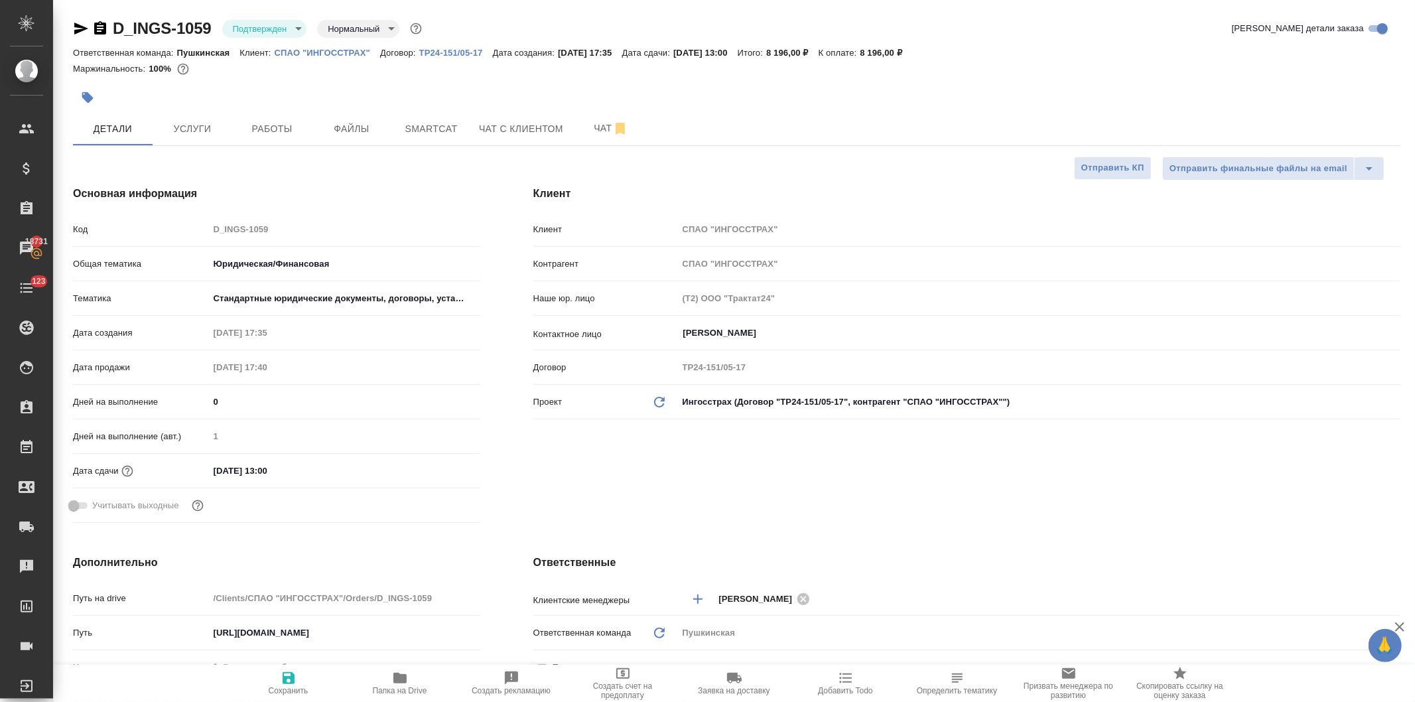
type textarea "x"
click at [184, 127] on span "Услуги" at bounding box center [193, 129] width 64 height 17
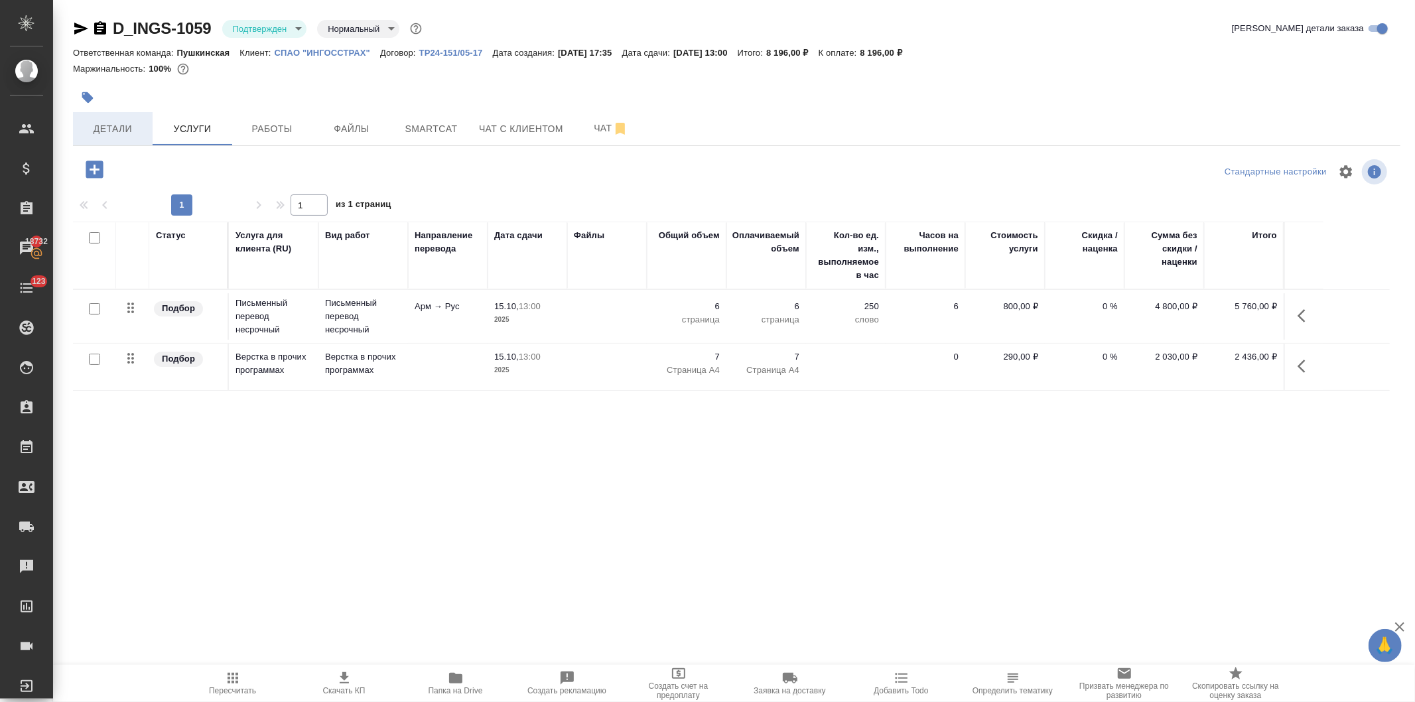
click at [116, 122] on span "Детали" at bounding box center [113, 129] width 64 height 17
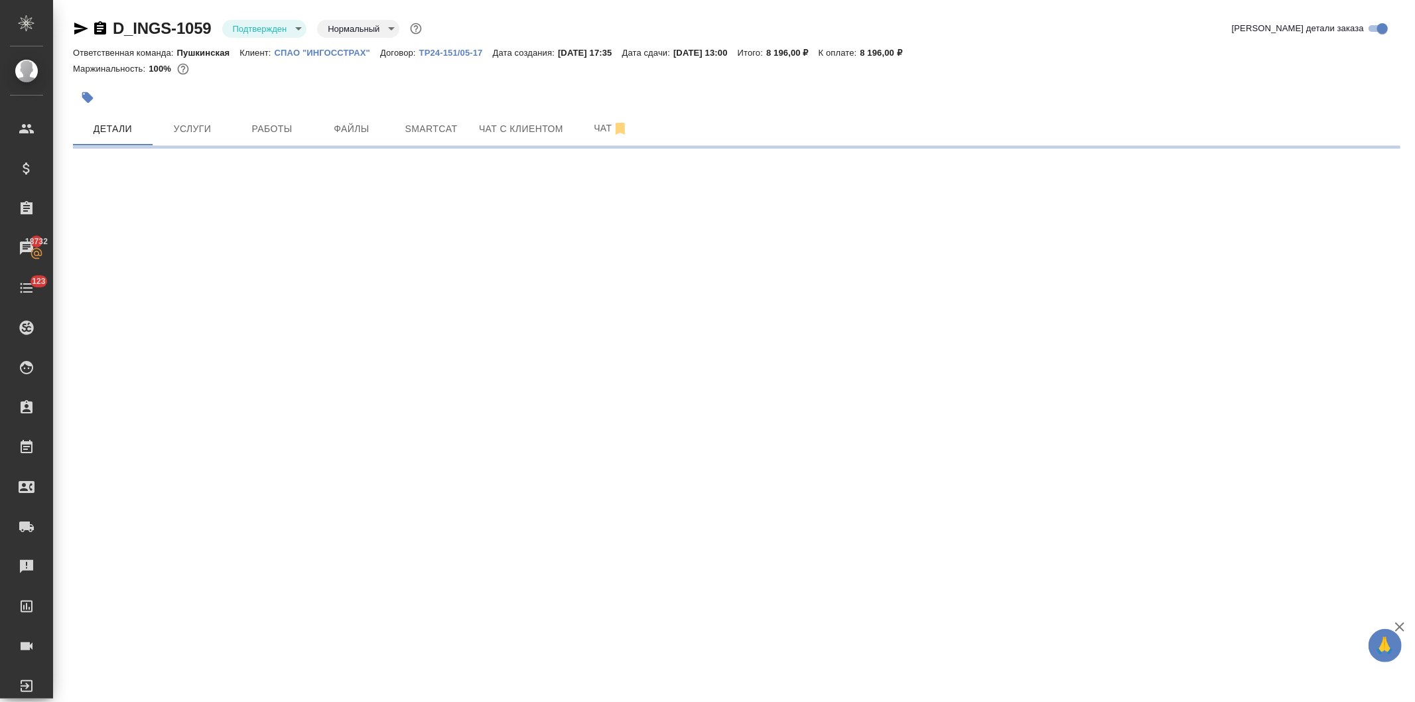
select select "RU"
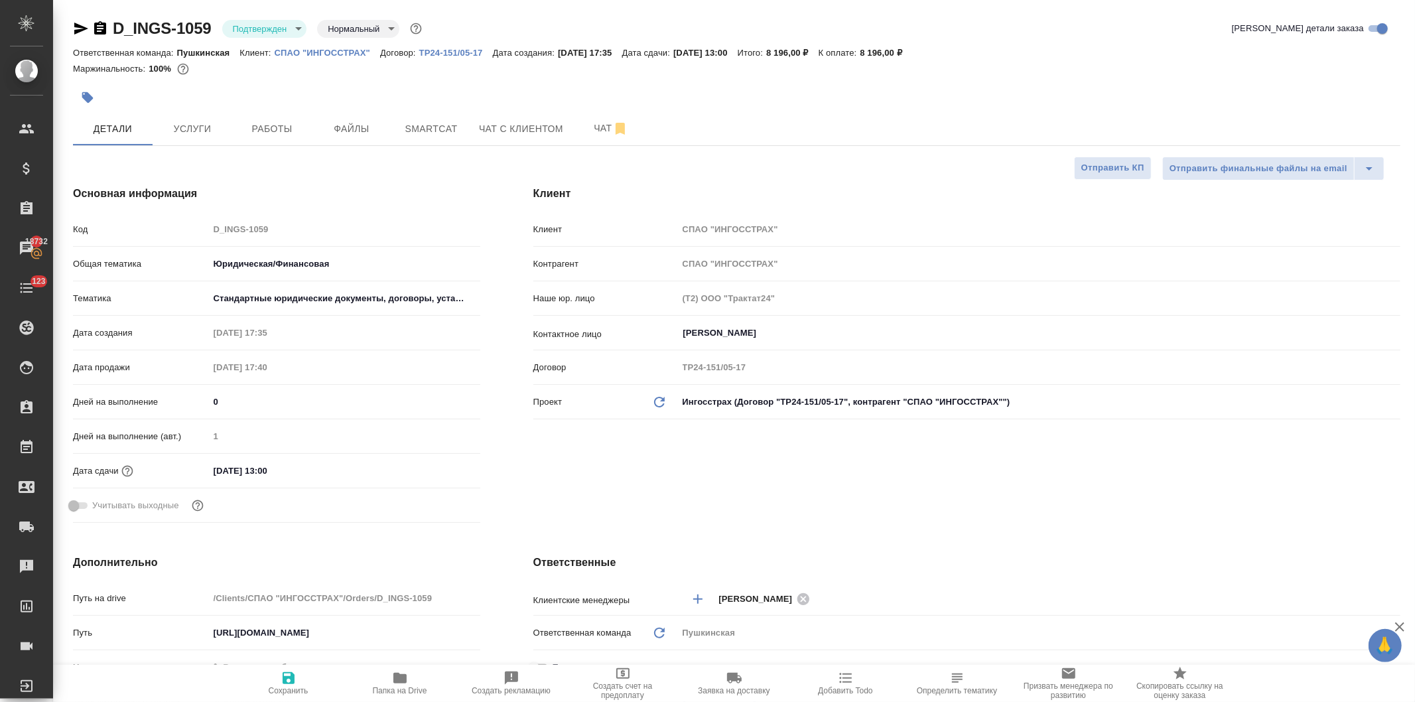
type textarea "x"
click at [156, 231] on div "Код D_INGS-1059" at bounding box center [276, 229] width 407 height 23
type textarea "x"
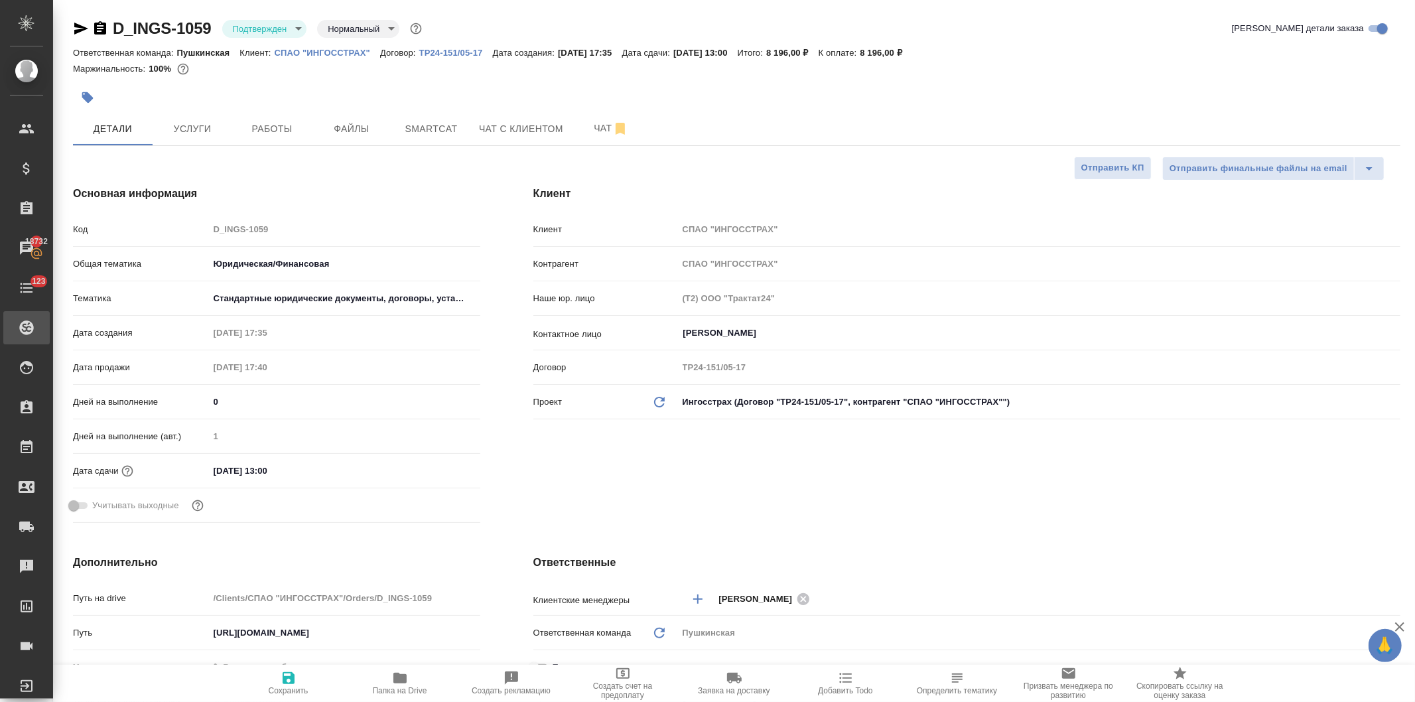
type textarea "x"
click at [188, 127] on span "Услуги" at bounding box center [193, 129] width 64 height 17
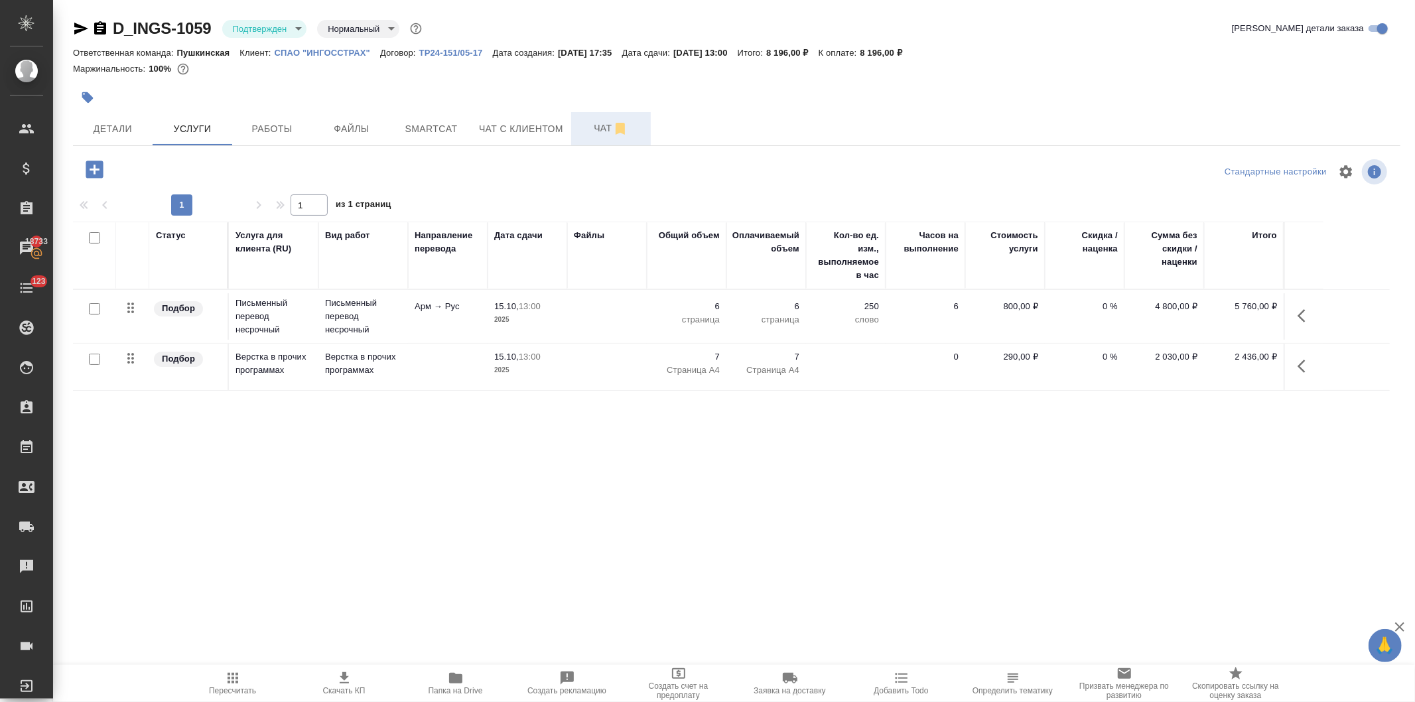
click at [593, 122] on span "Чат" at bounding box center [611, 128] width 64 height 17
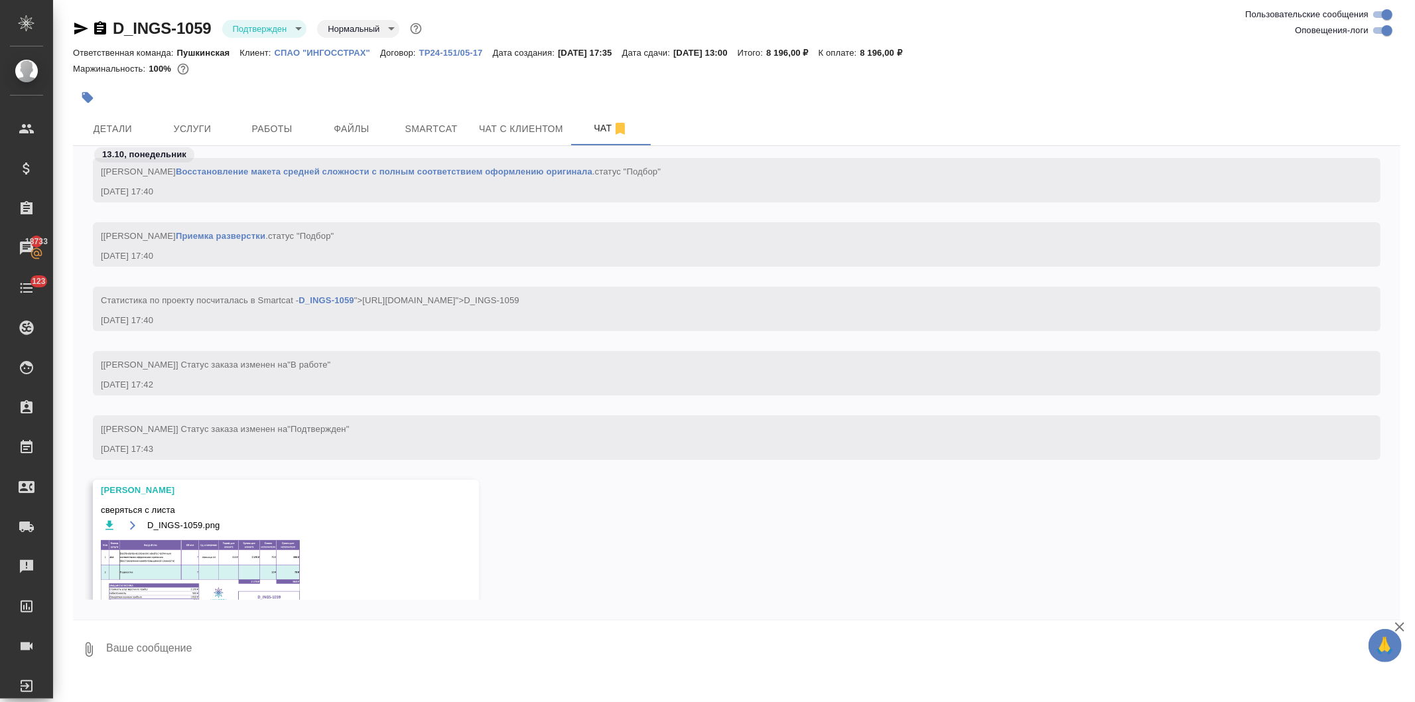
scroll to position [794, 0]
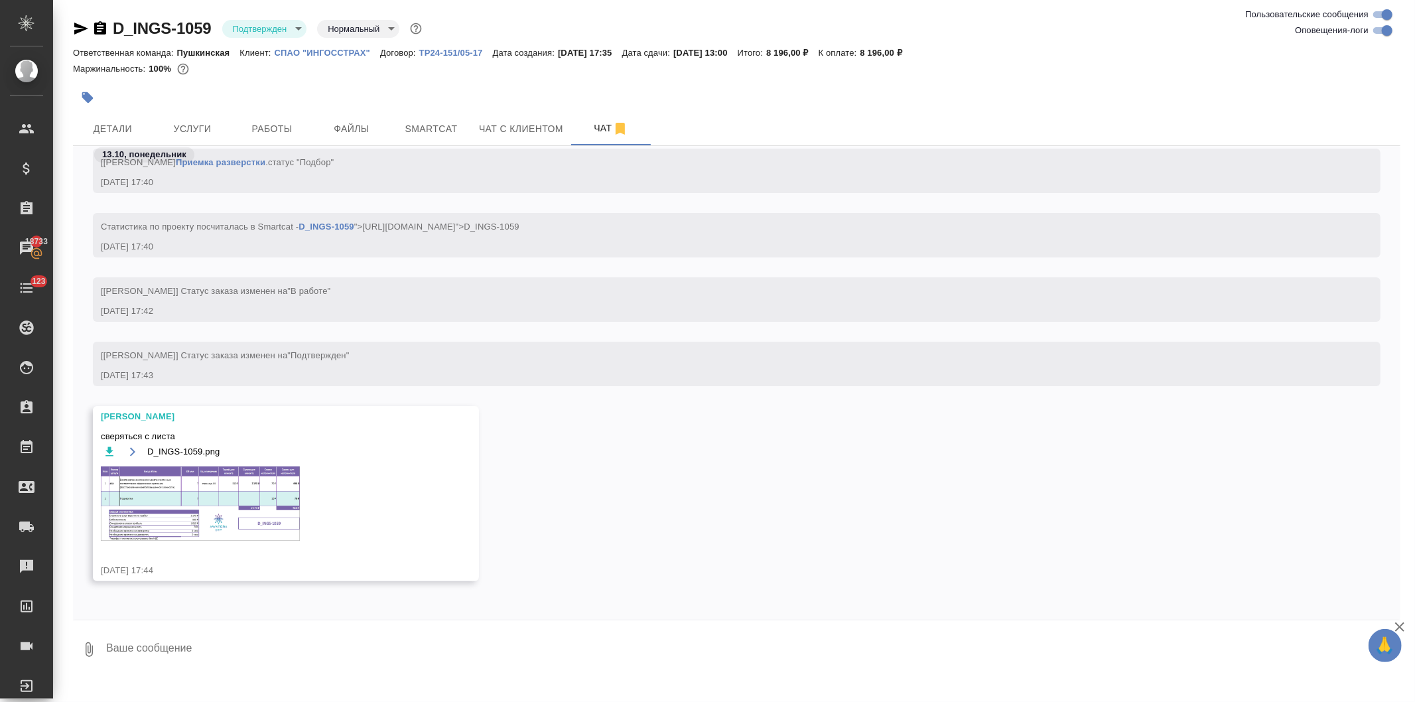
click at [230, 501] on img at bounding box center [200, 503] width 199 height 74
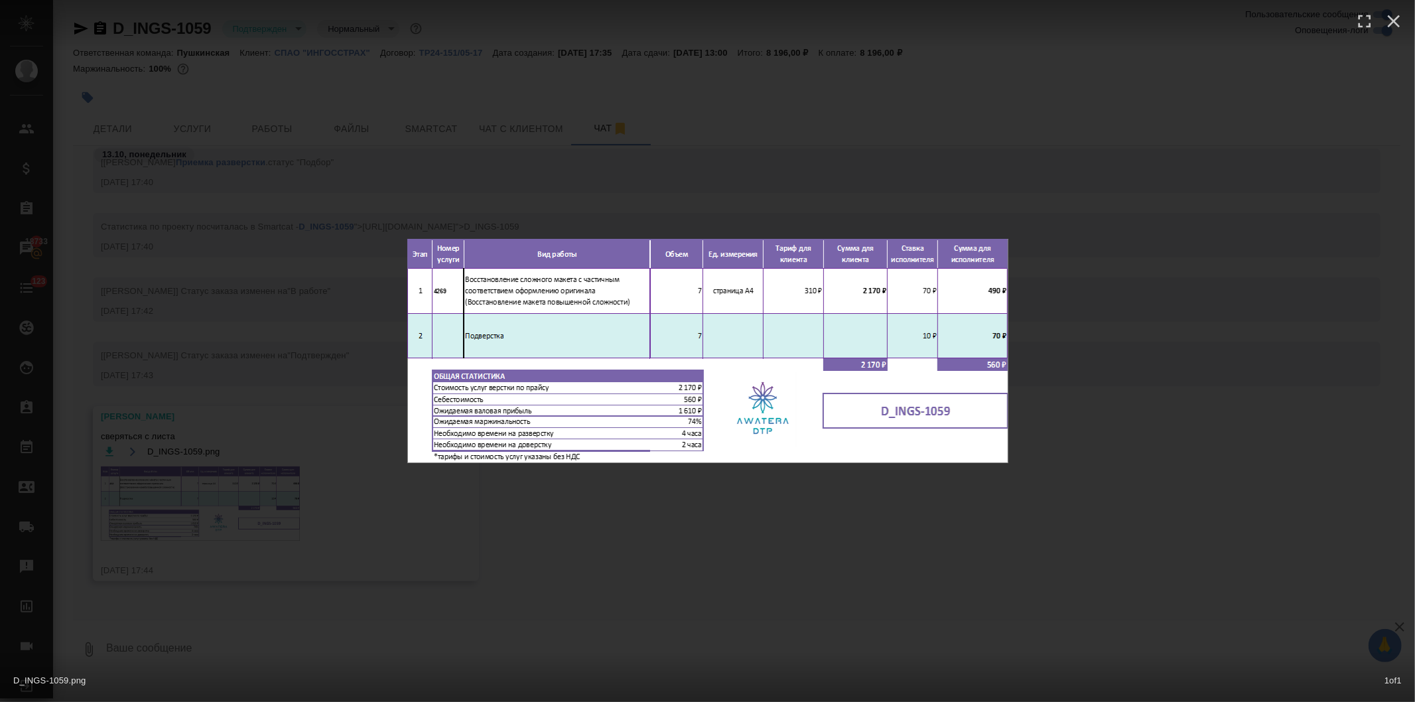
click at [740, 584] on div "D_INGS-1059.png 1 of 1" at bounding box center [707, 351] width 1415 height 702
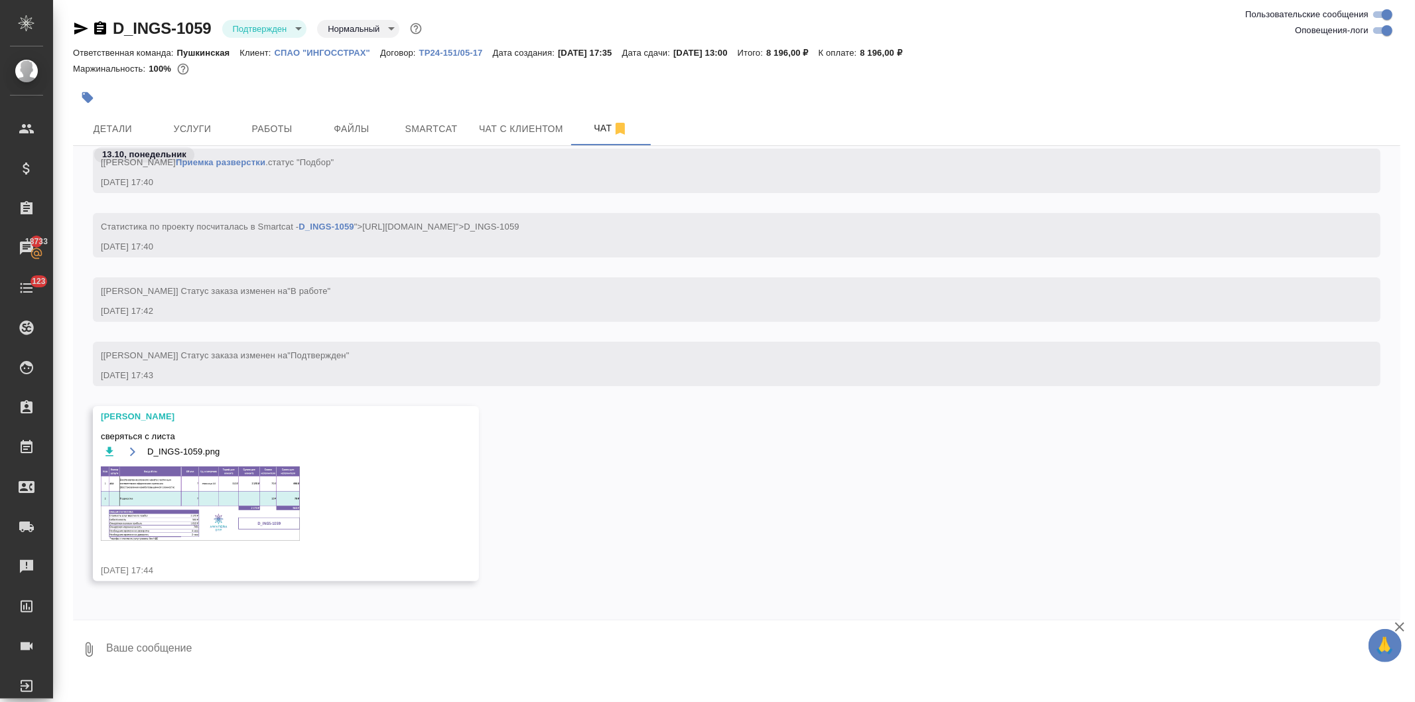
click at [295, 653] on textarea at bounding box center [753, 649] width 1296 height 45
type textarea "спасибо!"
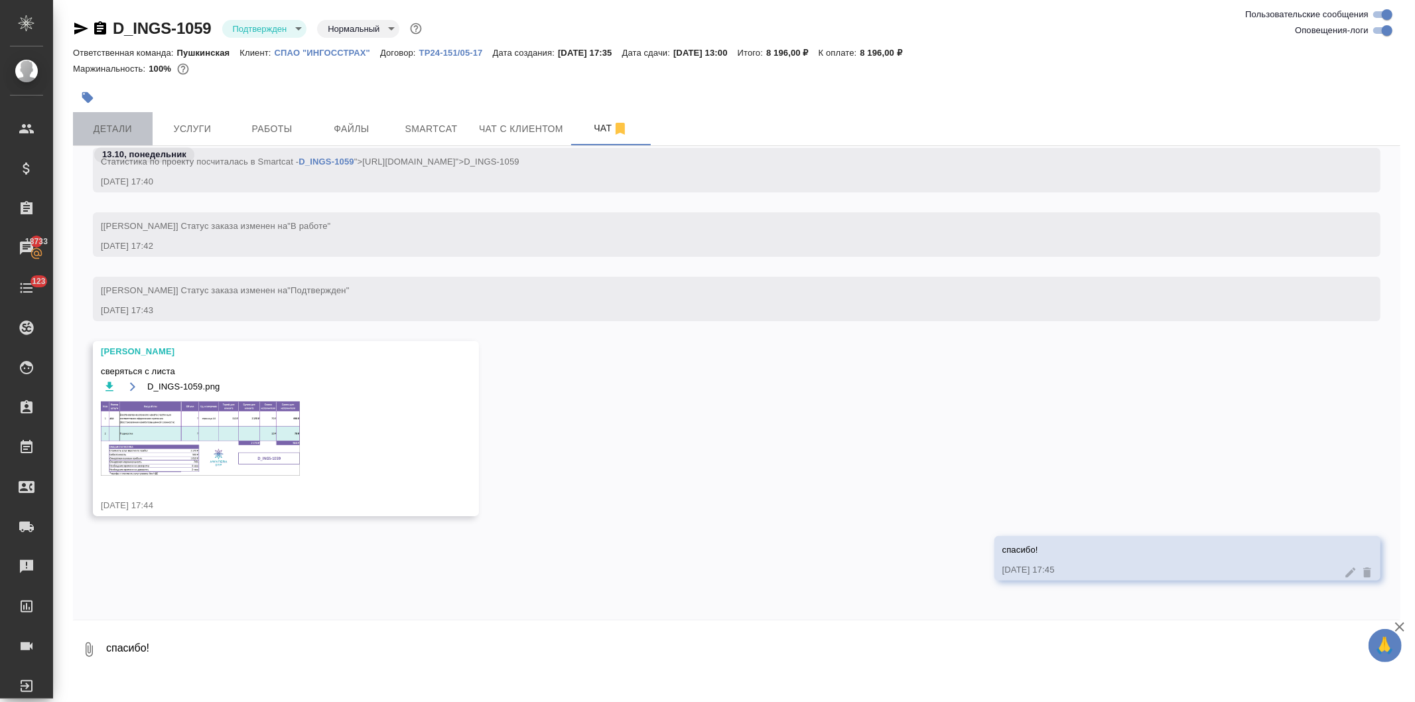
click at [107, 122] on span "Детали" at bounding box center [113, 129] width 64 height 17
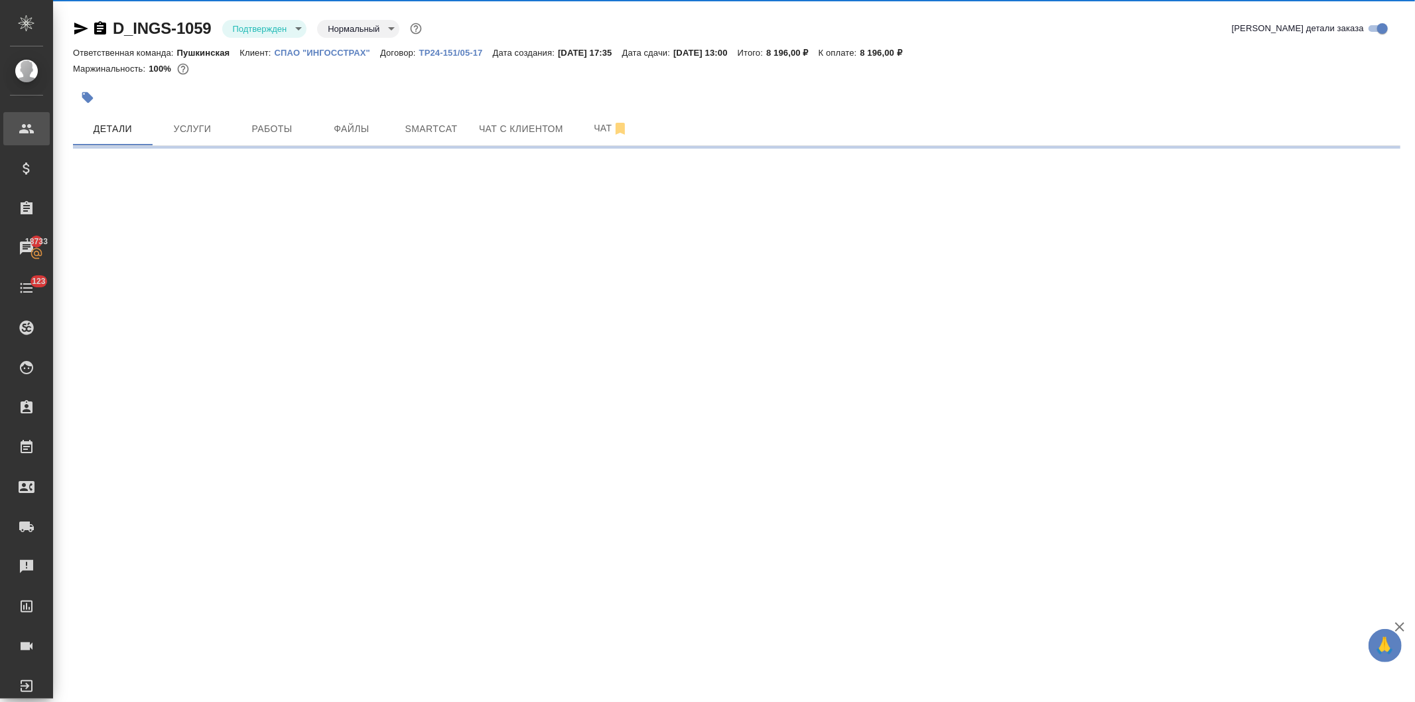
select select "RU"
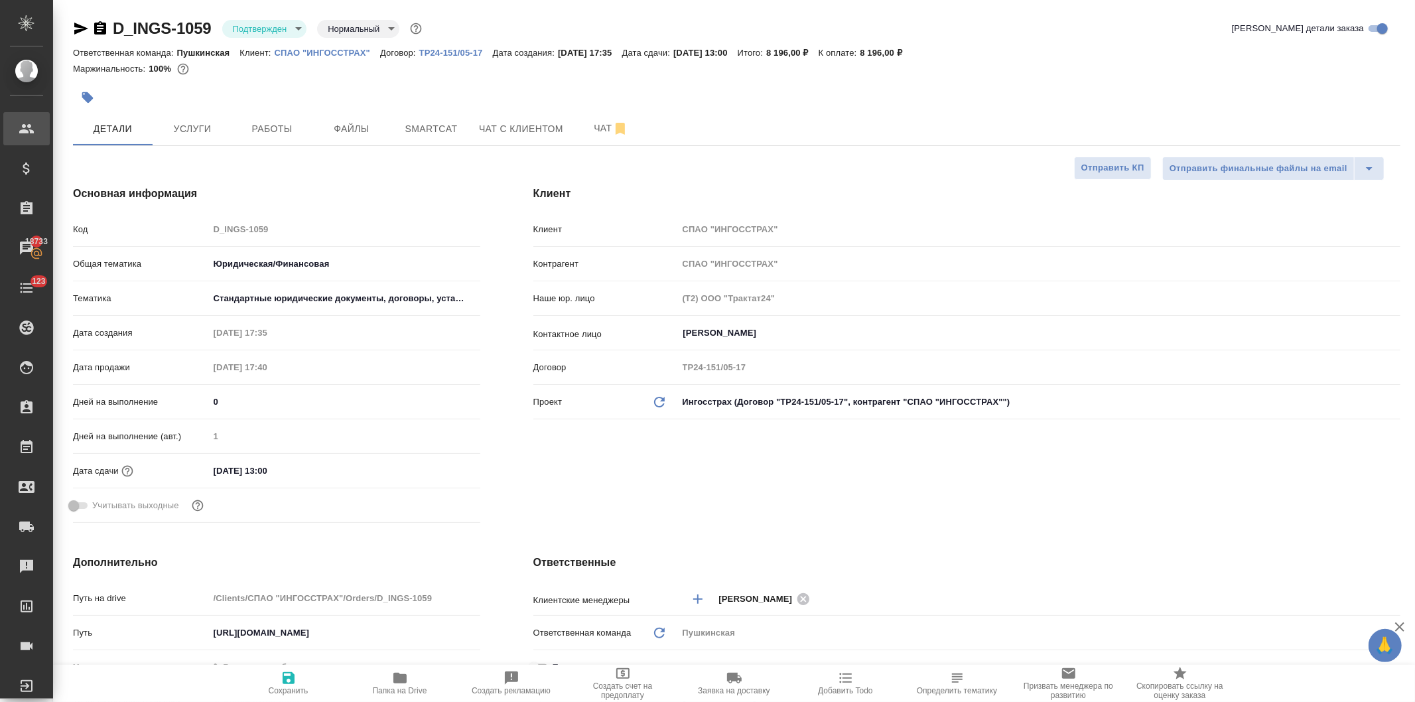
type textarea "x"
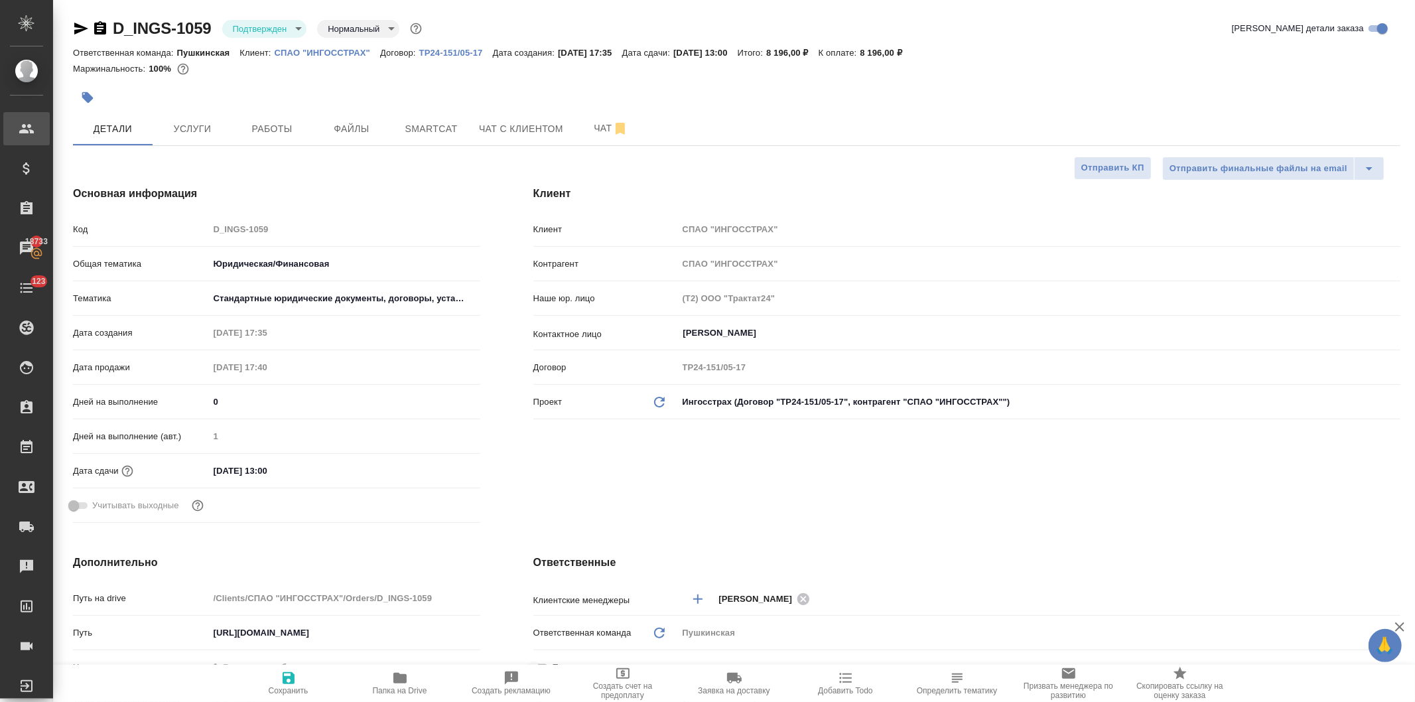
type textarea "x"
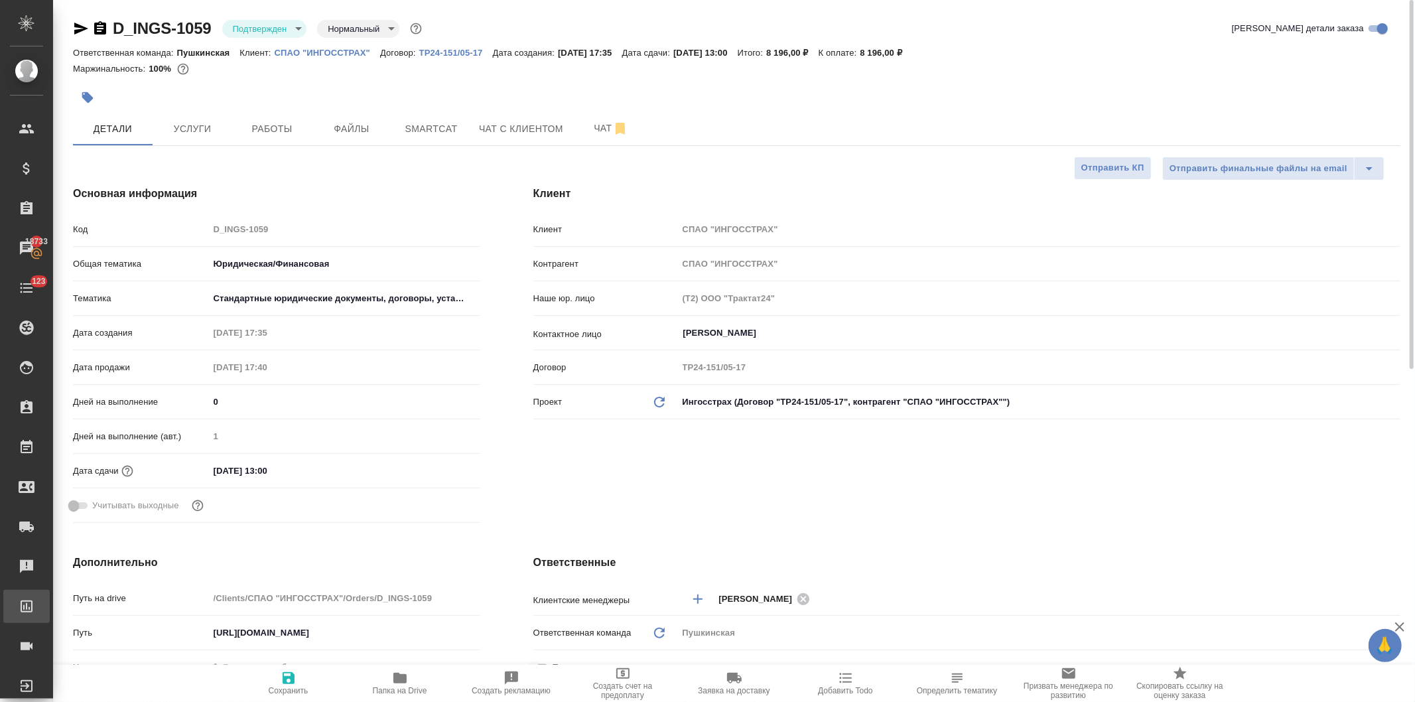
type textarea "x"
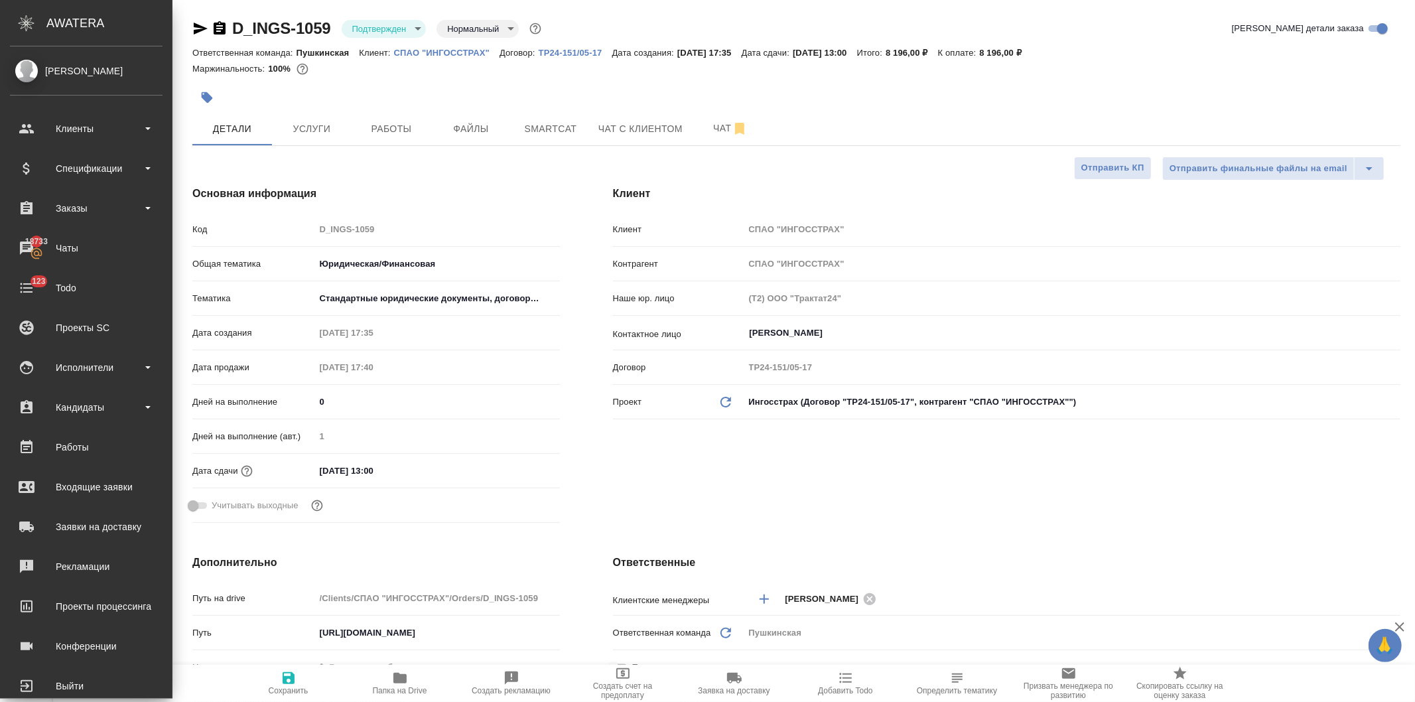
type textarea "x"
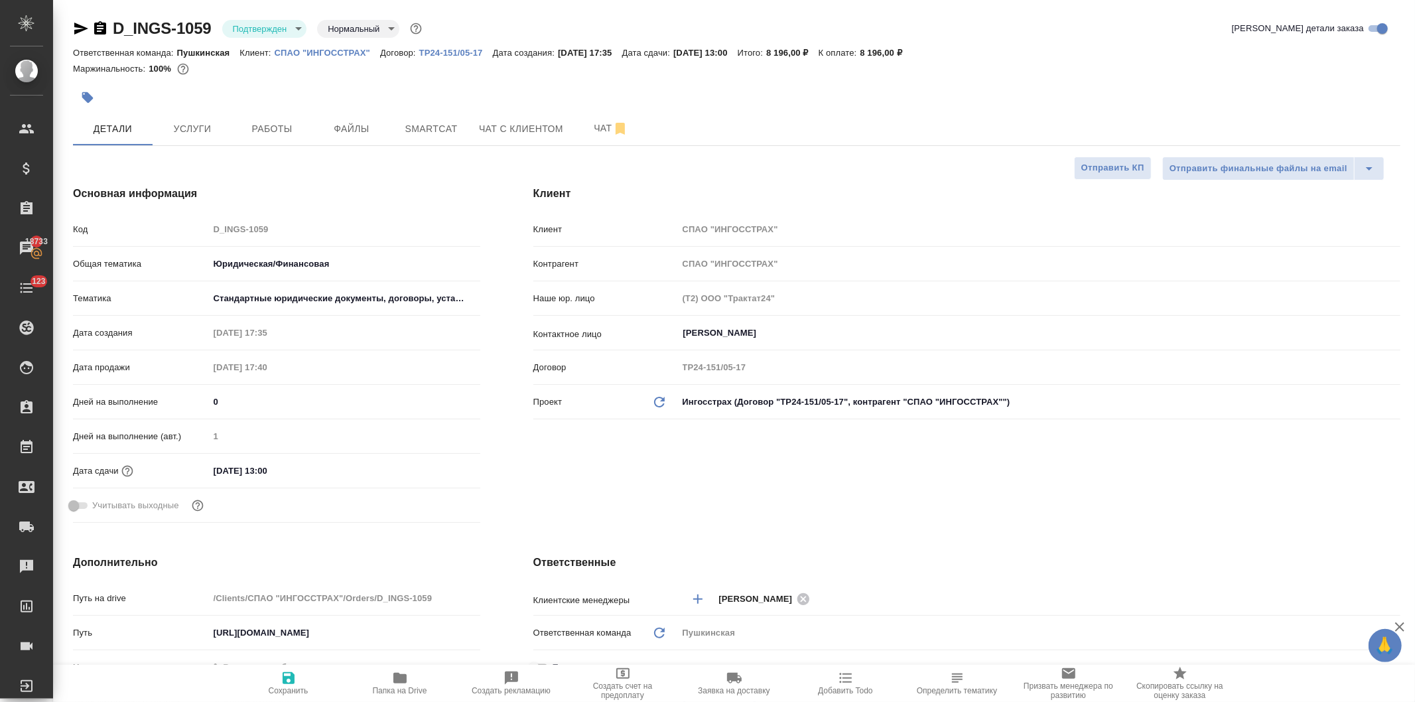
type textarea "x"
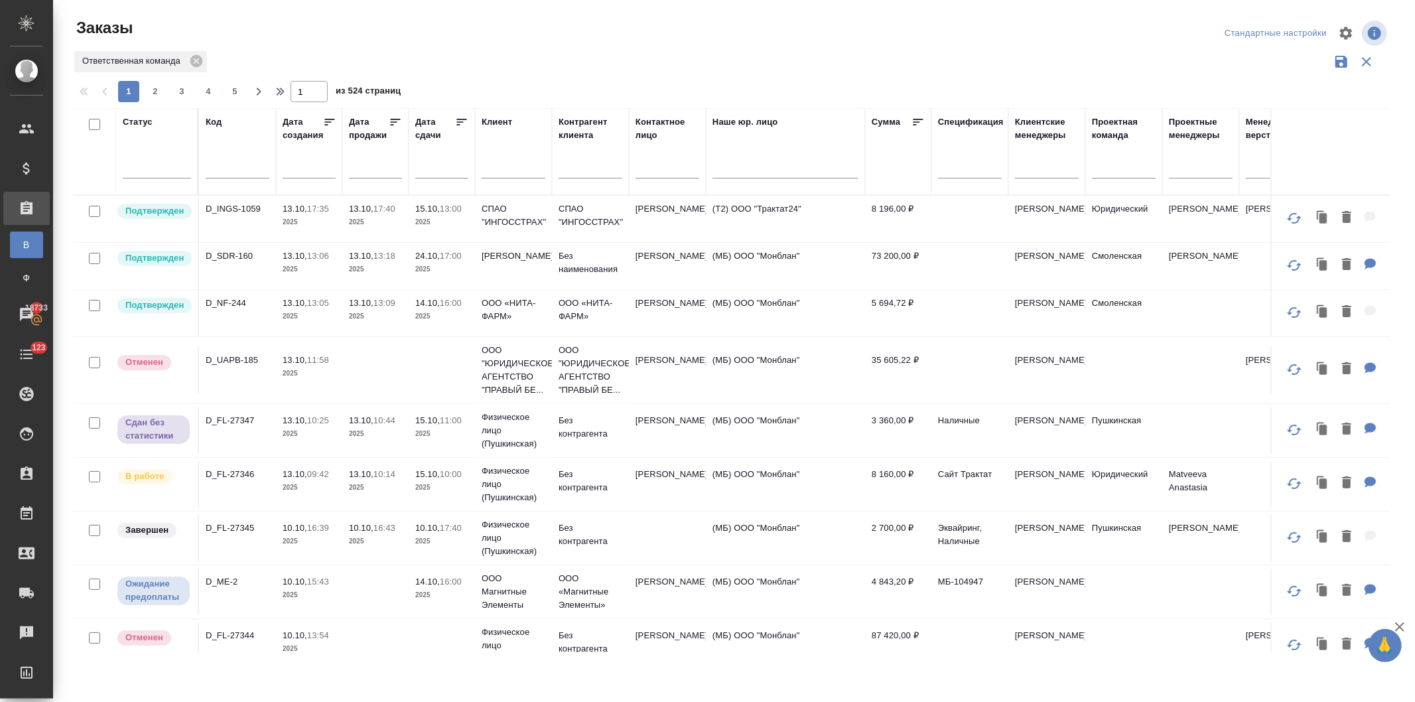
click at [368, 172] on input "text" at bounding box center [379, 167] width 45 height 19
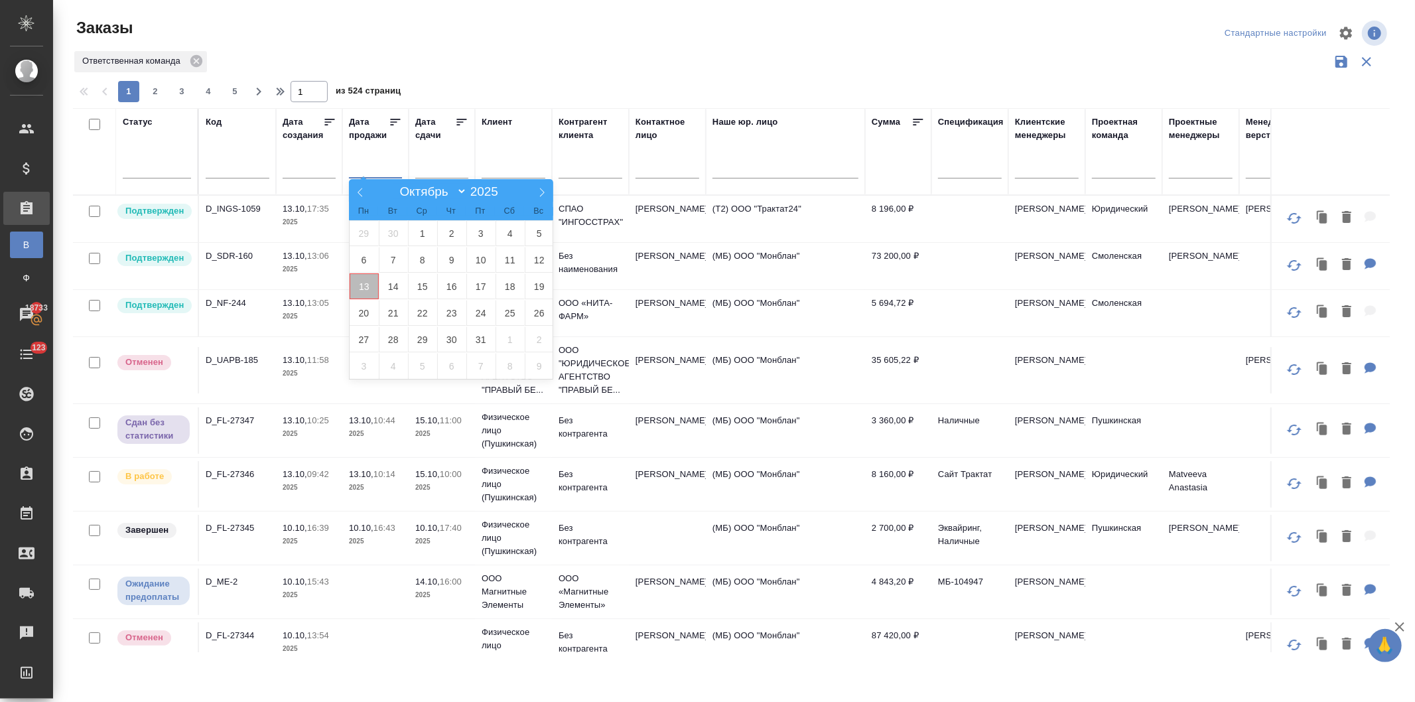
click at [364, 286] on span "13" at bounding box center [364, 286] width 29 height 26
type div "2025-10-12T21:00:00.000Z"
click at [395, 288] on span "14" at bounding box center [393, 286] width 29 height 26
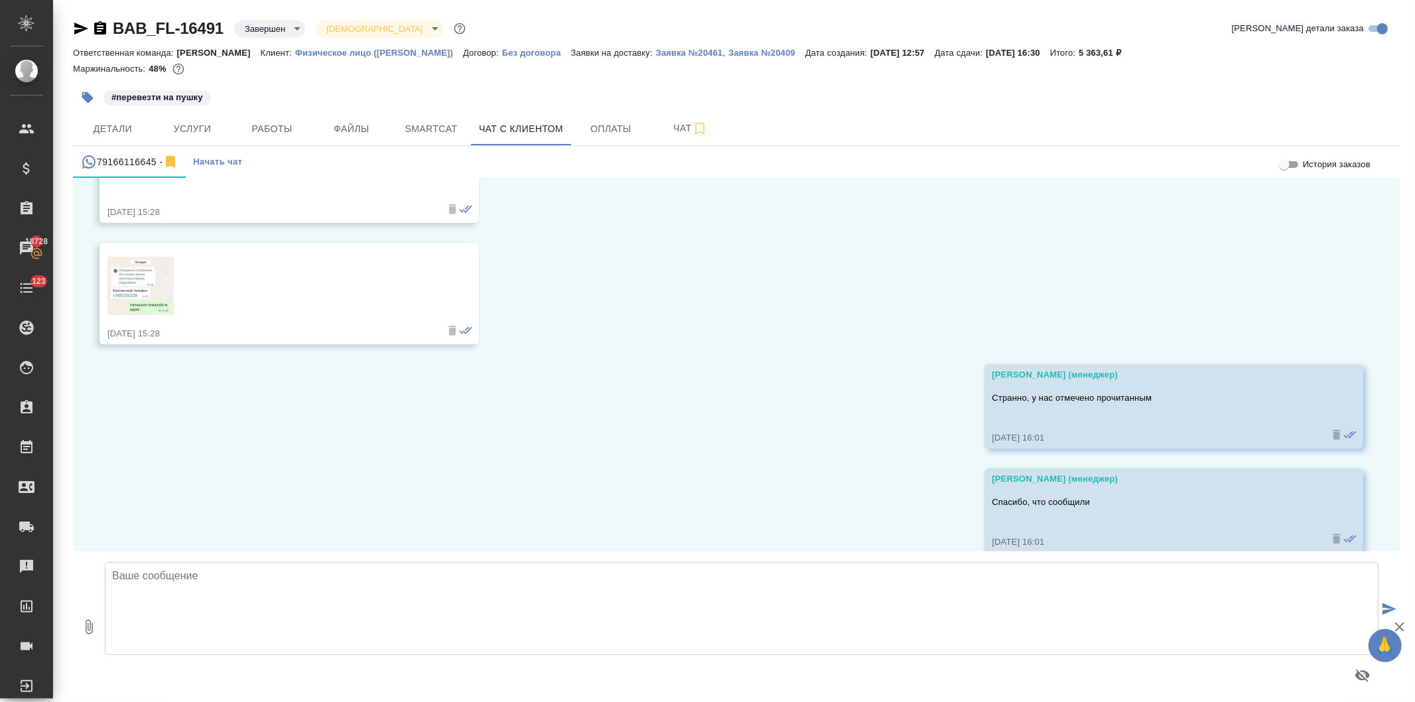
scroll to position [1136, 0]
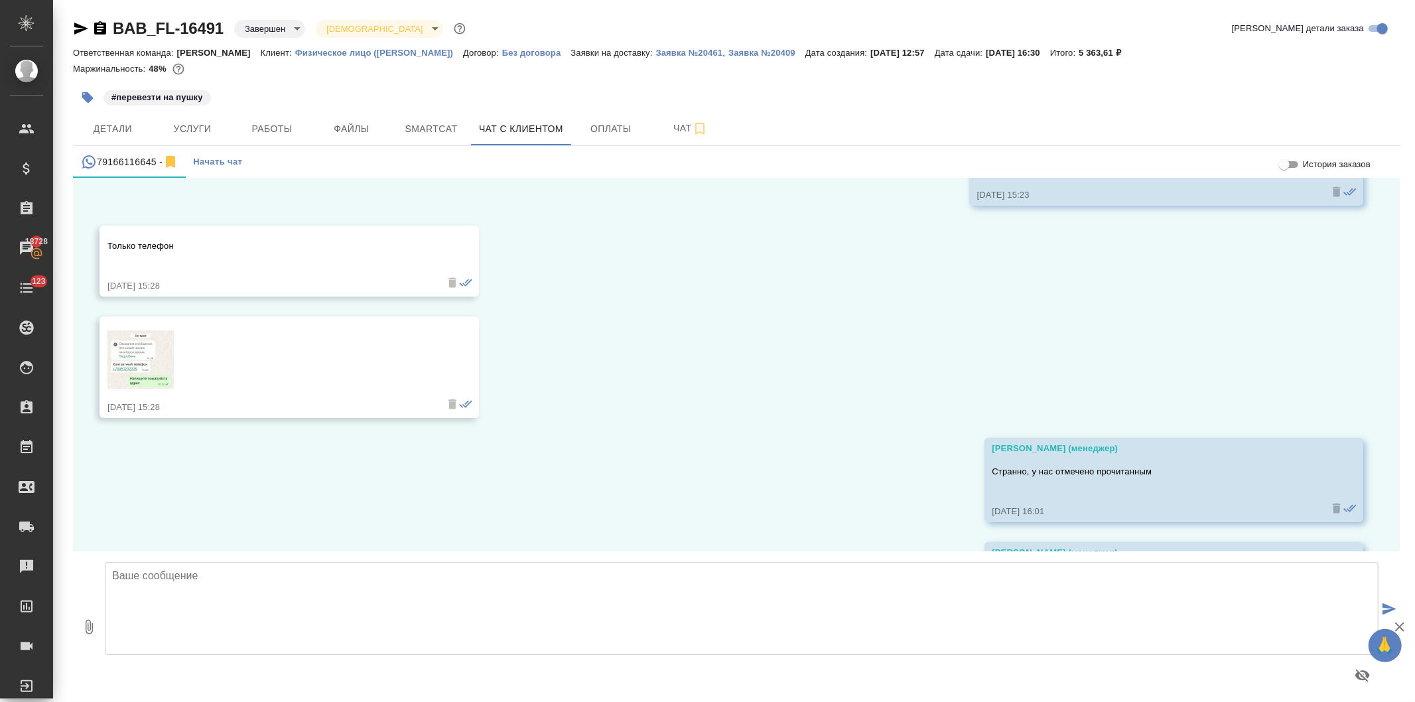
click at [142, 363] on img at bounding box center [140, 359] width 66 height 58
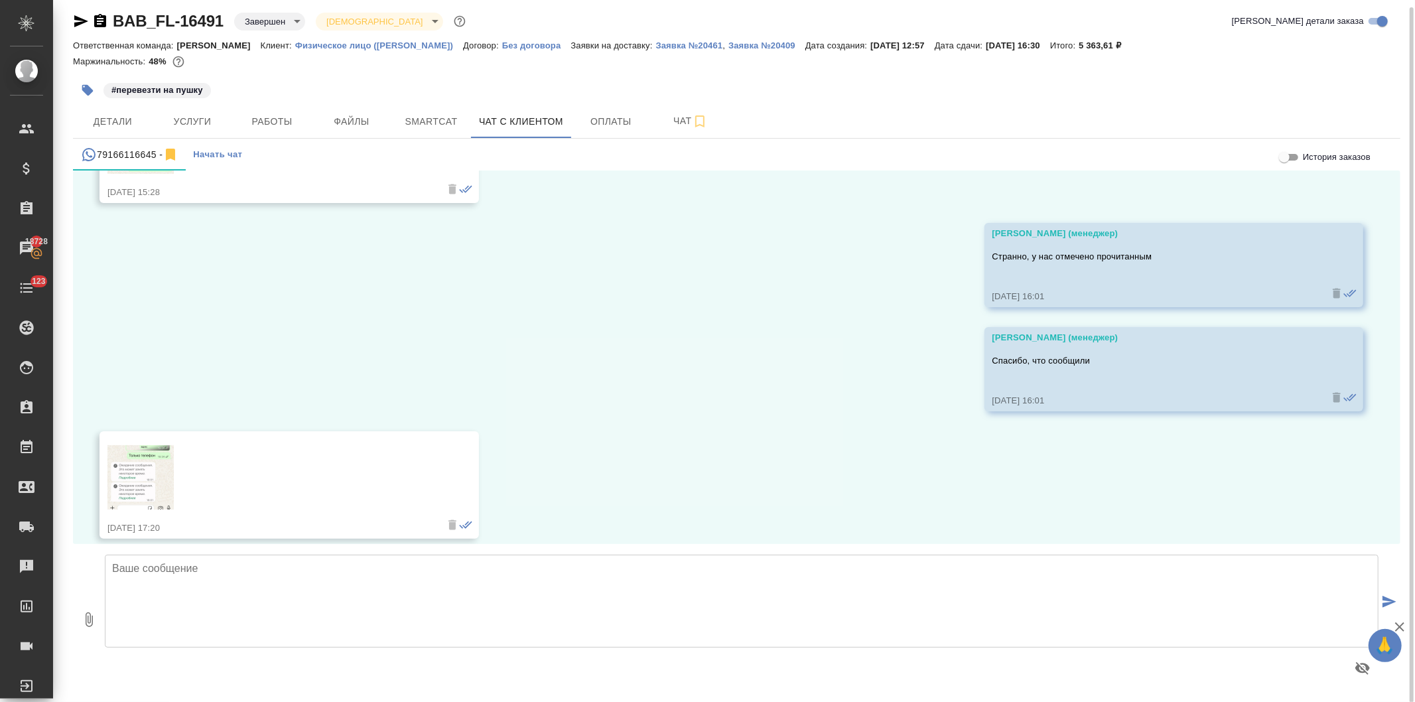
scroll to position [1357, 0]
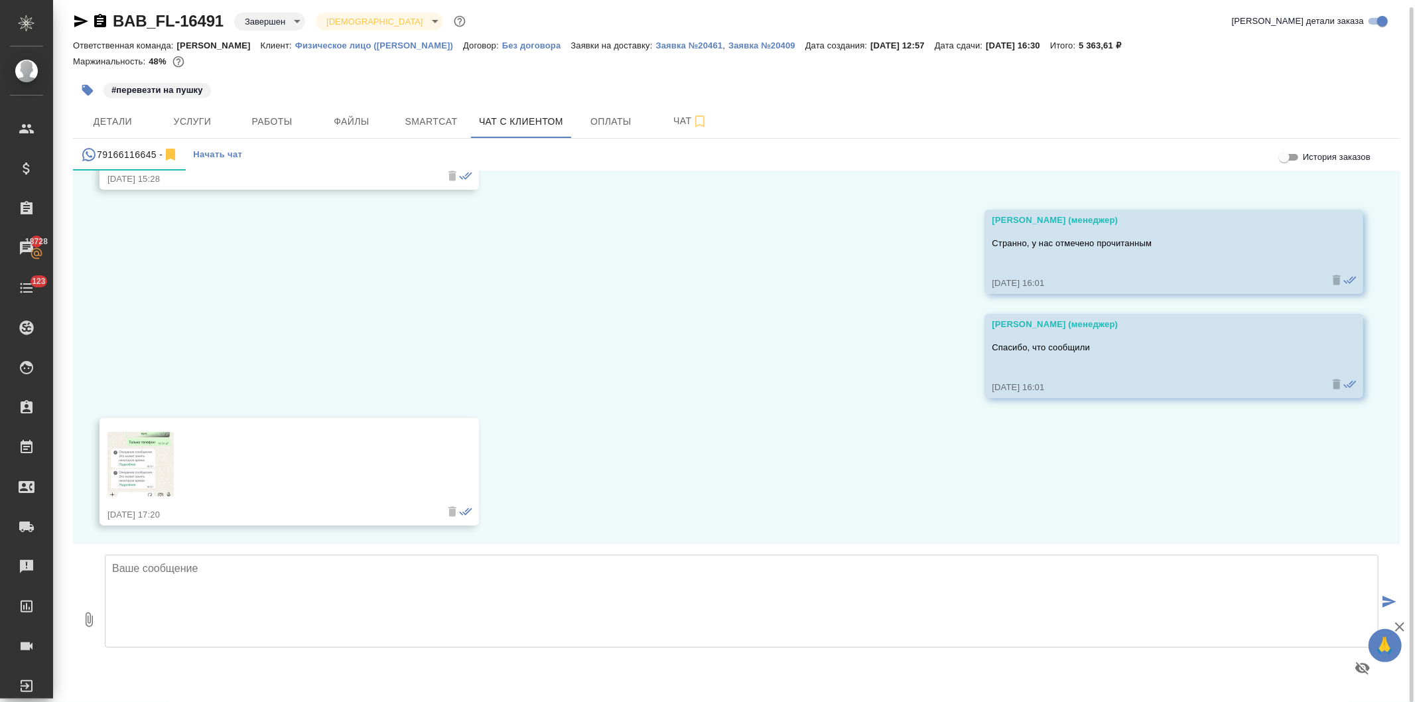
click at [136, 454] on img at bounding box center [140, 464] width 66 height 64
click at [145, 468] on img at bounding box center [140, 464] width 66 height 64
